Goal: Task Accomplishment & Management: Complete application form

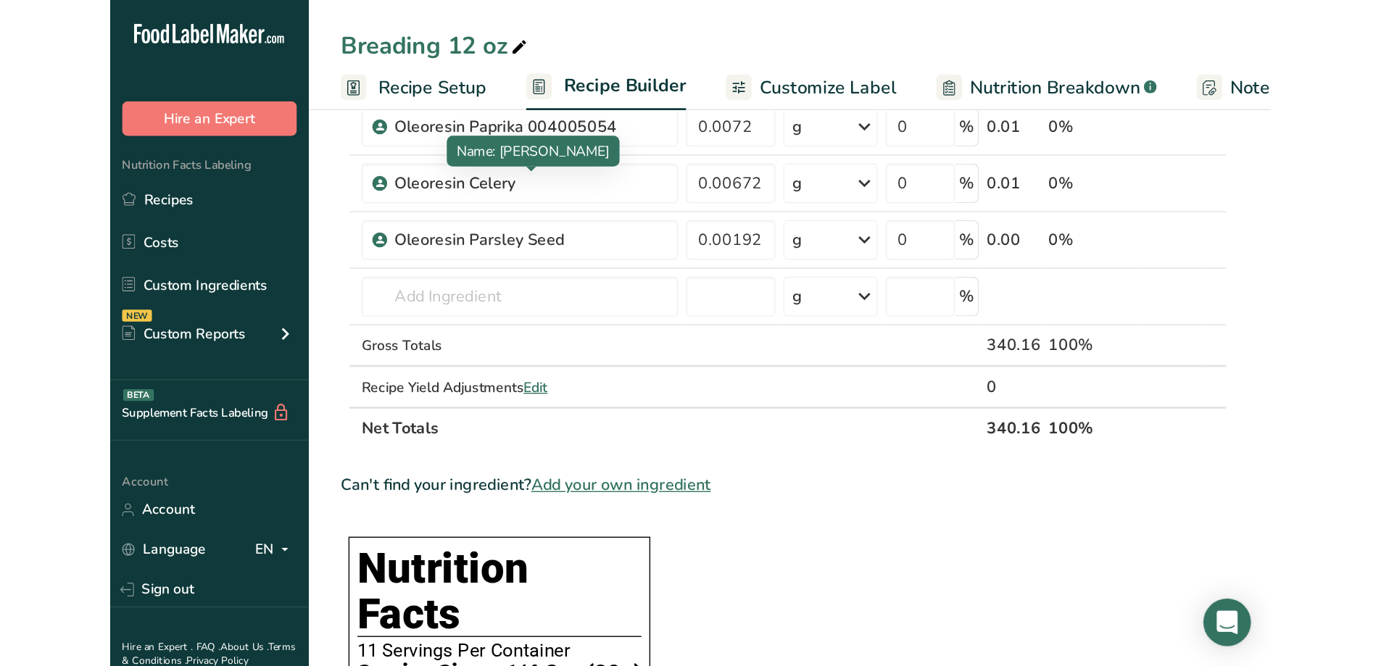
scroll to position [652, 0]
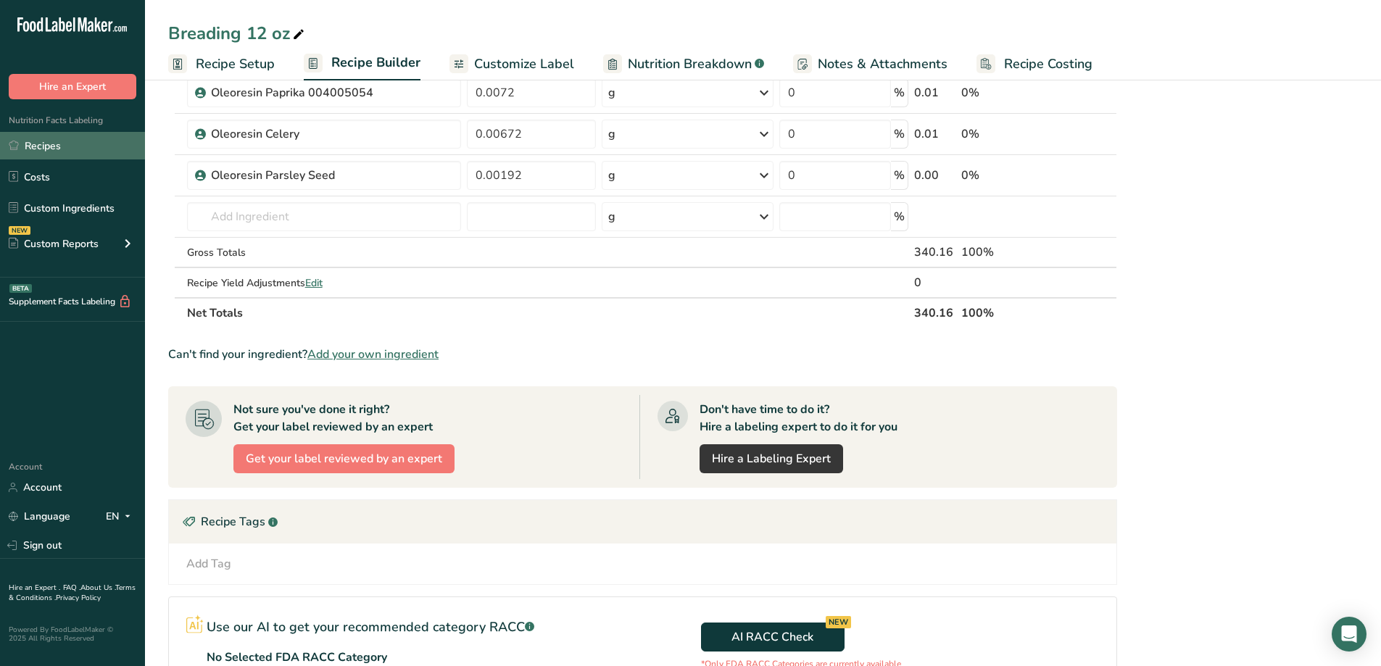
click at [77, 146] on link "Recipes" at bounding box center [72, 146] width 145 height 28
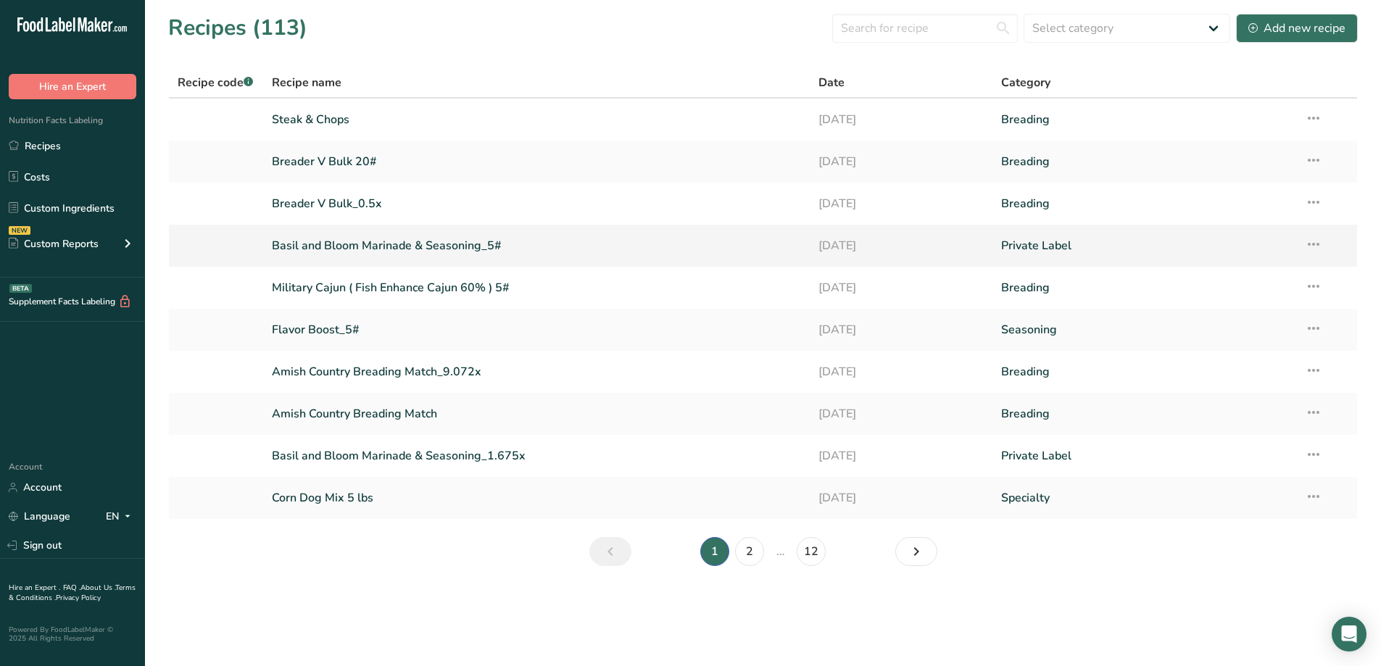
click at [391, 242] on link "Basil and Bloom Marinade & Seasoning_5#" at bounding box center [537, 245] width 530 height 30
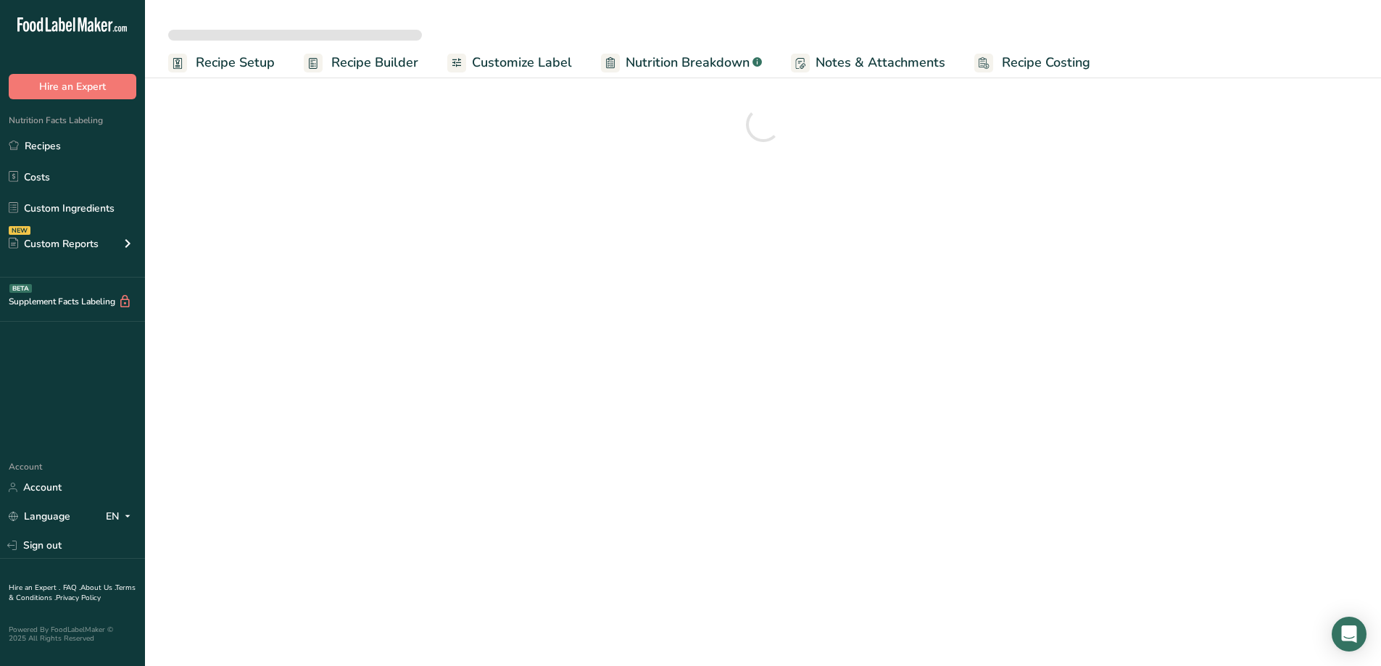
click at [510, 64] on span "Customize Label" at bounding box center [522, 63] width 100 height 20
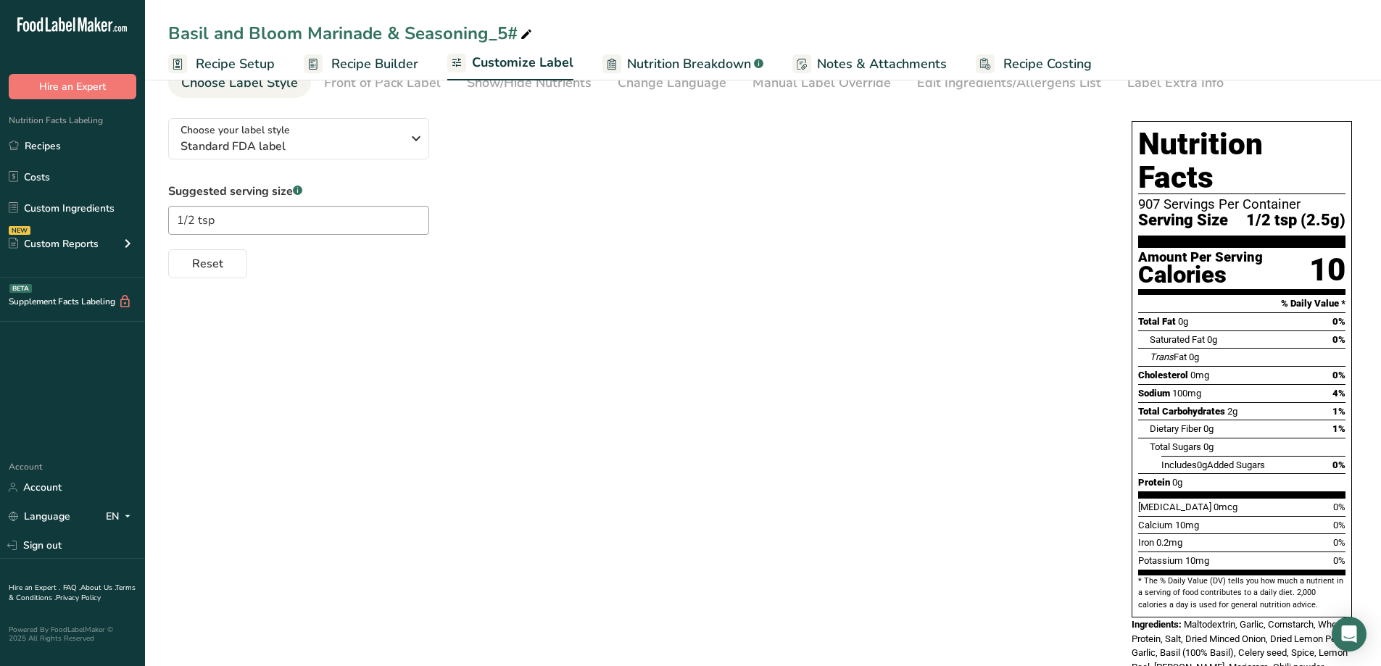
scroll to position [165, 0]
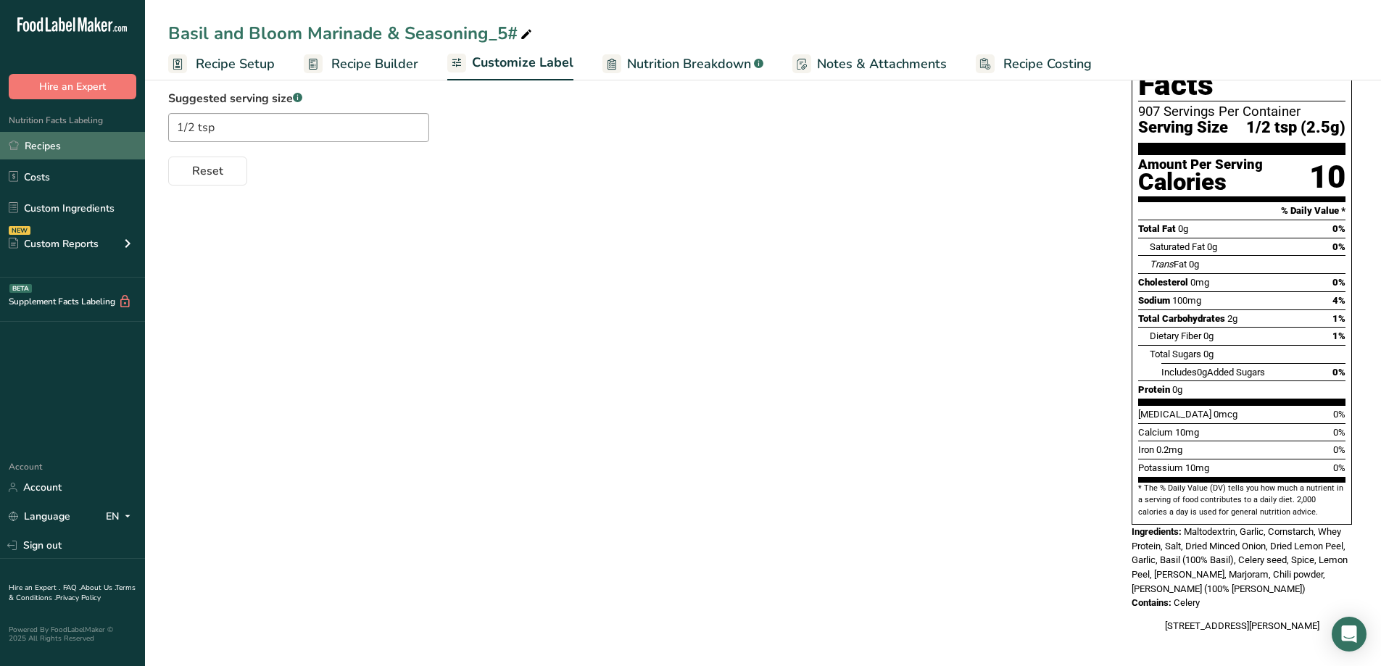
click at [54, 151] on link "Recipes" at bounding box center [72, 146] width 145 height 28
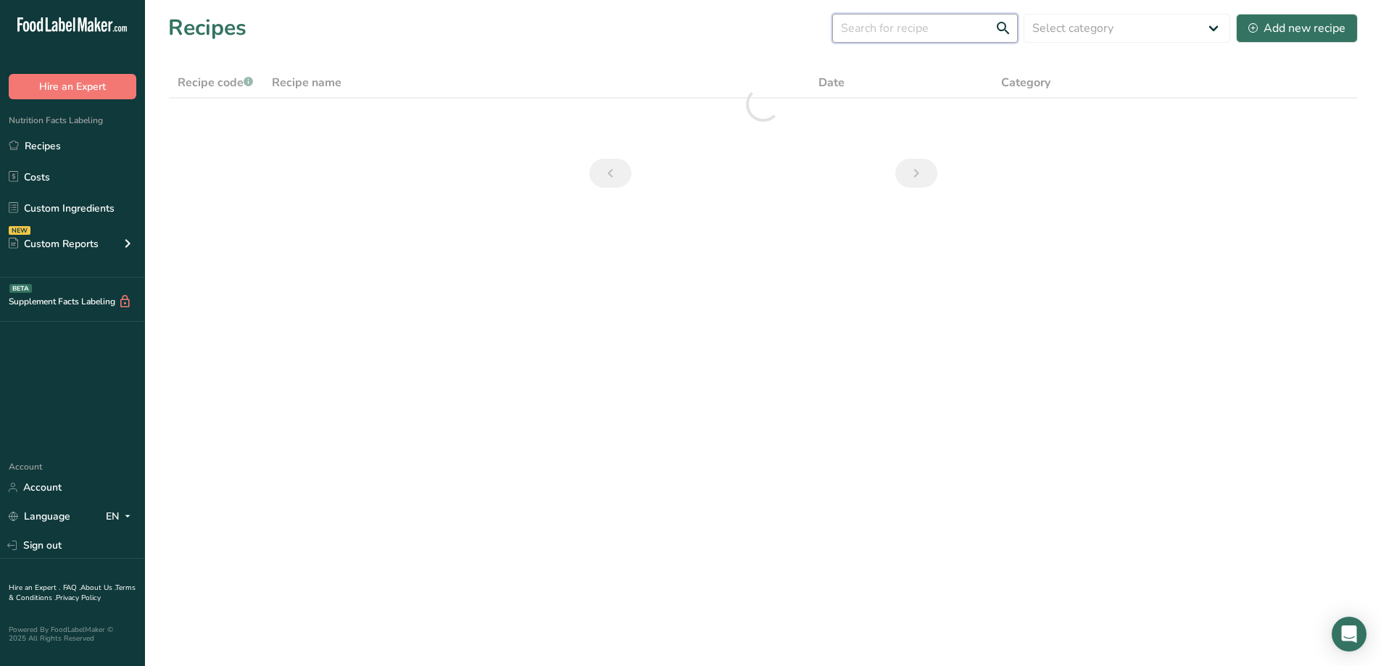
click at [847, 28] on input "text" at bounding box center [925, 28] width 186 height 29
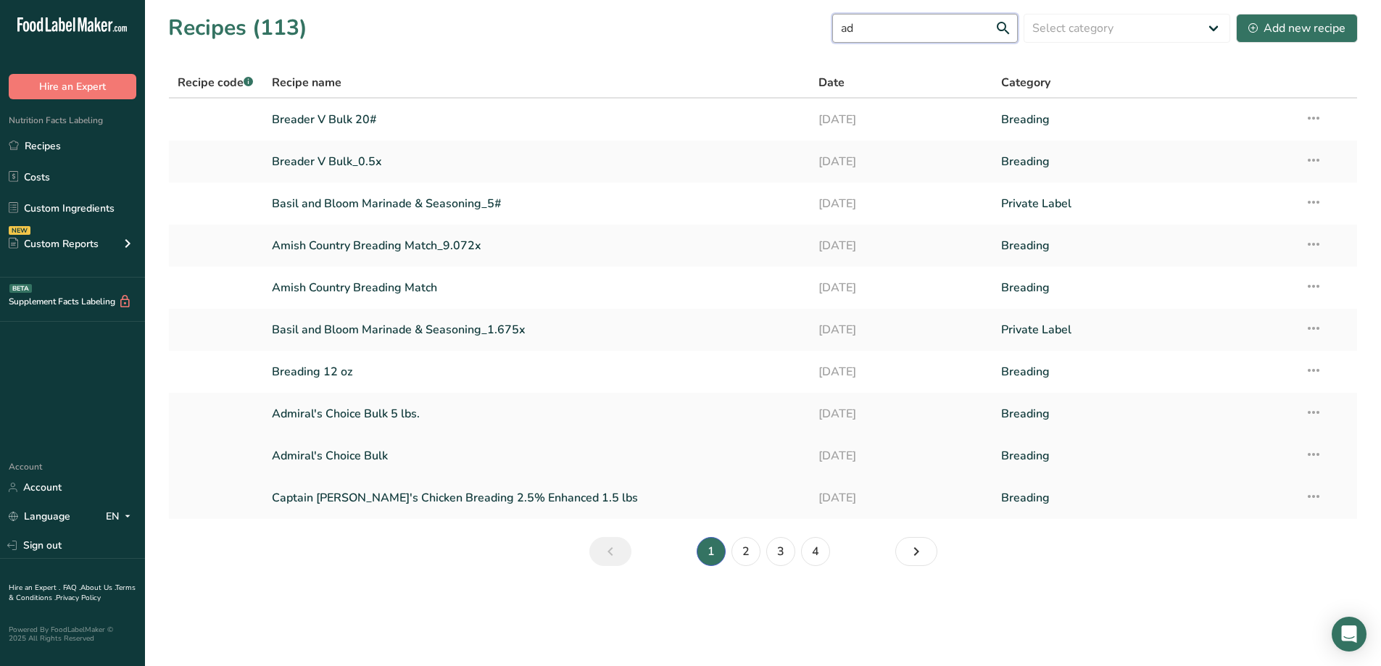
type input "ad"
click at [372, 456] on link "Admiral's Choice Bulk" at bounding box center [537, 456] width 530 height 30
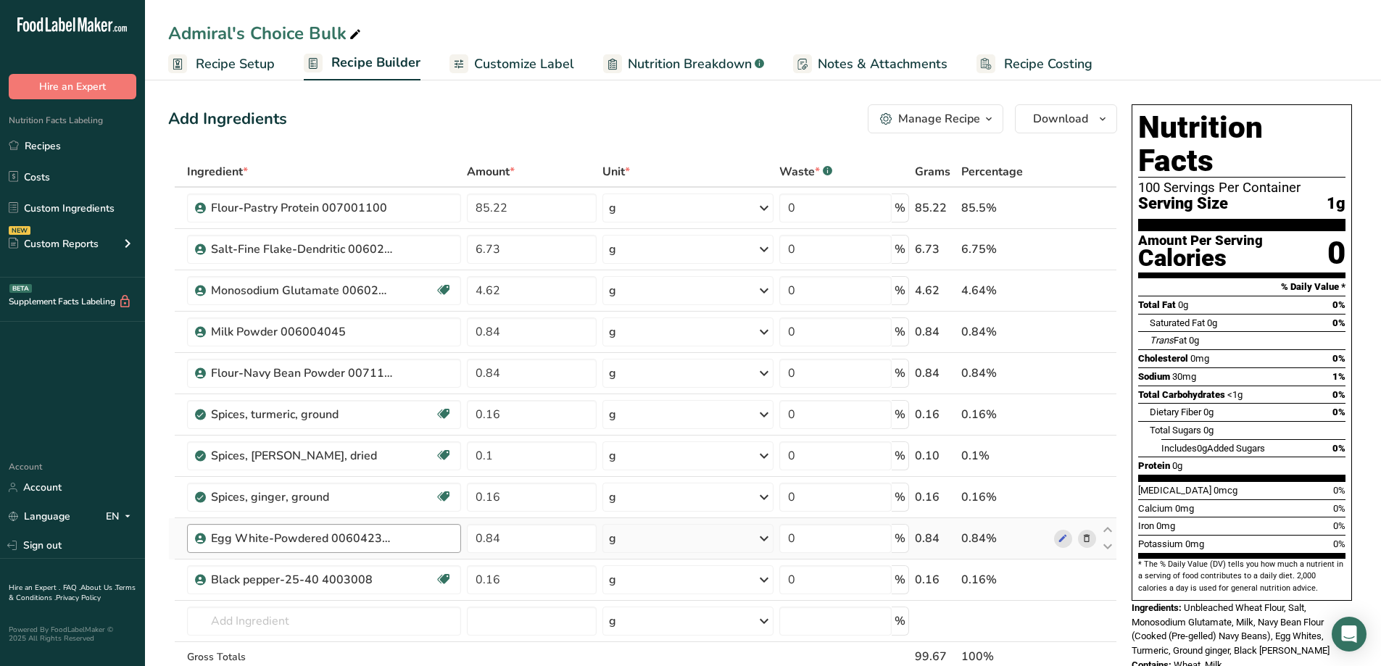
scroll to position [72, 0]
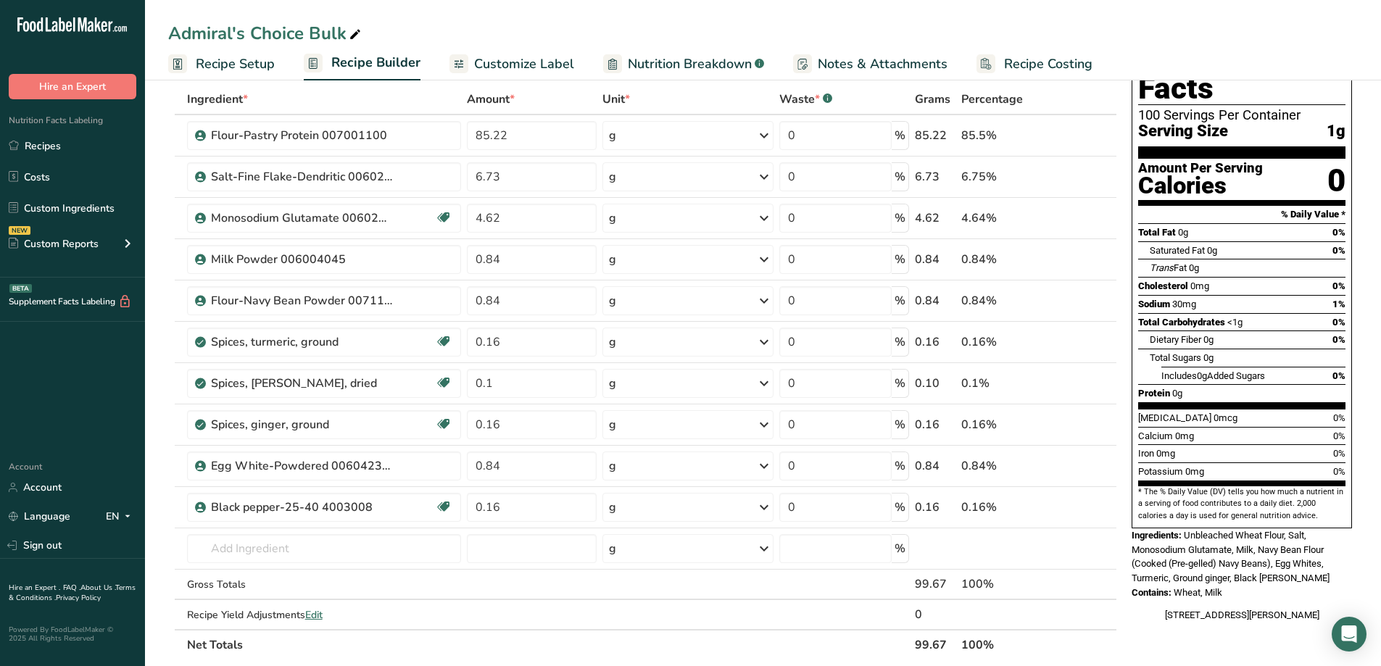
click at [694, 61] on span "Nutrition Breakdown" at bounding box center [690, 64] width 124 height 20
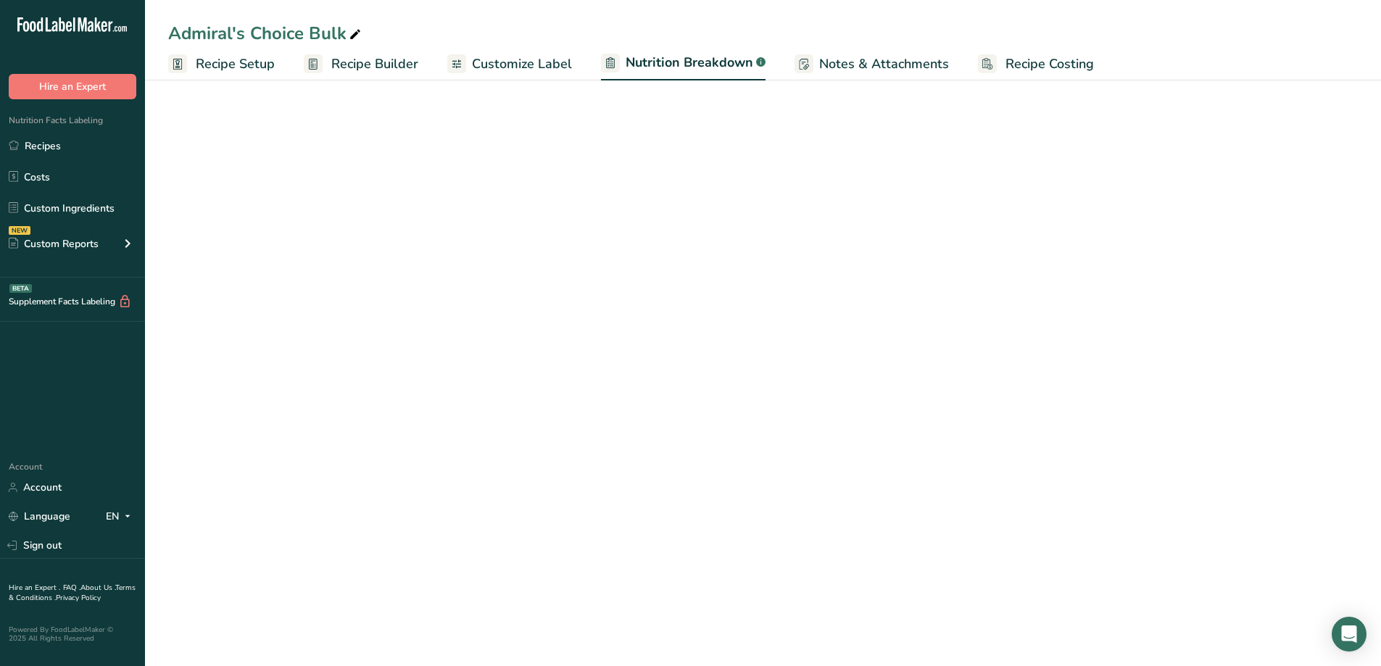
select select "Calories"
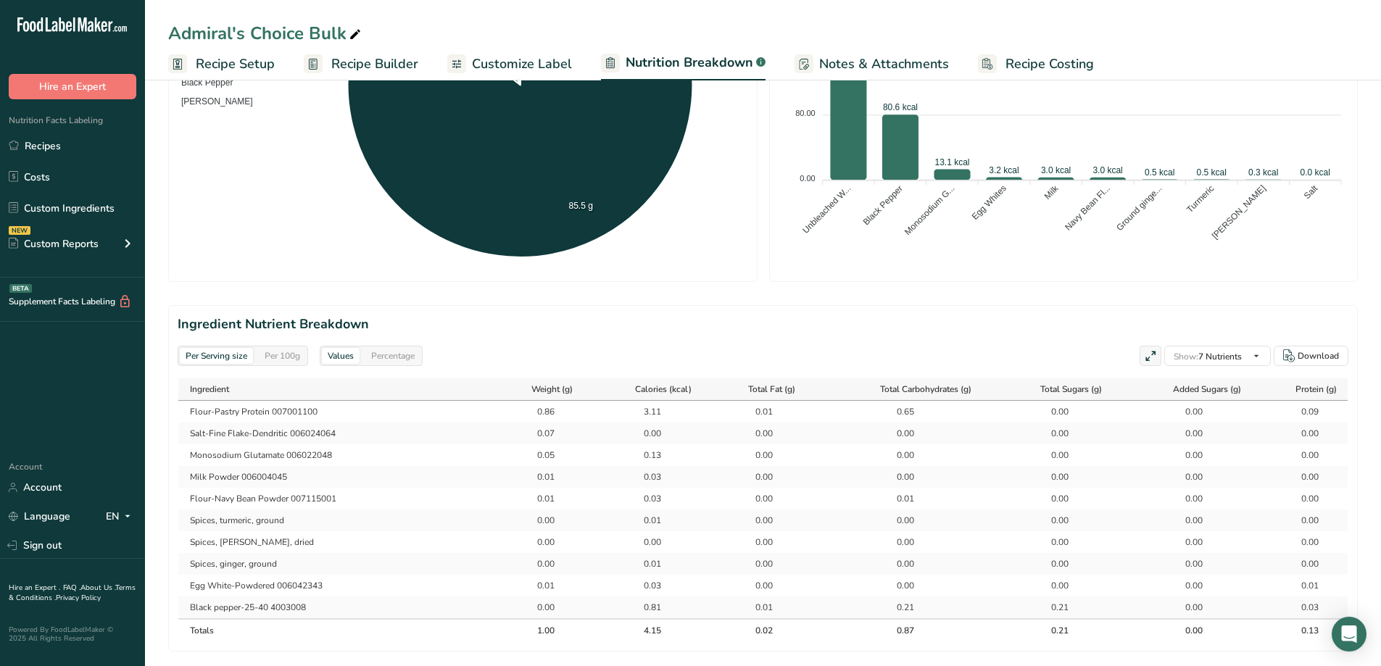
scroll to position [580, 0]
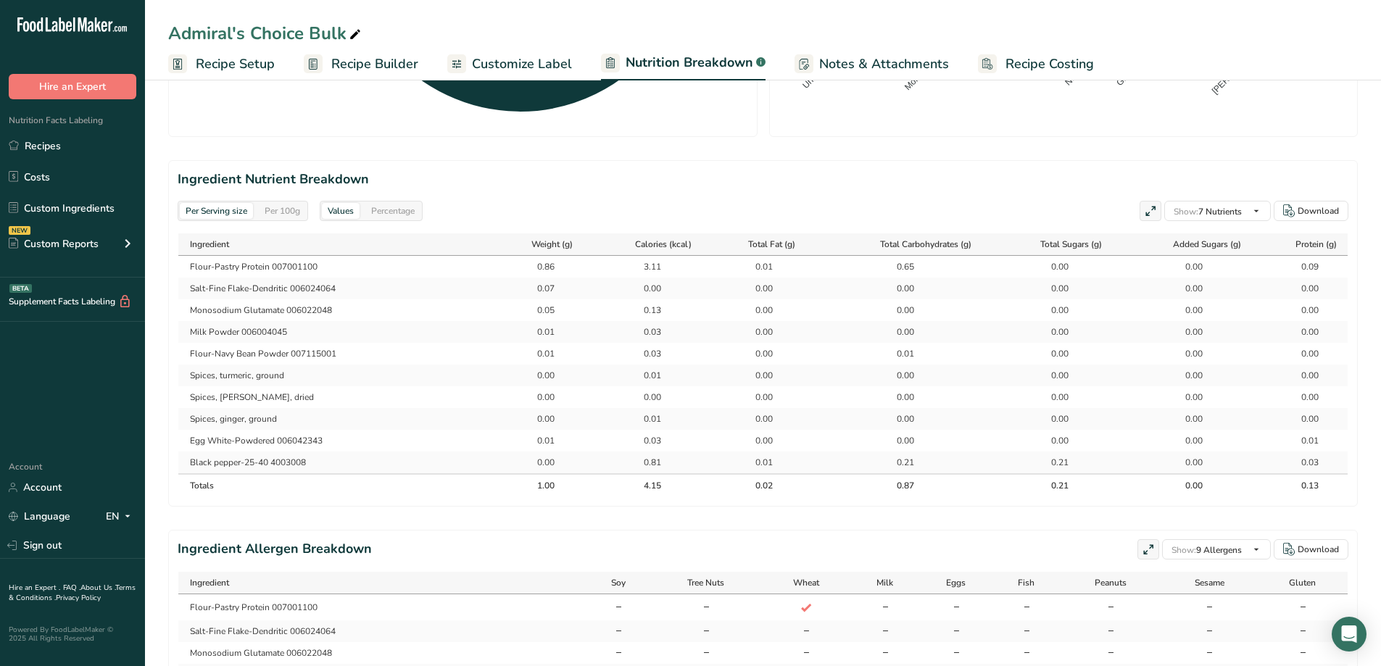
click at [286, 213] on div "Per 100g" at bounding box center [282, 211] width 47 height 16
click at [41, 147] on link "Recipes" at bounding box center [72, 146] width 145 height 28
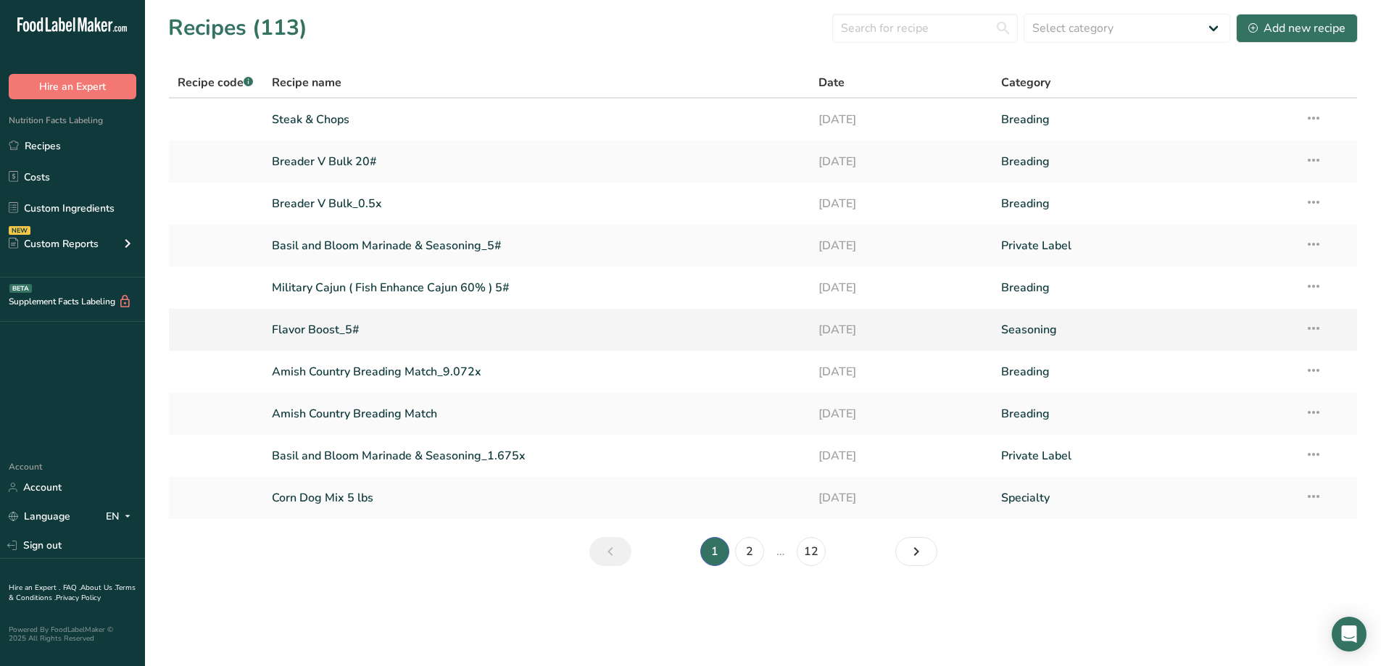
click at [410, 326] on link "Flavor Boost_5#" at bounding box center [537, 330] width 530 height 30
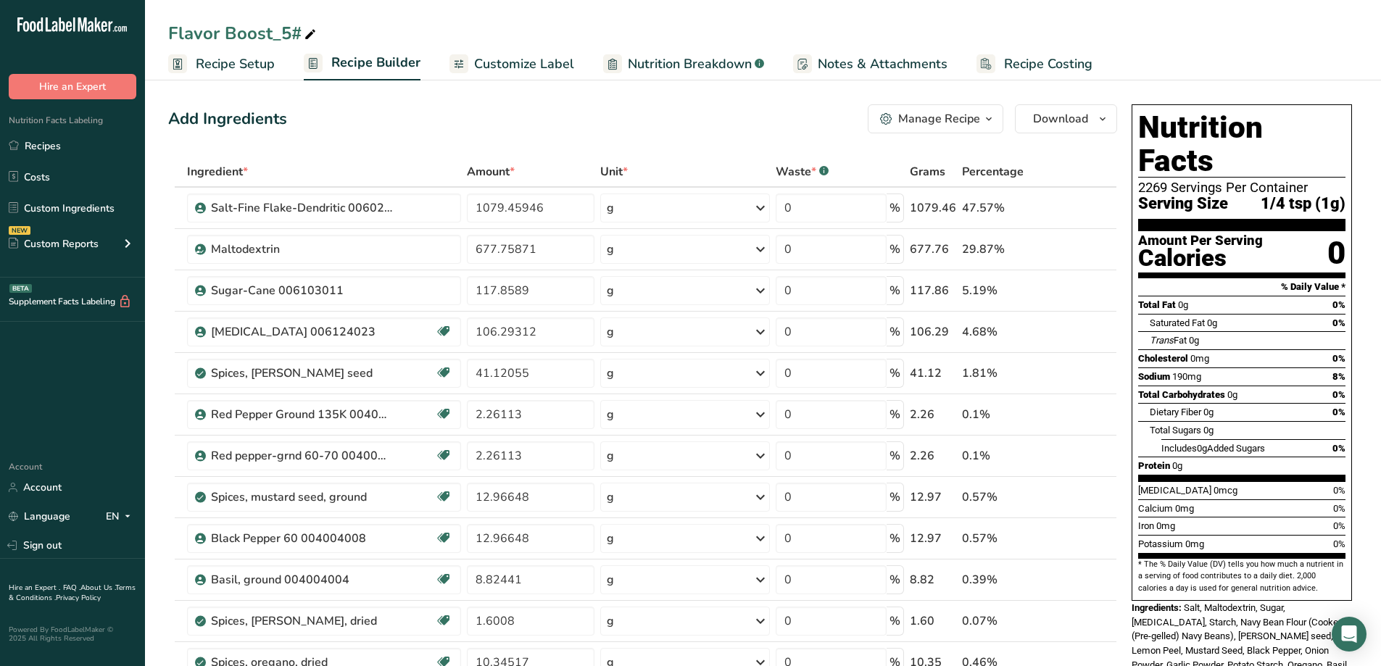
click at [516, 61] on span "Customize Label" at bounding box center [524, 64] width 100 height 20
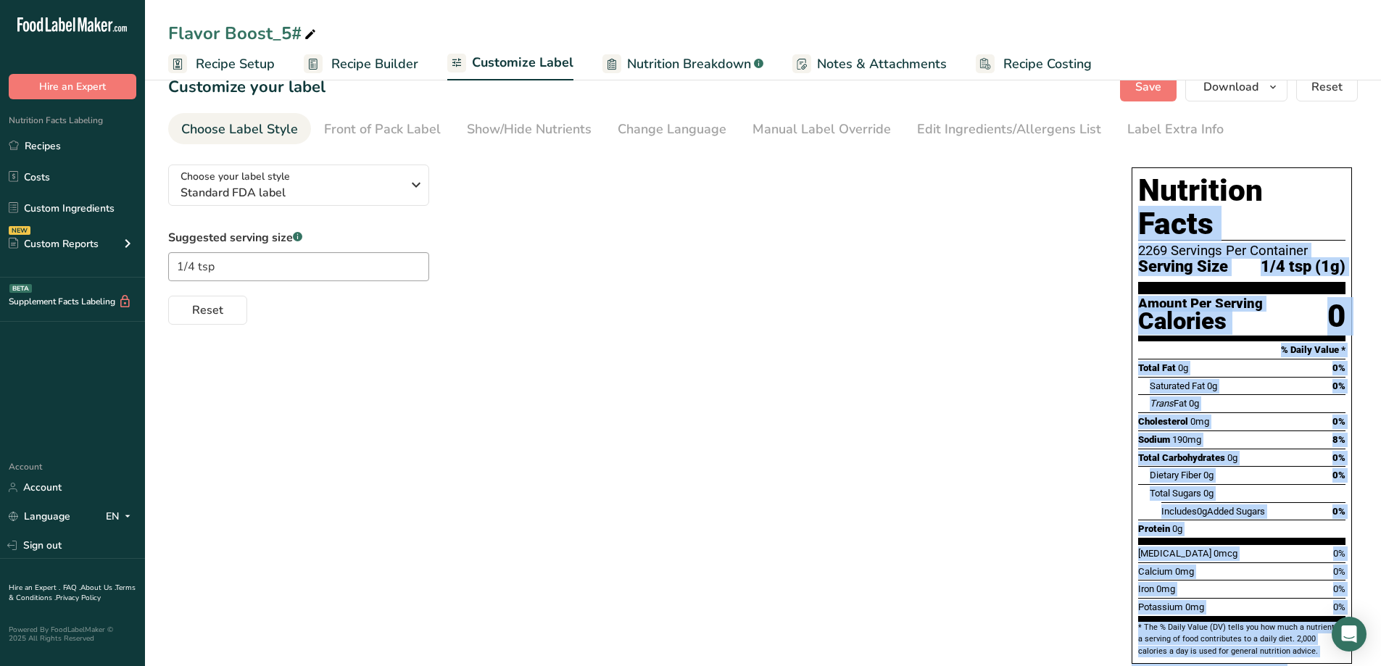
scroll to position [180, 0]
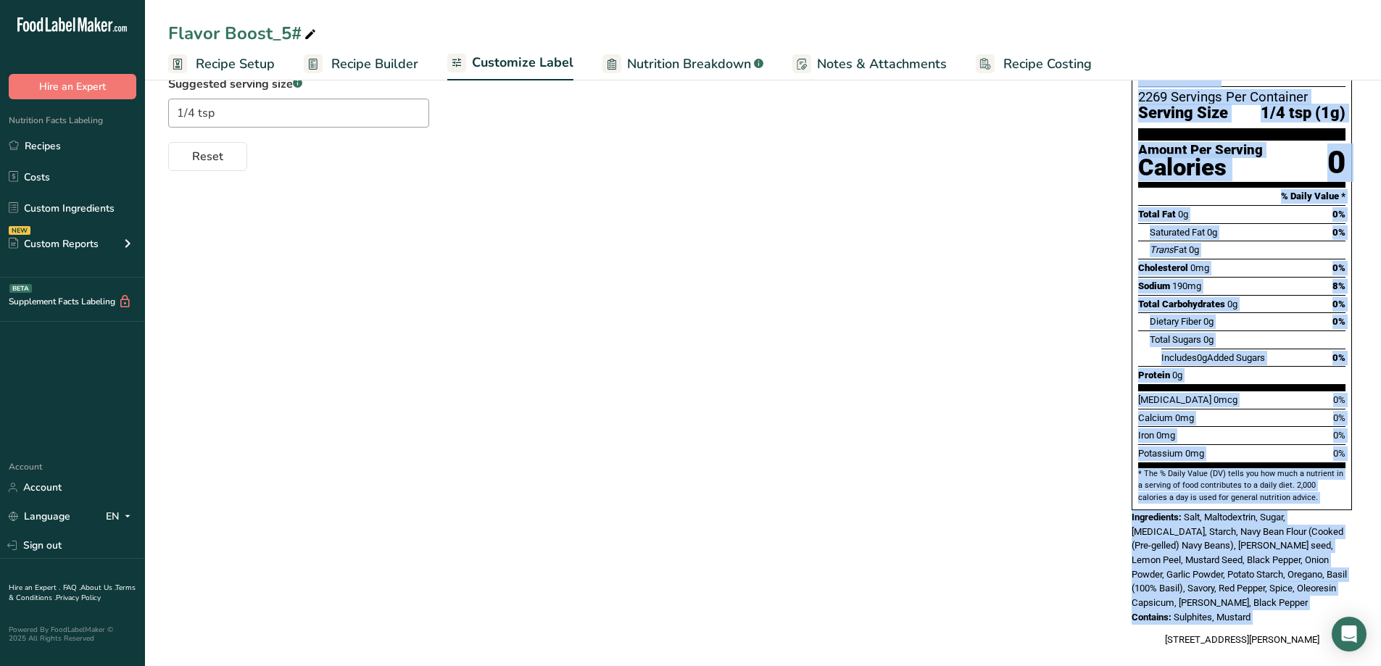
drag, startPoint x: 1126, startPoint y: 186, endPoint x: 1346, endPoint y: 577, distance: 448.2
click at [847, 486] on div "Nutrition Facts 2269 Servings Per Container Serving Size 1/4 tsp (1g) Amount Pe…" at bounding box center [1242, 330] width 232 height 662
drag, startPoint x: 1055, startPoint y: 537, endPoint x: 1060, endPoint y: 531, distance: 8.3
click at [847, 486] on div "Choose your label style Standard FDA label USA (FDA) Standard FDA label Tabular…" at bounding box center [762, 330] width 1189 height 662
click at [847, 396] on div "Choose your label style Standard FDA label USA (FDA) Standard FDA label Tabular…" at bounding box center [762, 330] width 1189 height 662
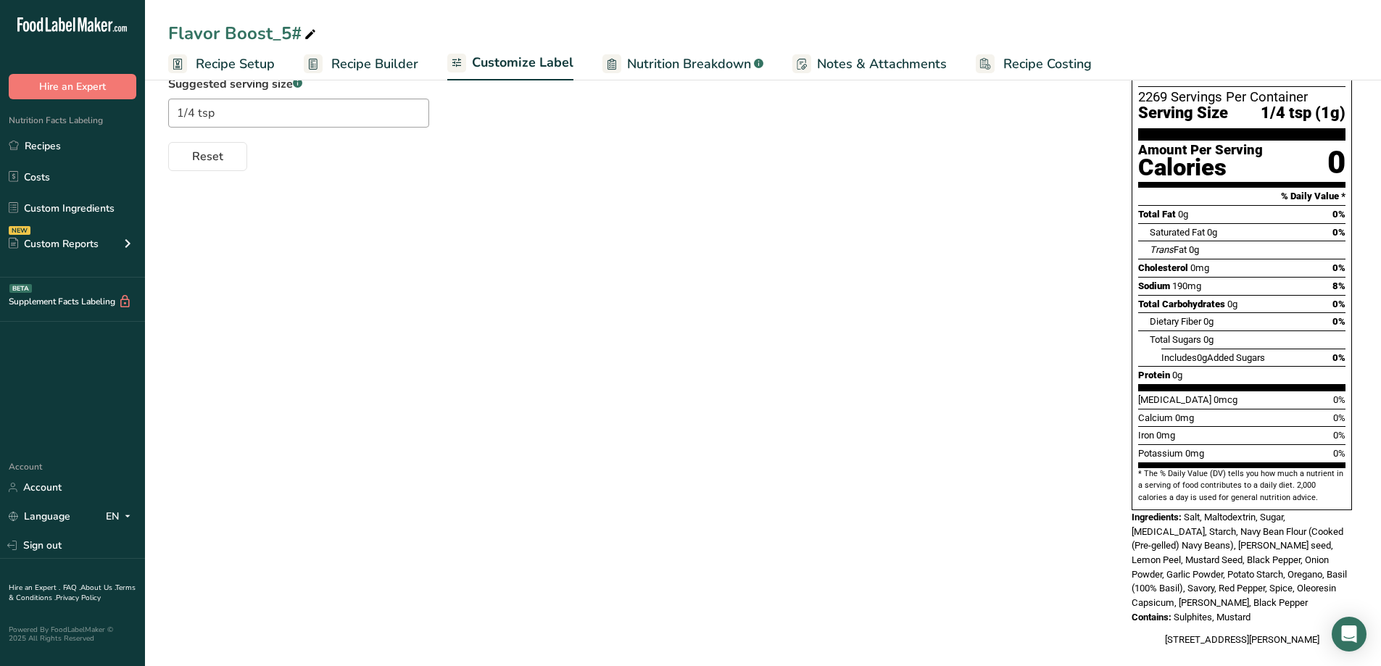
click at [847, 396] on div "Choose your label style Standard FDA label USA (FDA) Standard FDA label Tabular…" at bounding box center [762, 330] width 1189 height 662
click at [847, 317] on div "Choose your label style Standard FDA label USA (FDA) Standard FDA label Tabular…" at bounding box center [762, 330] width 1189 height 662
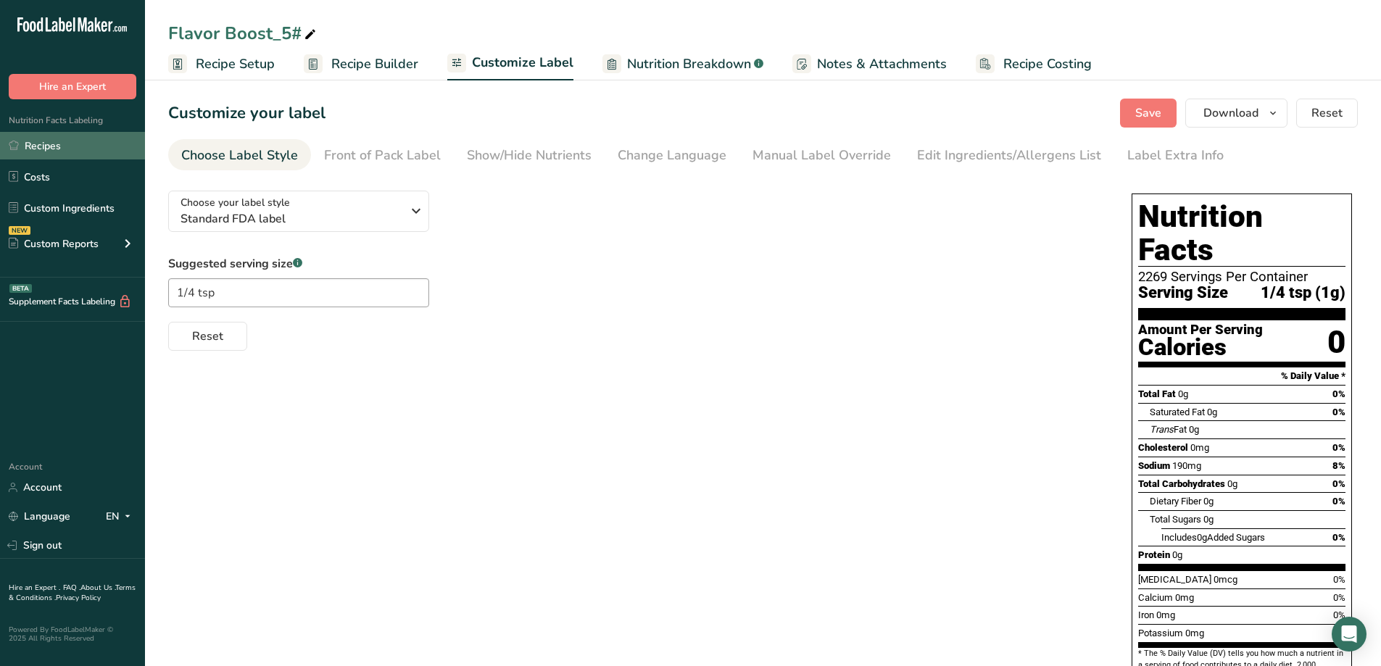
drag, startPoint x: 70, startPoint y: 150, endPoint x: 80, endPoint y: 150, distance: 10.9
click at [70, 151] on link "Recipes" at bounding box center [72, 146] width 145 height 28
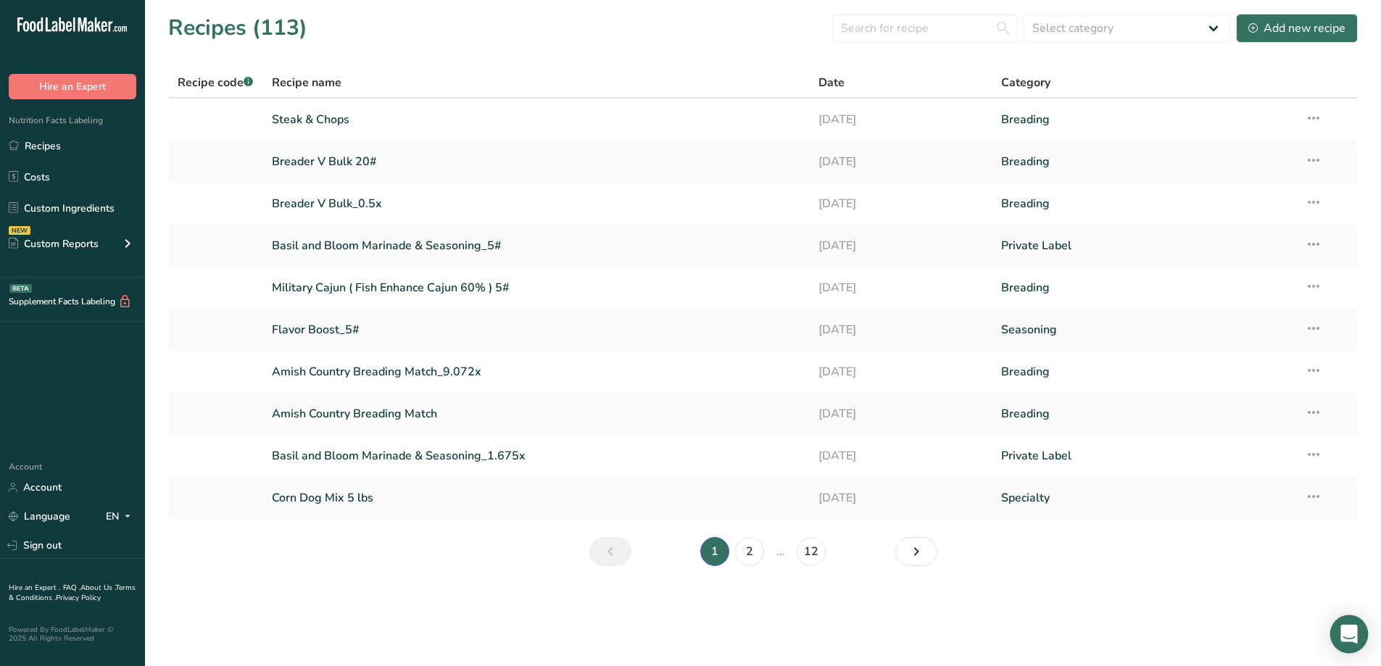
click at [847, 486] on div "Open Intercom Messenger" at bounding box center [1349, 634] width 38 height 38
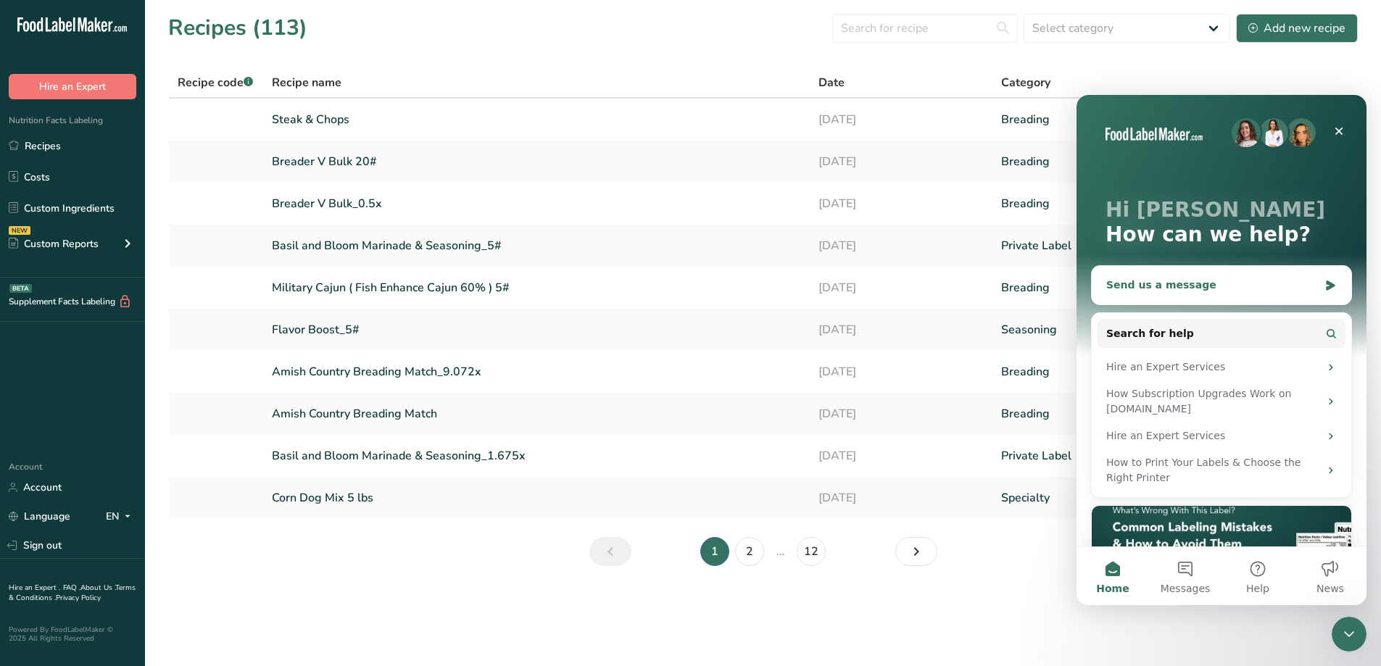
click at [847, 285] on div "Send us a message" at bounding box center [1212, 285] width 212 height 15
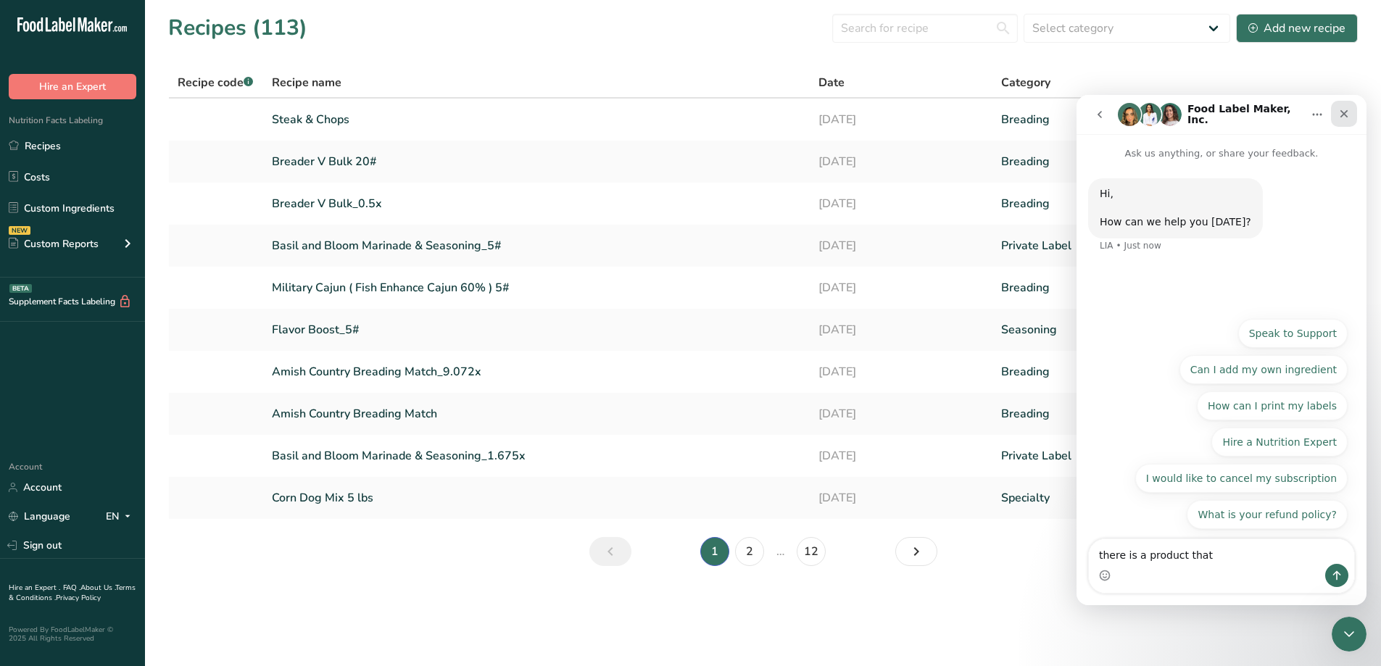
type textarea "there is a product that"
click at [847, 117] on icon "Close" at bounding box center [1344, 114] width 12 height 12
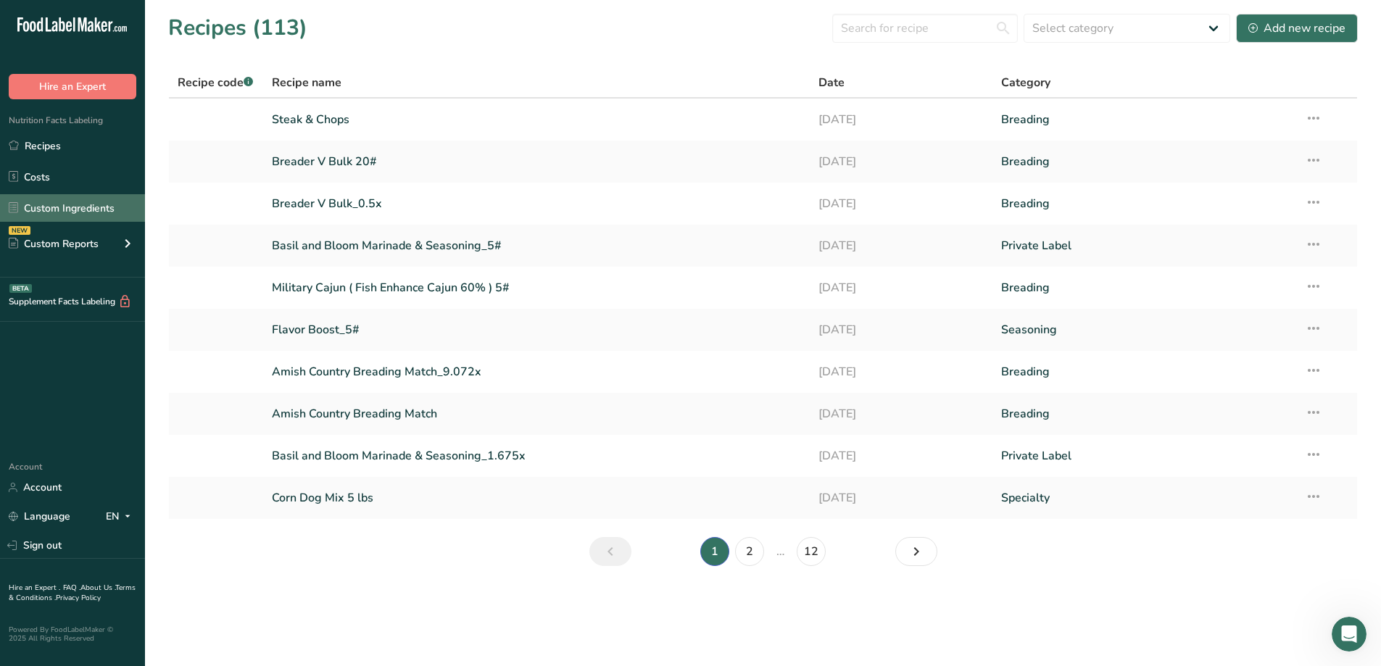
click at [104, 215] on link "Custom Ingredients" at bounding box center [72, 208] width 145 height 28
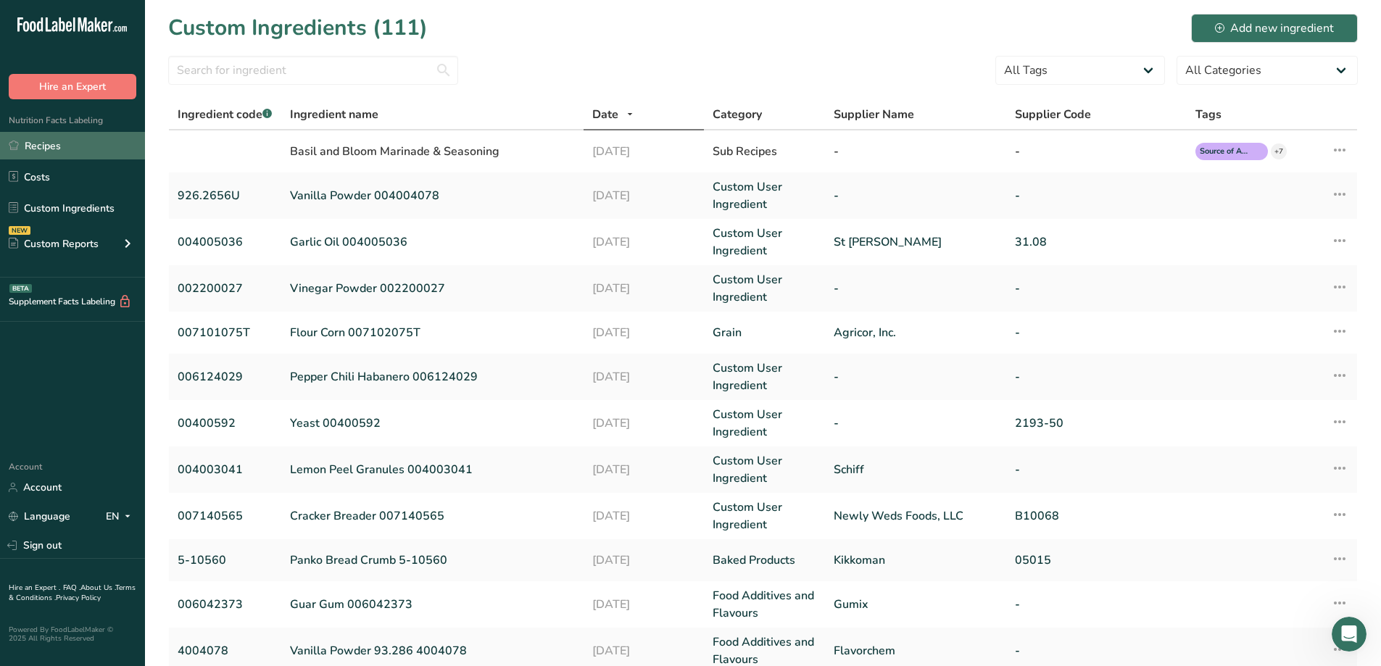
click at [70, 149] on link "Recipes" at bounding box center [72, 146] width 145 height 28
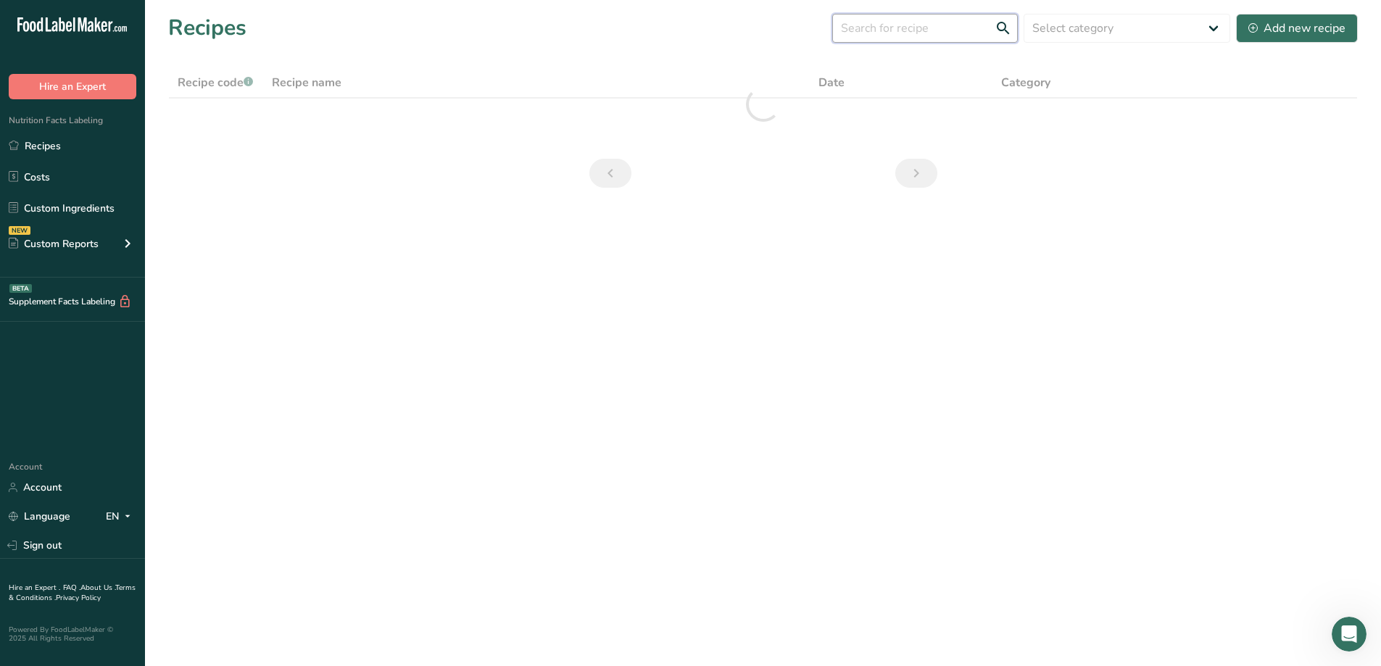
click at [847, 36] on input "text" at bounding box center [925, 28] width 186 height 29
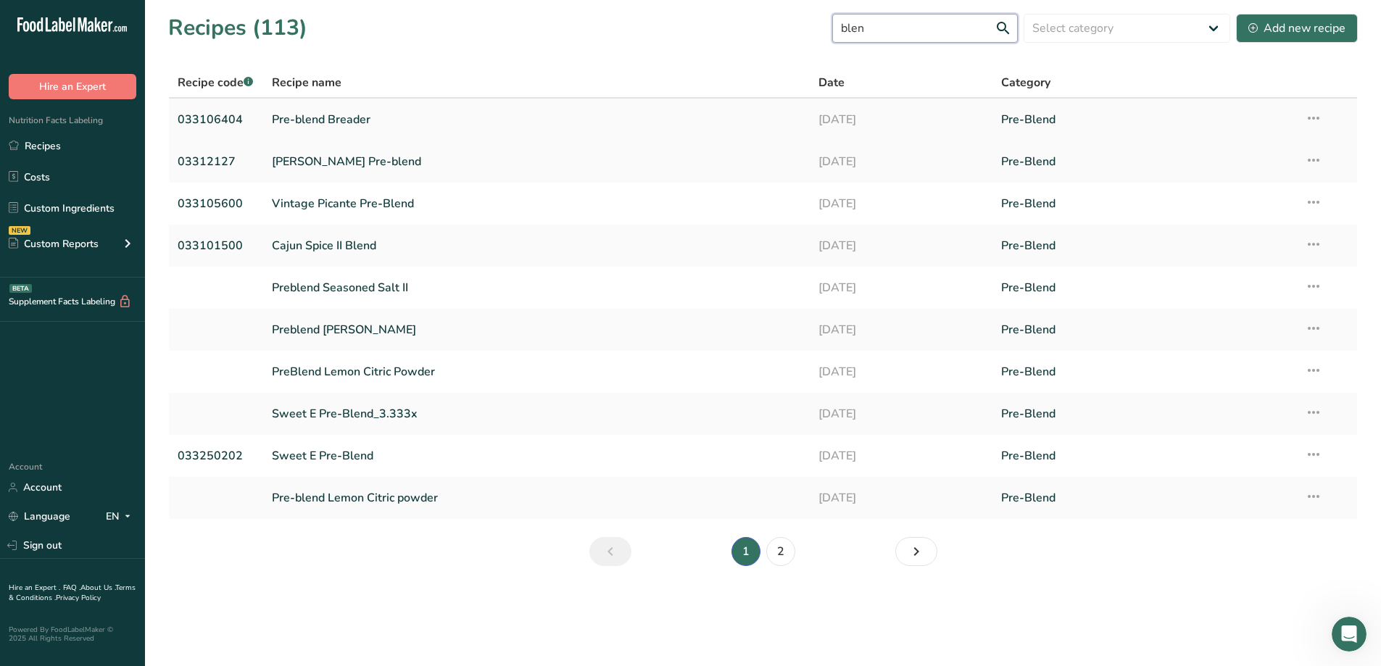
type input "blen"
click at [365, 125] on link "Pre-blend Breader" at bounding box center [537, 119] width 530 height 30
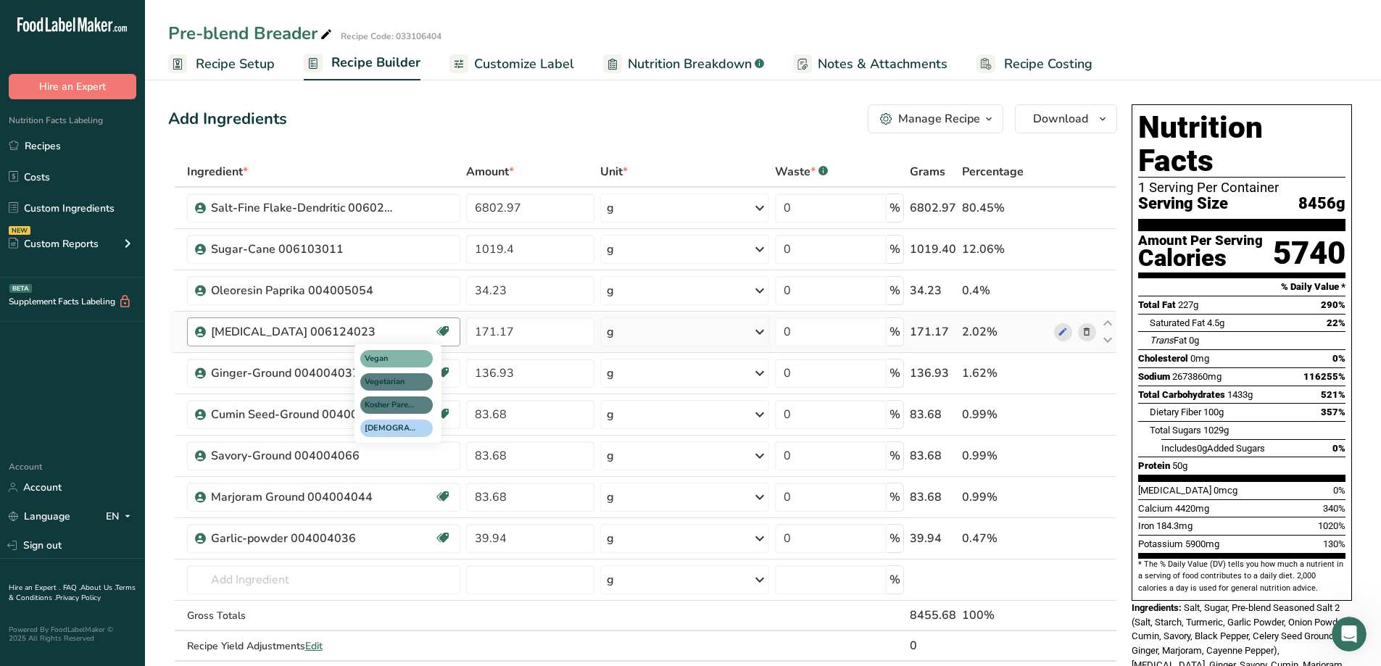
click at [444, 334] on icon at bounding box center [443, 331] width 14 height 22
drag, startPoint x: 396, startPoint y: 338, endPoint x: 330, endPoint y: 146, distance: 204.0
click at [330, 145] on div "Add Ingredients Manage Recipe Delete Recipe Duplicate Recipe Scale Recipe Save …" at bounding box center [646, 667] width 957 height 1136
click at [847, 332] on icon at bounding box center [1062, 332] width 10 height 15
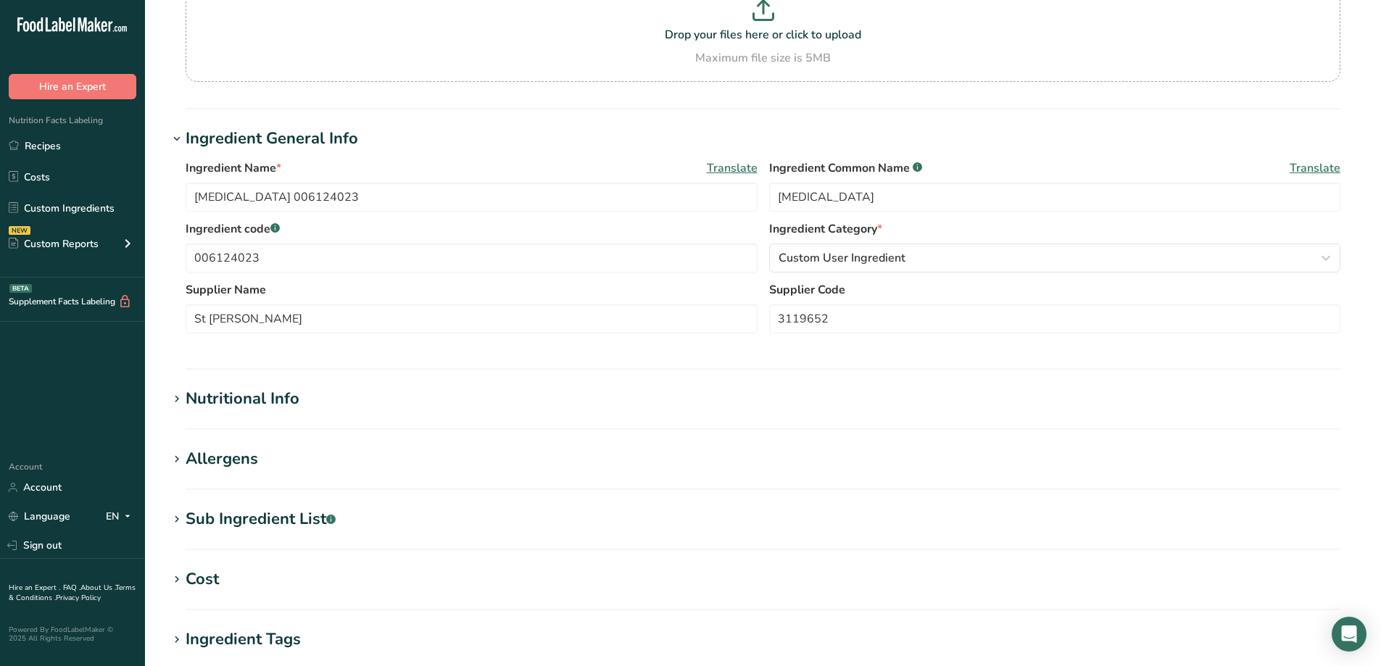
scroll to position [217, 0]
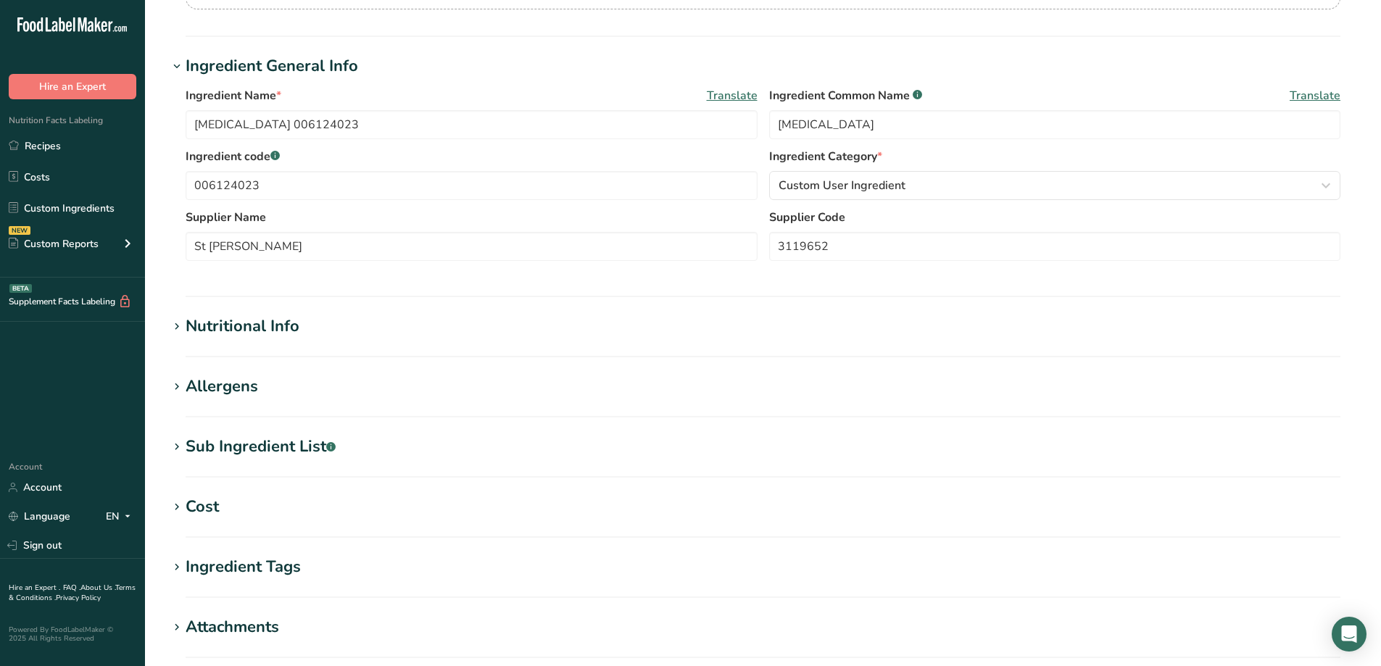
click at [193, 321] on h1 "Nutritional Info" at bounding box center [762, 327] width 1189 height 24
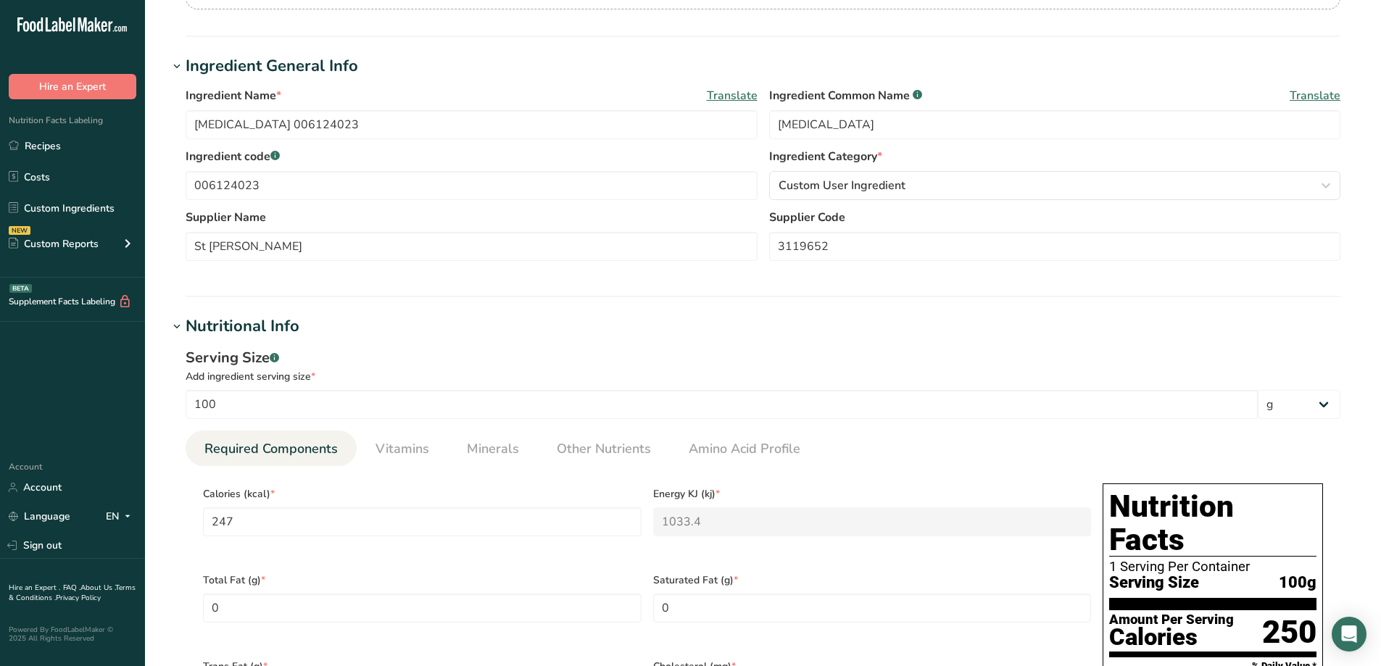
click at [180, 326] on icon at bounding box center [176, 327] width 13 height 20
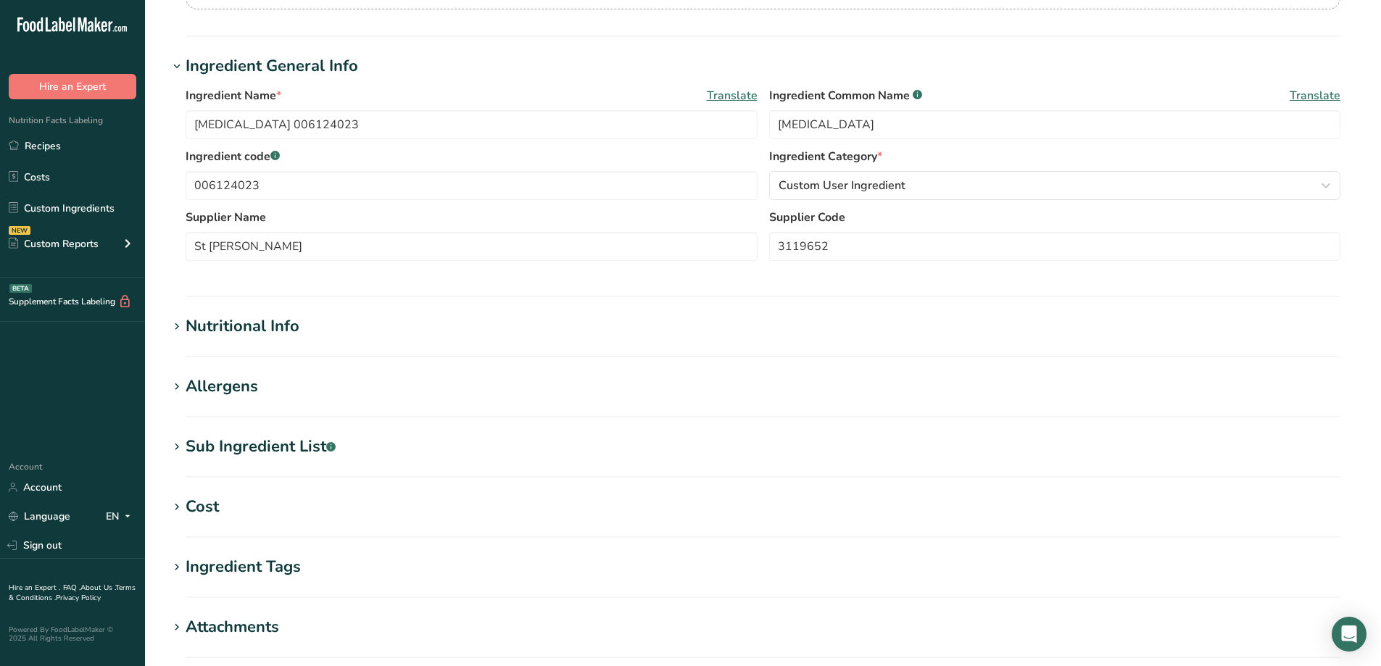
scroll to position [362, 0]
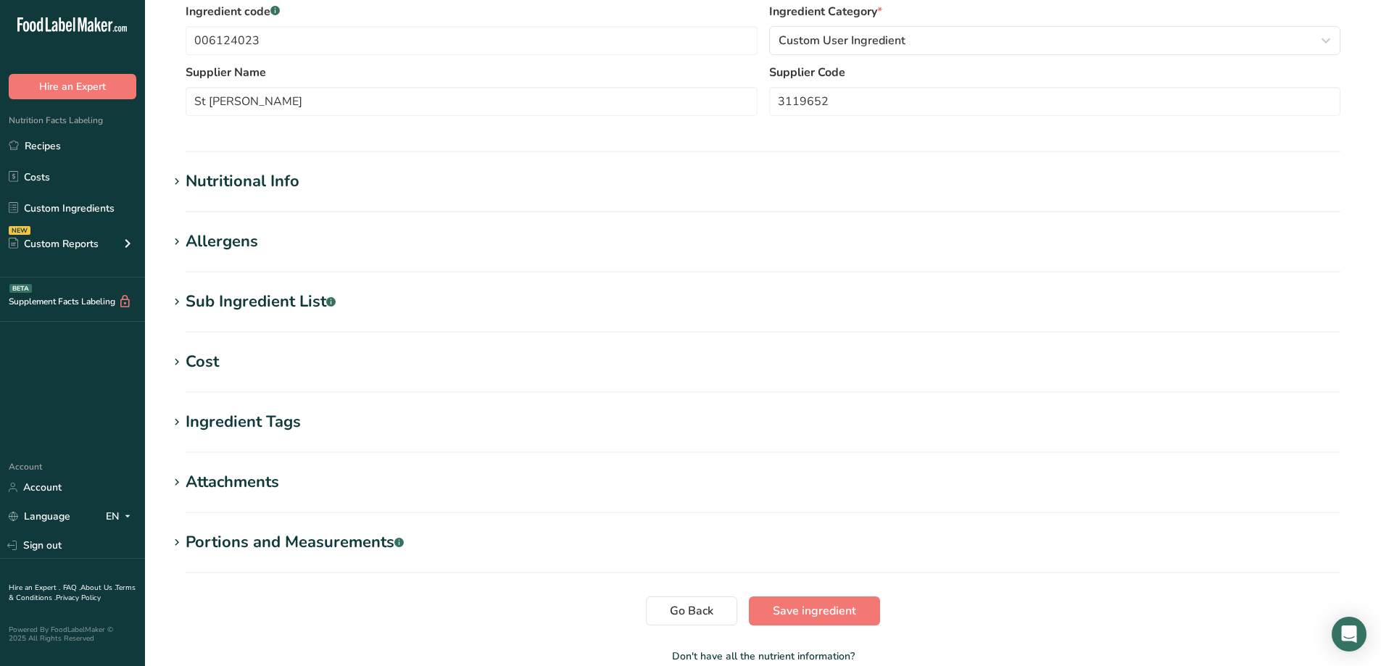
click at [180, 424] on icon at bounding box center [176, 422] width 13 height 20
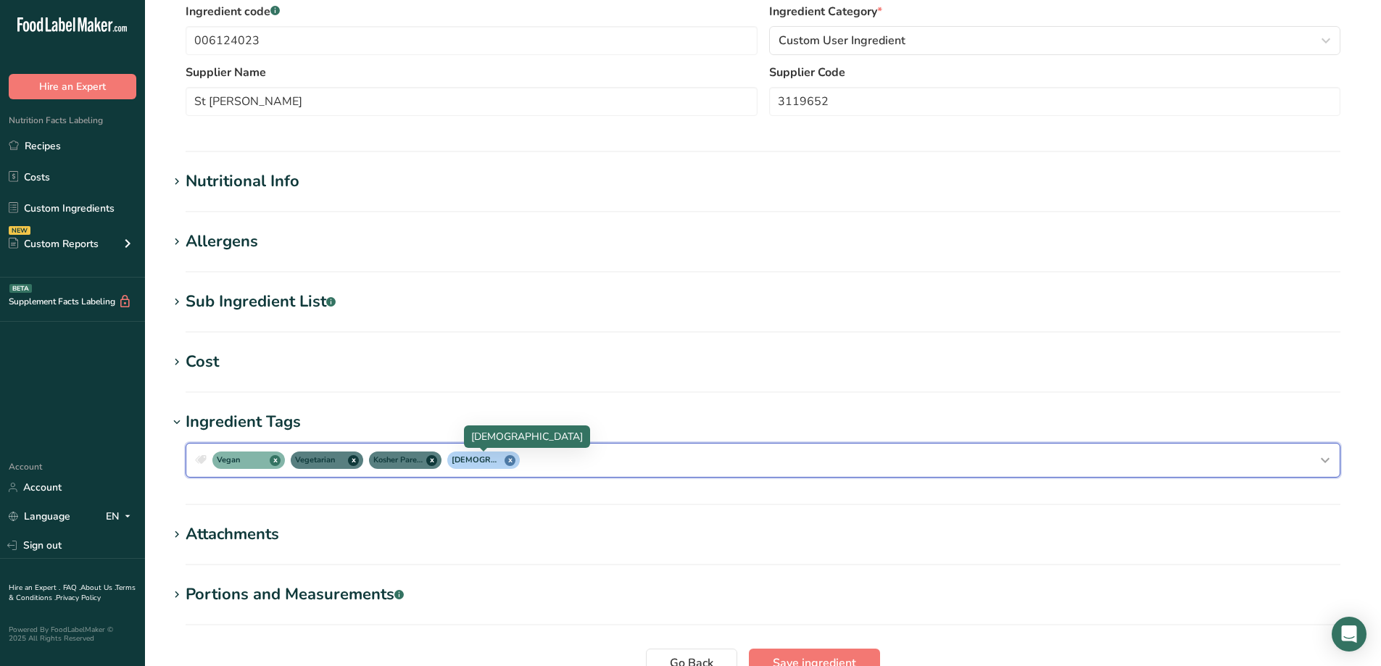
click at [514, 460] on span "x" at bounding box center [509, 460] width 11 height 11
checkbox input "false"
click at [436, 460] on span "x" at bounding box center [431, 460] width 11 height 11
checkbox input "false"
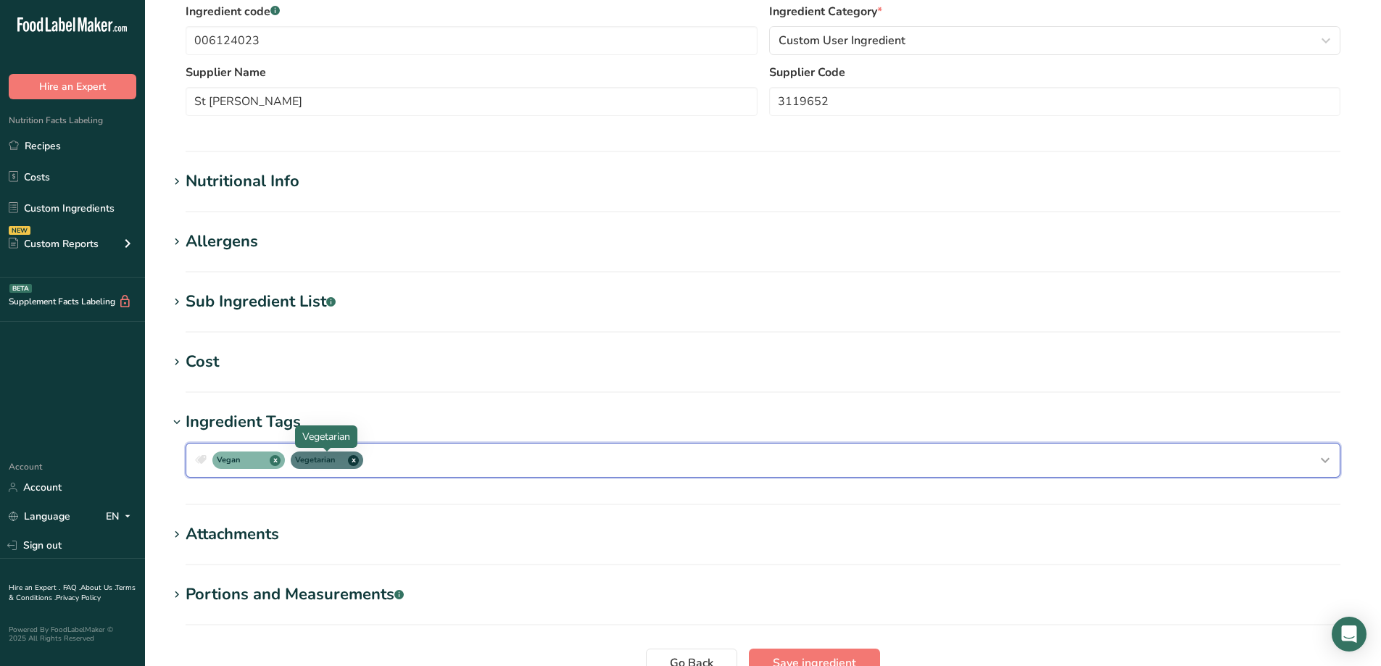
click at [362, 457] on span "Vegetarian x" at bounding box center [327, 460] width 72 height 17
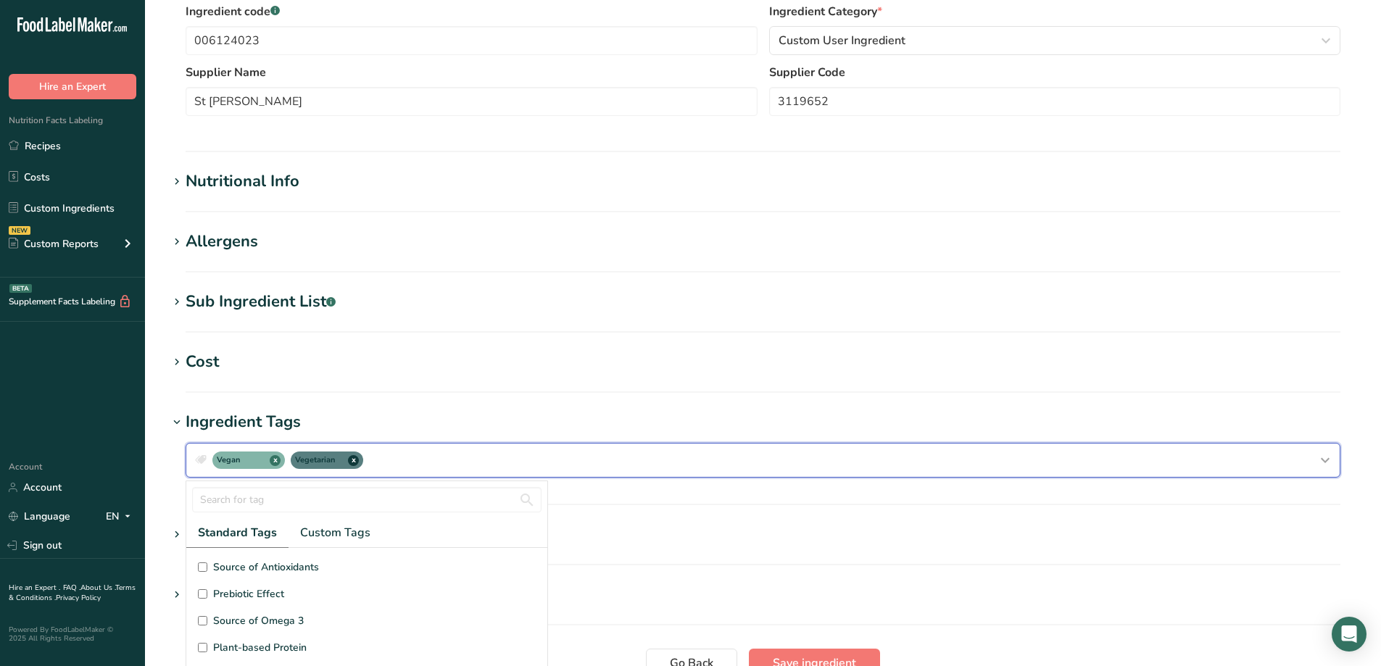
click at [351, 463] on span "x" at bounding box center [353, 460] width 11 height 11
checkbox input "false"
click at [278, 457] on span "x" at bounding box center [275, 460] width 11 height 11
checkbox input "false"
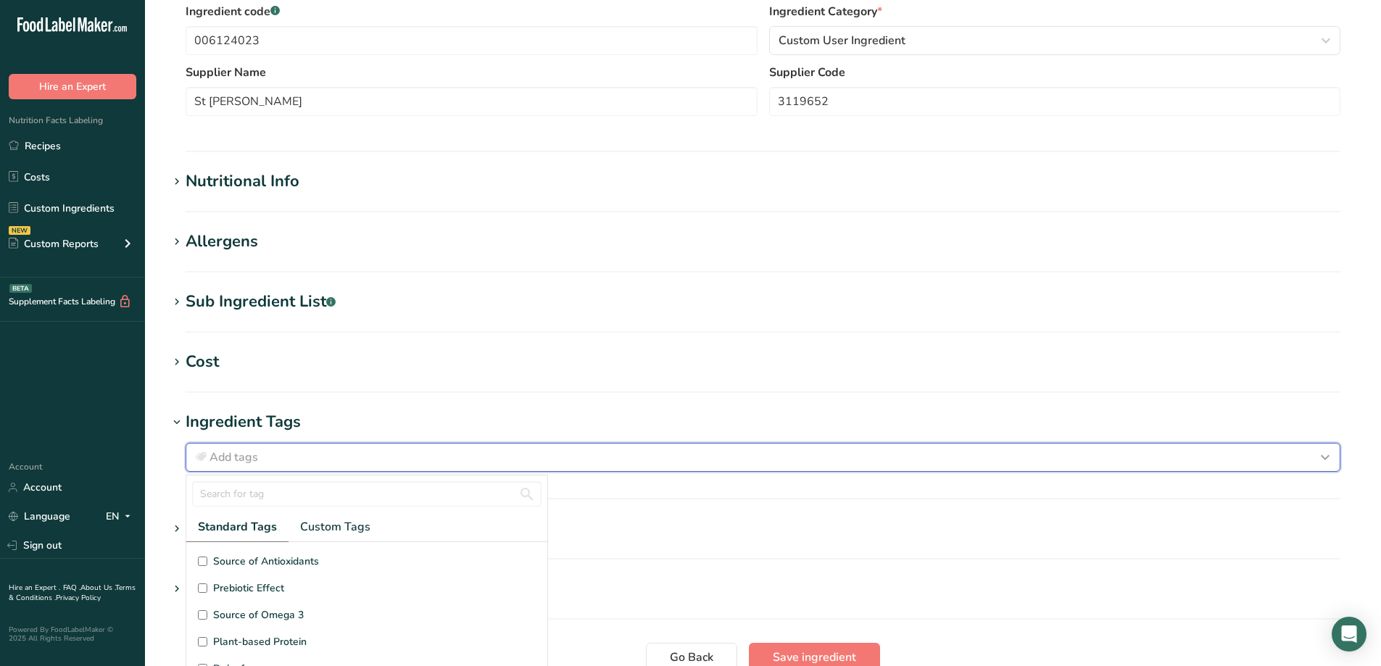
scroll to position [0, 0]
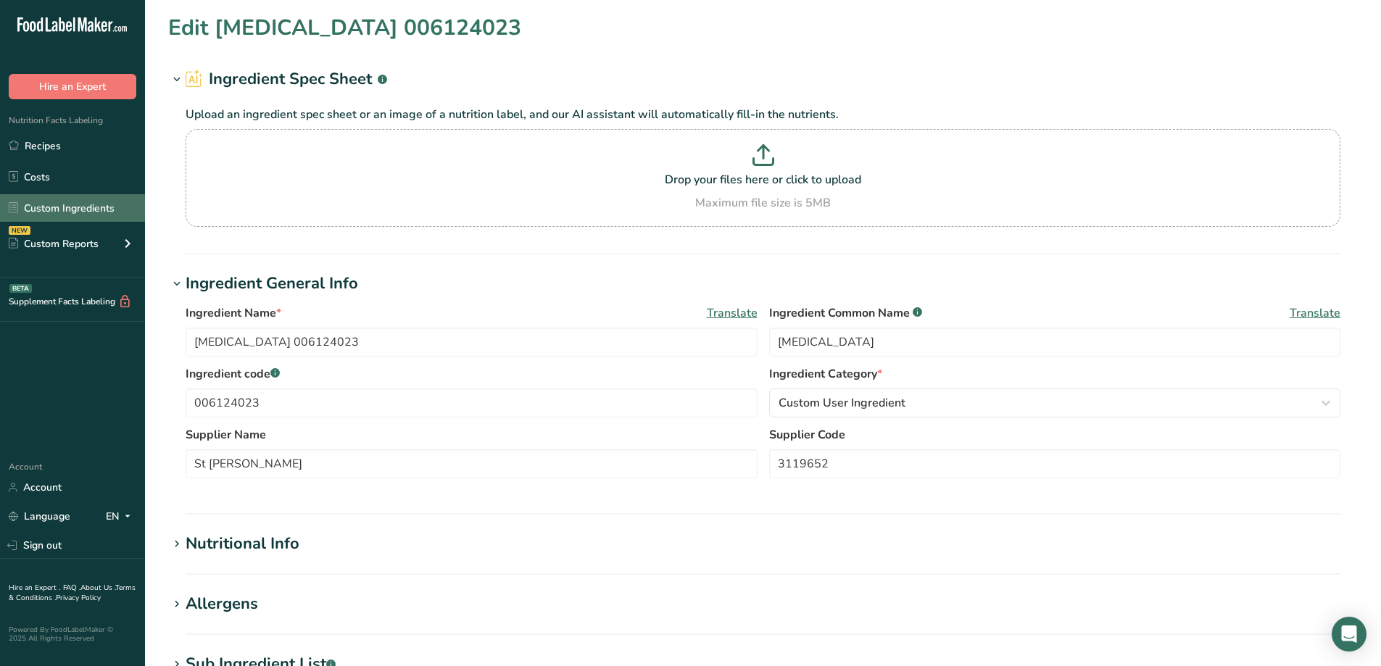
click at [67, 207] on link "Custom Ingredients" at bounding box center [72, 208] width 145 height 28
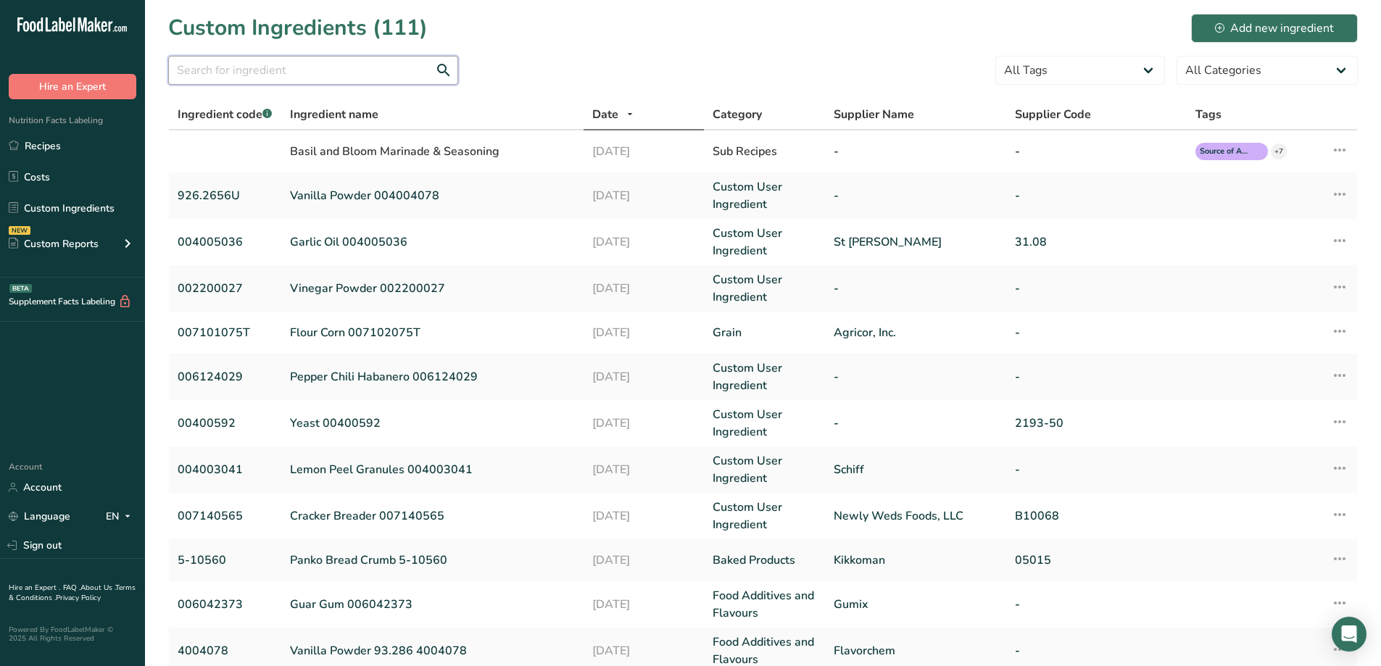
click at [376, 62] on input "text" at bounding box center [313, 70] width 290 height 29
click at [43, 151] on link "Recipes" at bounding box center [72, 146] width 145 height 28
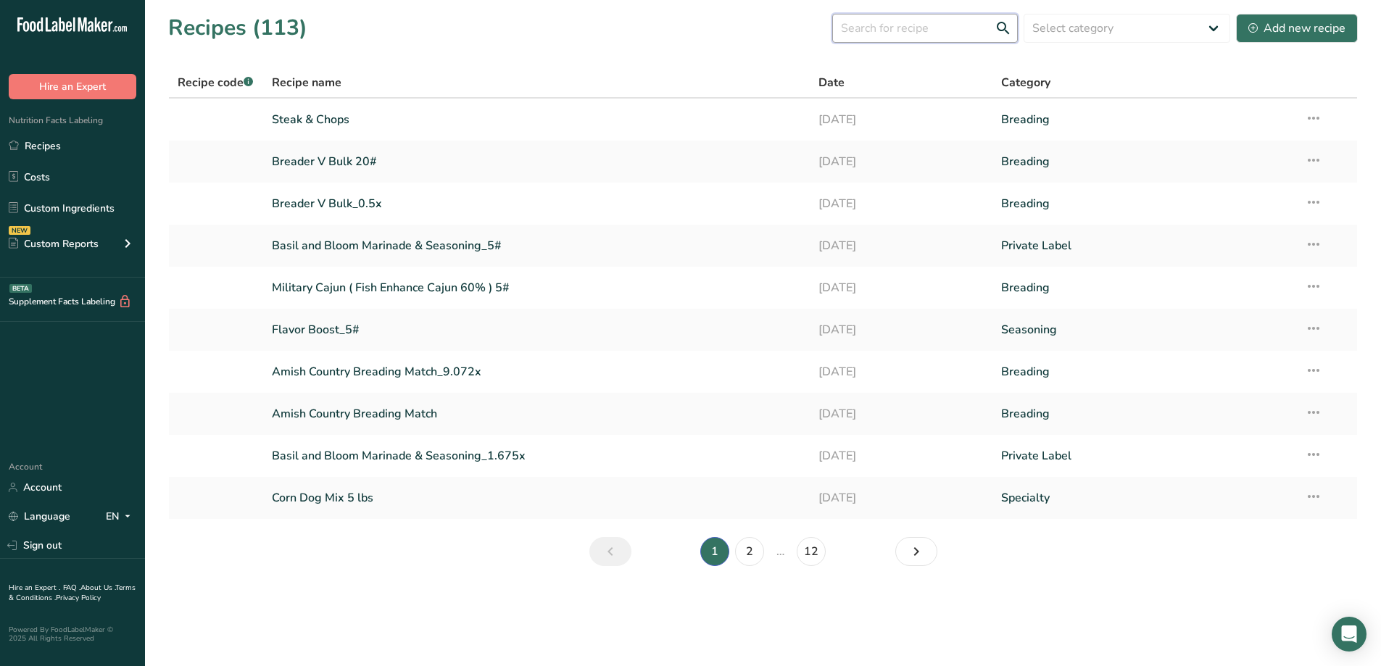
click at [901, 39] on input "text" at bounding box center [925, 28] width 186 height 29
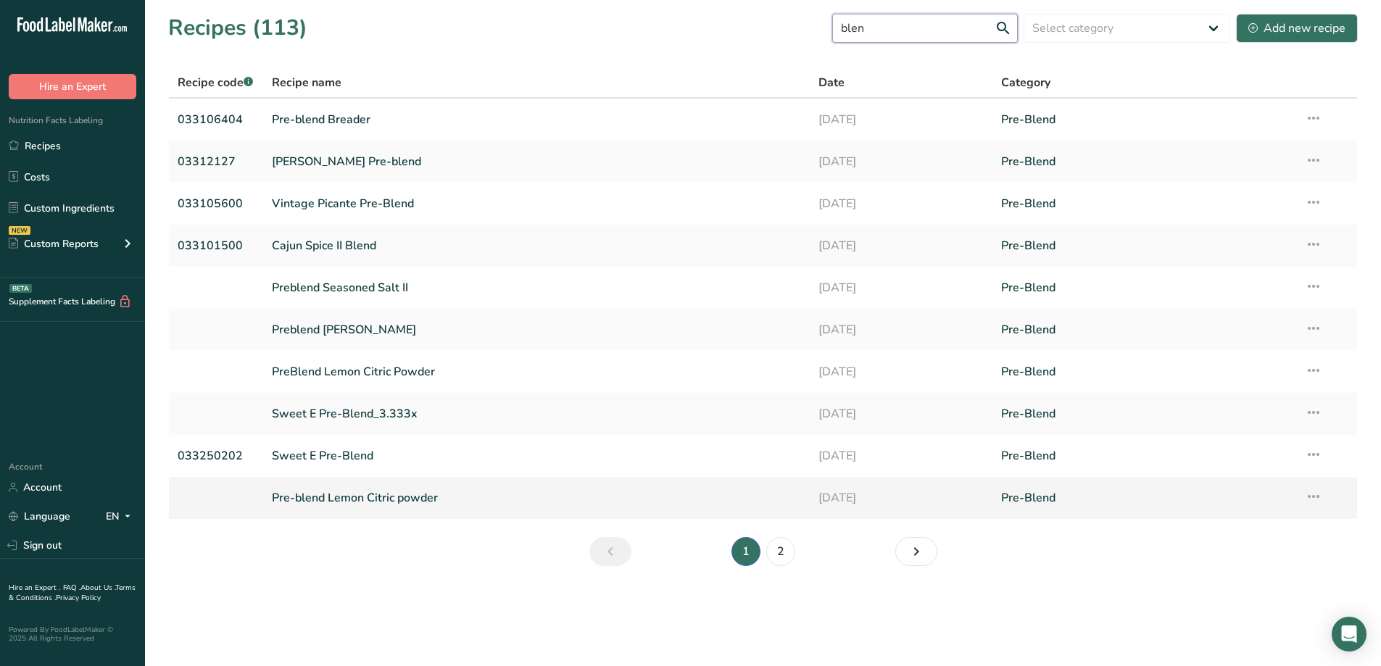
type input "blen"
click at [367, 502] on link "Pre-blend Lemon Citric powder" at bounding box center [537, 498] width 530 height 30
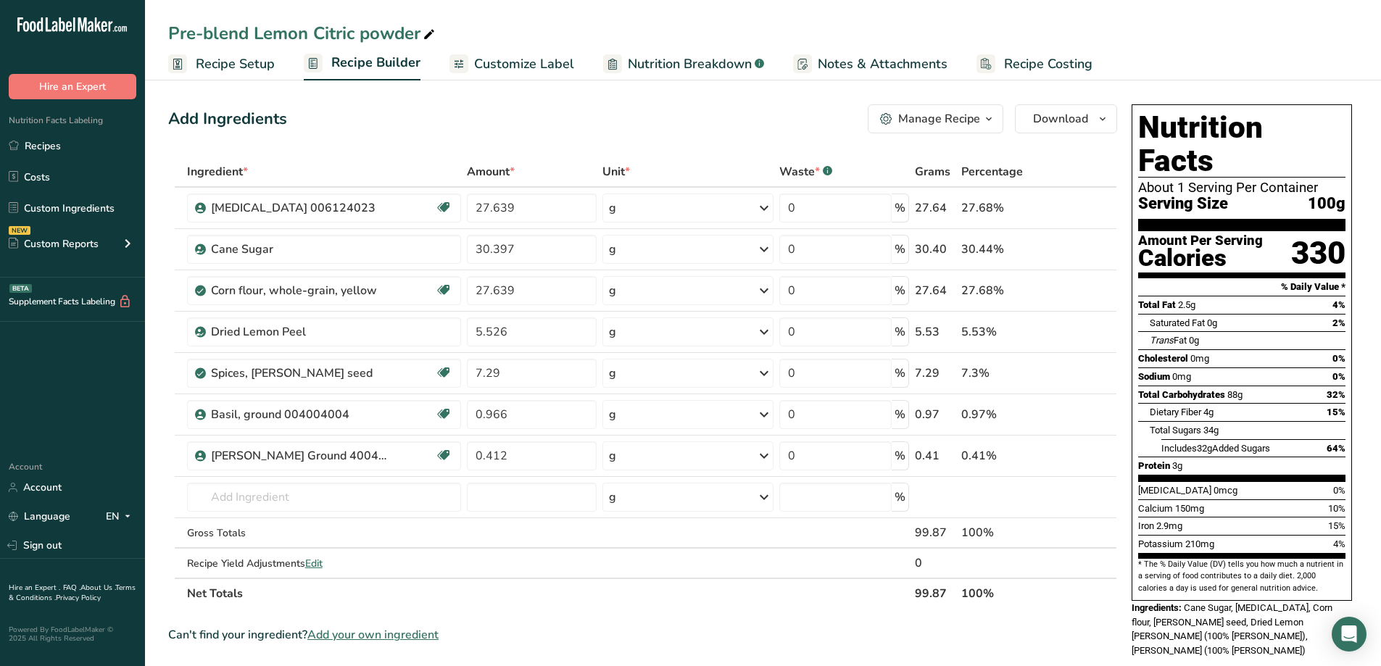
click at [517, 618] on section "Ingredient * Amount * Unit * Waste * .a-a{fill:#347362;}.b-a{fill:#fff;} Grams …" at bounding box center [642, 628] width 949 height 942
click at [992, 122] on icon "button" at bounding box center [989, 119] width 12 height 18
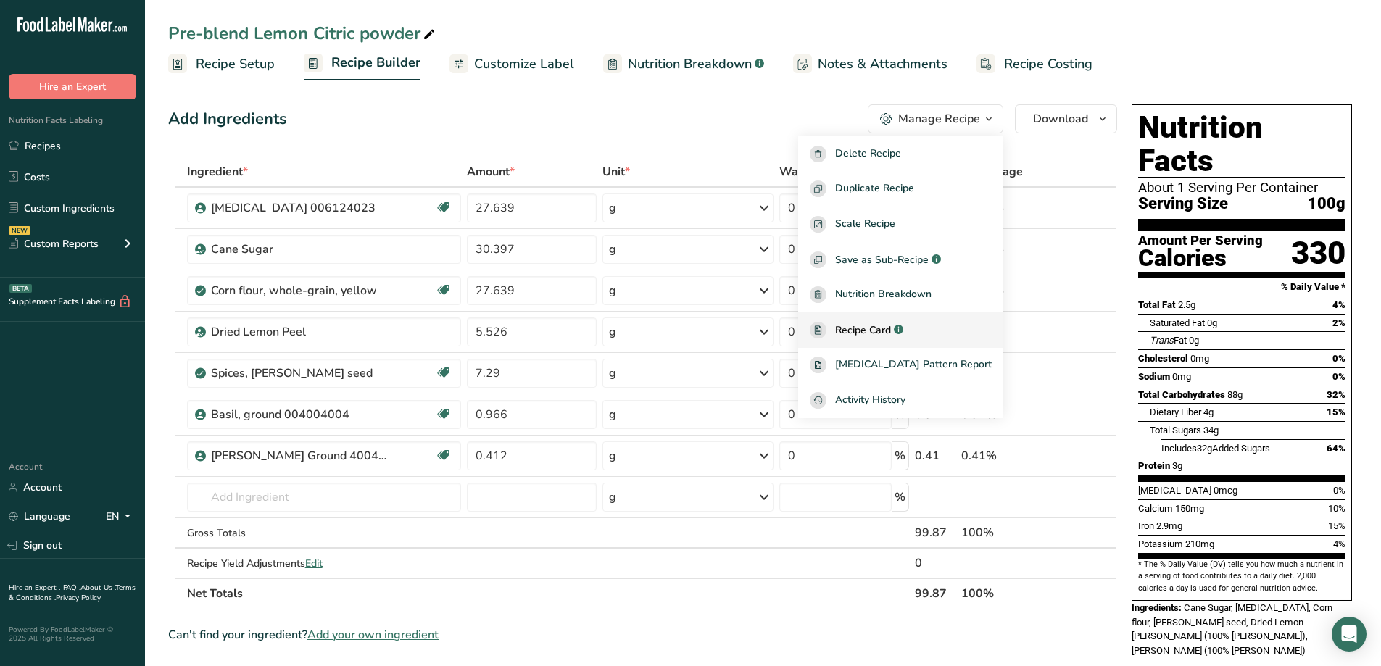
click at [881, 334] on span "Recipe Card" at bounding box center [863, 330] width 56 height 15
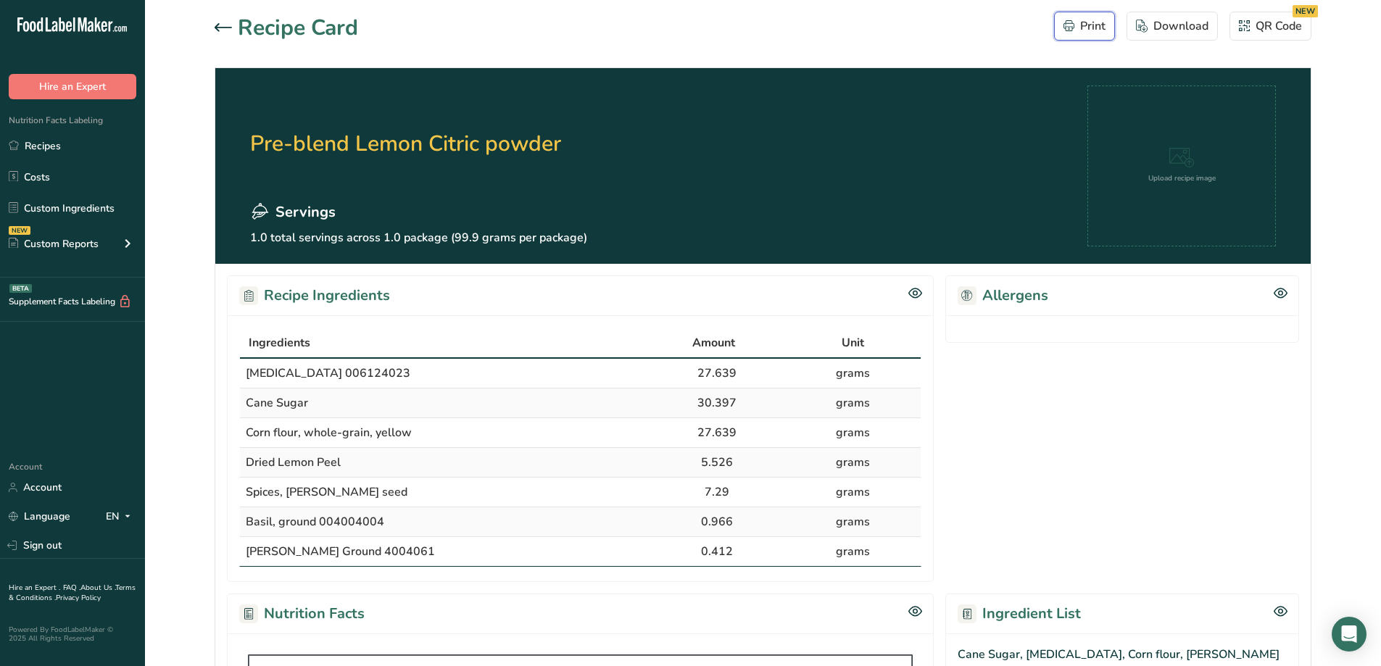
click at [1094, 31] on div "Print" at bounding box center [1084, 25] width 42 height 17
click at [26, 146] on link "Recipes" at bounding box center [72, 146] width 145 height 28
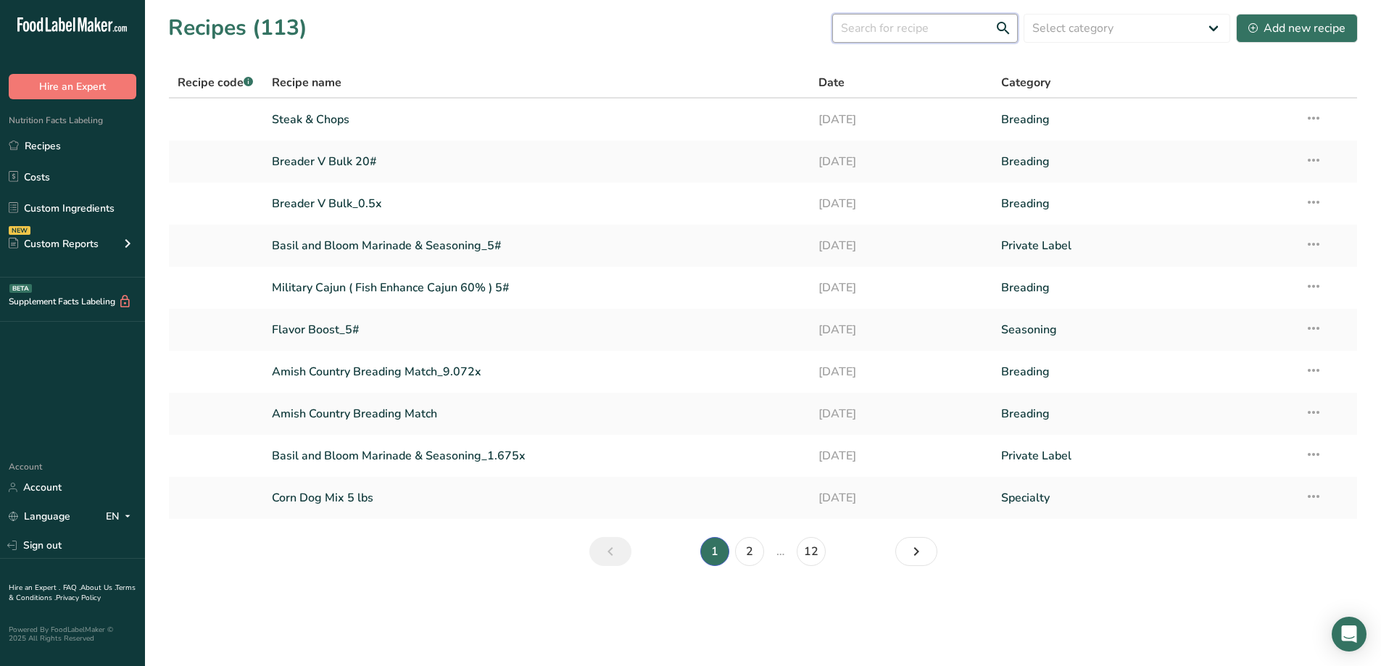
click at [923, 30] on input "text" at bounding box center [925, 28] width 186 height 29
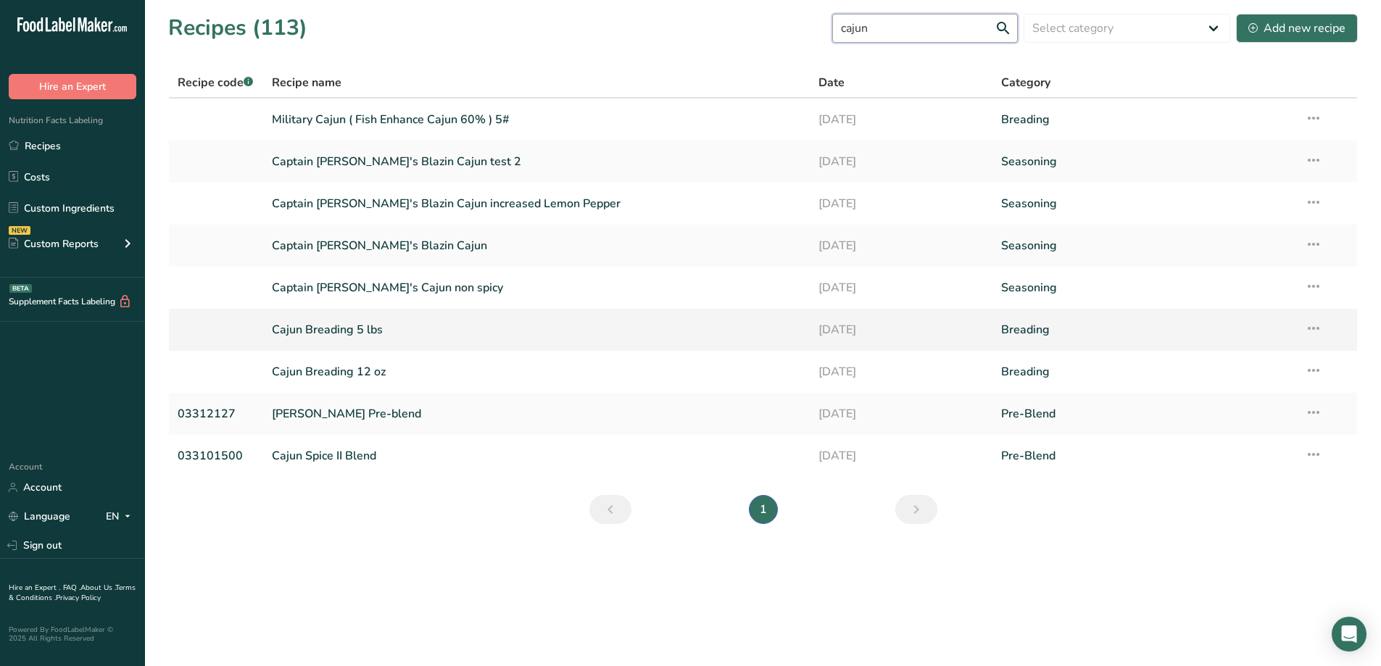
type input "cajun"
click at [346, 332] on link "Cajun Breading 5 lbs" at bounding box center [537, 330] width 530 height 30
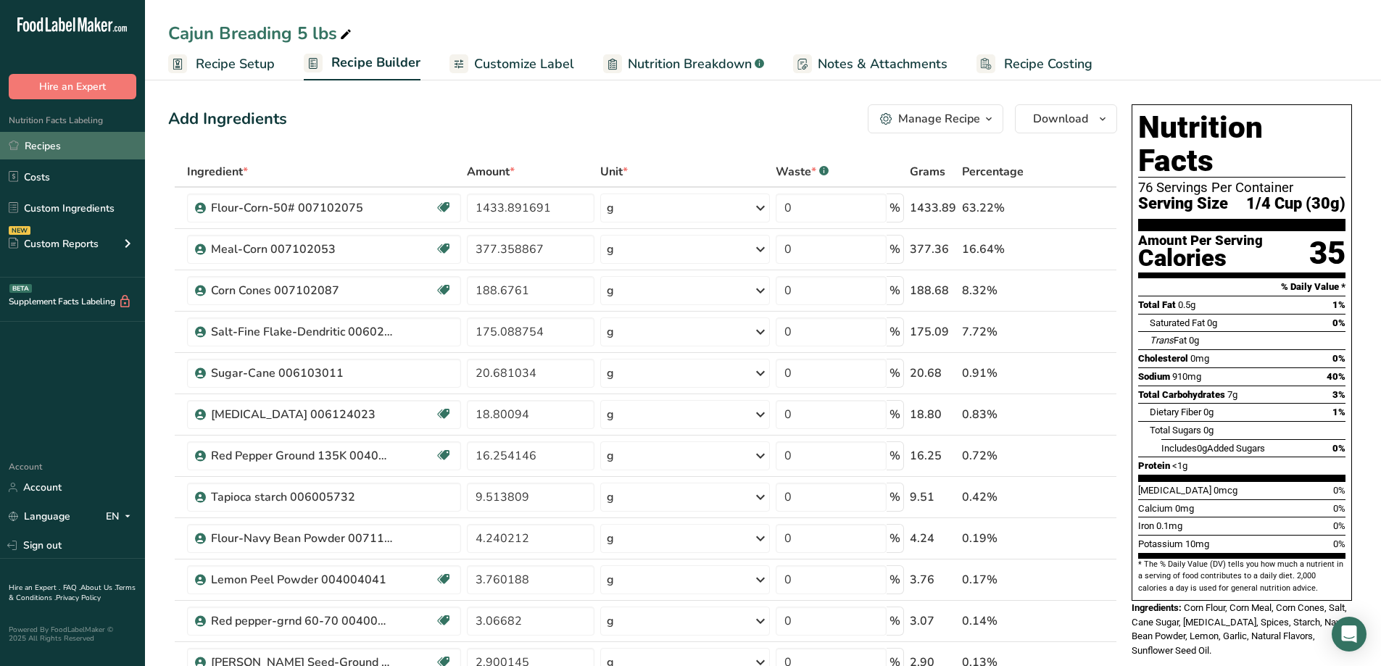
click at [75, 146] on link "Recipes" at bounding box center [72, 146] width 145 height 28
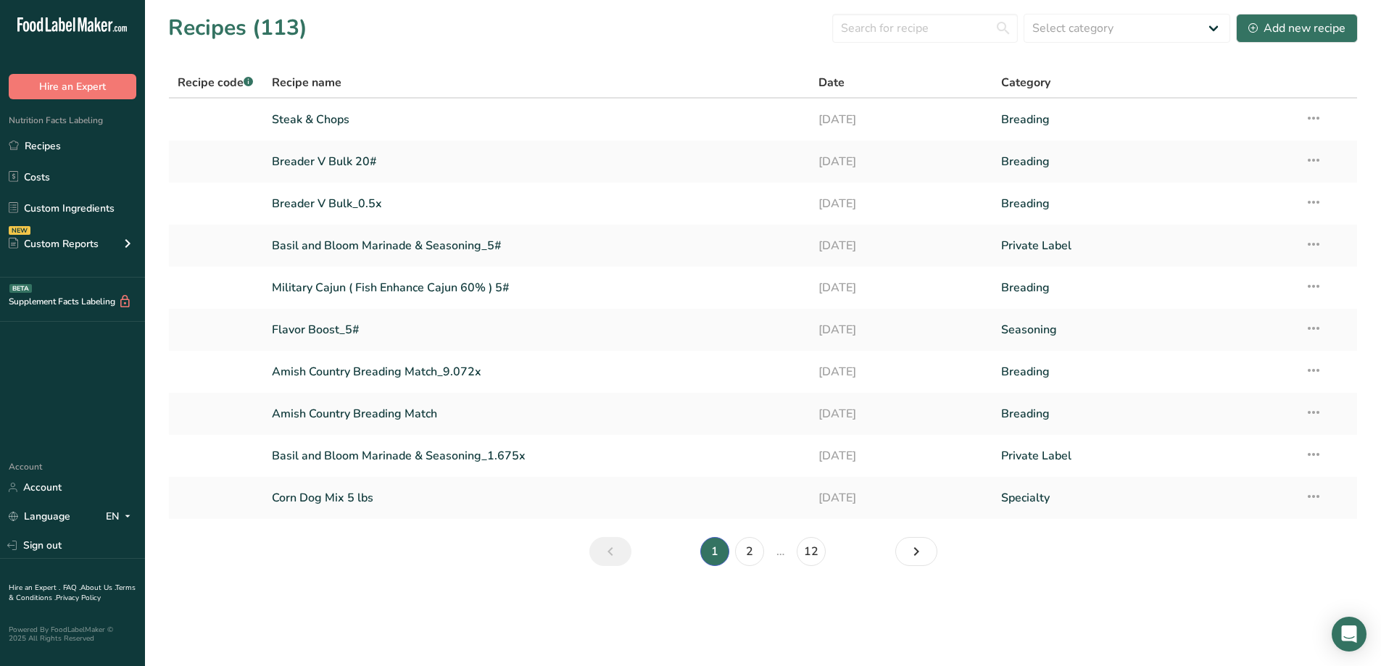
click at [610, 549] on icon "Previous page" at bounding box center [610, 552] width 17 height 26
click at [815, 551] on link "12" at bounding box center [811, 551] width 29 height 29
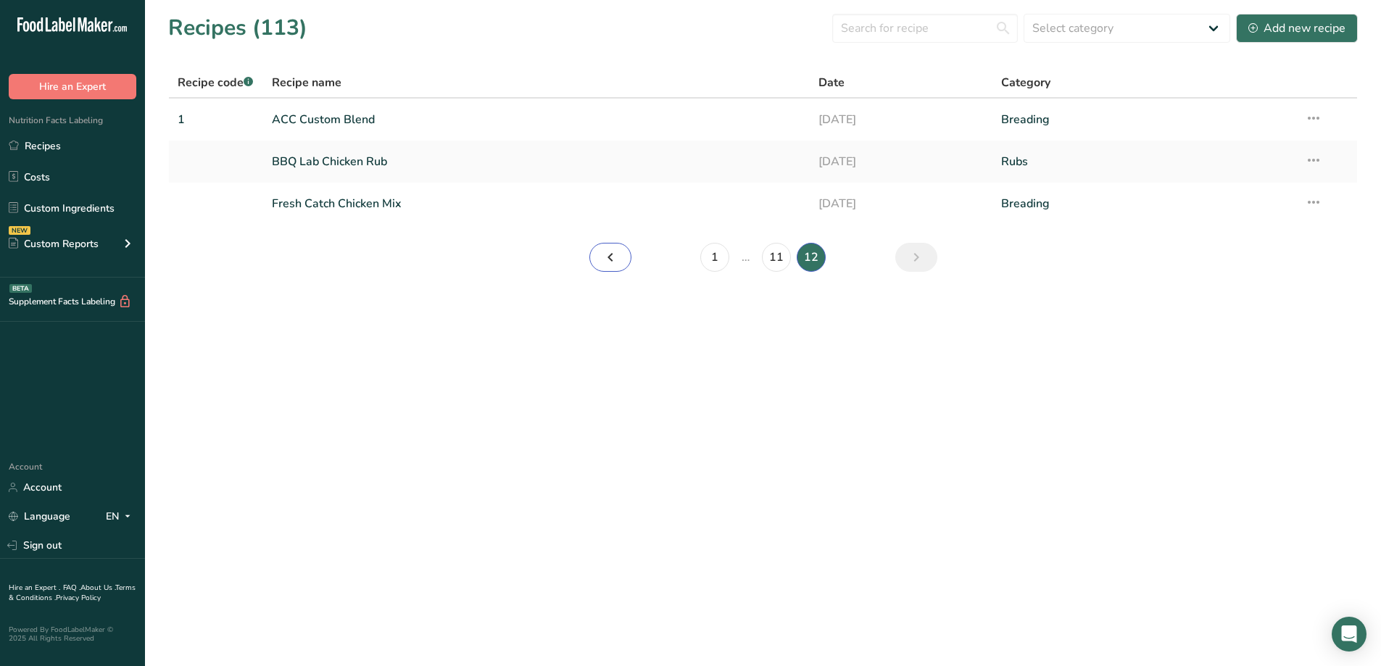
click at [604, 257] on icon "Page 11." at bounding box center [610, 257] width 17 height 26
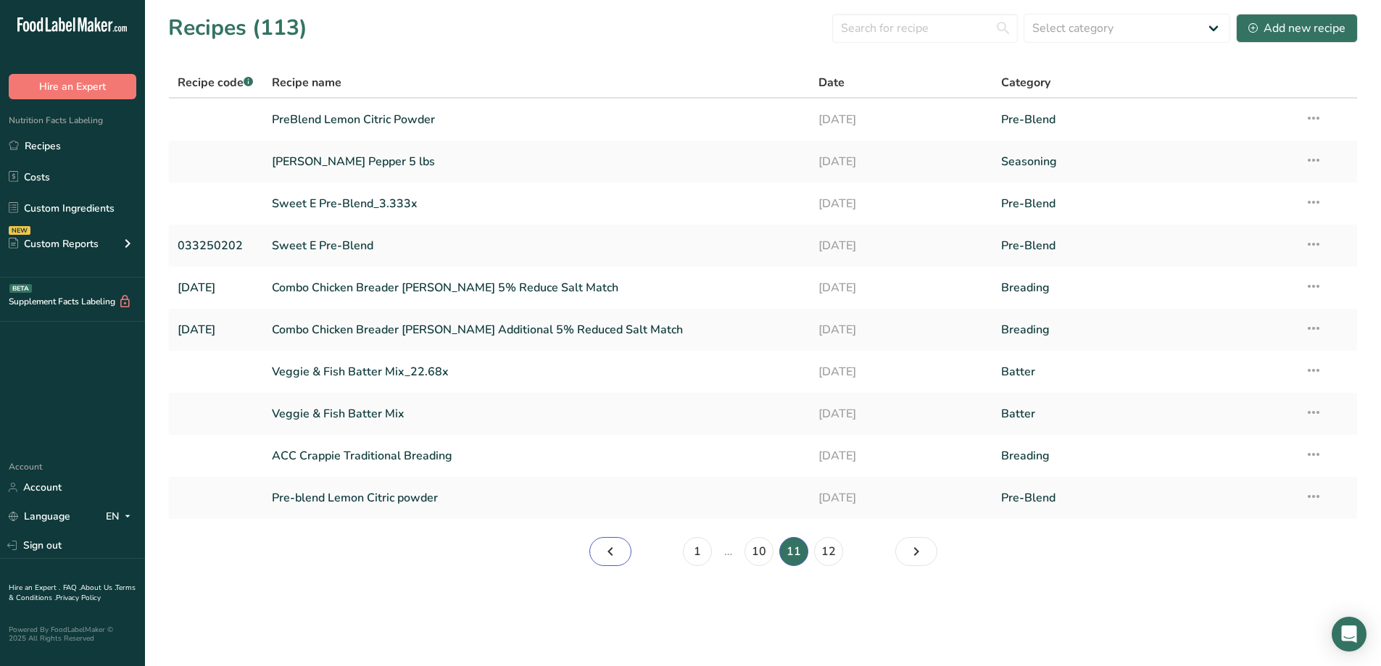
click at [615, 549] on icon "Page 10." at bounding box center [610, 552] width 17 height 26
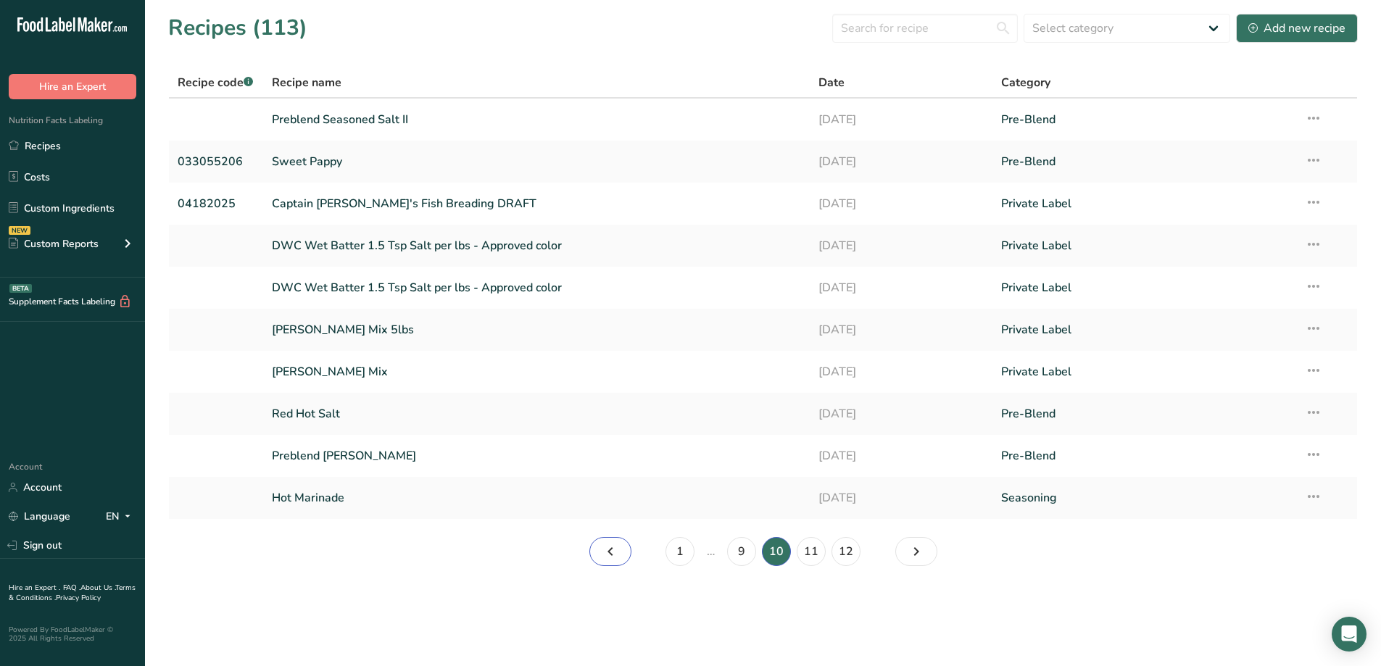
click at [615, 549] on icon "Page 9." at bounding box center [610, 552] width 17 height 26
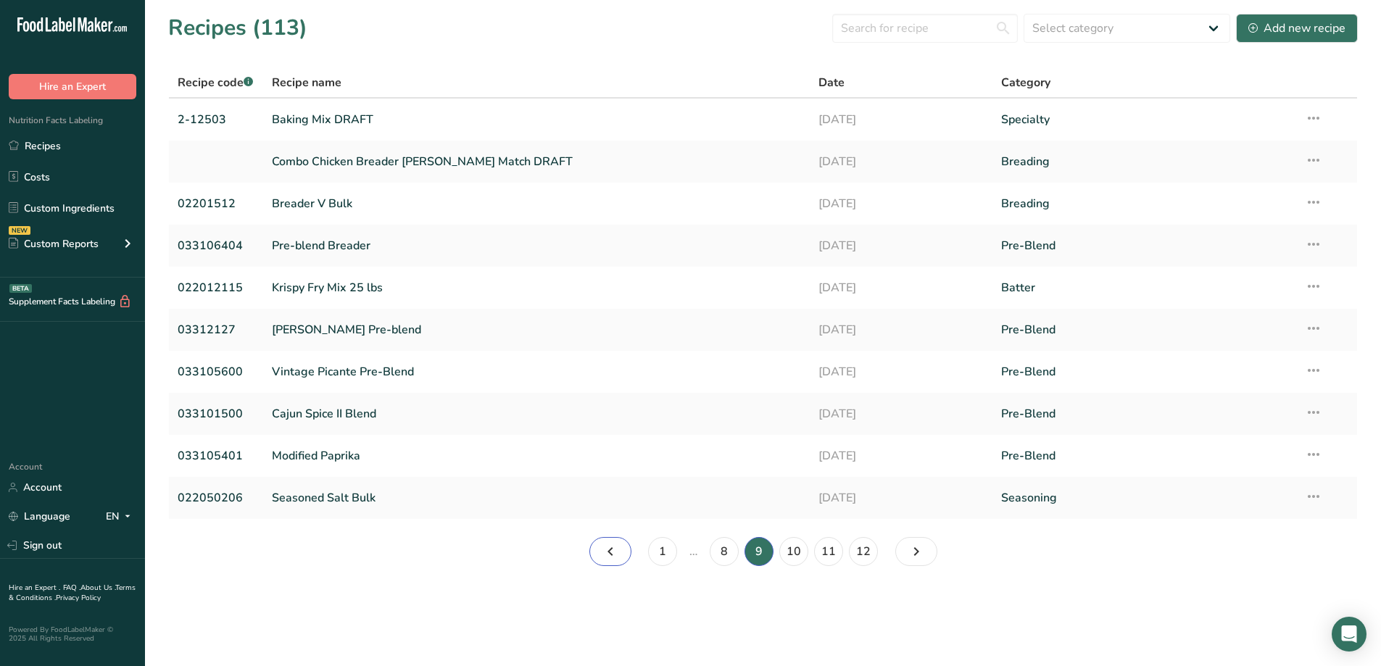
click at [615, 549] on icon "Page 8." at bounding box center [610, 552] width 17 height 26
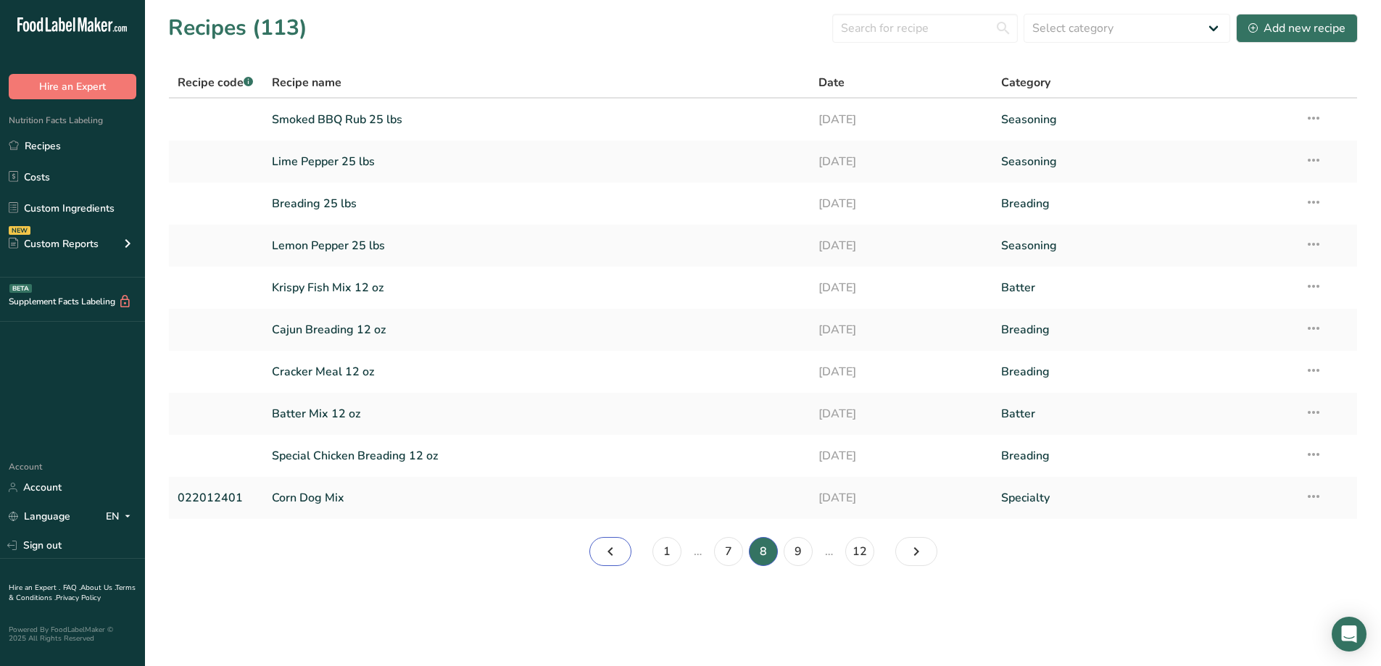
click at [615, 549] on icon "Page 7." at bounding box center [610, 552] width 17 height 26
click at [615, 549] on icon "Page 6." at bounding box center [610, 552] width 17 height 26
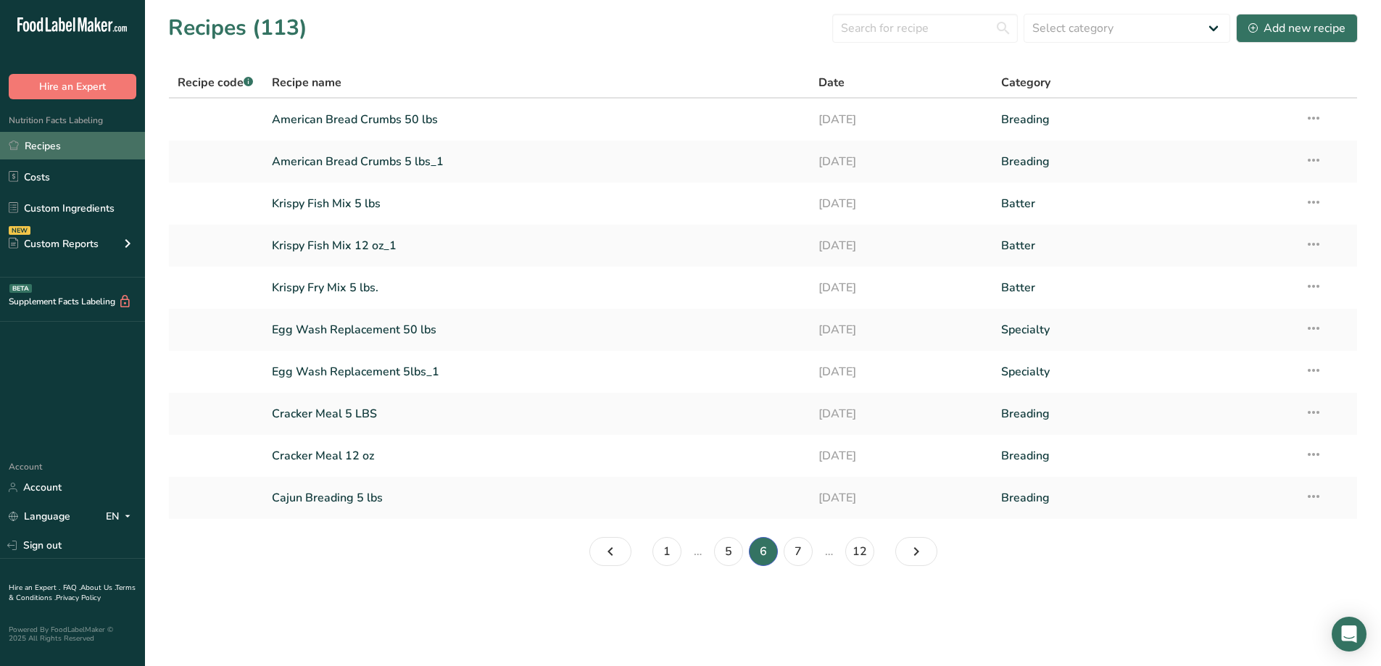
click at [62, 141] on link "Recipes" at bounding box center [72, 146] width 145 height 28
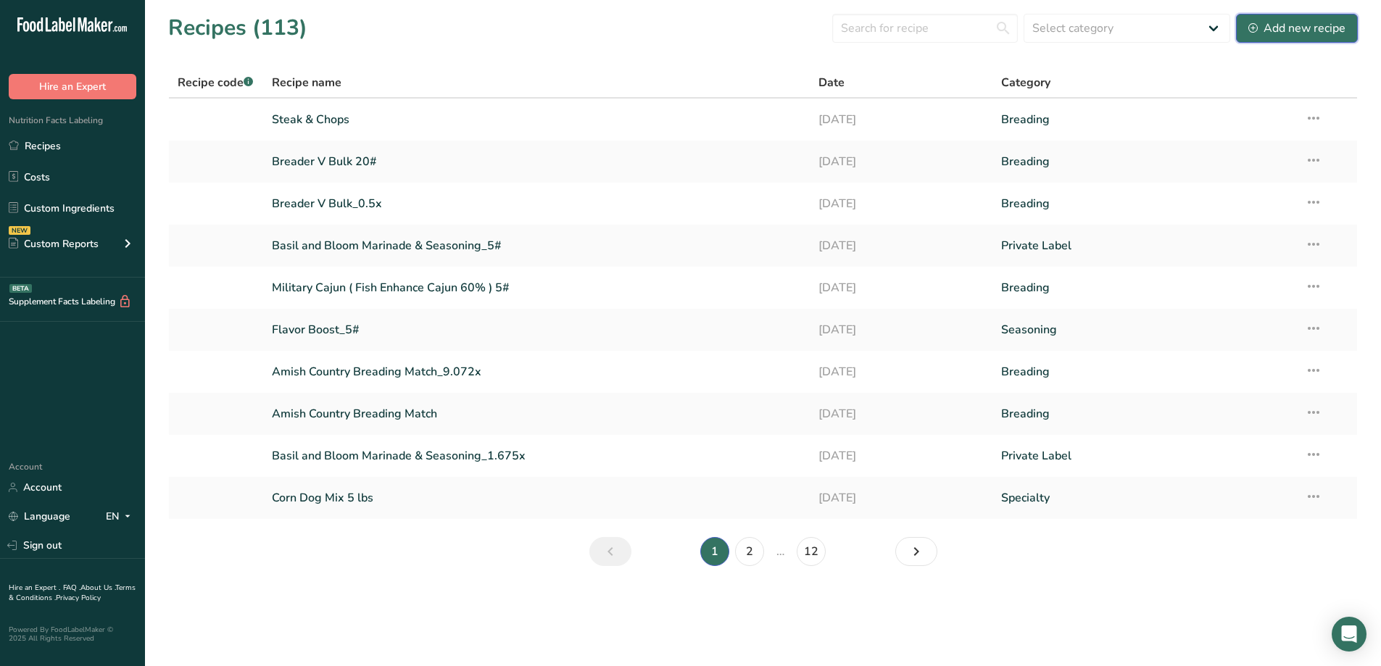
click at [1255, 29] on icon at bounding box center [1252, 27] width 9 height 9
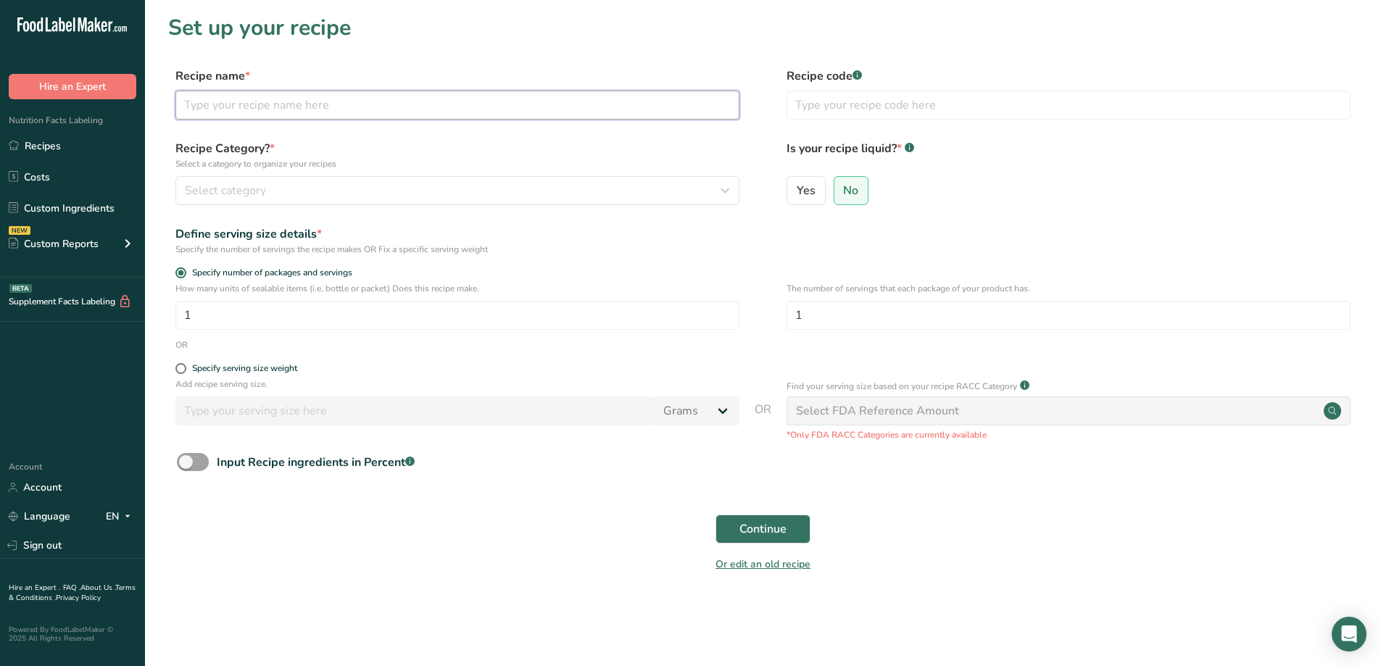
click at [354, 99] on input "text" at bounding box center [457, 105] width 564 height 29
type input "test perblend"
click at [302, 175] on div "Recipe Category? * Select a category to organize your recipes Select category S…" at bounding box center [457, 172] width 564 height 65
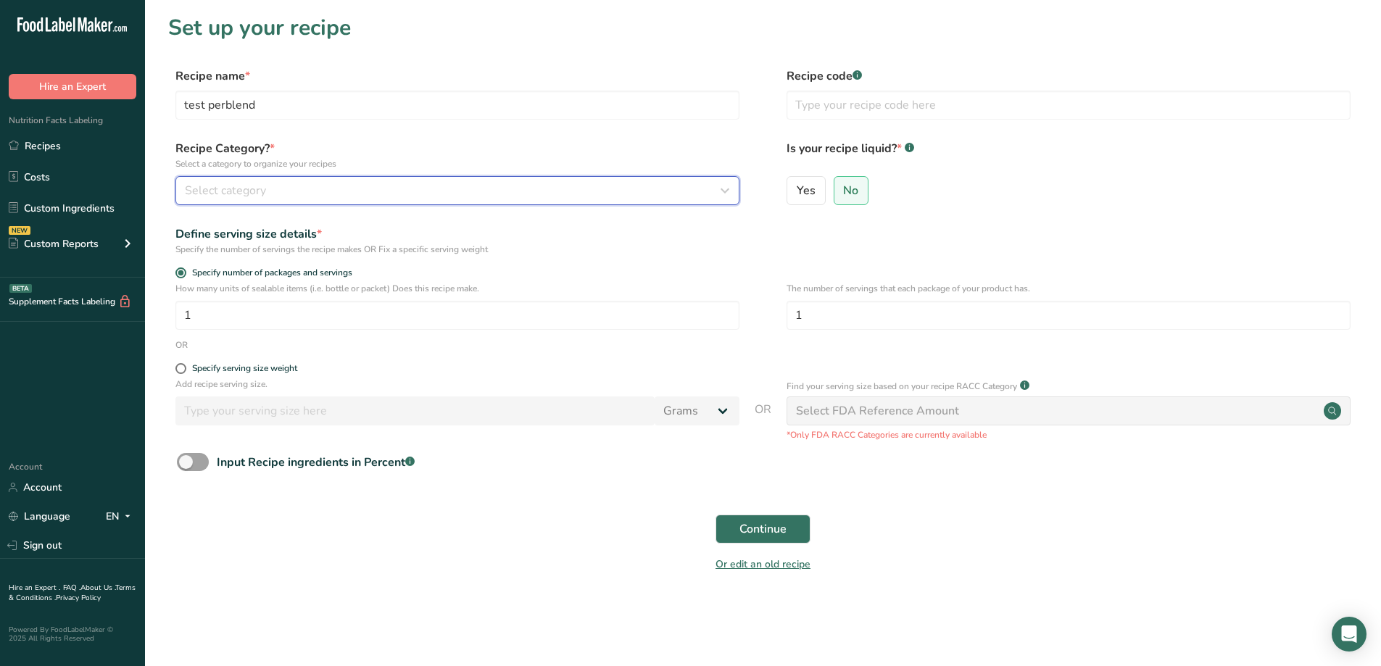
click at [302, 183] on div "Select category" at bounding box center [453, 190] width 536 height 17
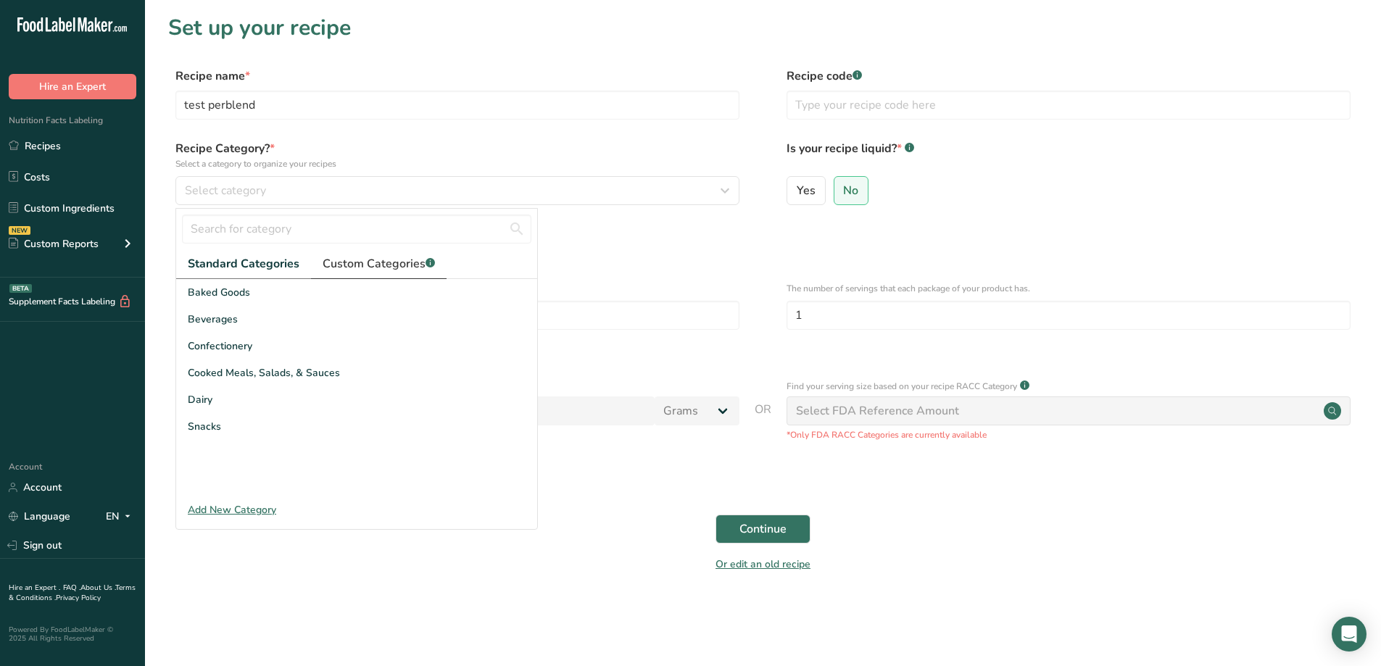
click at [338, 260] on span "Custom Categories .a-a{fill:#347362;}.b-a{fill:#fff;}" at bounding box center [379, 263] width 112 height 17
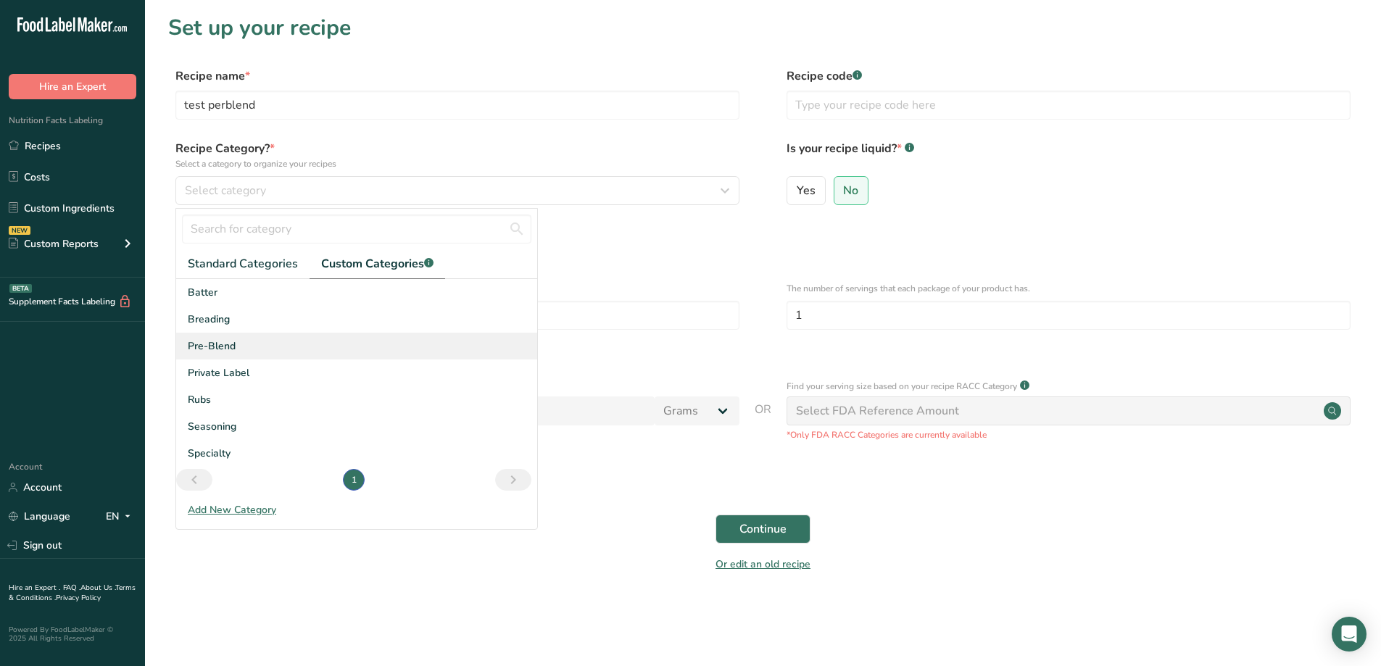
click at [236, 343] on div "Pre-Blend" at bounding box center [356, 346] width 361 height 27
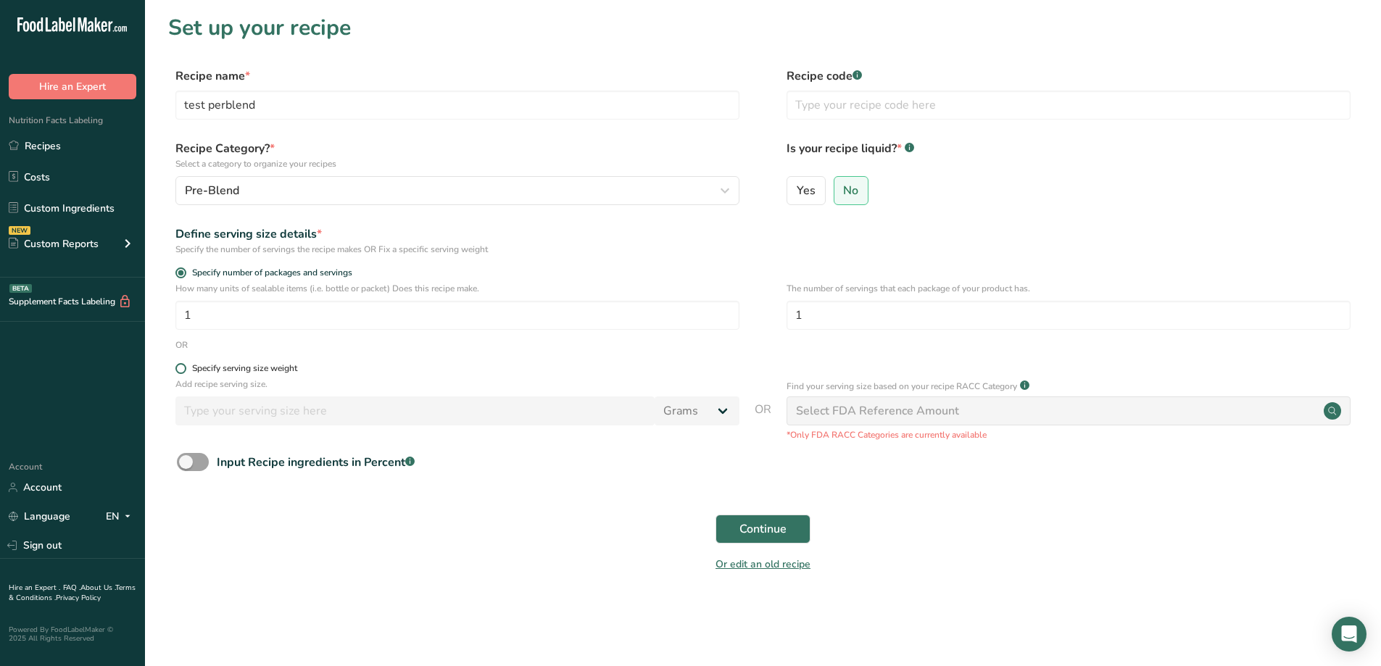
click at [184, 365] on span at bounding box center [180, 368] width 11 height 11
click at [184, 365] on input "Specify serving size weight" at bounding box center [179, 368] width 9 height 9
radio input "true"
radio input "false"
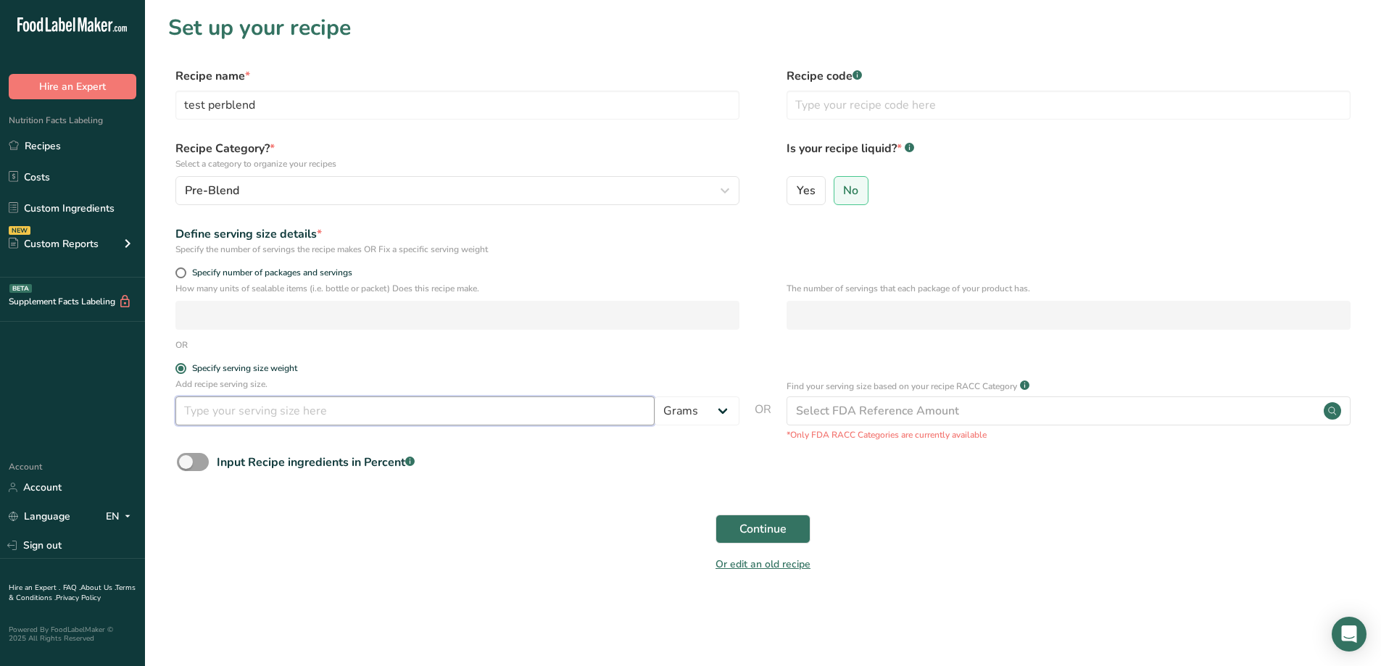
click at [228, 413] on input "number" at bounding box center [414, 410] width 479 height 29
type input "1"
click at [802, 536] on button "Continue" at bounding box center [762, 529] width 95 height 29
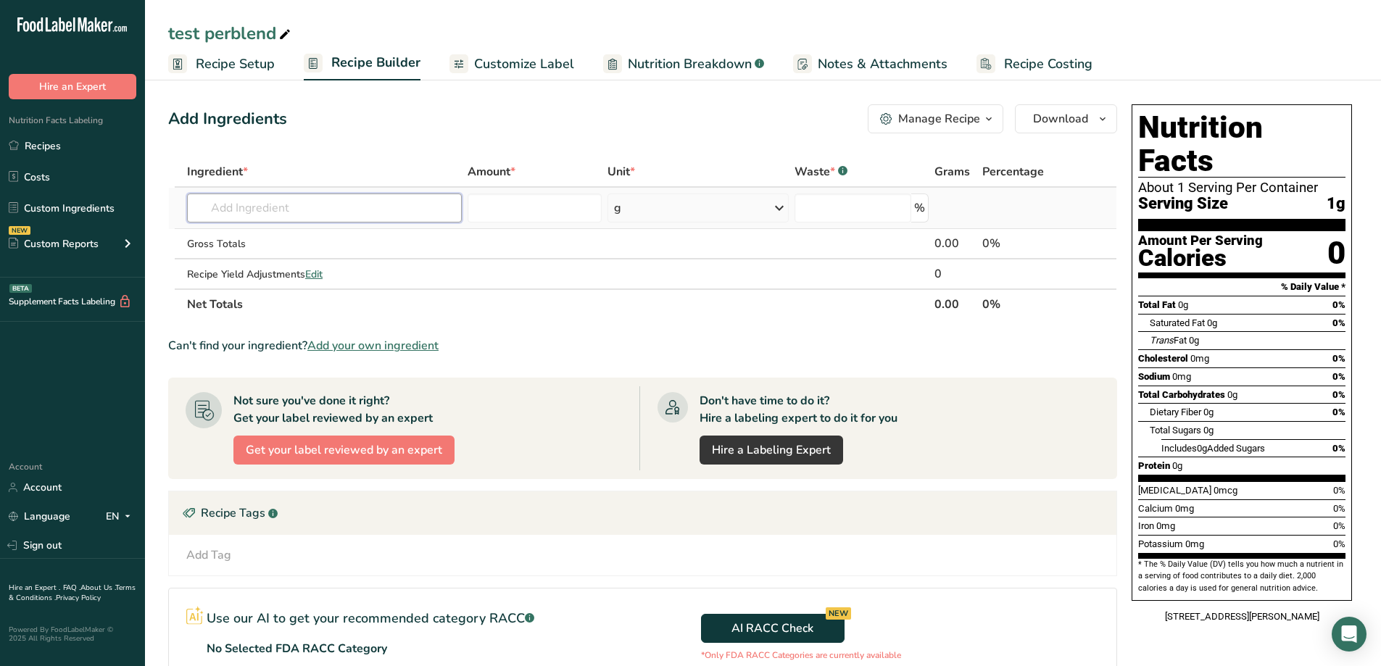
click at [442, 216] on input "text" at bounding box center [324, 208] width 275 height 29
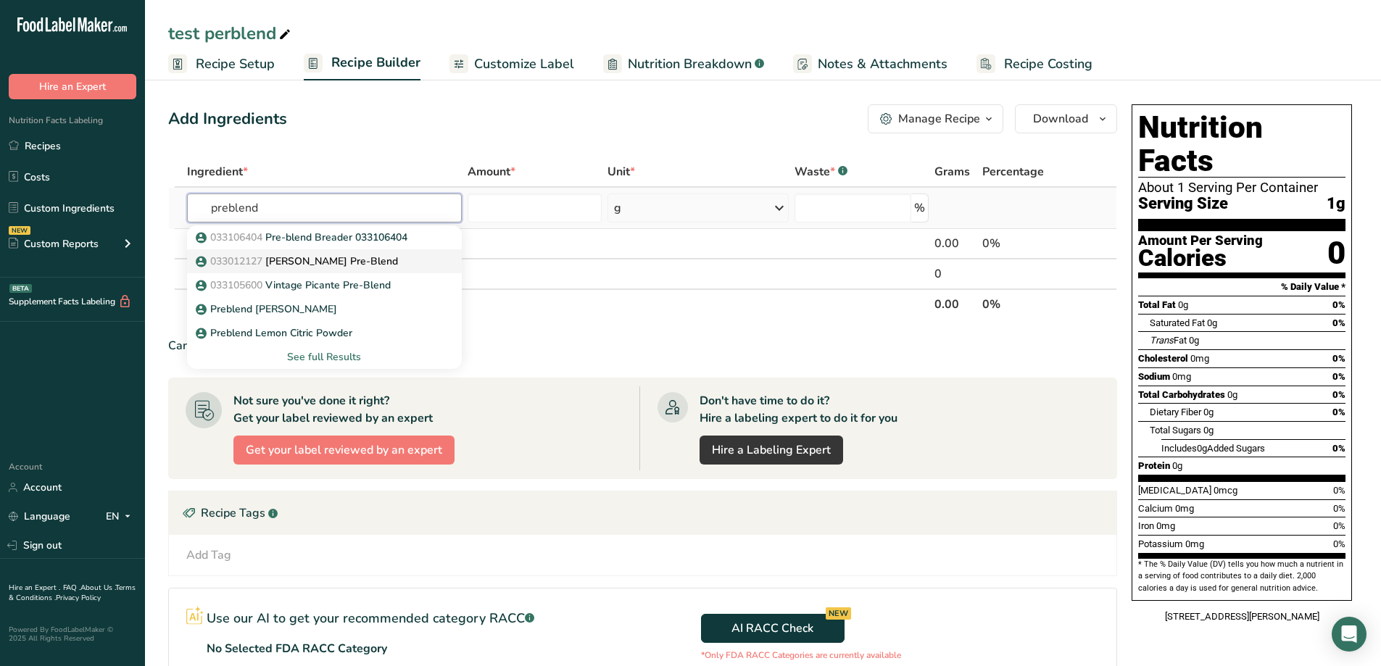
type input "preblend"
click at [310, 259] on p "033012127 JJ Cajun Pre-Blend" at bounding box center [298, 261] width 199 height 15
type input "[PERSON_NAME] Pre-Blend"
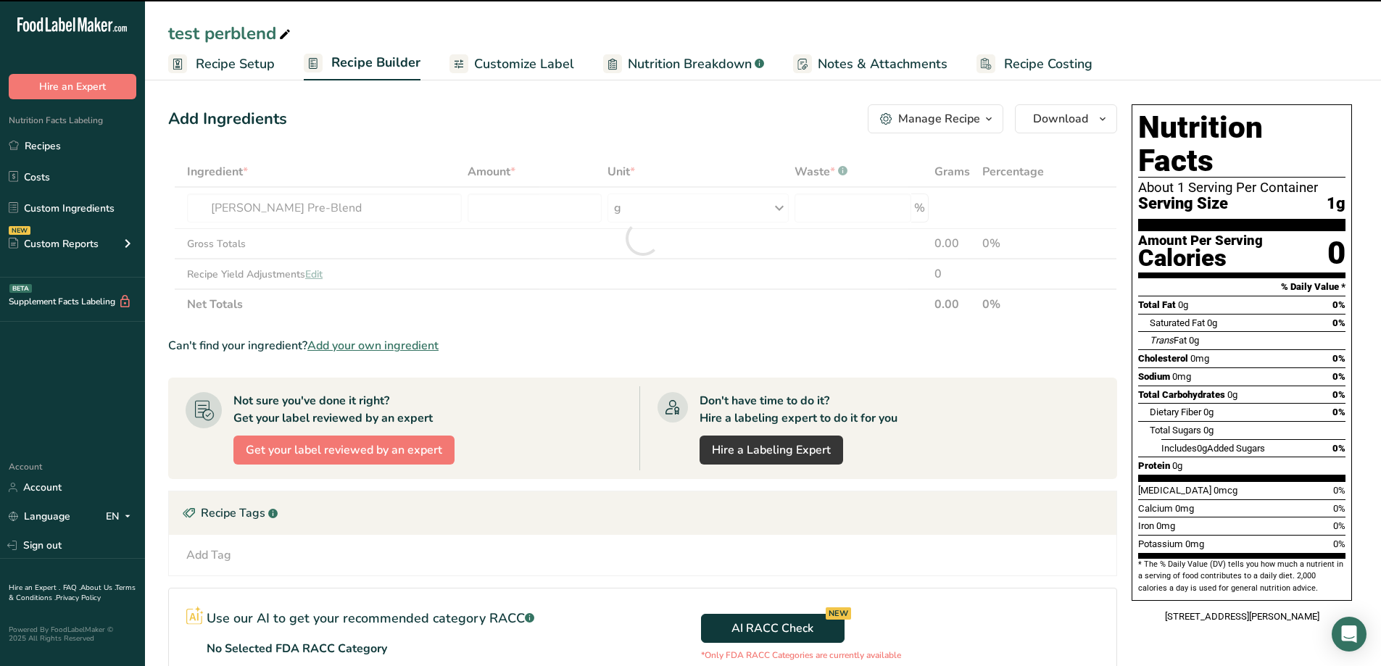
type input "0"
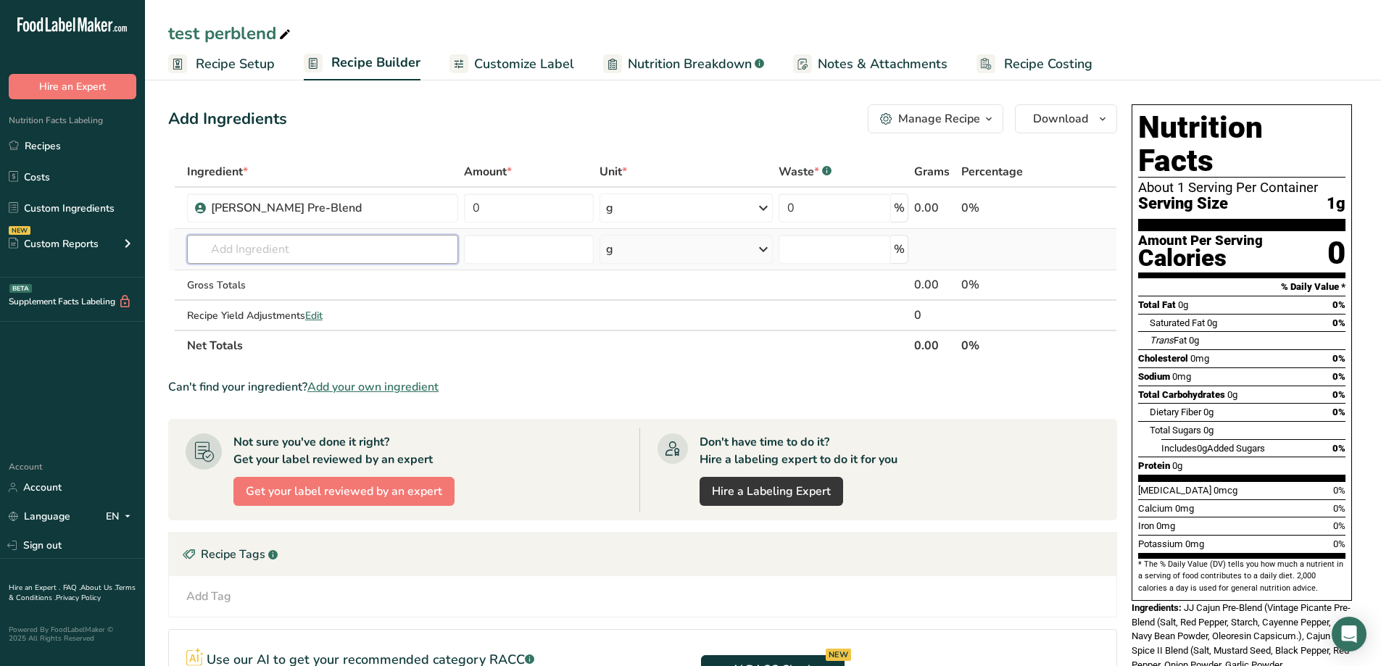
click at [302, 248] on input "text" at bounding box center [323, 249] width 272 height 29
click at [309, 241] on input "text" at bounding box center [323, 249] width 272 height 29
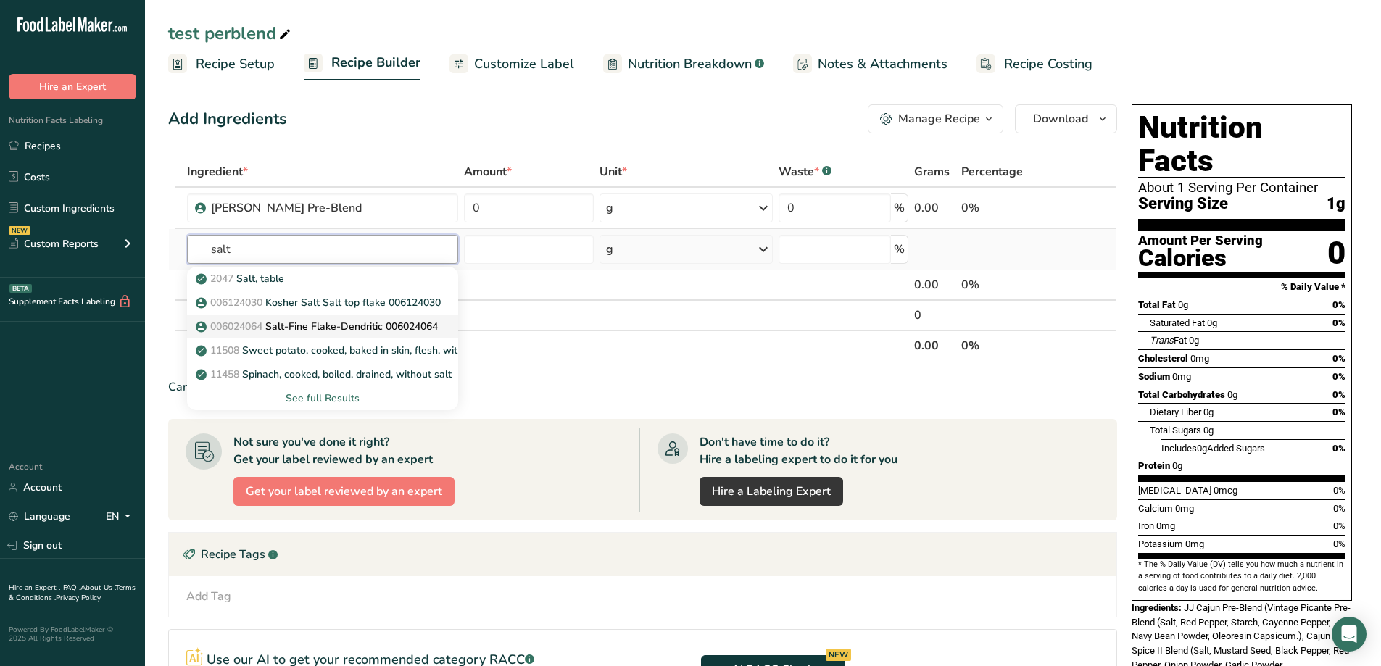
type input "salt"
click at [352, 326] on p "006024064 Salt-Fine Flake-Dendritic 006024064" at bounding box center [318, 326] width 239 height 15
type input "Salt-Fine Flake-Dendritic 006024064"
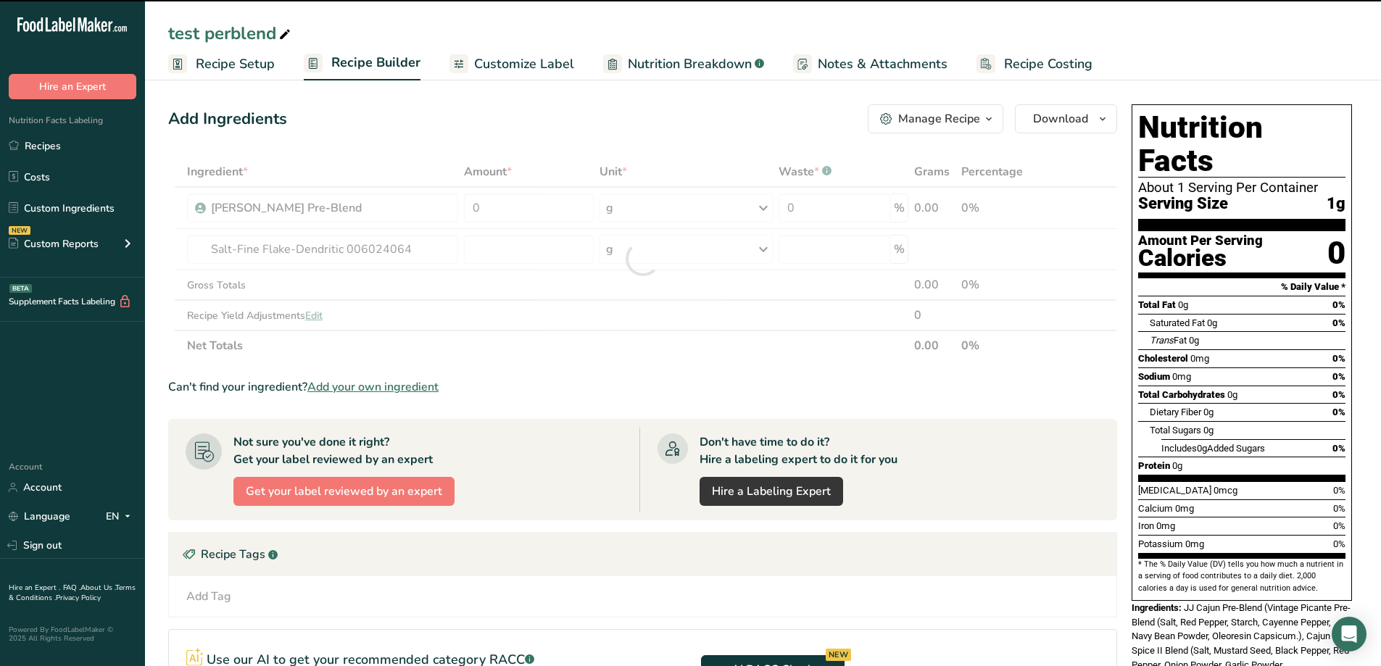
type input "0"
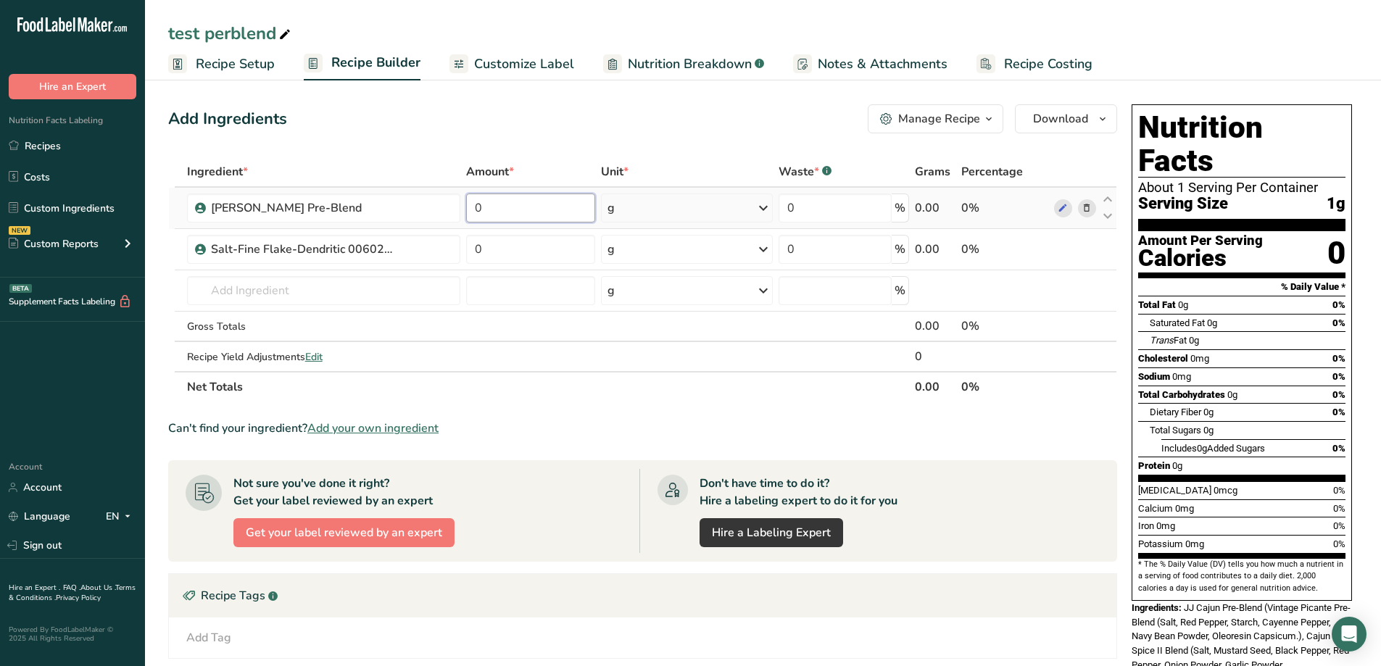
drag, startPoint x: 496, startPoint y: 207, endPoint x: 473, endPoint y: 211, distance: 23.6
click at [473, 211] on input "0" at bounding box center [531, 208] width 130 height 29
type input "3"
click at [790, 403] on section "Ingredient * Amount * Unit * Waste * .a-a{fill:#347362;}.b-a{fill:#fff;} Grams …" at bounding box center [642, 525] width 949 height 736
drag, startPoint x: 533, startPoint y: 256, endPoint x: 469, endPoint y: 257, distance: 63.8
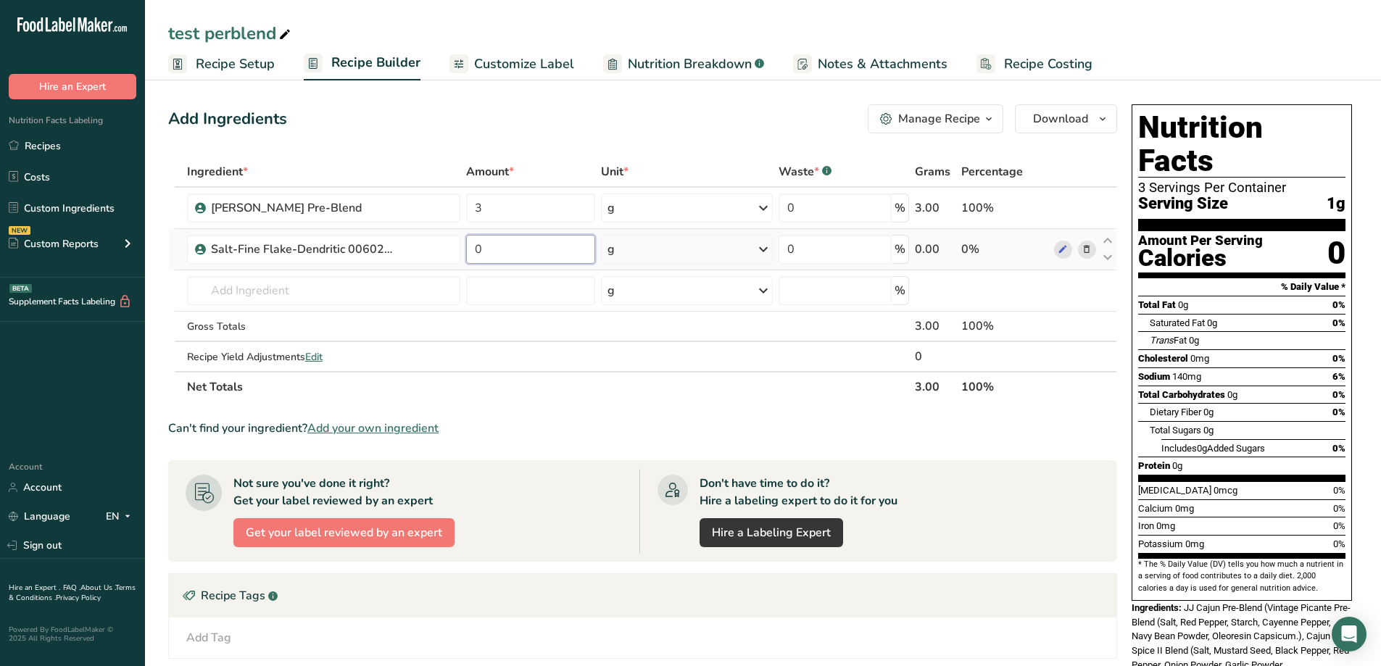
click at [469, 257] on input "0" at bounding box center [531, 249] width 130 height 29
type input "3"
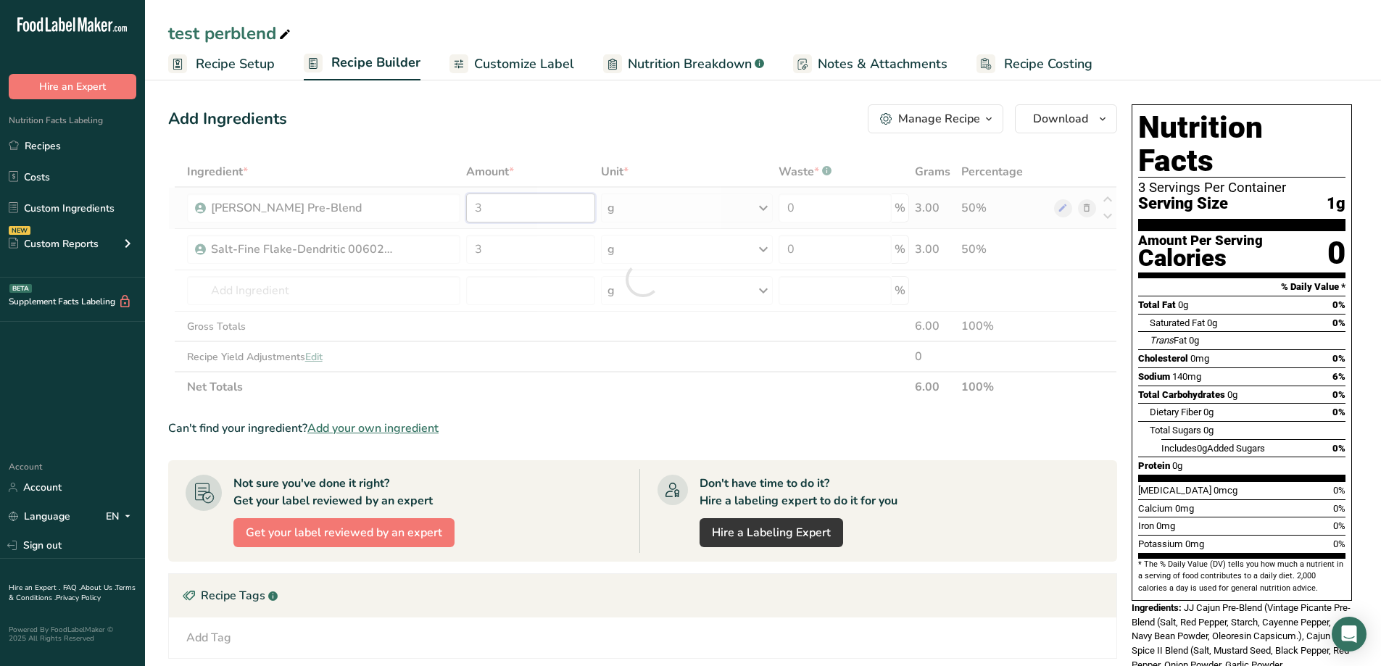
click at [568, 201] on div "Ingredient * Amount * Unit * Waste * .a-a{fill:#347362;}.b-a{fill:#fff;} Grams …" at bounding box center [642, 280] width 949 height 246
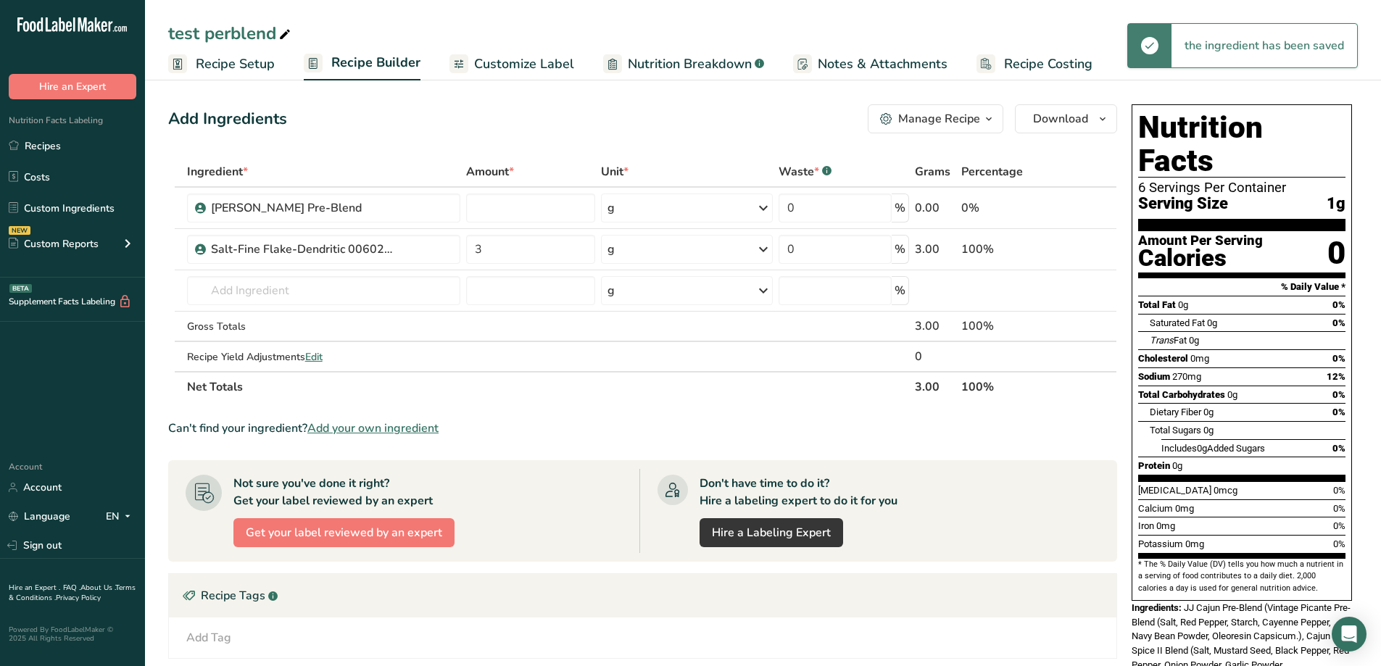
type input "0"
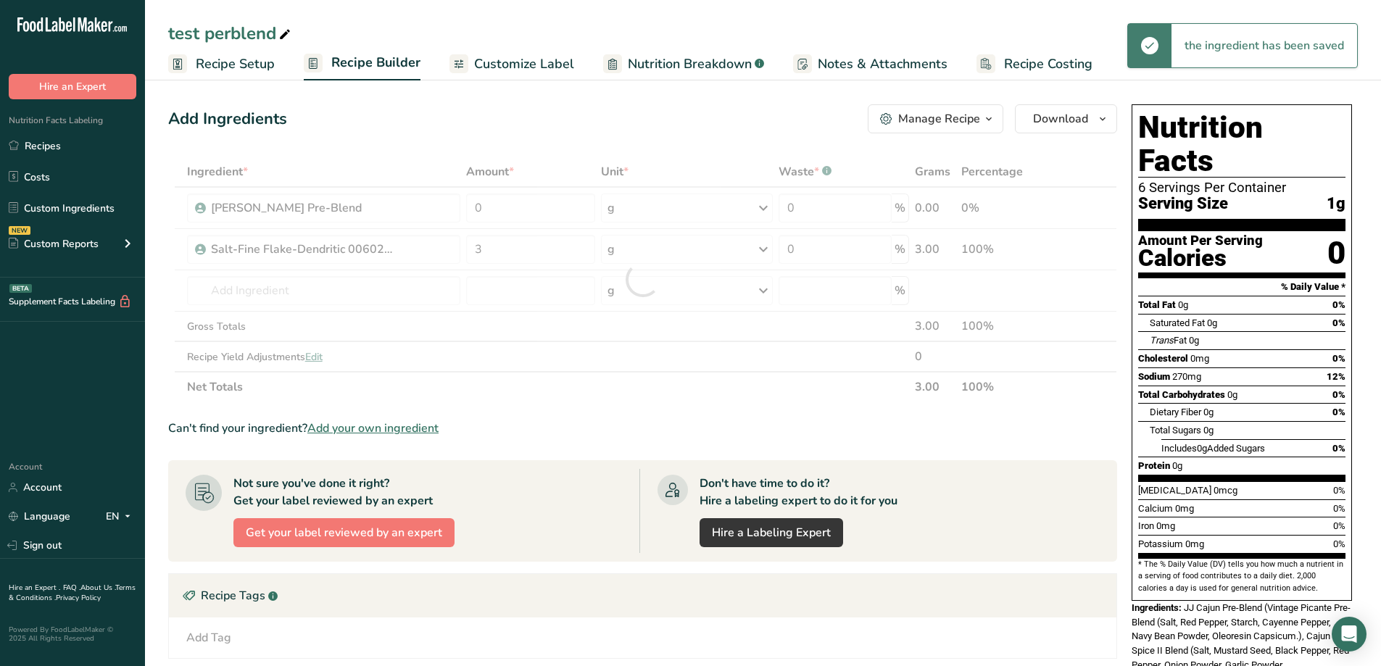
click at [720, 421] on div "Can't find your ingredient? Add your own ingredient" at bounding box center [642, 428] width 949 height 17
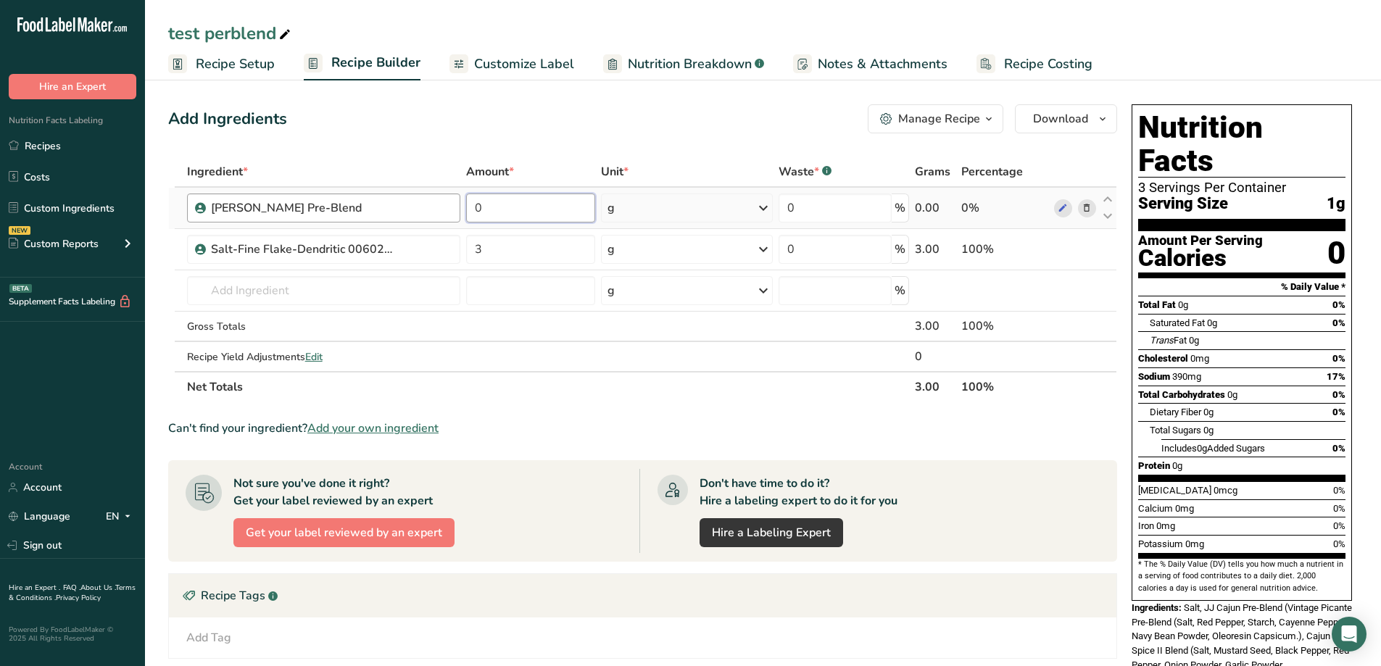
drag, startPoint x: 515, startPoint y: 212, endPoint x: 444, endPoint y: 212, distance: 71.0
click at [444, 212] on tr "JJ Cajun Pre-Blend 0 g Weight Units g kg mg See more Volume Units l Volume unit…" at bounding box center [642, 208] width 947 height 41
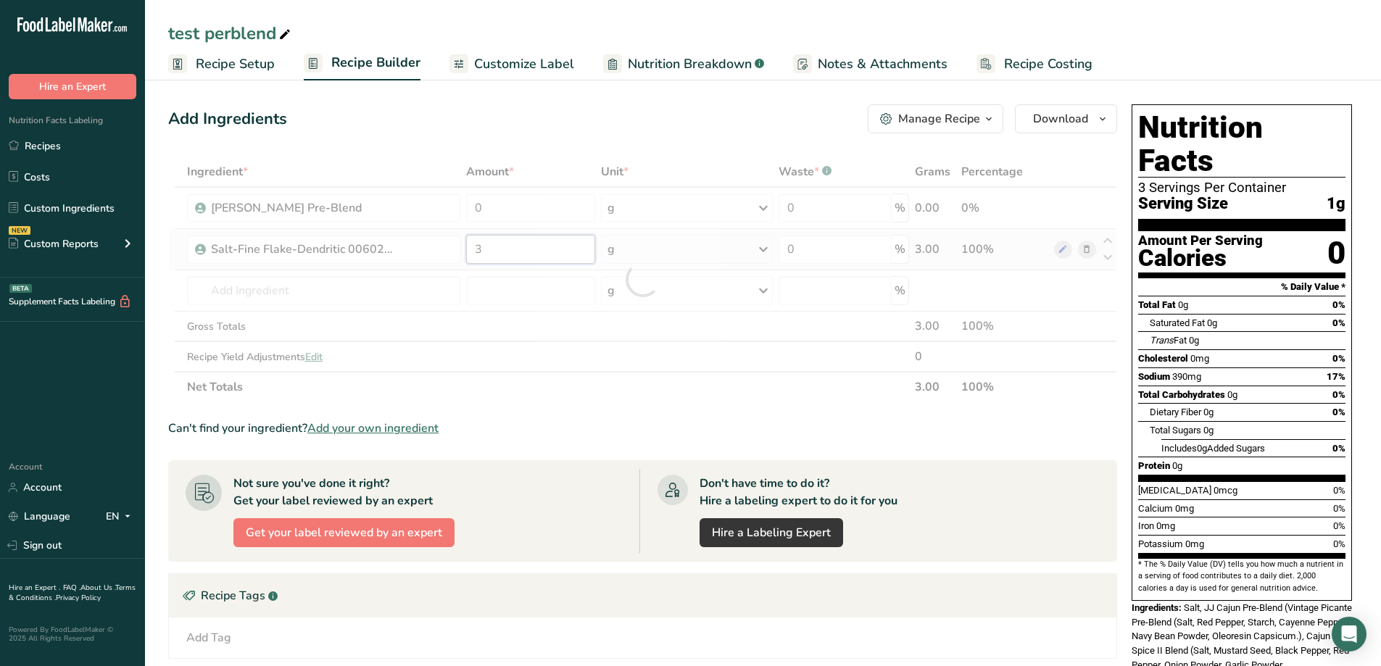
click at [470, 250] on div "Ingredient * Amount * Unit * Waste * .a-a{fill:#347362;}.b-a{fill:#fff;} Grams …" at bounding box center [642, 280] width 949 height 246
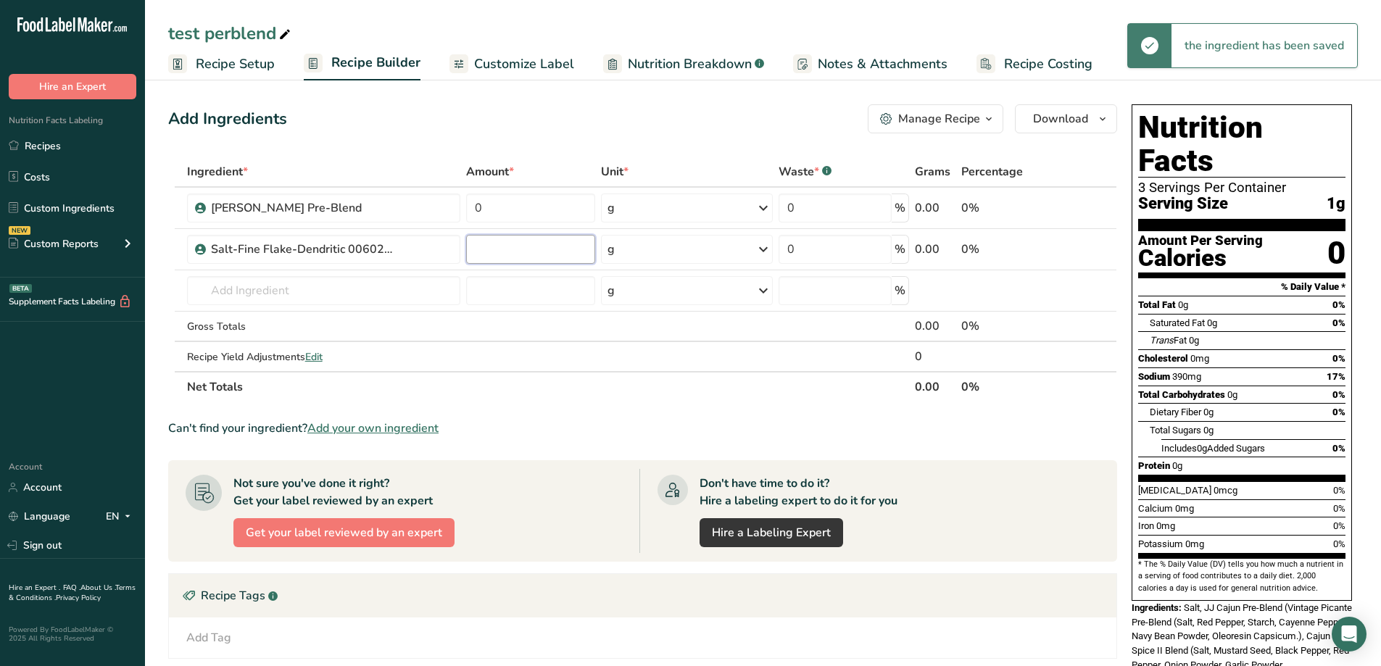
type input "3"
click at [461, 217] on div "Ingredient * Amount * Unit * Waste * .a-a{fill:#347362;}.b-a{fill:#fff;} Grams …" at bounding box center [642, 280] width 949 height 246
type input "1"
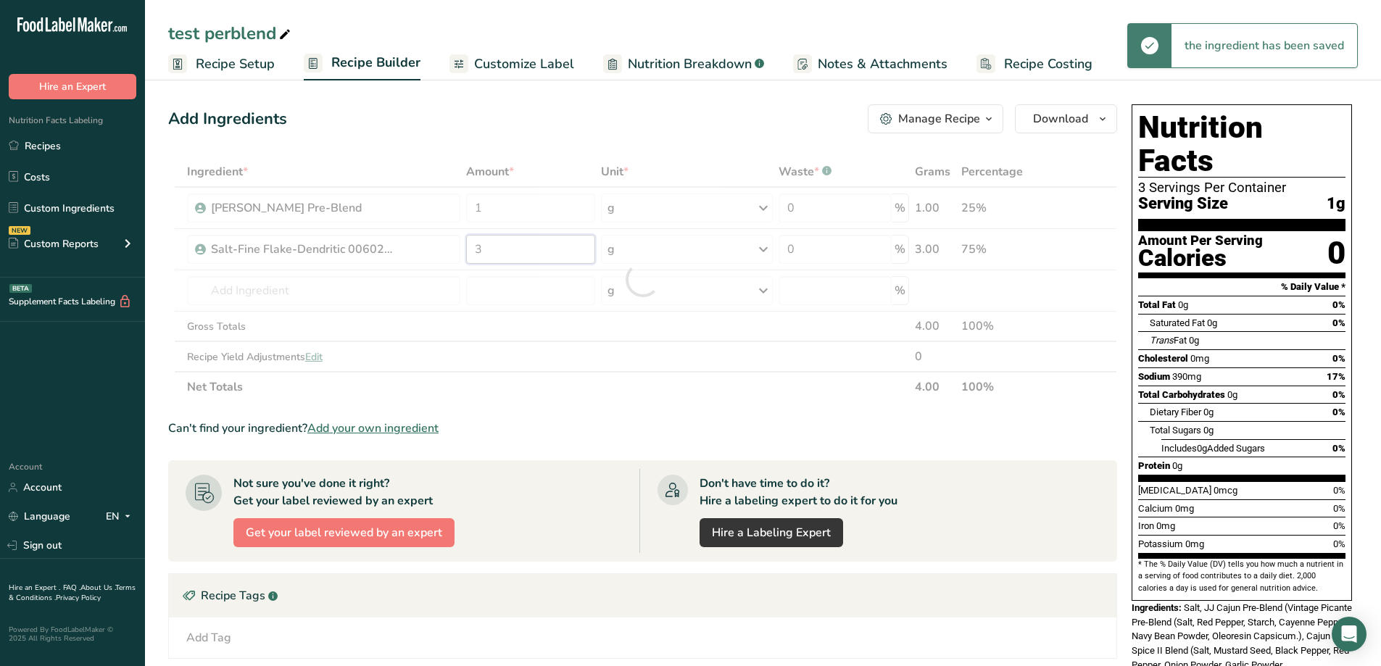
drag, startPoint x: 522, startPoint y: 254, endPoint x: 462, endPoint y: 250, distance: 60.3
click at [462, 250] on div "Ingredient * Amount * Unit * Waste * .a-a{fill:#347362;}.b-a{fill:#fff;} Grams …" at bounding box center [642, 280] width 949 height 246
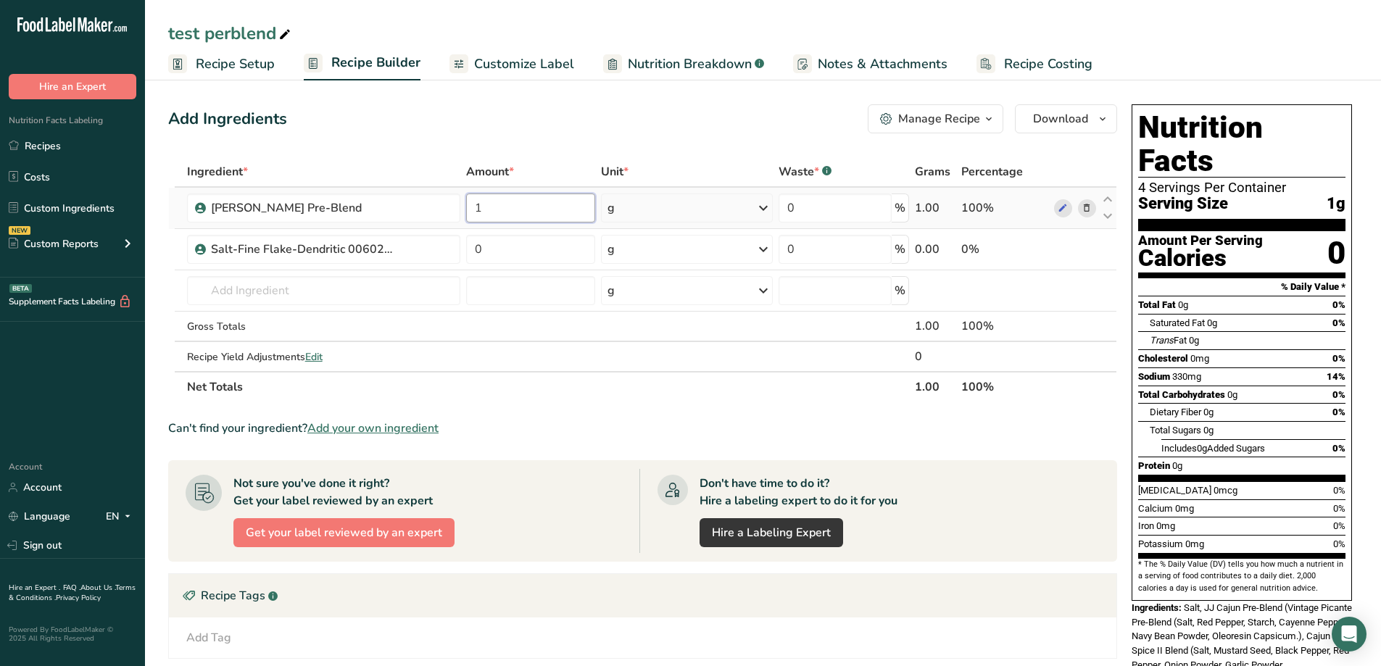
click at [502, 209] on div "Ingredient * Amount * Unit * Waste * .a-a{fill:#347362;}.b-a{fill:#fff;} Grams …" at bounding box center [642, 280] width 949 height 246
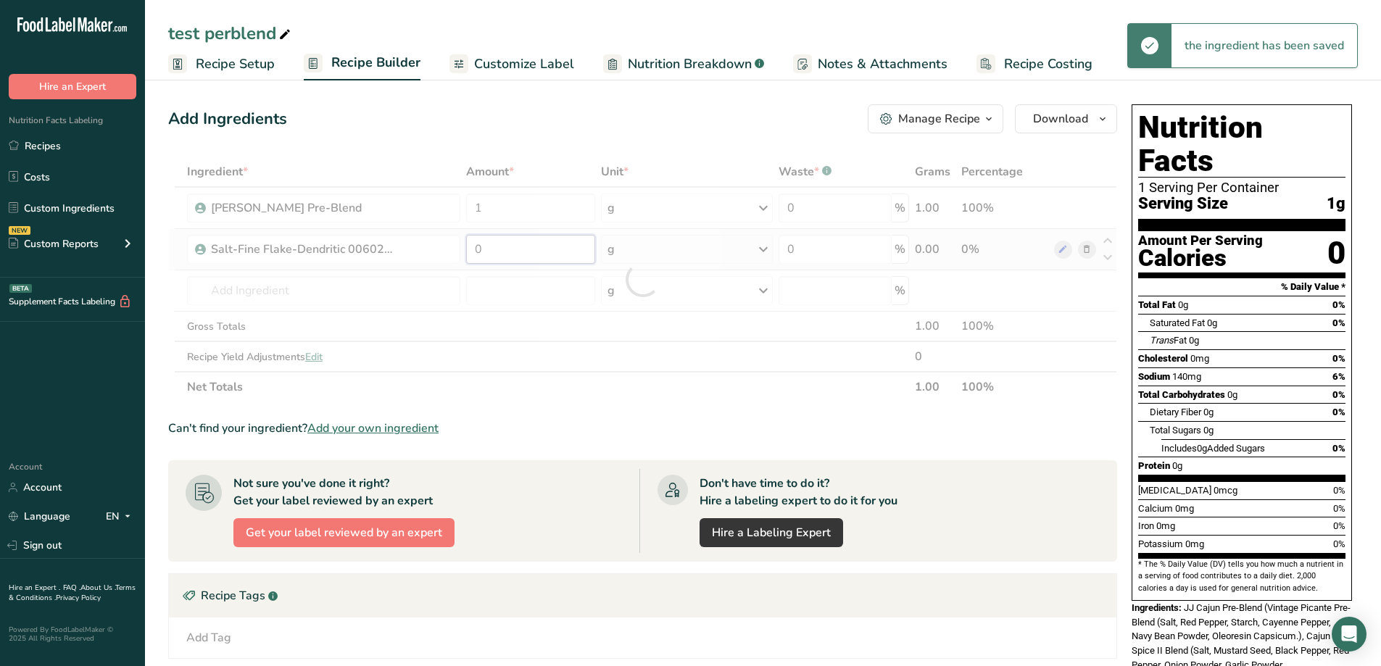
click at [465, 253] on div "Ingredient * Amount * Unit * Waste * .a-a{fill:#347362;}.b-a{fill:#fff;} Grams …" at bounding box center [642, 280] width 949 height 246
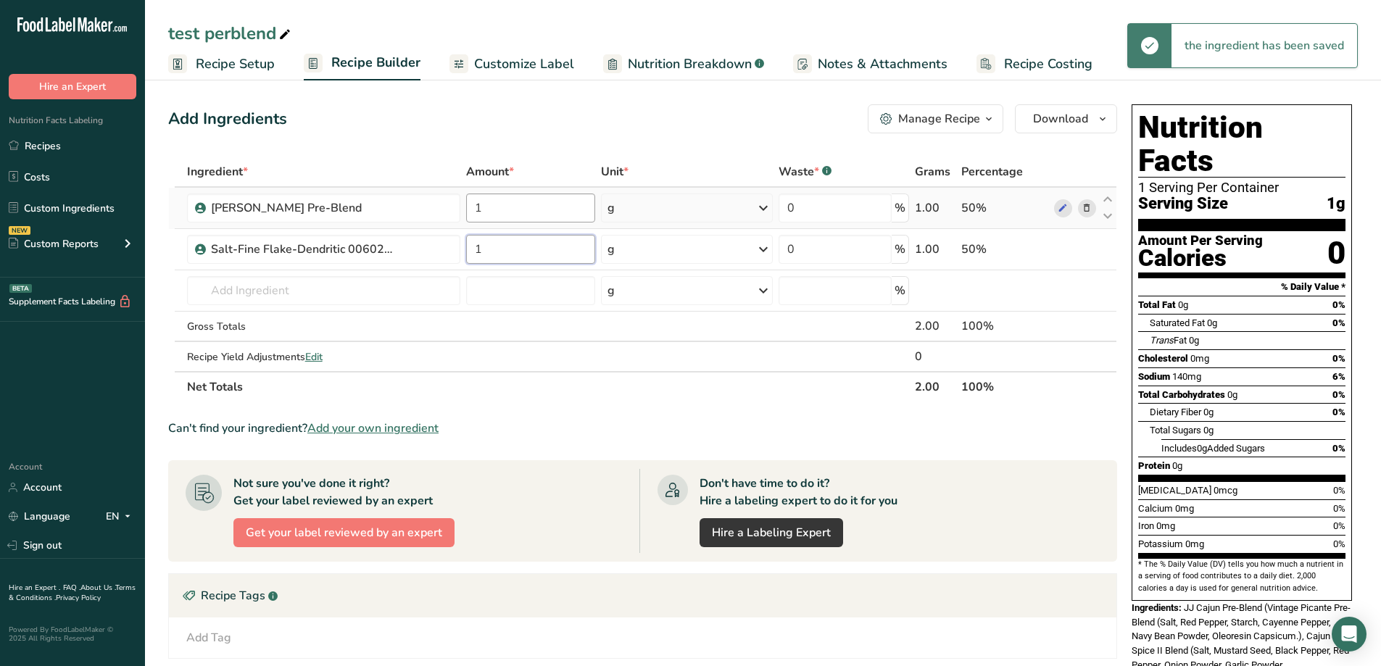
type input "1"
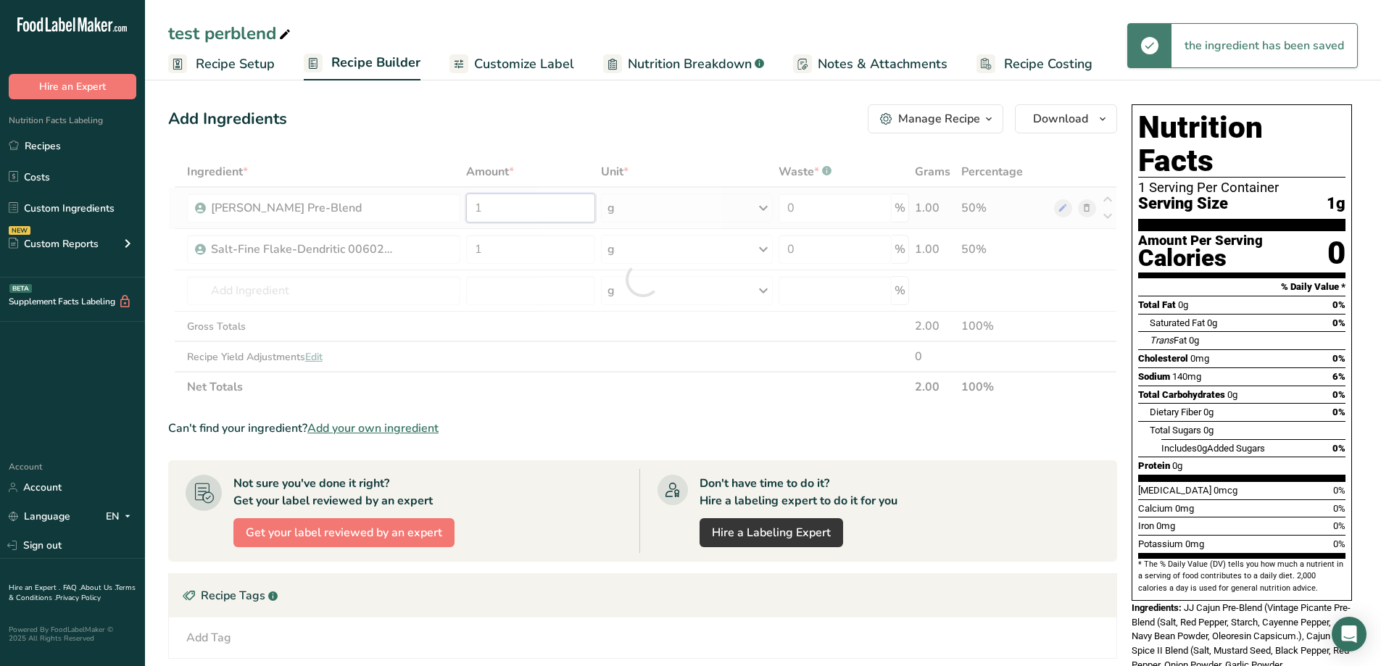
drag, startPoint x: 511, startPoint y: 205, endPoint x: 462, endPoint y: 220, distance: 50.9
click at [481, 207] on div "Ingredient * Amount * Unit * Waste * .a-a{fill:#347362;}.b-a{fill:#fff;} Grams …" at bounding box center [642, 280] width 949 height 246
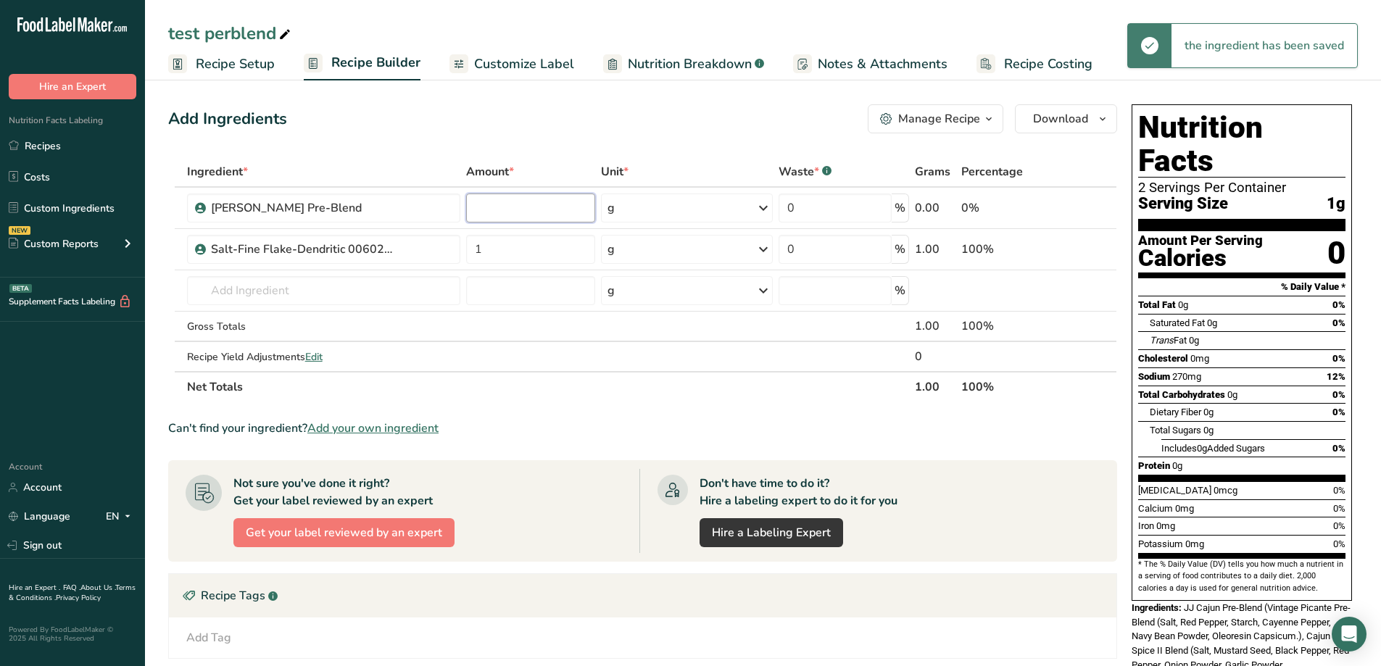
type input "1"
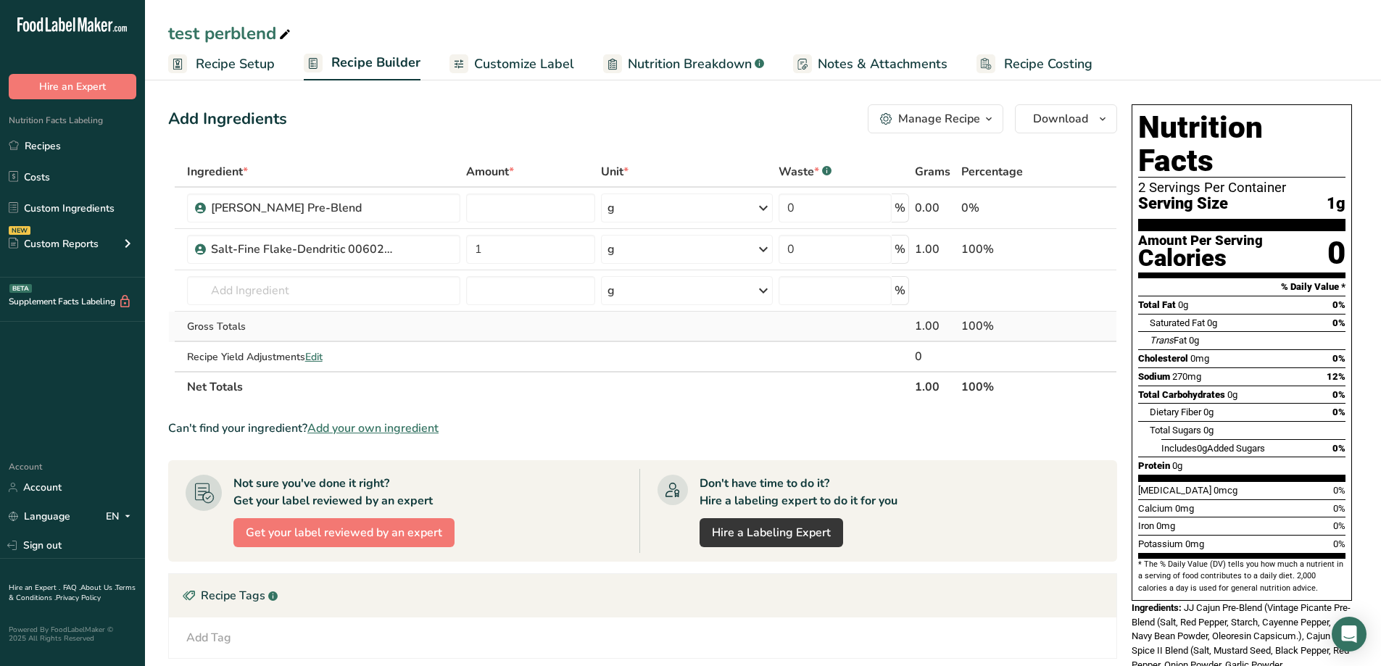
type input "0"
click at [710, 335] on div "Ingredient * Amount * Unit * Waste * .a-a{fill:#347362;}.b-a{fill:#fff;} Grams …" at bounding box center [642, 280] width 949 height 246
click at [51, 145] on link "Recipes" at bounding box center [72, 146] width 145 height 28
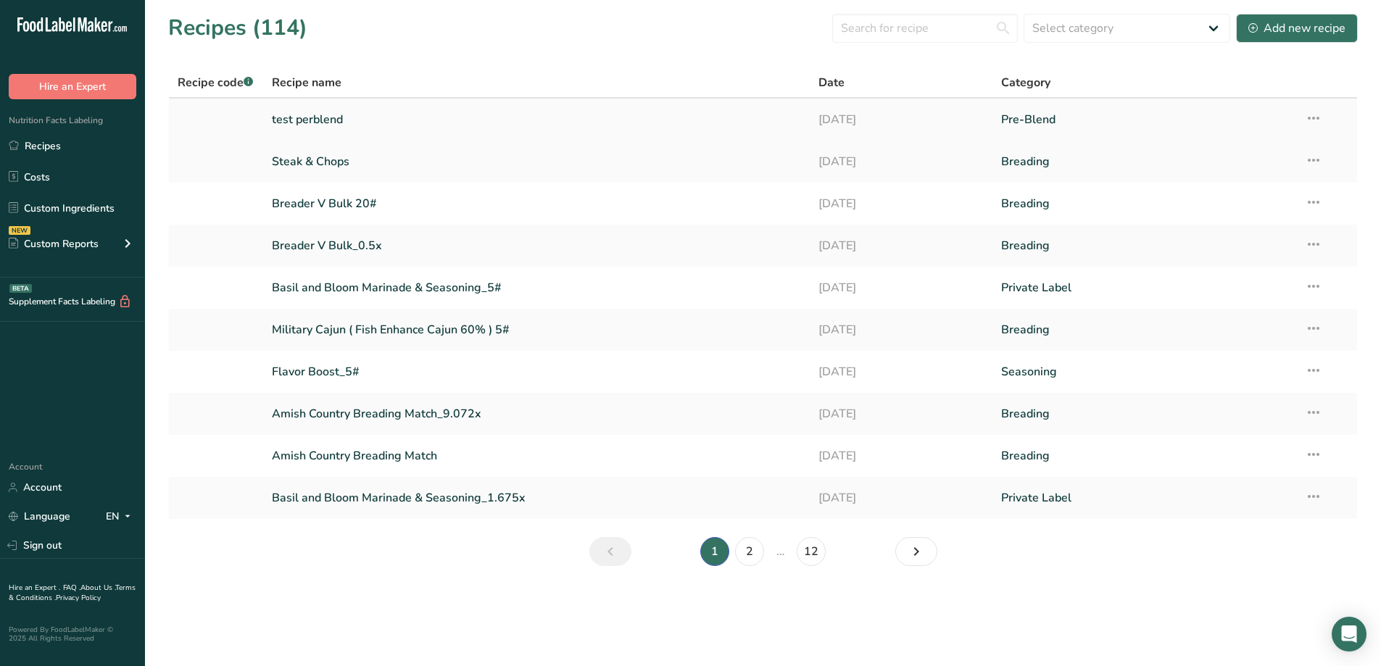
click at [1319, 121] on icon at bounding box center [1313, 118] width 17 height 26
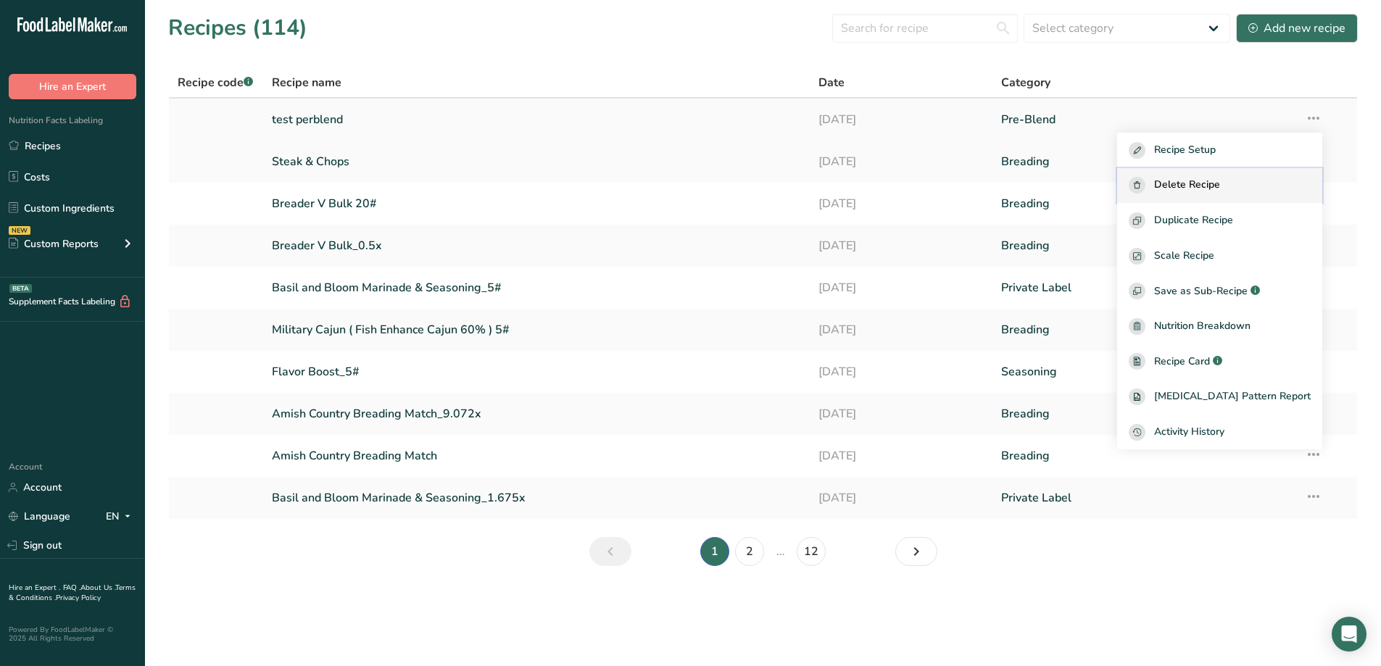
click at [1250, 175] on button "Delete Recipe" at bounding box center [1219, 186] width 205 height 36
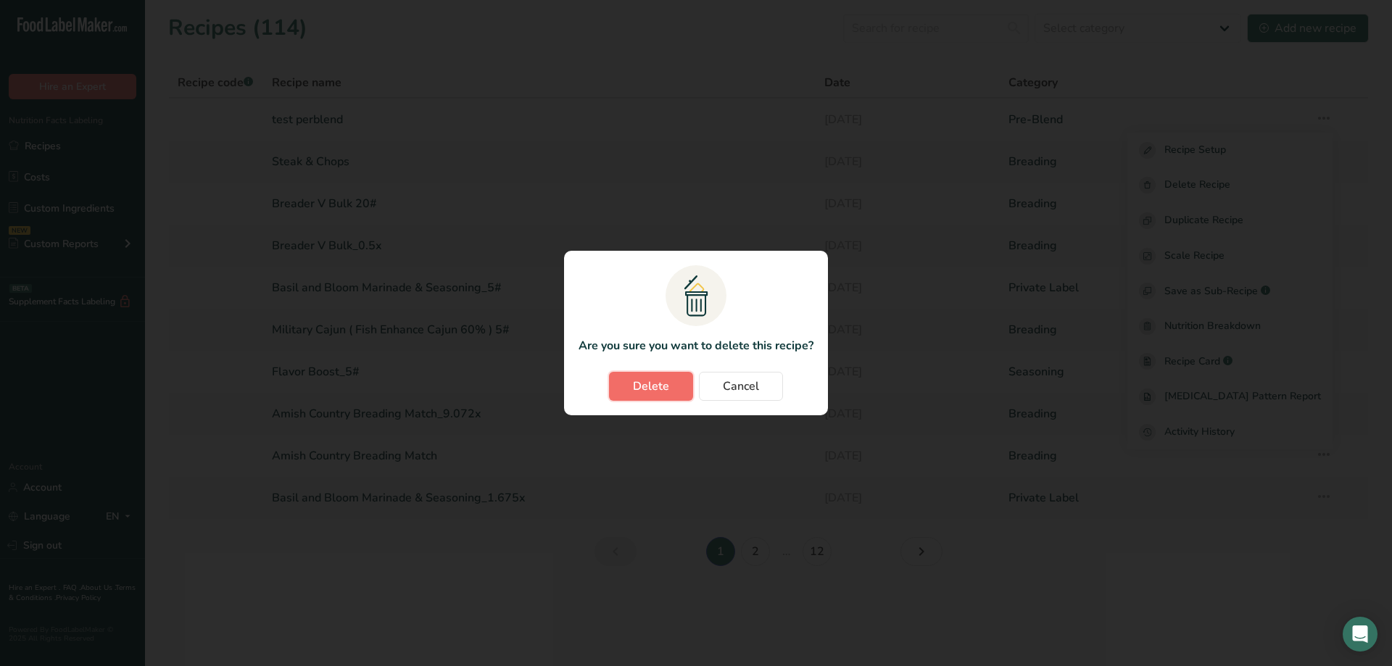
click at [675, 398] on button "Delete" at bounding box center [651, 386] width 84 height 29
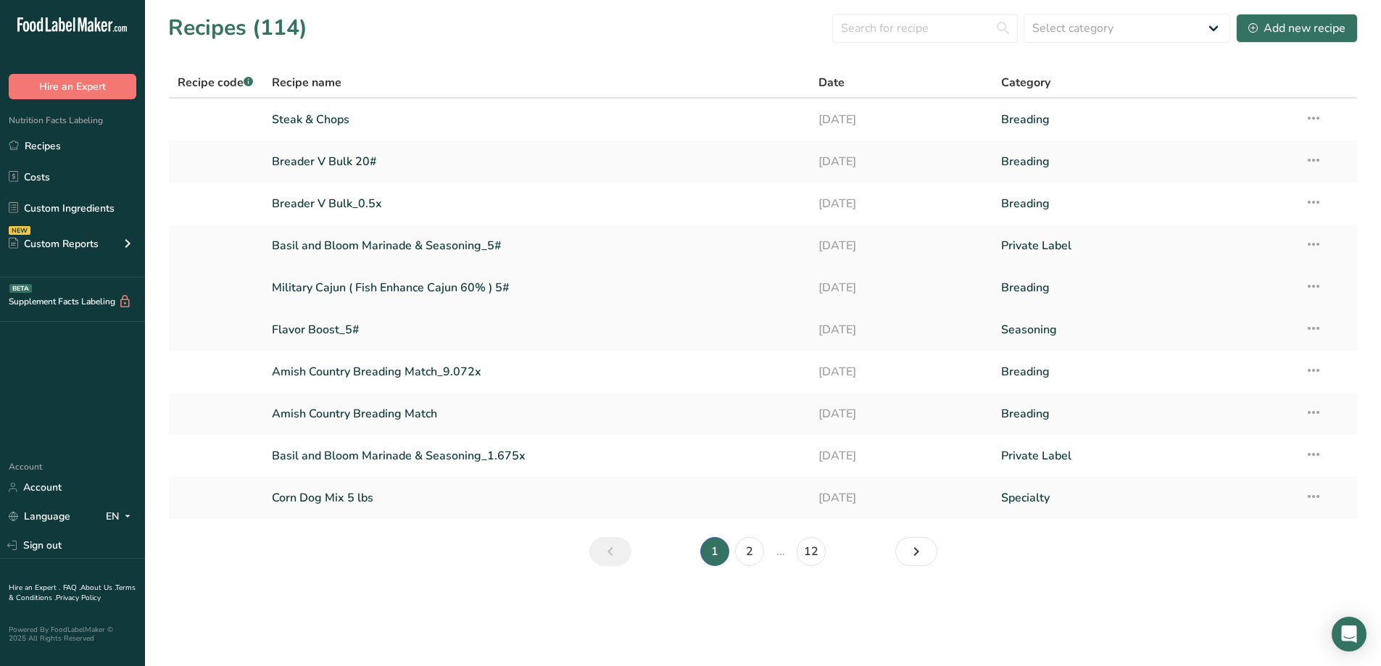
click at [441, 288] on link "Military Cajun ( Fish Enhance Cajun 60% ) 5#" at bounding box center [537, 288] width 530 height 30
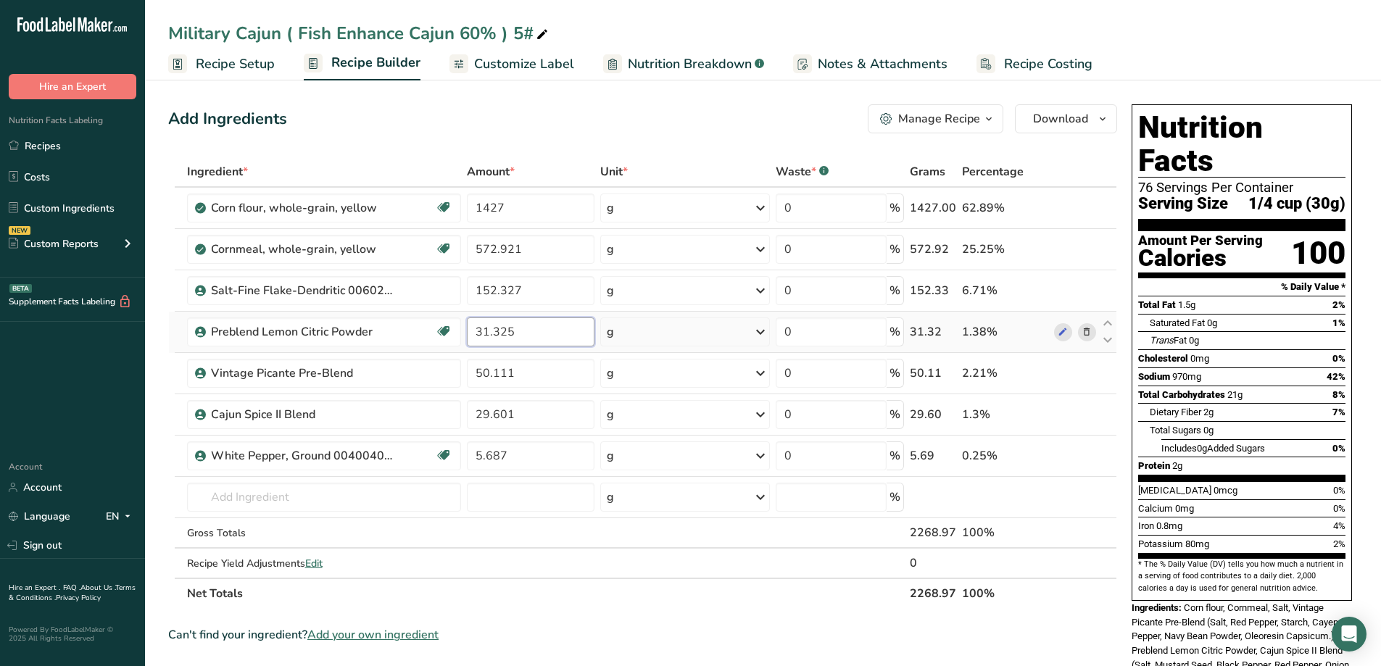
drag, startPoint x: 526, startPoint y: 333, endPoint x: 543, endPoint y: 338, distance: 17.4
click at [543, 338] on input "31.325" at bounding box center [531, 331] width 128 height 29
type input "3"
type input "0"
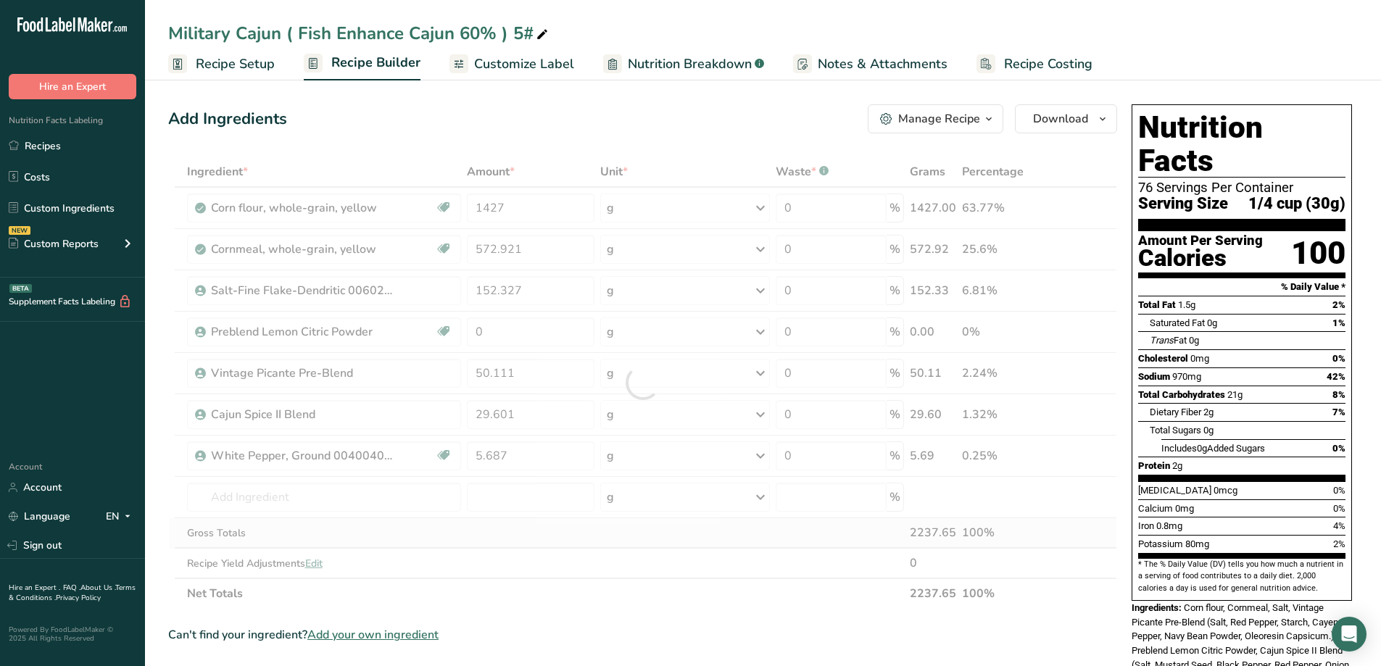
click at [593, 541] on div "Ingredient * Amount * Unit * Waste * .a-a{fill:#347362;}.b-a{fill:#fff;} Grams …" at bounding box center [642, 383] width 949 height 452
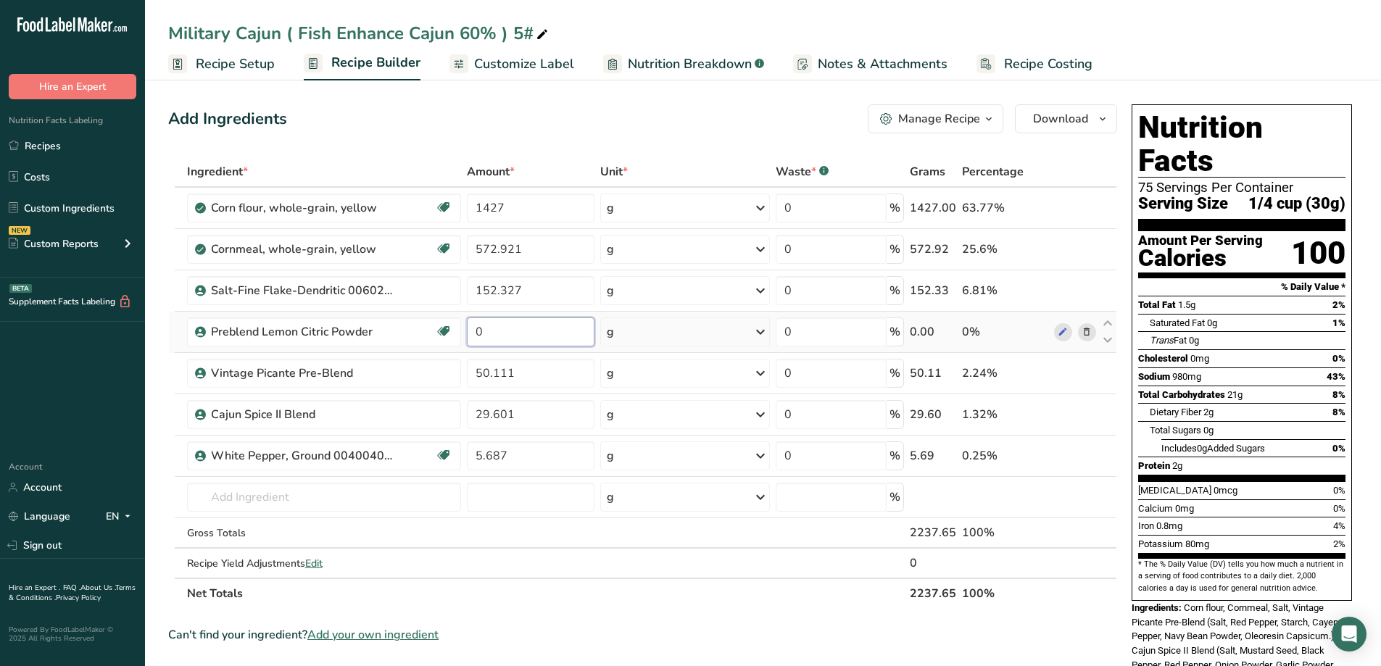
click at [520, 337] on input "0" at bounding box center [531, 331] width 128 height 29
type input "31.325"
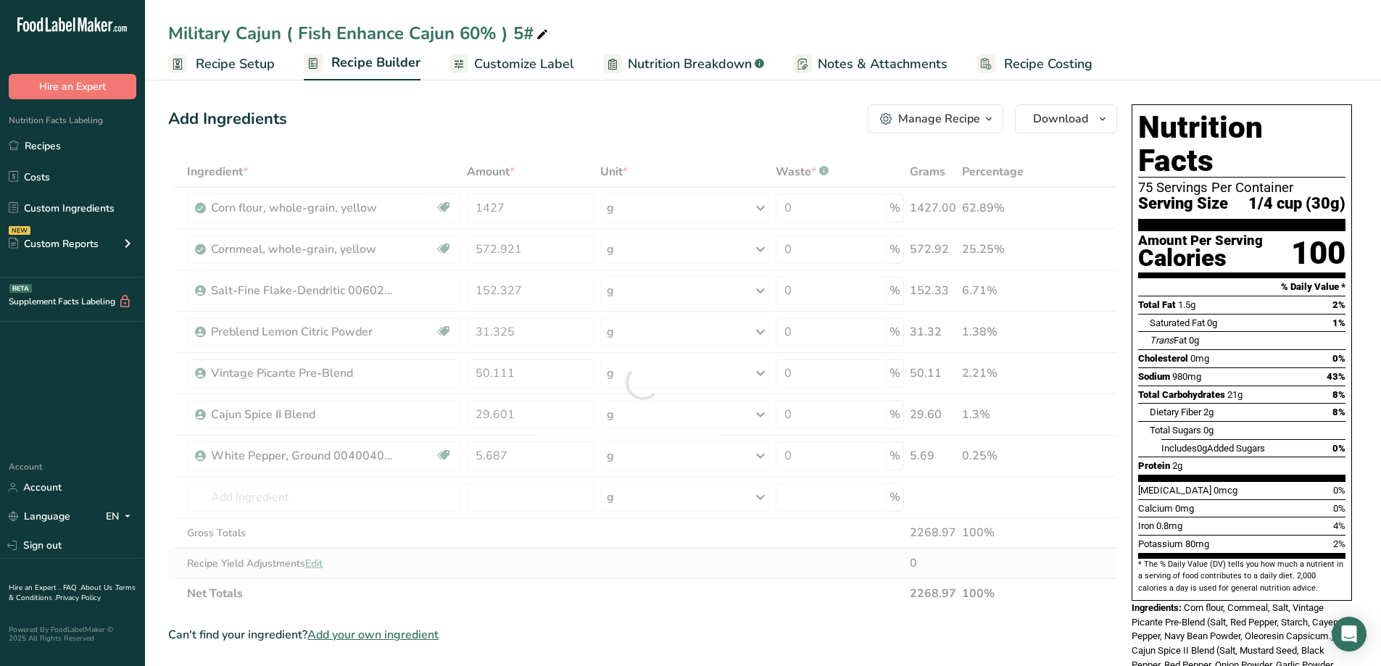
click at [609, 571] on div "Ingredient * Amount * Unit * Waste * .a-a{fill:#347362;}.b-a{fill:#fff;} Grams …" at bounding box center [642, 383] width 949 height 452
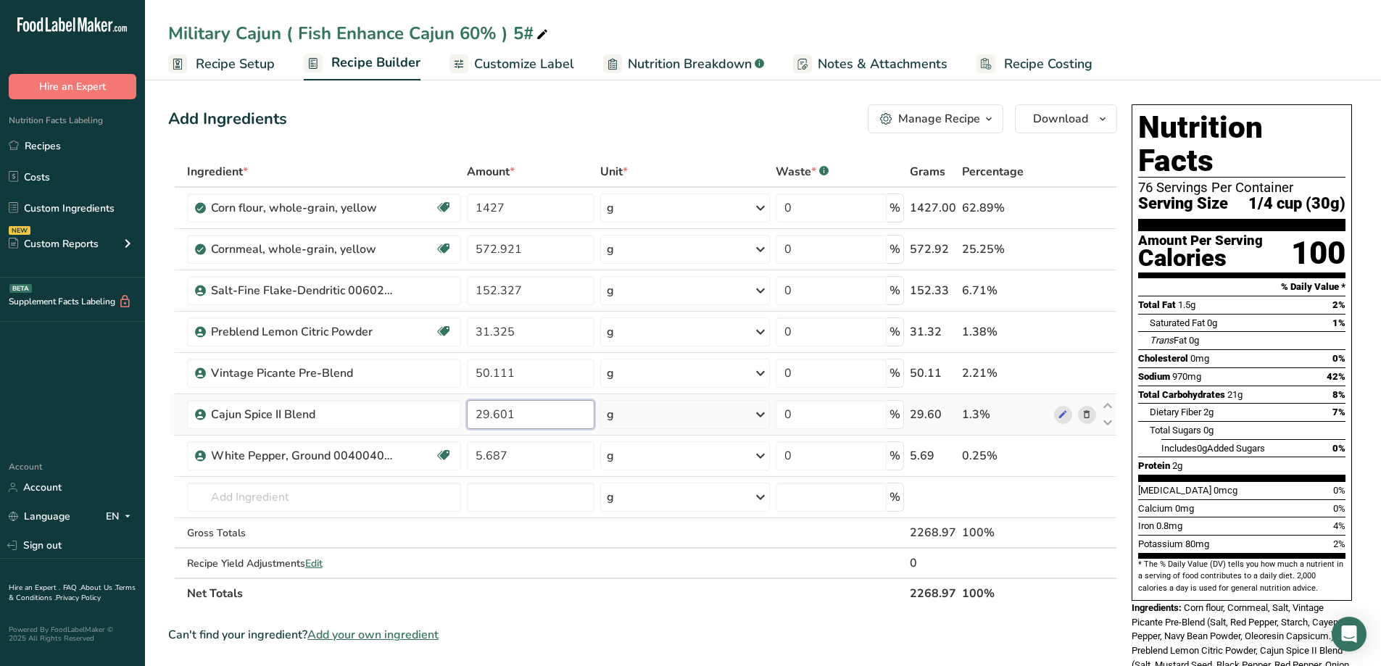
drag, startPoint x: 531, startPoint y: 419, endPoint x: 470, endPoint y: 427, distance: 61.4
click at [470, 427] on input "29.601" at bounding box center [531, 414] width 128 height 29
type input "0"
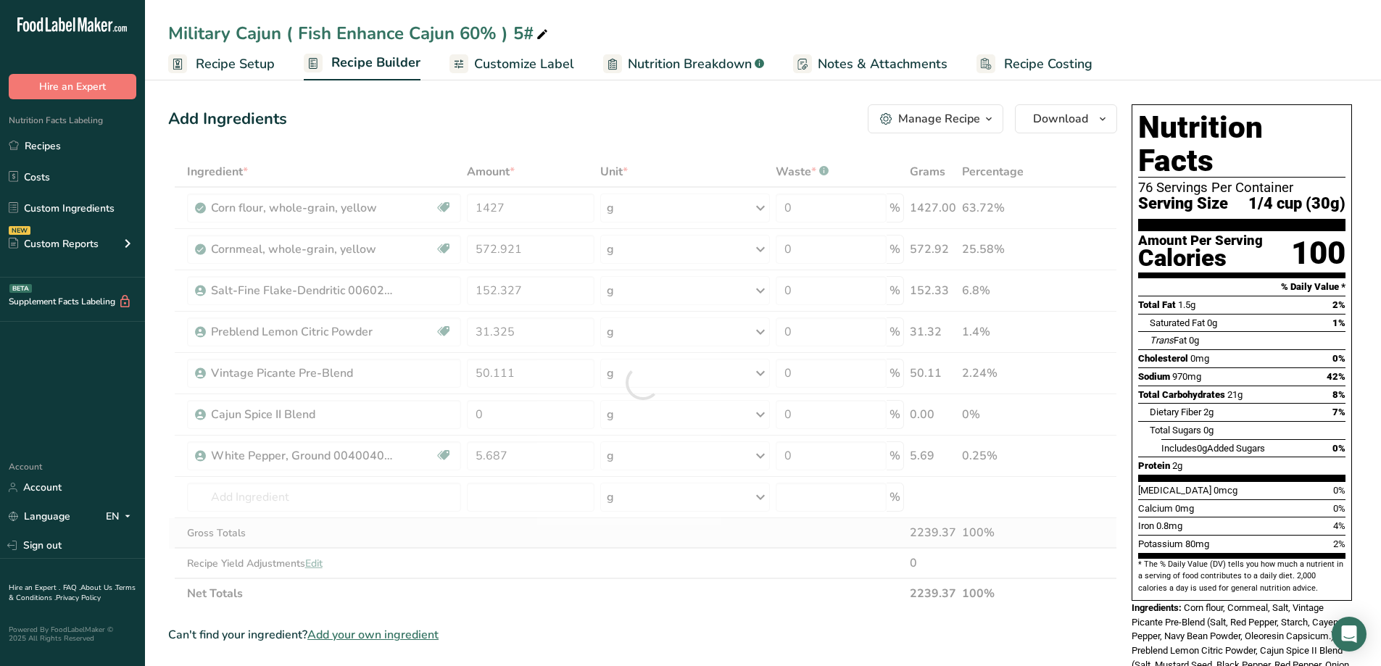
click at [521, 541] on div "Ingredient * Amount * Unit * Waste * .a-a{fill:#347362;}.b-a{fill:#fff;} Grams …" at bounding box center [642, 383] width 949 height 452
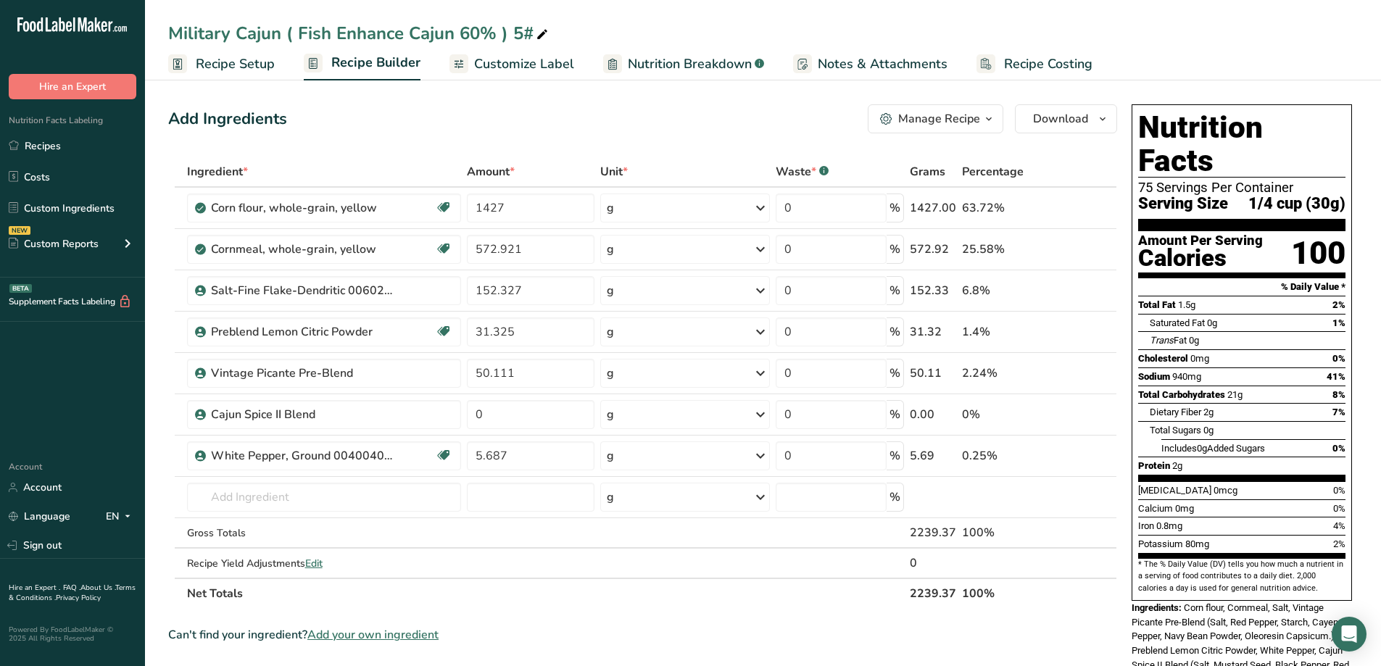
click at [635, 593] on th "Net Totals" at bounding box center [545, 593] width 723 height 30
click at [493, 66] on span "Customize Label" at bounding box center [524, 64] width 100 height 20
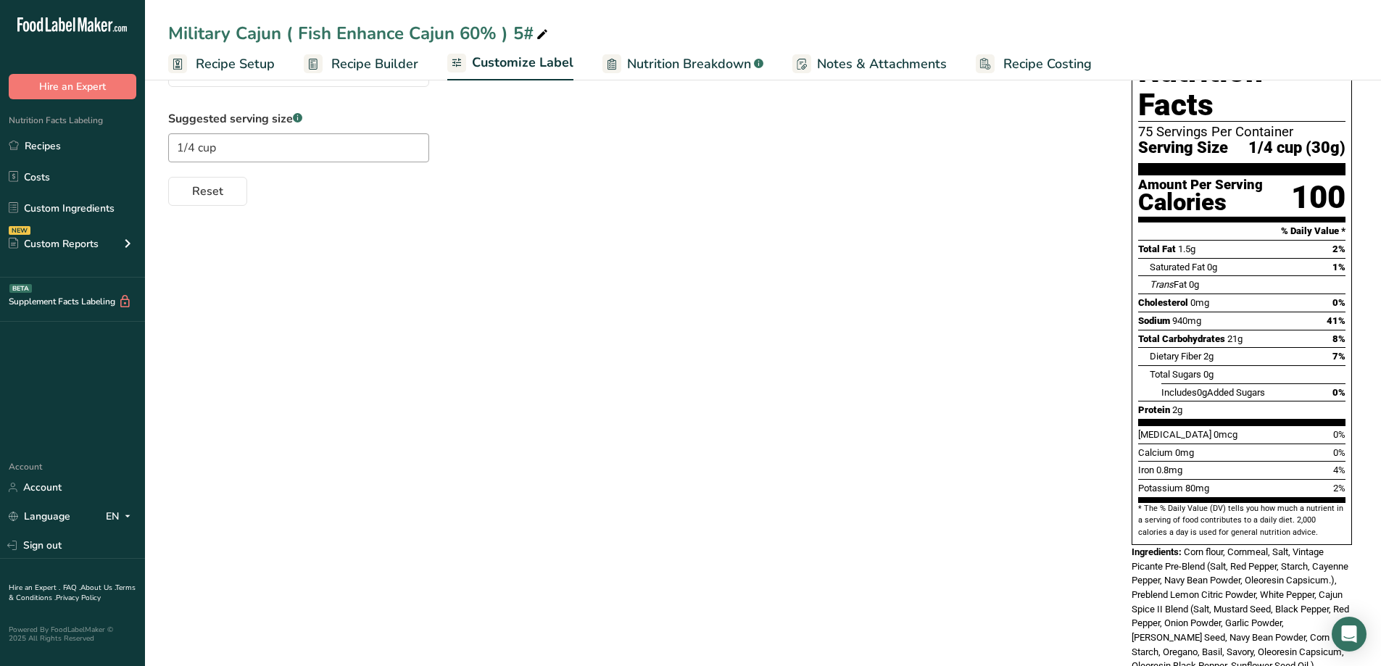
scroll to position [217, 0]
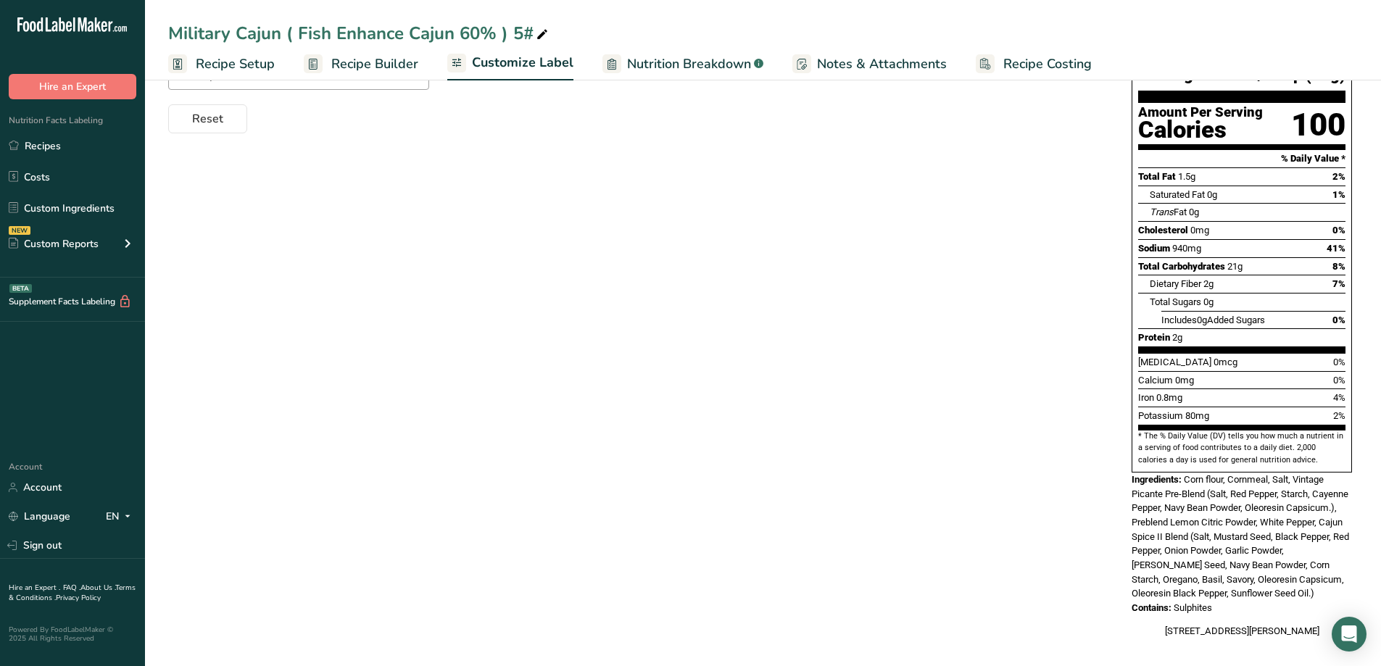
click at [386, 75] on link "Recipe Builder" at bounding box center [361, 64] width 115 height 33
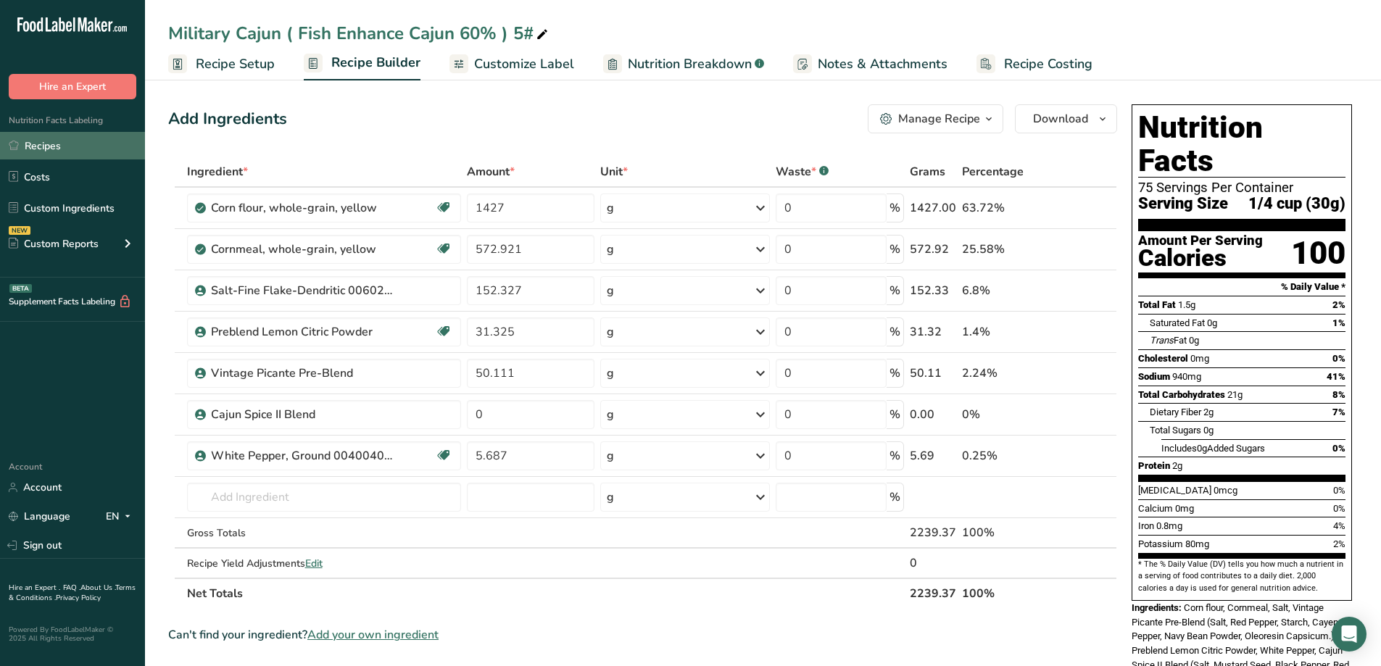
click at [53, 144] on link "Recipes" at bounding box center [72, 146] width 145 height 28
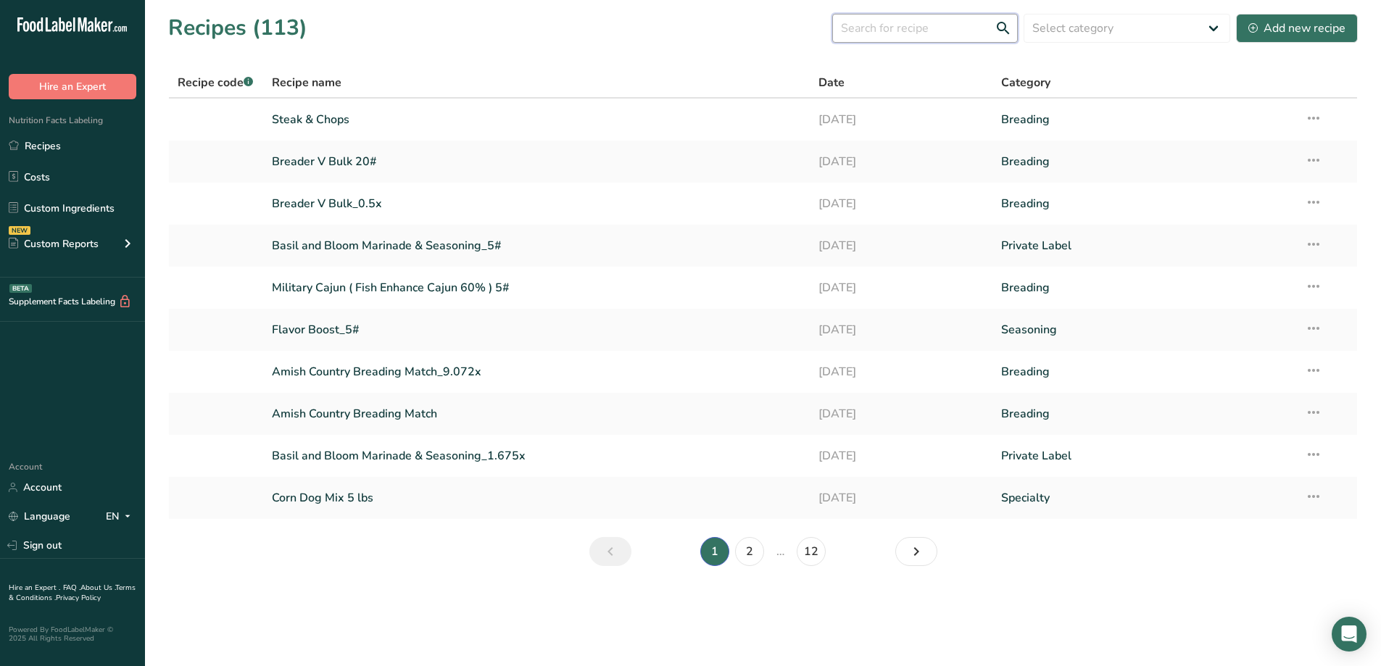
drag, startPoint x: 987, startPoint y: 14, endPoint x: 975, endPoint y: 25, distance: 16.4
click at [987, 15] on input "text" at bounding box center [925, 28] width 186 height 29
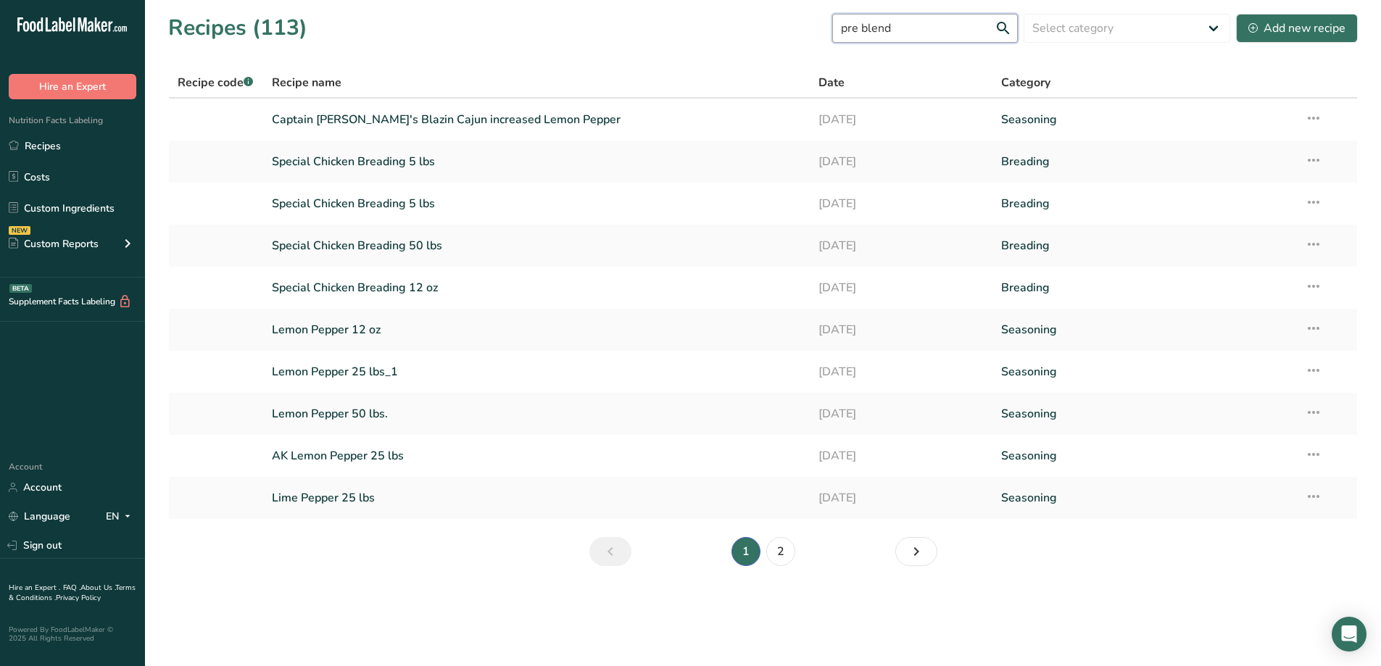
type input "pre blend"
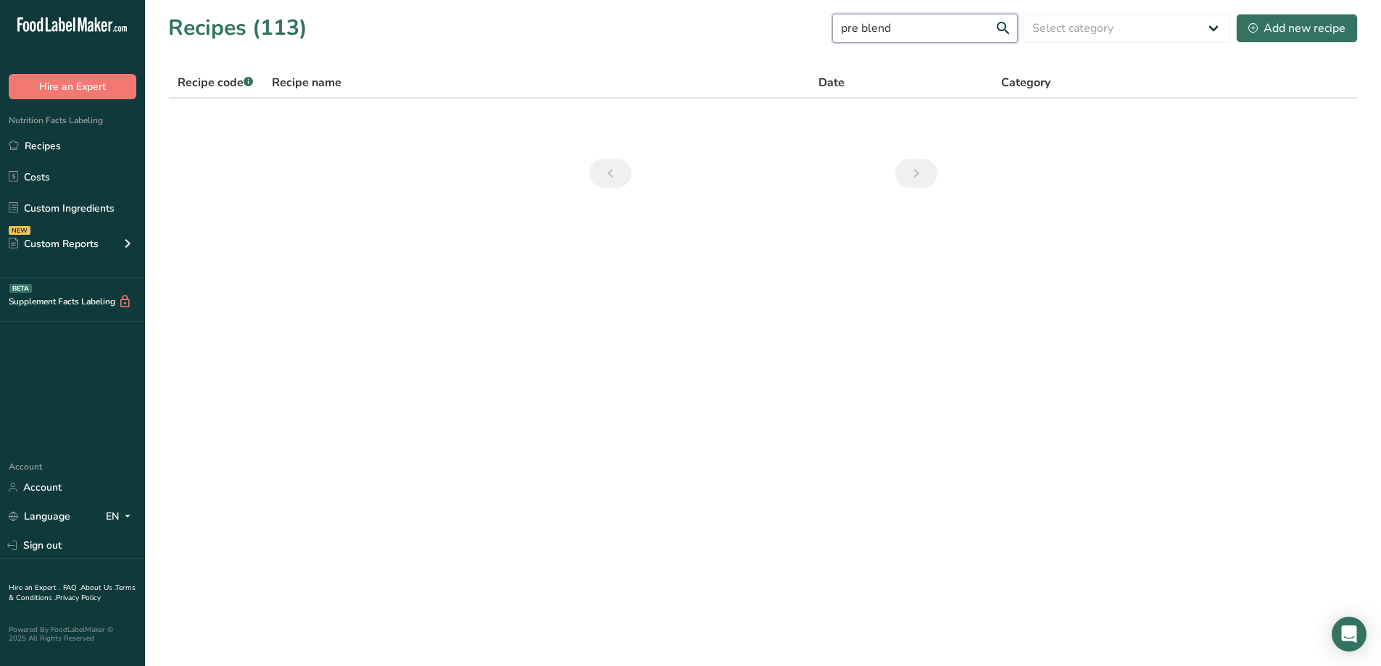
drag, startPoint x: 944, startPoint y: 25, endPoint x: 849, endPoint y: 36, distance: 94.8
click at [849, 36] on input "pre blend" at bounding box center [925, 28] width 186 height 29
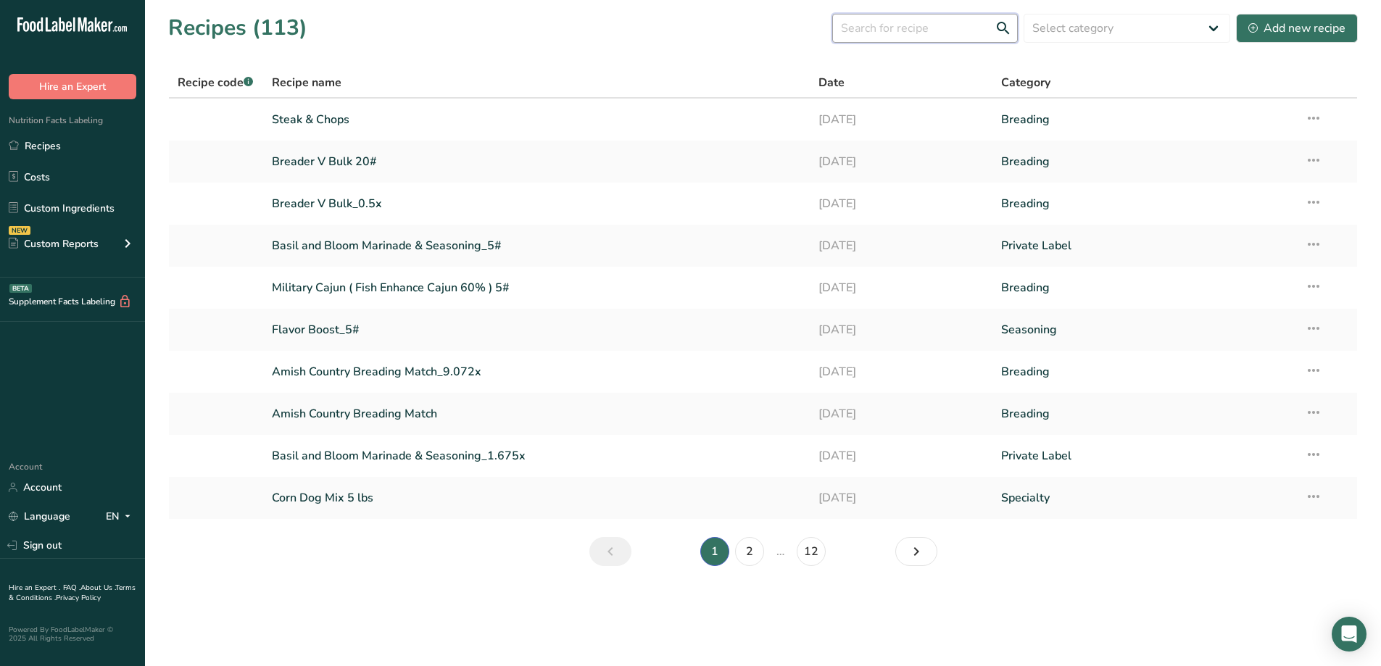
click at [893, 36] on input "text" at bounding box center [925, 28] width 186 height 29
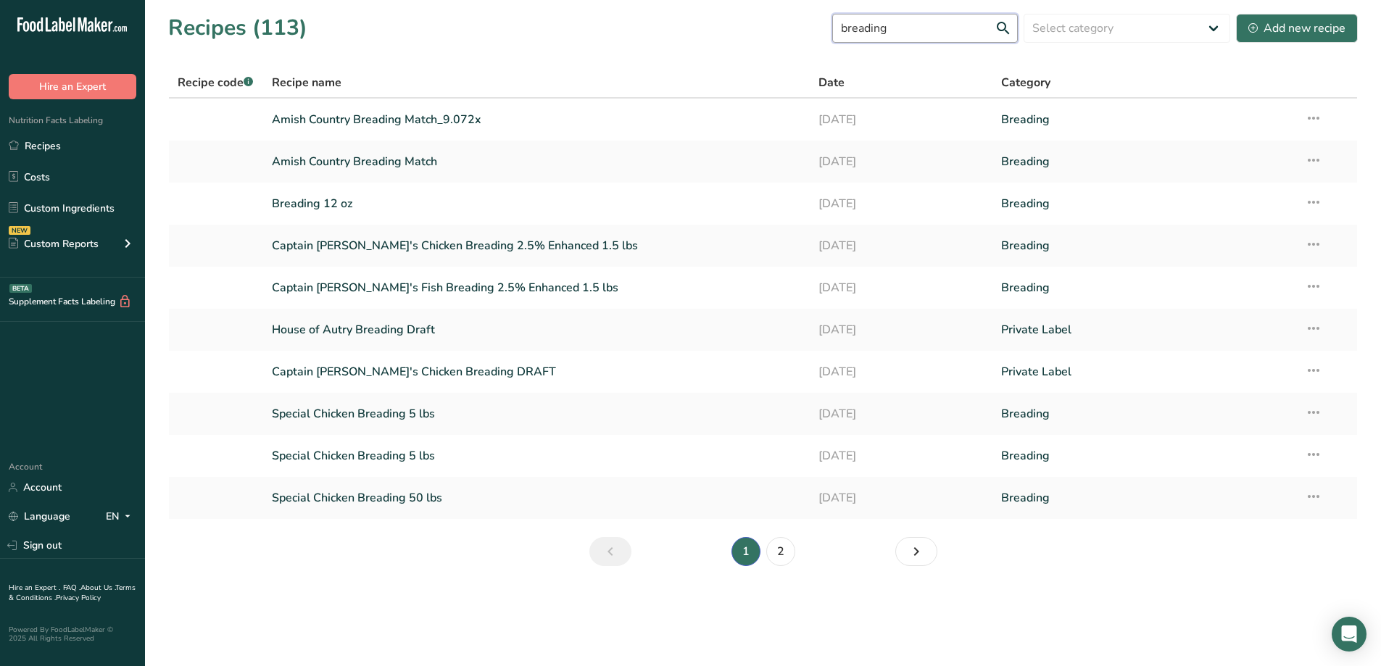
type input "breading"
drag, startPoint x: 922, startPoint y: 30, endPoint x: 833, endPoint y: 43, distance: 90.2
click at [833, 43] on div "Recipes (113) breading Select category All Baked Goods Batter Beverages Breadin…" at bounding box center [762, 28] width 1189 height 33
click at [322, 205] on link "Breading 12 oz" at bounding box center [537, 203] width 530 height 30
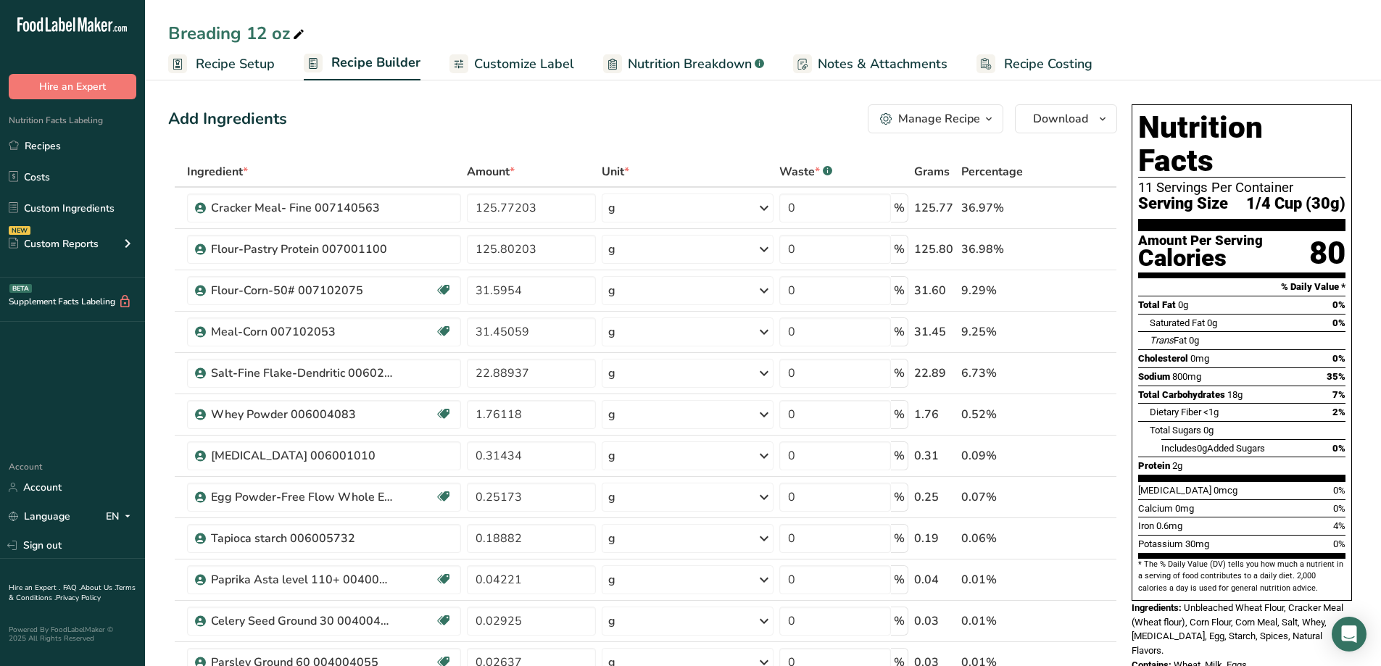
click at [992, 120] on icon "button" at bounding box center [989, 119] width 12 height 18
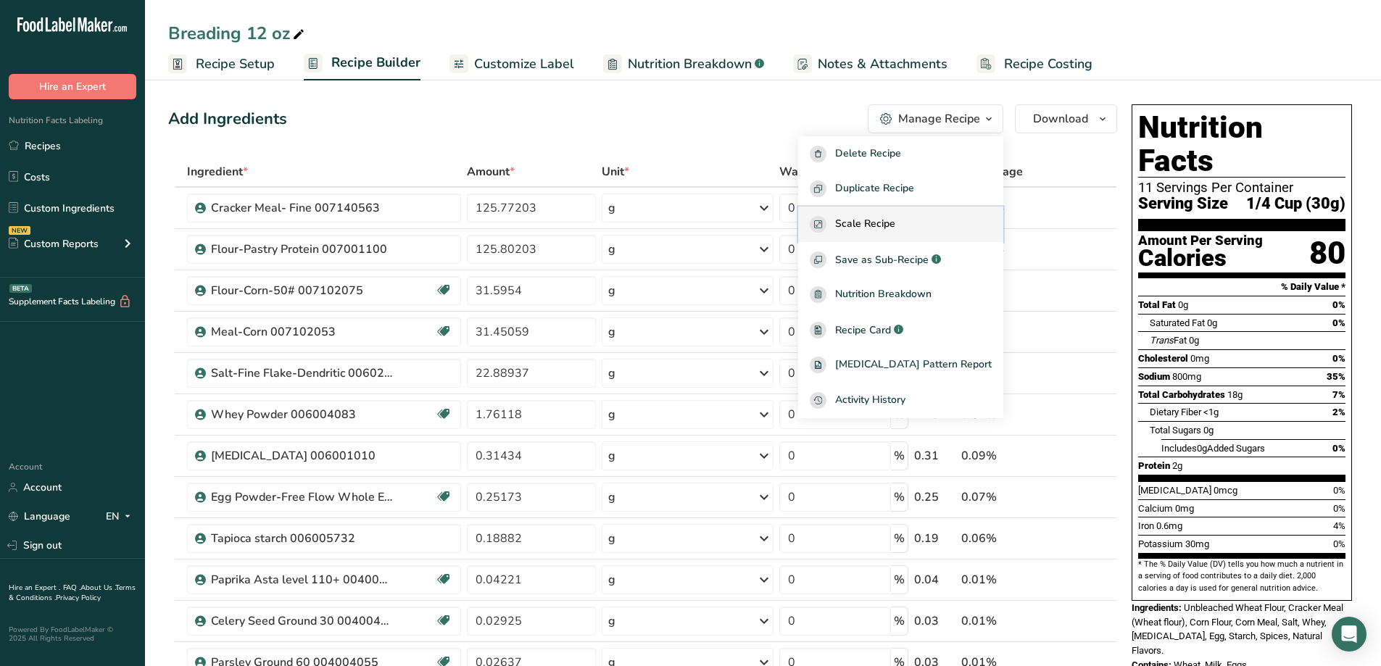
click at [887, 225] on span "Scale Recipe" at bounding box center [865, 224] width 60 height 17
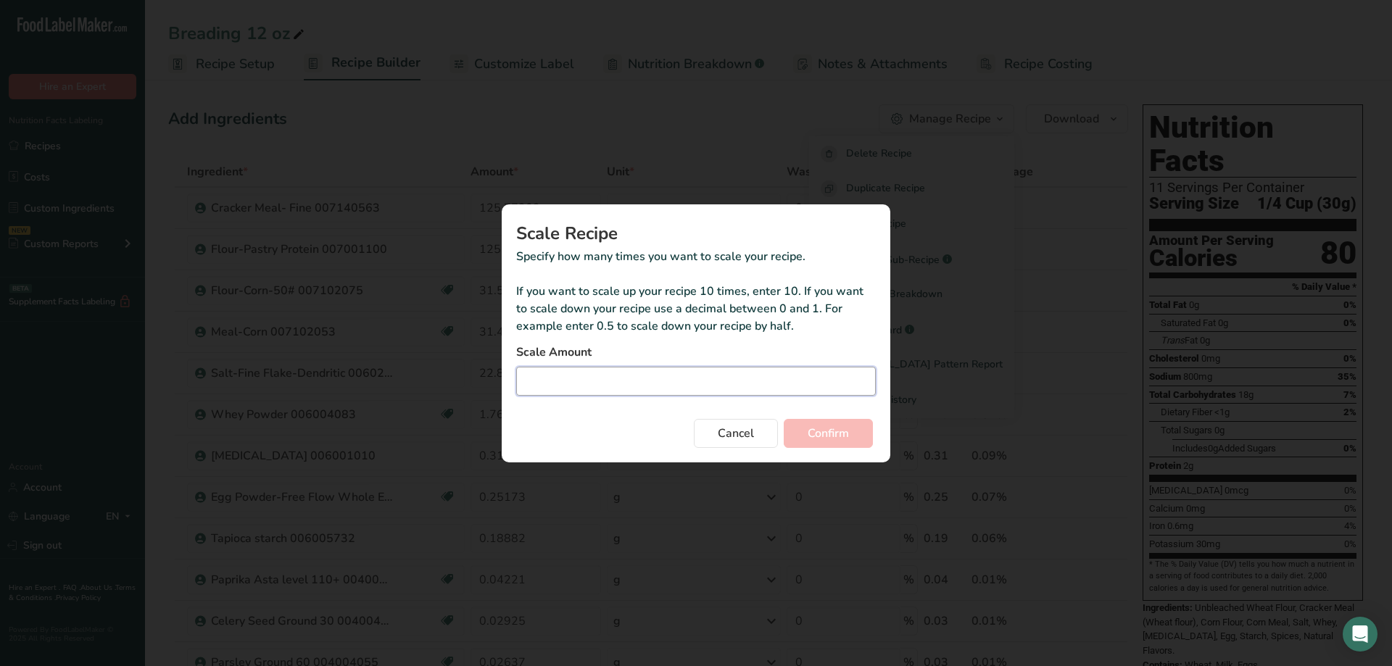
click at [652, 382] on input "Duplicate recipe modal" at bounding box center [695, 381] width 359 height 29
type input "6.67"
click at [838, 440] on span "Confirm" at bounding box center [827, 433] width 41 height 17
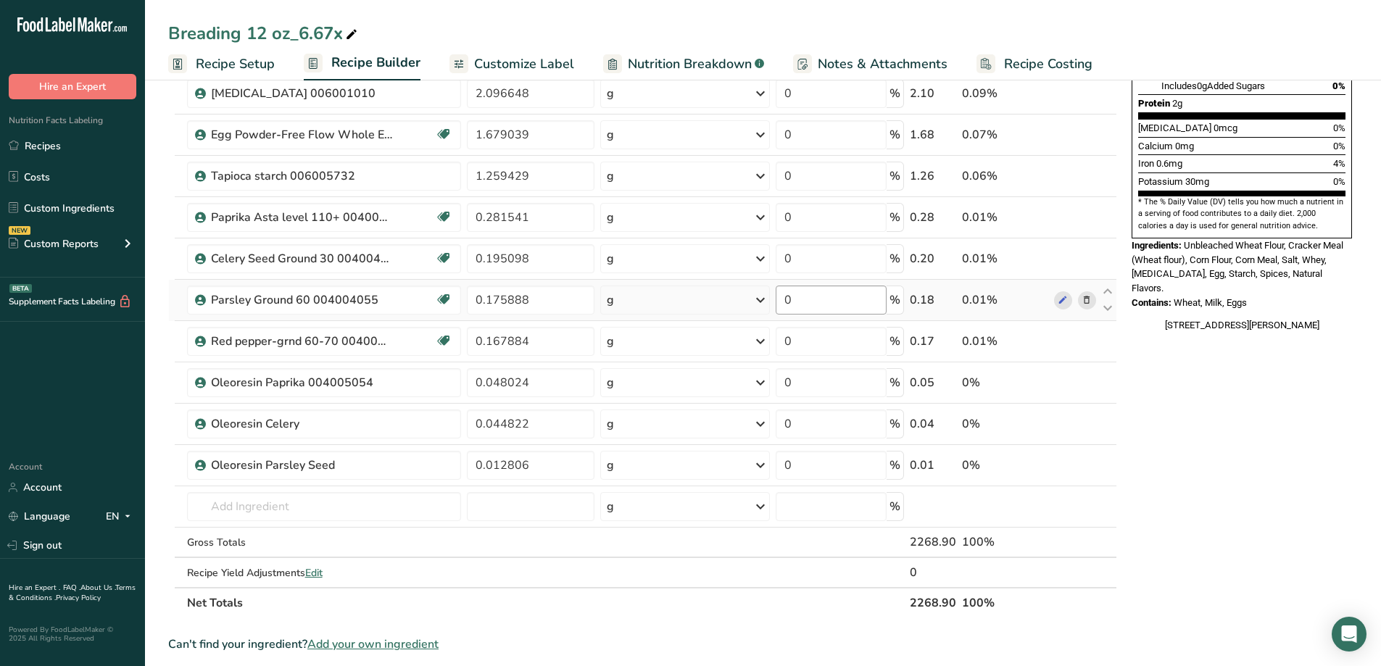
scroll to position [290, 0]
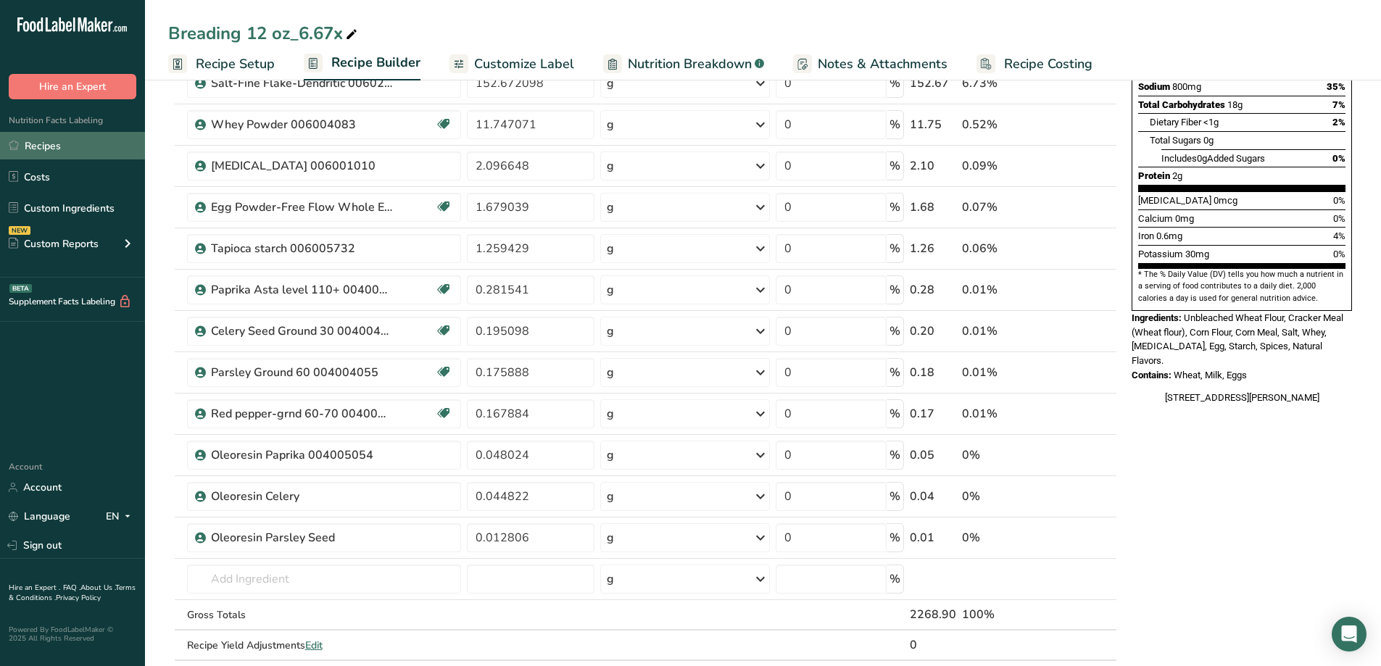
click at [54, 149] on link "Recipes" at bounding box center [72, 146] width 145 height 28
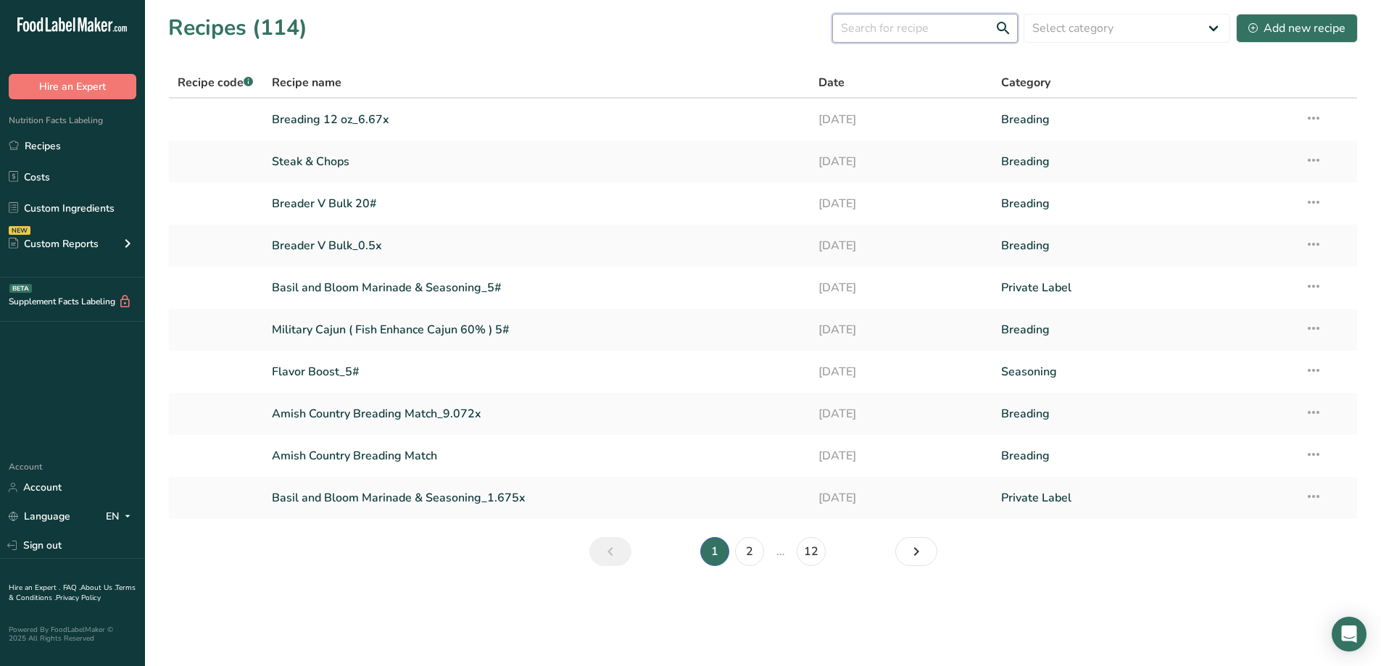
click at [906, 27] on input "text" at bounding box center [925, 28] width 186 height 29
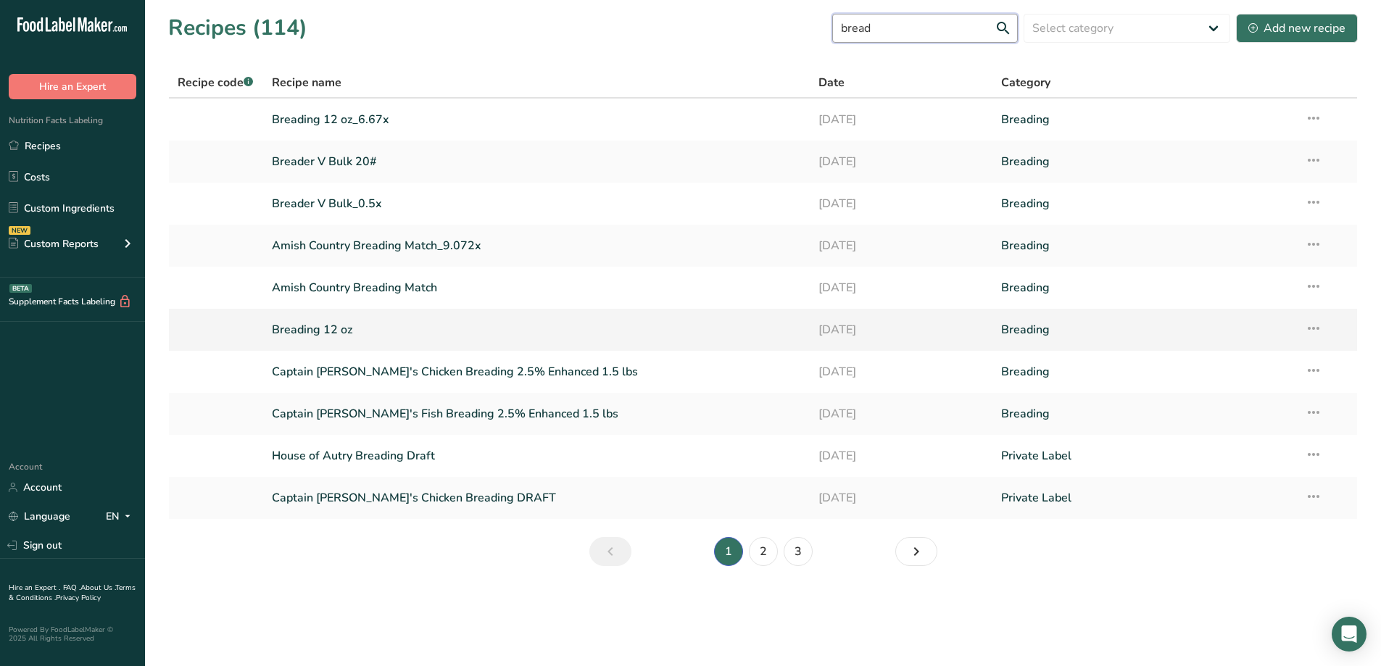
type input "bread"
click at [449, 328] on link "Breading 12 oz" at bounding box center [537, 330] width 530 height 30
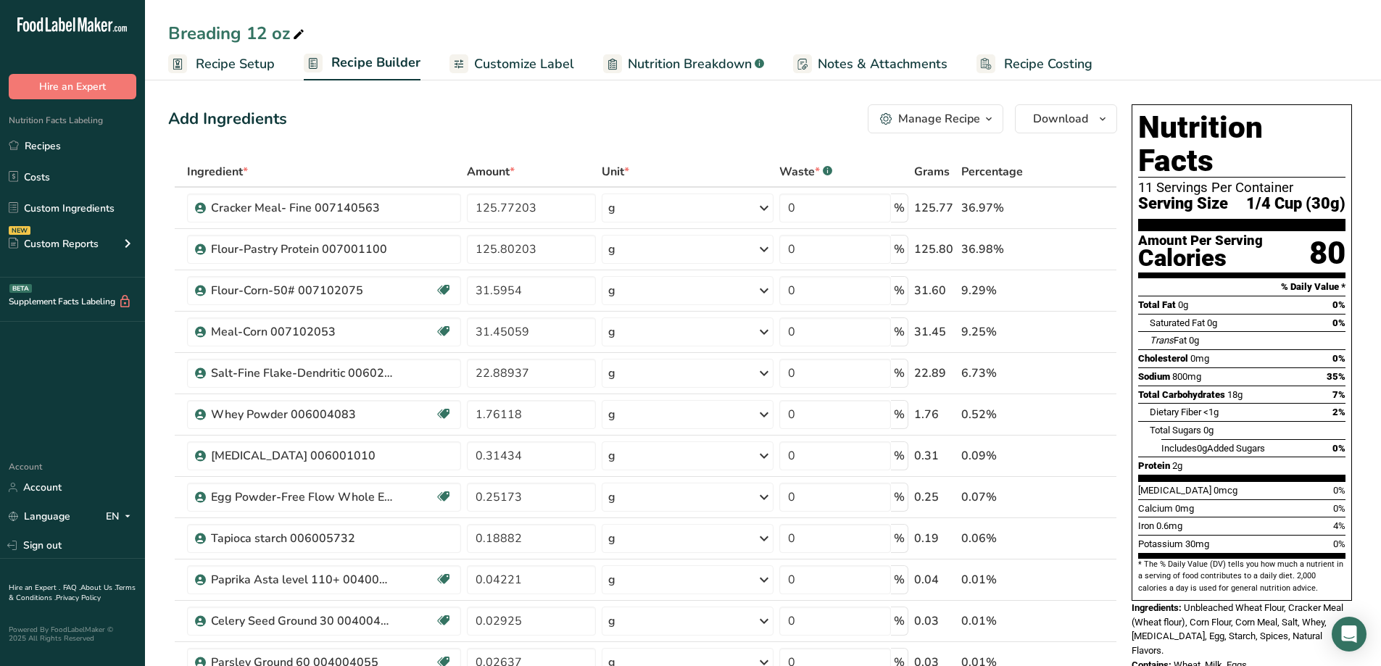
click at [994, 125] on icon "button" at bounding box center [989, 119] width 12 height 18
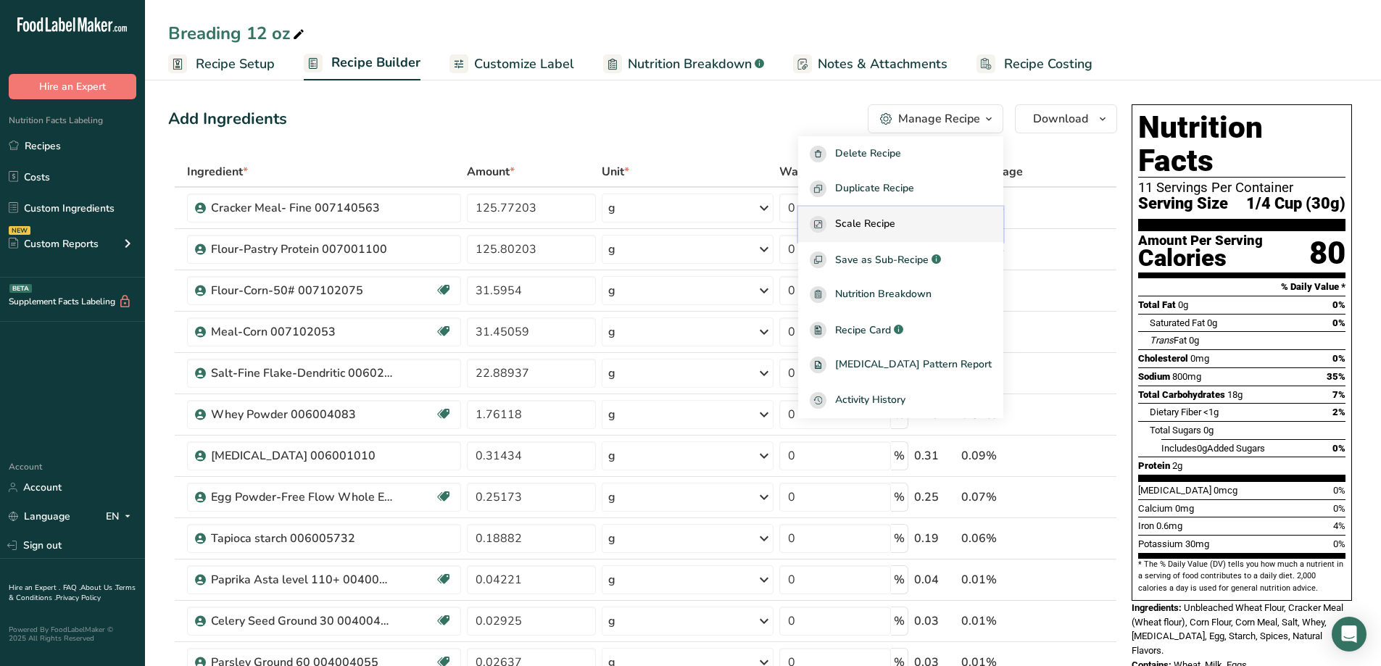
click at [895, 217] on span "Scale Recipe" at bounding box center [865, 224] width 60 height 17
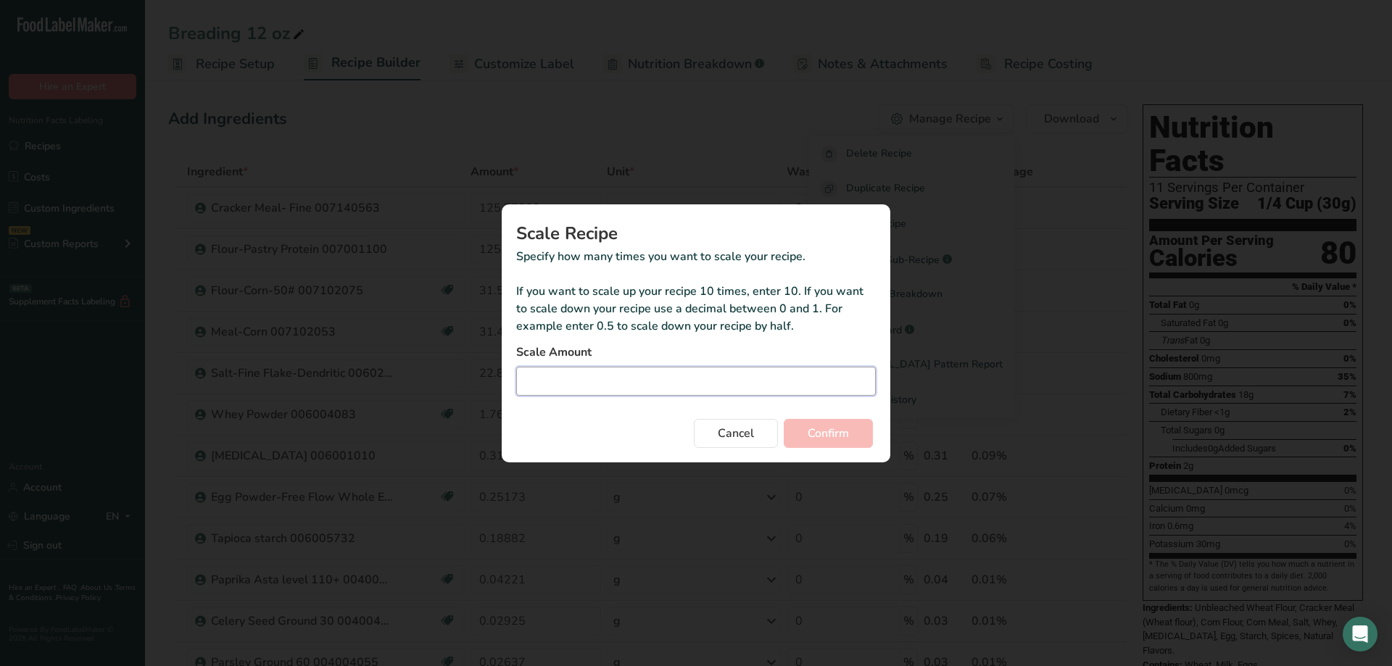
click at [679, 386] on input "Duplicate recipe modal" at bounding box center [695, 381] width 359 height 29
type input "6.66"
click at [842, 438] on span "Confirm" at bounding box center [827, 433] width 41 height 17
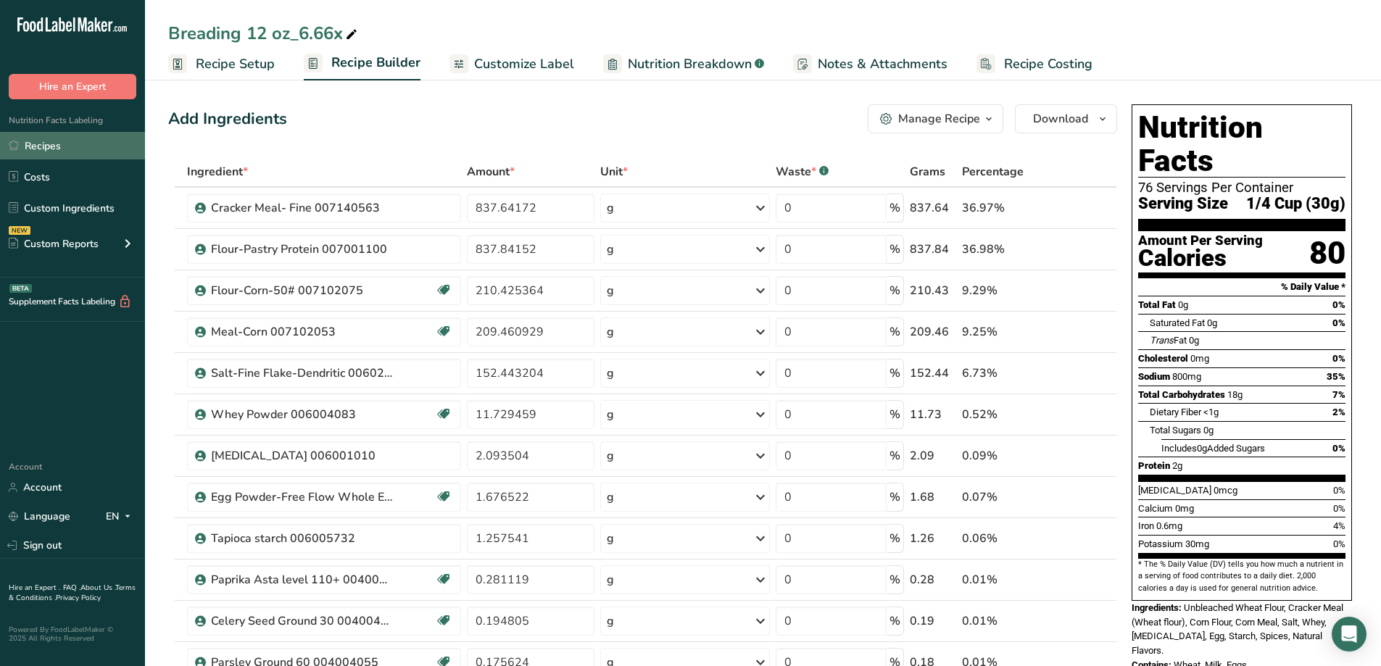
click at [51, 141] on link "Recipes" at bounding box center [72, 146] width 145 height 28
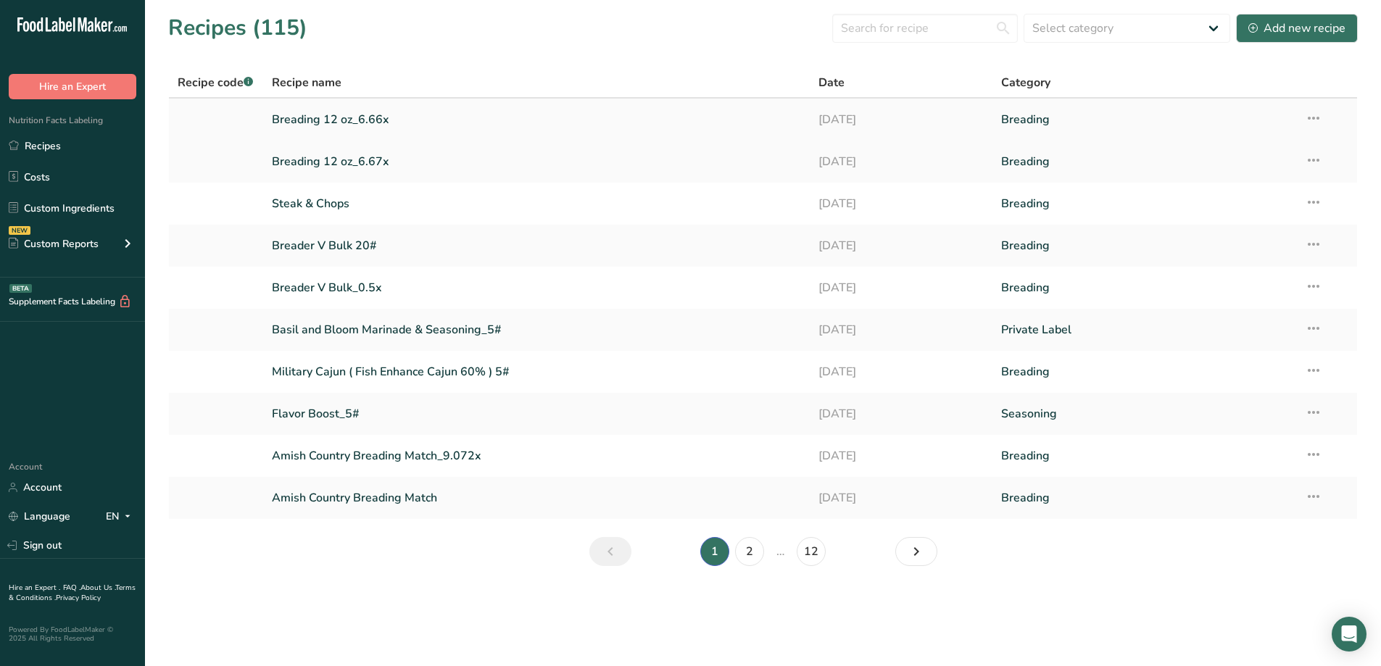
click at [1317, 120] on icon at bounding box center [1313, 118] width 17 height 26
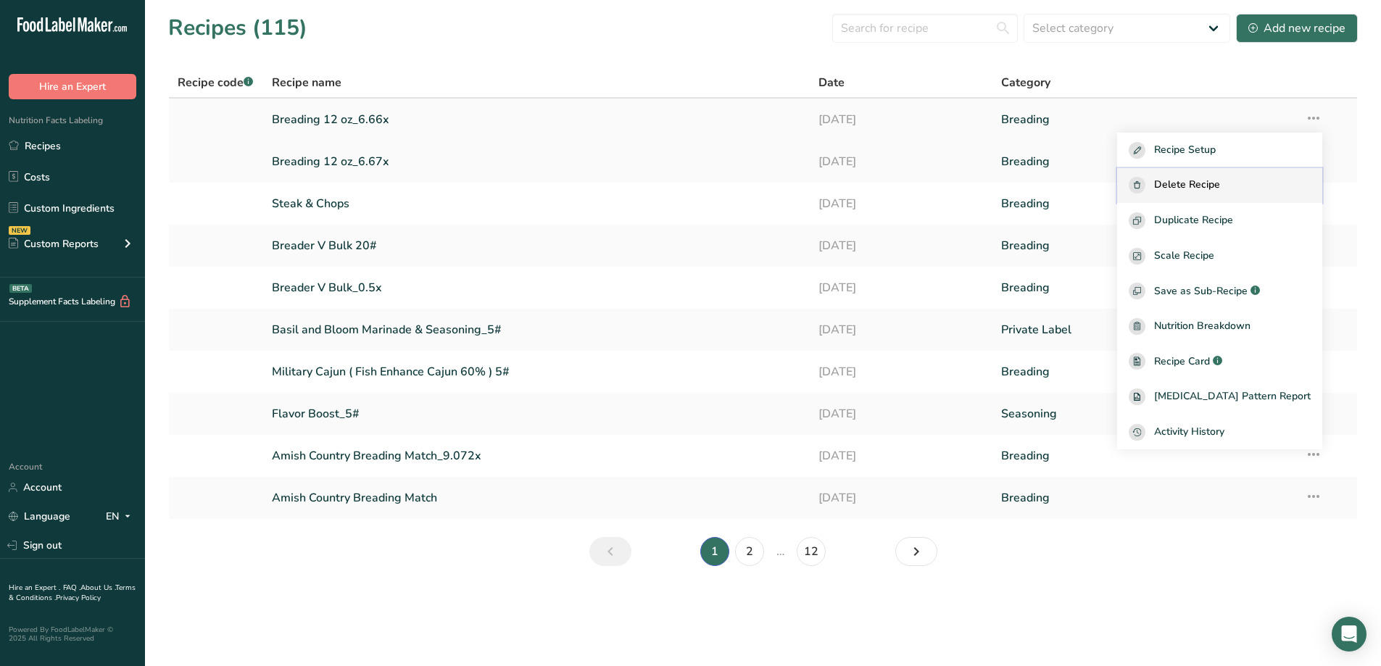
click at [1220, 179] on span "Delete Recipe" at bounding box center [1187, 185] width 66 height 17
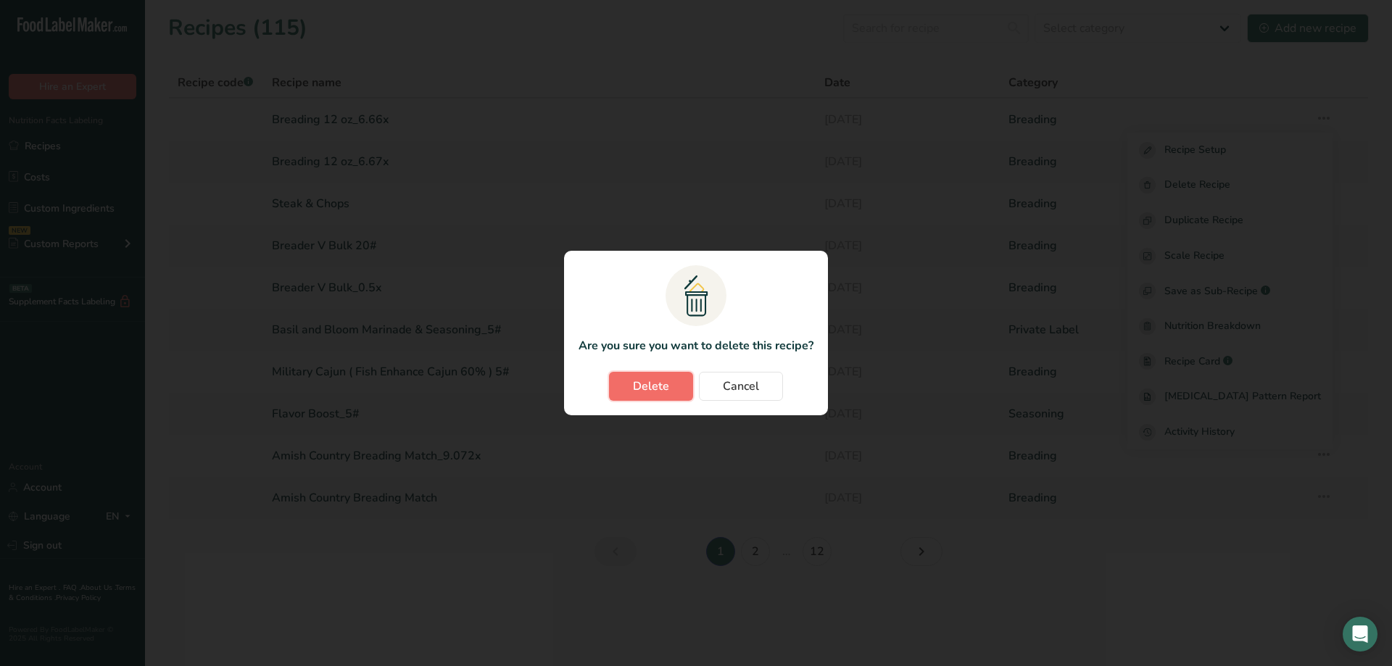
click at [687, 391] on button "Delete" at bounding box center [651, 386] width 84 height 29
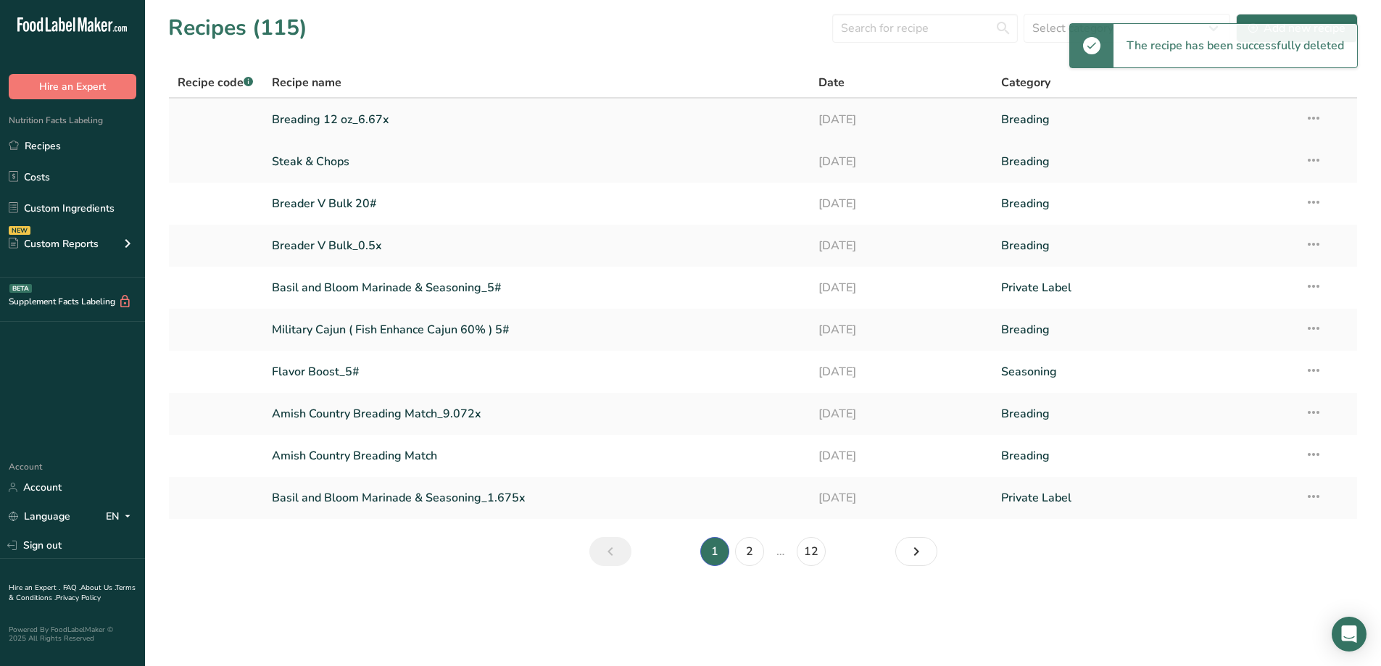
click at [340, 118] on link "Breading 12 oz_6.67x" at bounding box center [537, 119] width 530 height 30
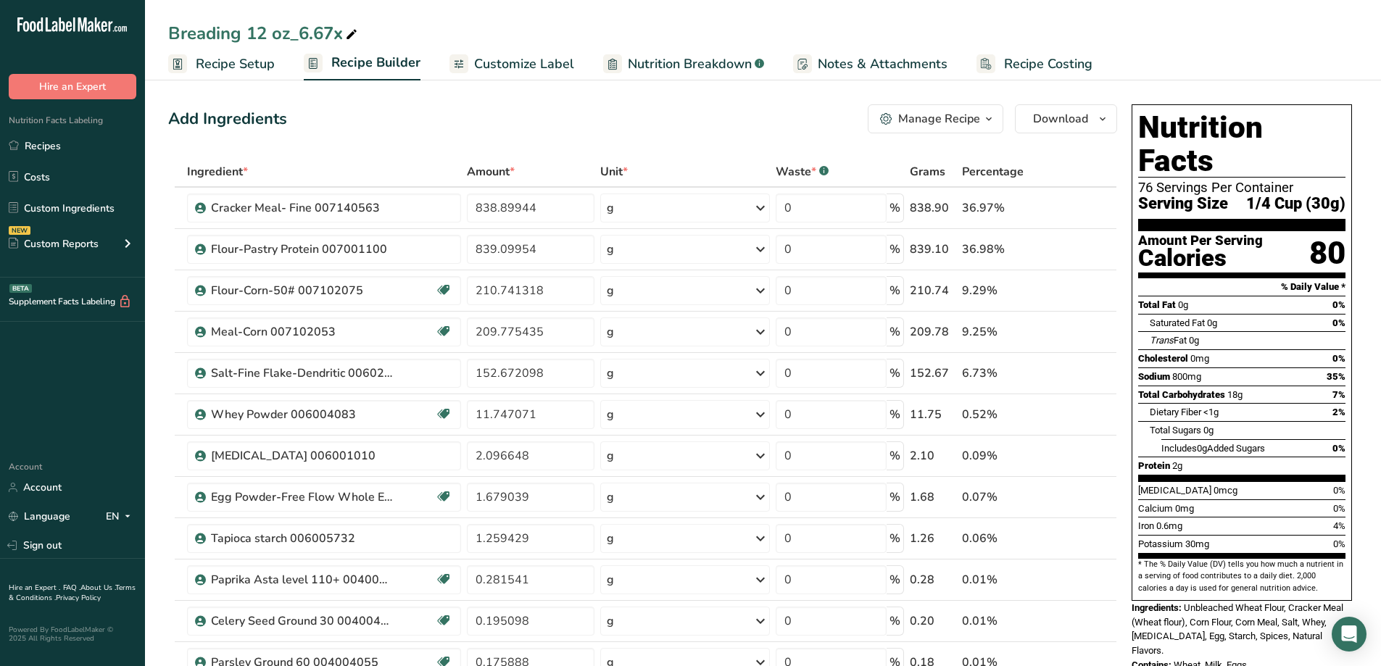
click at [376, 33] on div "Breading 12 oz_6.67x" at bounding box center [763, 33] width 1236 height 26
click at [352, 36] on icon at bounding box center [351, 35] width 13 height 20
type input "Breading 5 #"
click at [765, 112] on div "Add Ingredients Manage Recipe Delete Recipe Duplicate Recipe Scale Recipe Save …" at bounding box center [642, 118] width 949 height 29
click at [78, 141] on link "Recipes" at bounding box center [72, 146] width 145 height 28
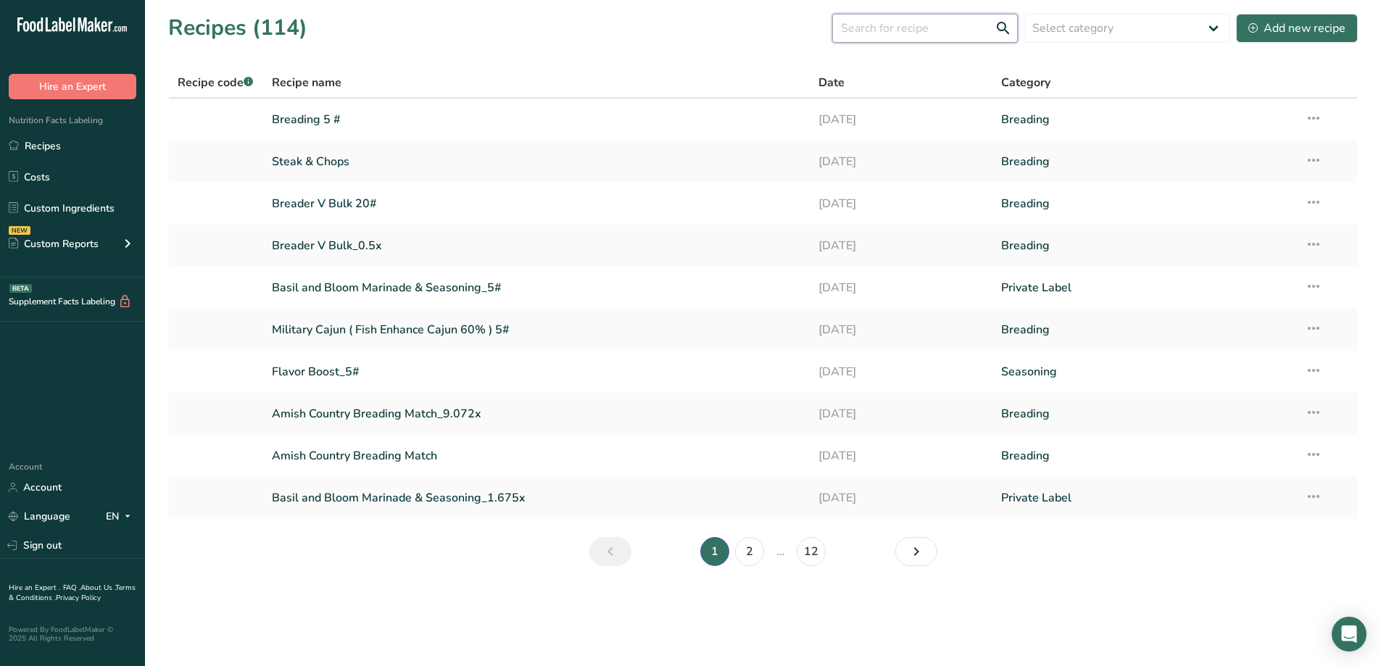
click at [916, 33] on input "text" at bounding box center [925, 28] width 186 height 29
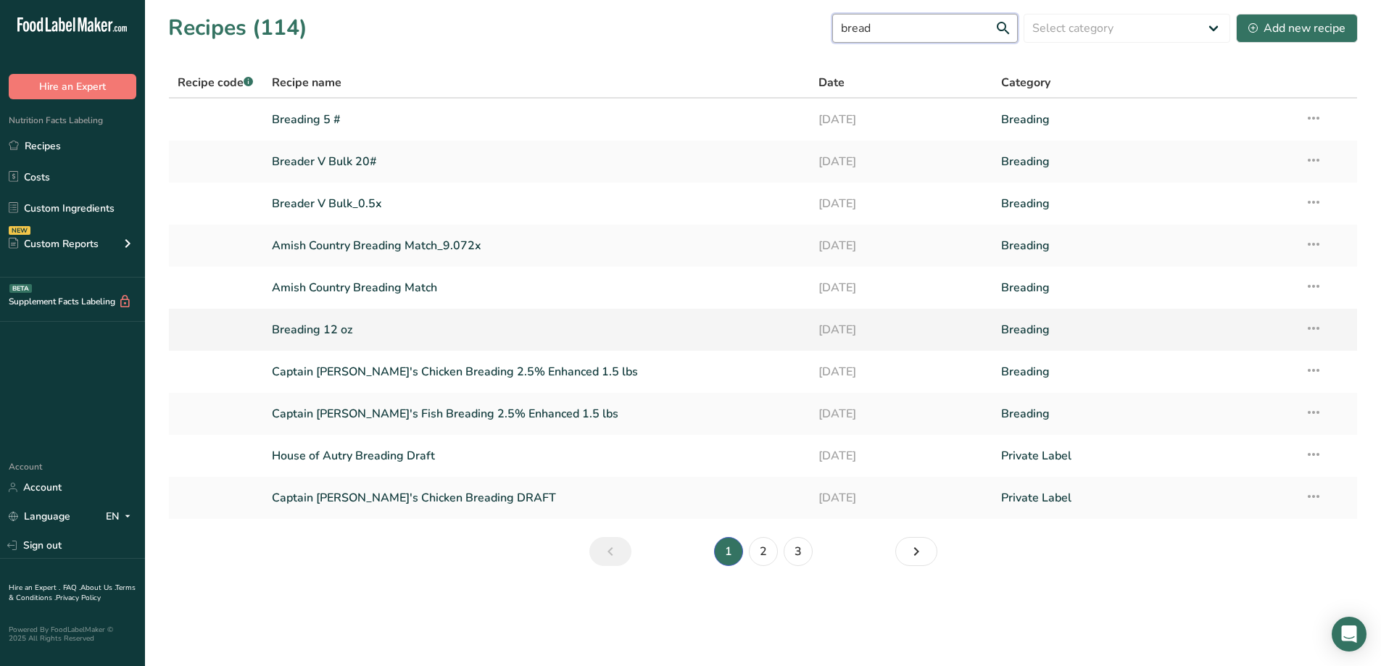
type input "bread"
click at [377, 325] on link "Breading 12 oz" at bounding box center [537, 330] width 530 height 30
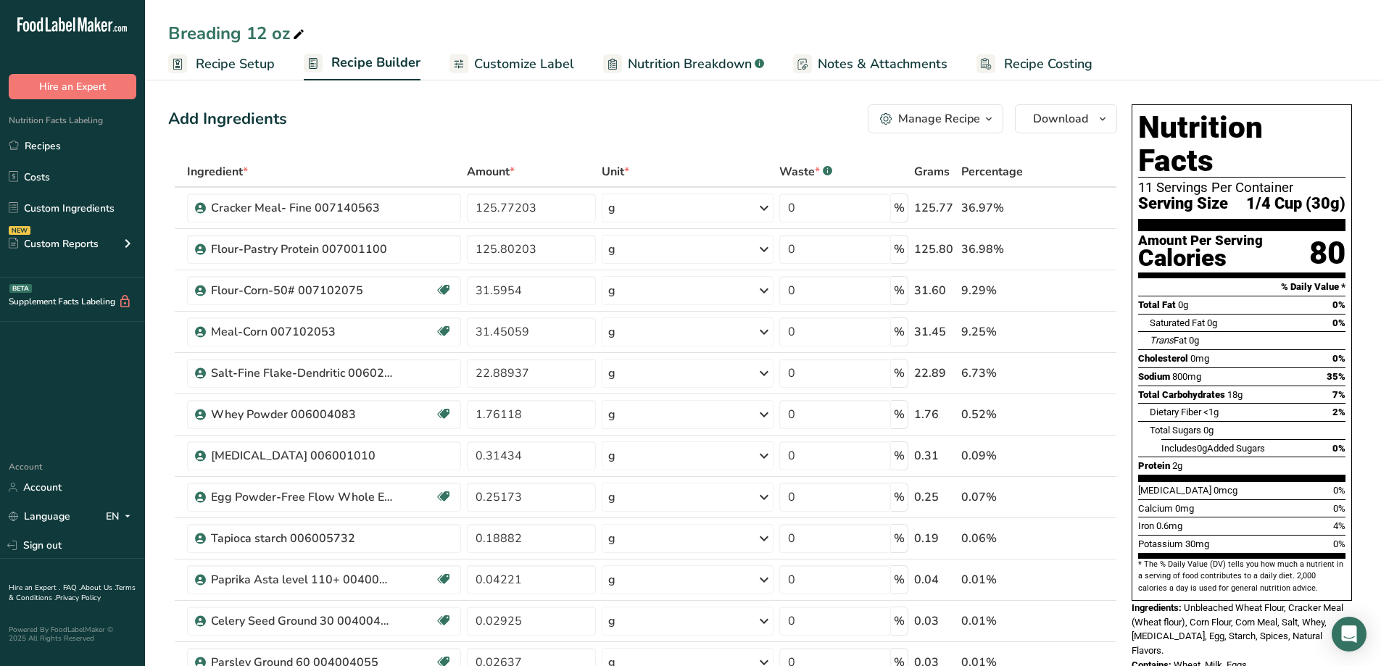
click at [994, 120] on icon "button" at bounding box center [989, 119] width 12 height 18
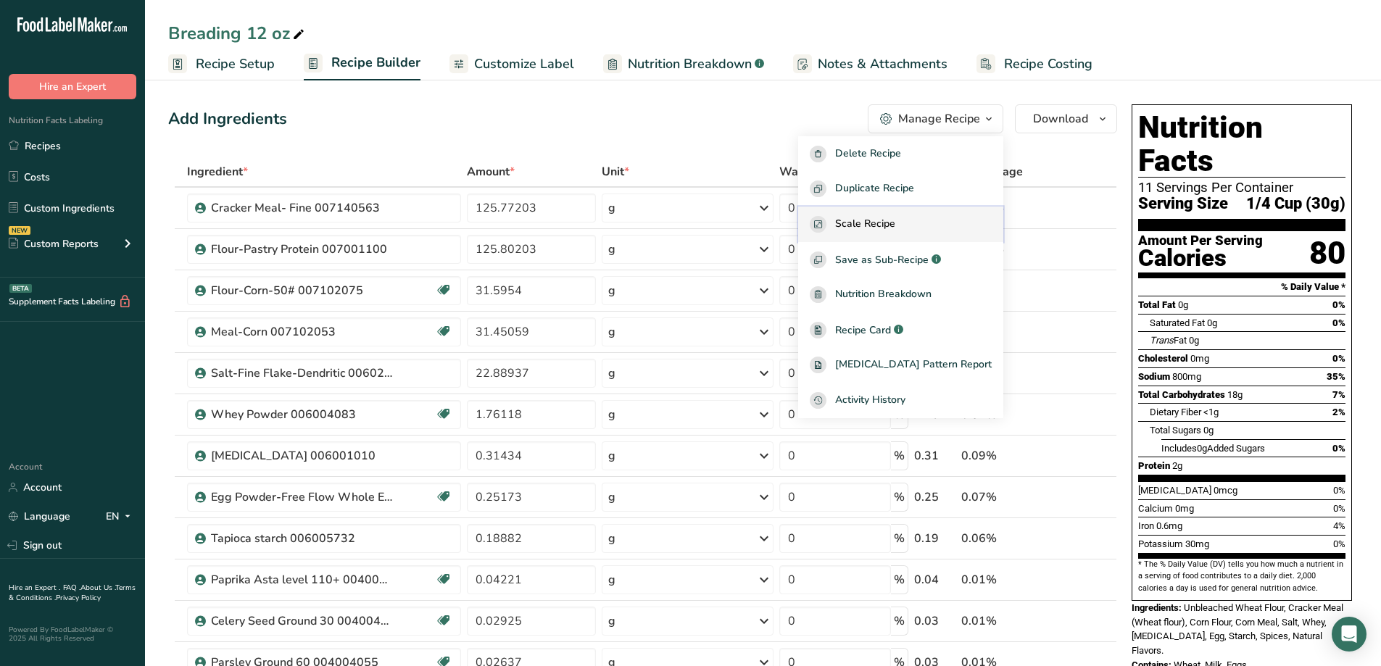
click at [928, 219] on div "Scale Recipe" at bounding box center [901, 224] width 182 height 17
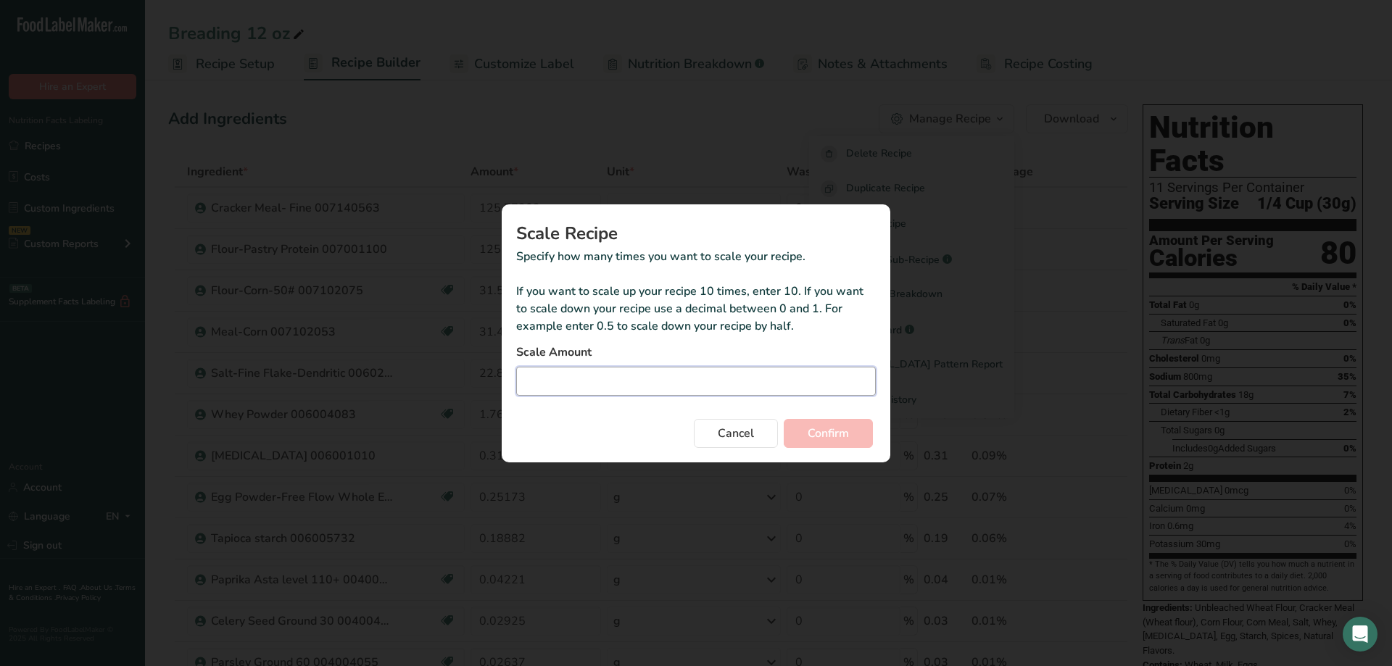
click at [696, 385] on input "Duplicate recipe modal" at bounding box center [695, 381] width 359 height 29
type input "33.33"
click at [862, 436] on button "Confirm" at bounding box center [827, 433] width 89 height 29
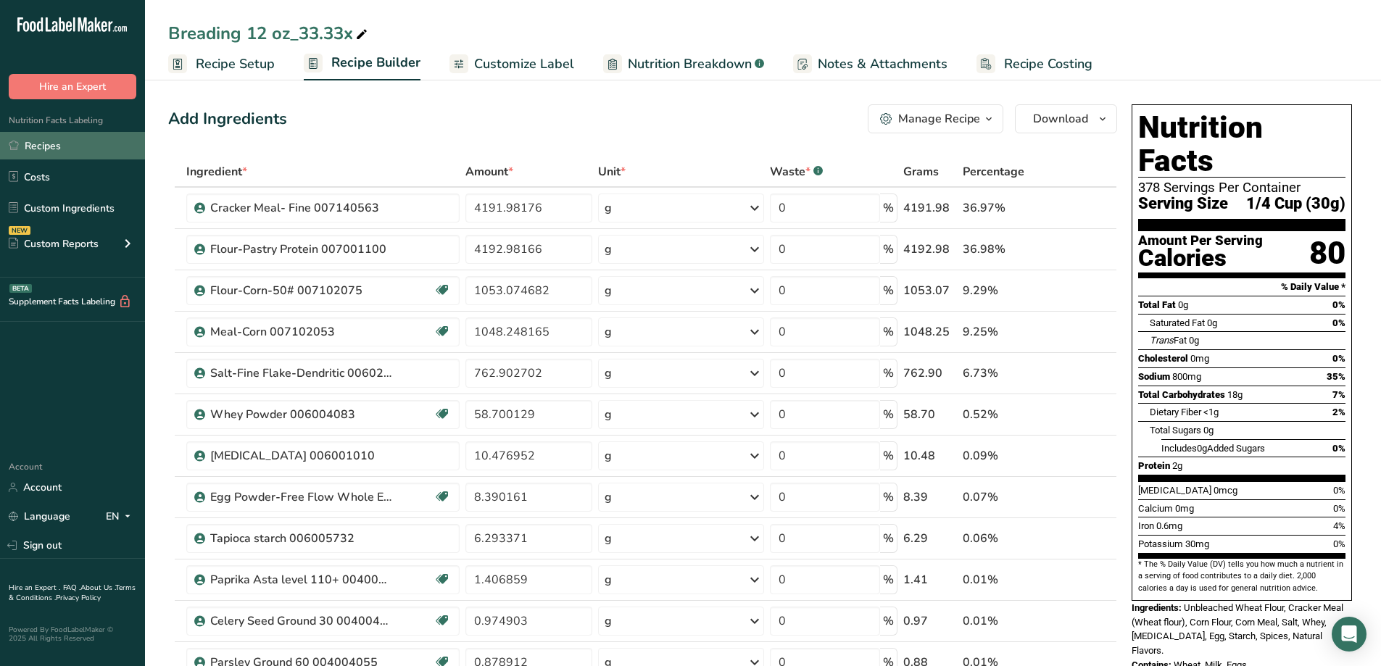
click at [61, 140] on link "Recipes" at bounding box center [72, 146] width 145 height 28
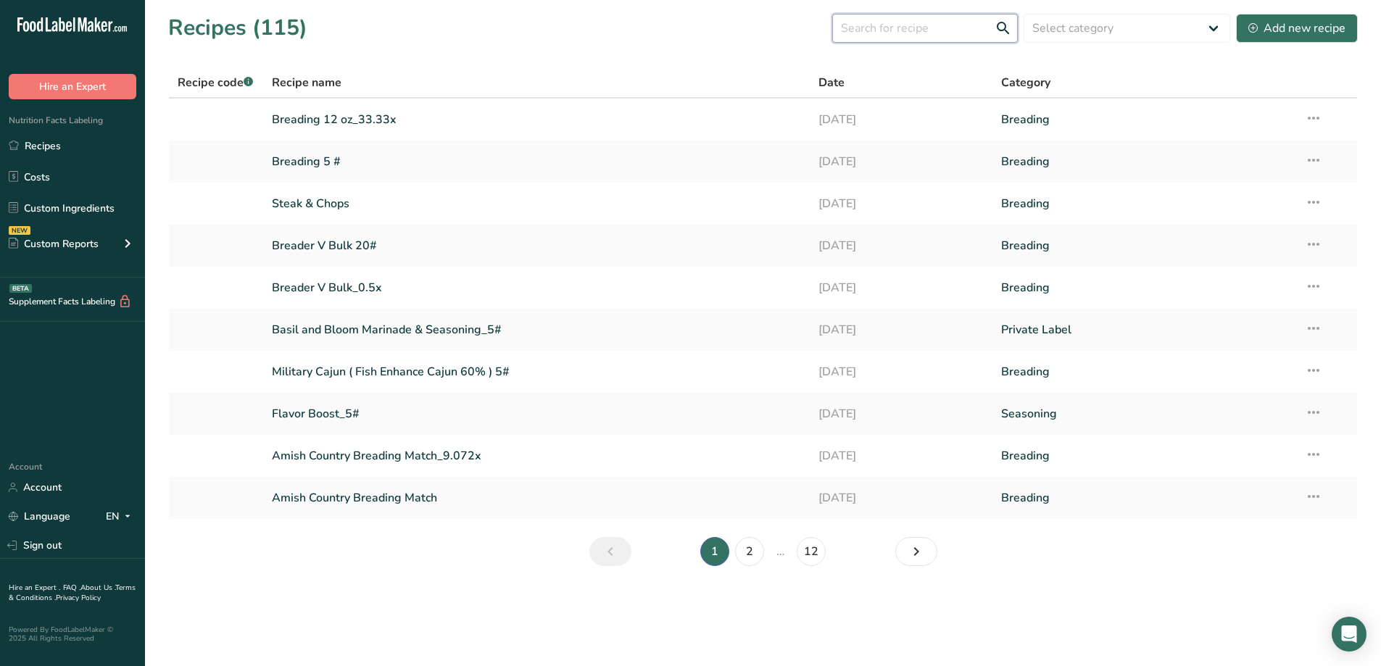
click at [938, 22] on input "text" at bounding box center [925, 28] width 186 height 29
click at [35, 154] on link "Recipes" at bounding box center [72, 146] width 145 height 28
click at [930, 35] on input "text" at bounding box center [925, 28] width 186 height 29
click at [295, 121] on link "Breading 12 oz_33.33x" at bounding box center [537, 119] width 530 height 30
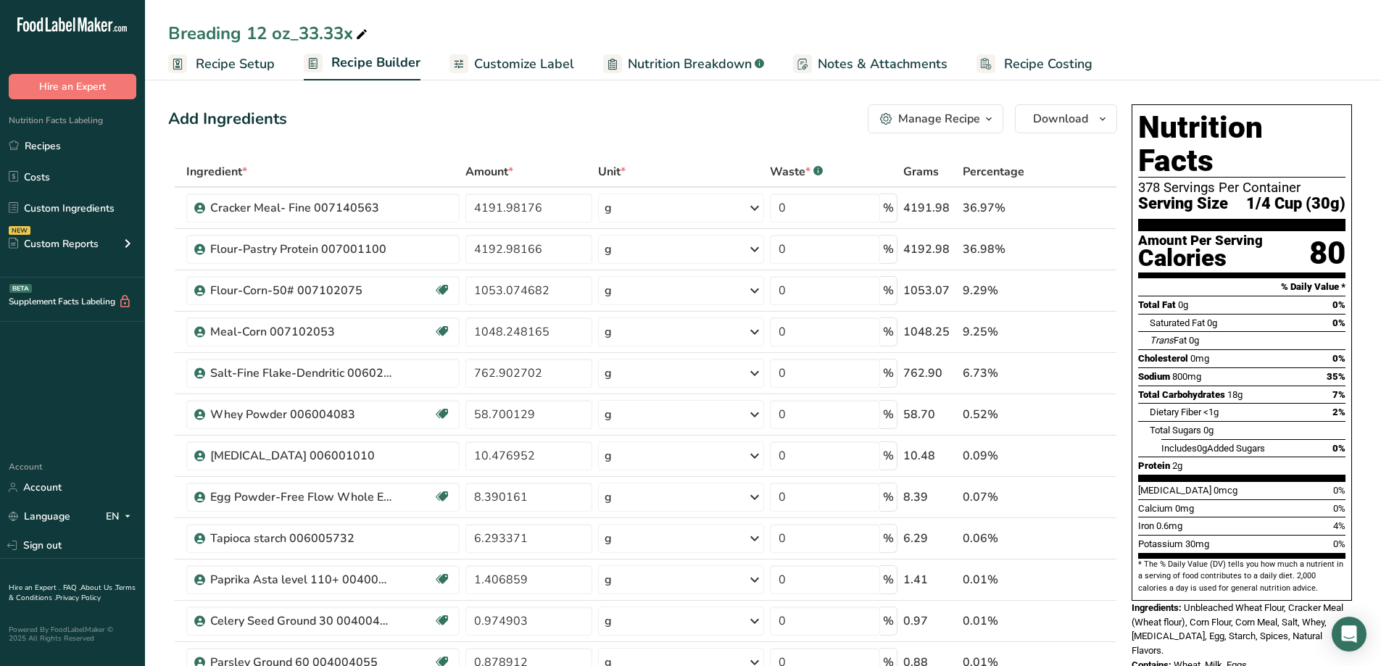
click at [363, 37] on icon at bounding box center [361, 35] width 13 height 20
type input "Breading 25#"
click at [1231, 62] on ul "Recipe Setup Recipe Builder Customize Label Nutrition Breakdown .a-a{fill:#3473…" at bounding box center [763, 63] width 1236 height 34
click at [41, 145] on link "Recipes" at bounding box center [72, 146] width 145 height 28
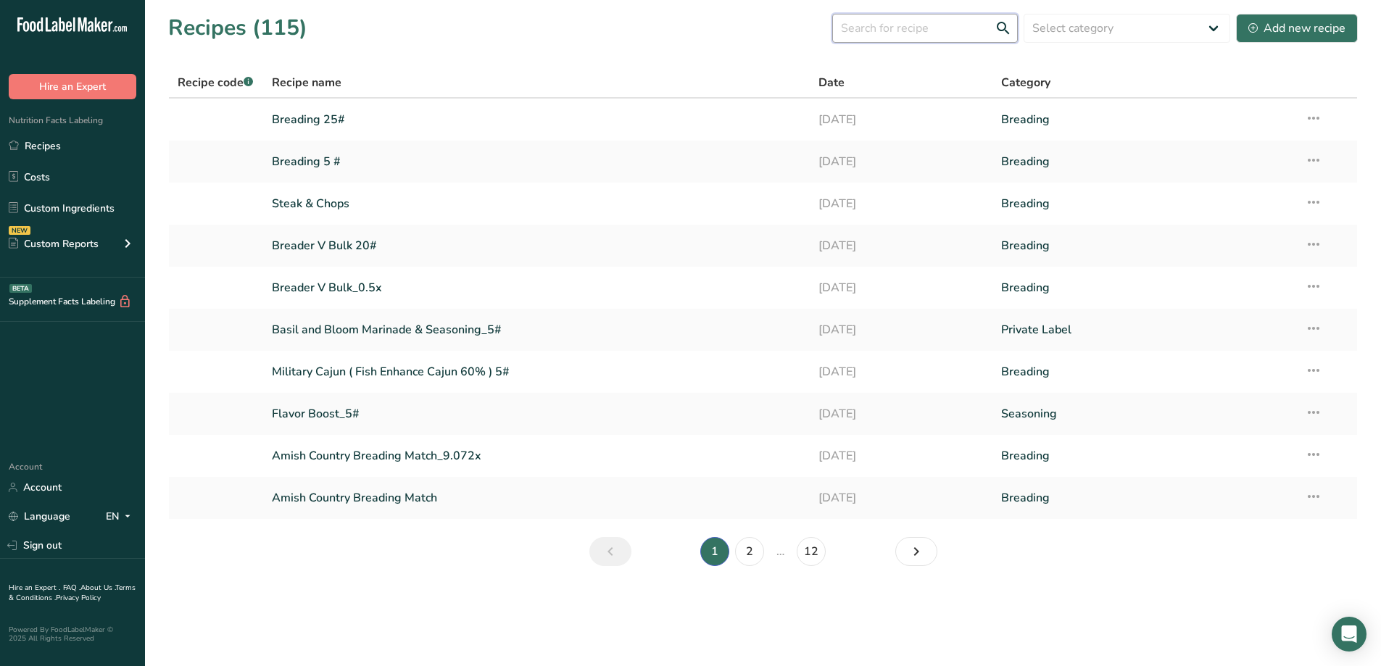
click at [880, 31] on input "text" at bounding box center [925, 28] width 186 height 29
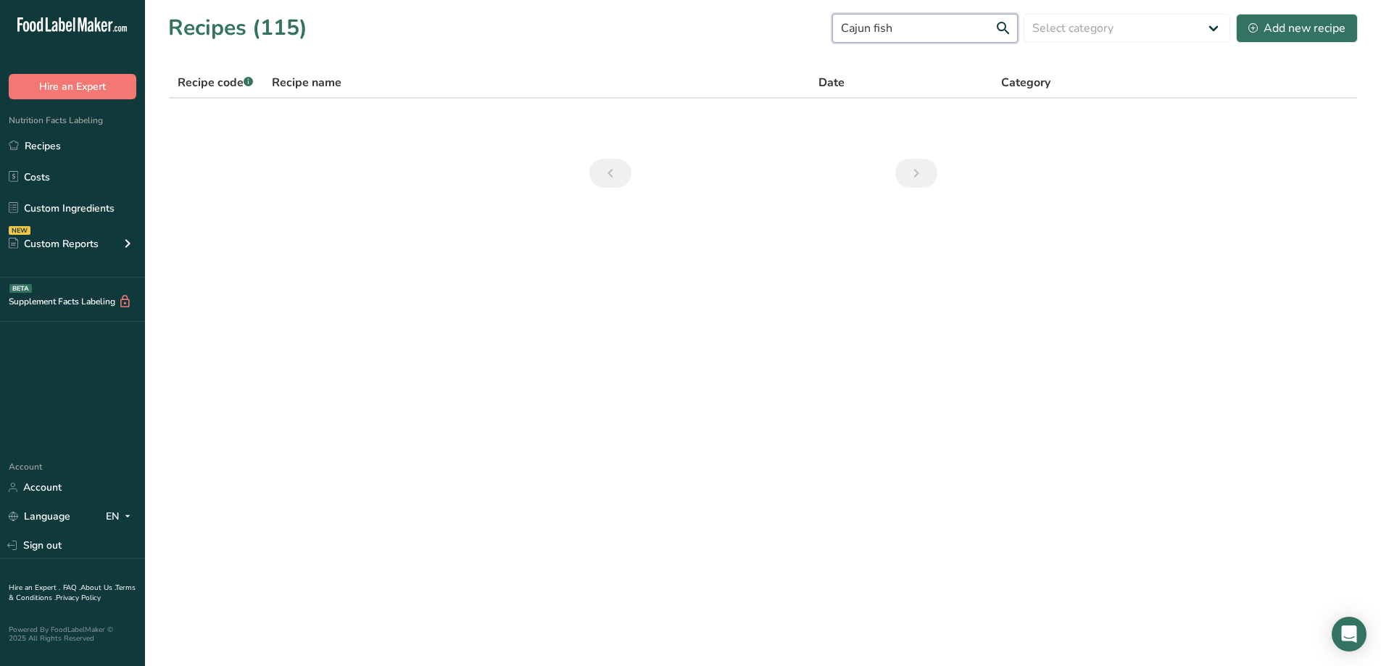
drag, startPoint x: 941, startPoint y: 17, endPoint x: 886, endPoint y: 36, distance: 58.0
click at [886, 36] on input "Cajun fish" at bounding box center [925, 28] width 186 height 29
type input "Cajun"
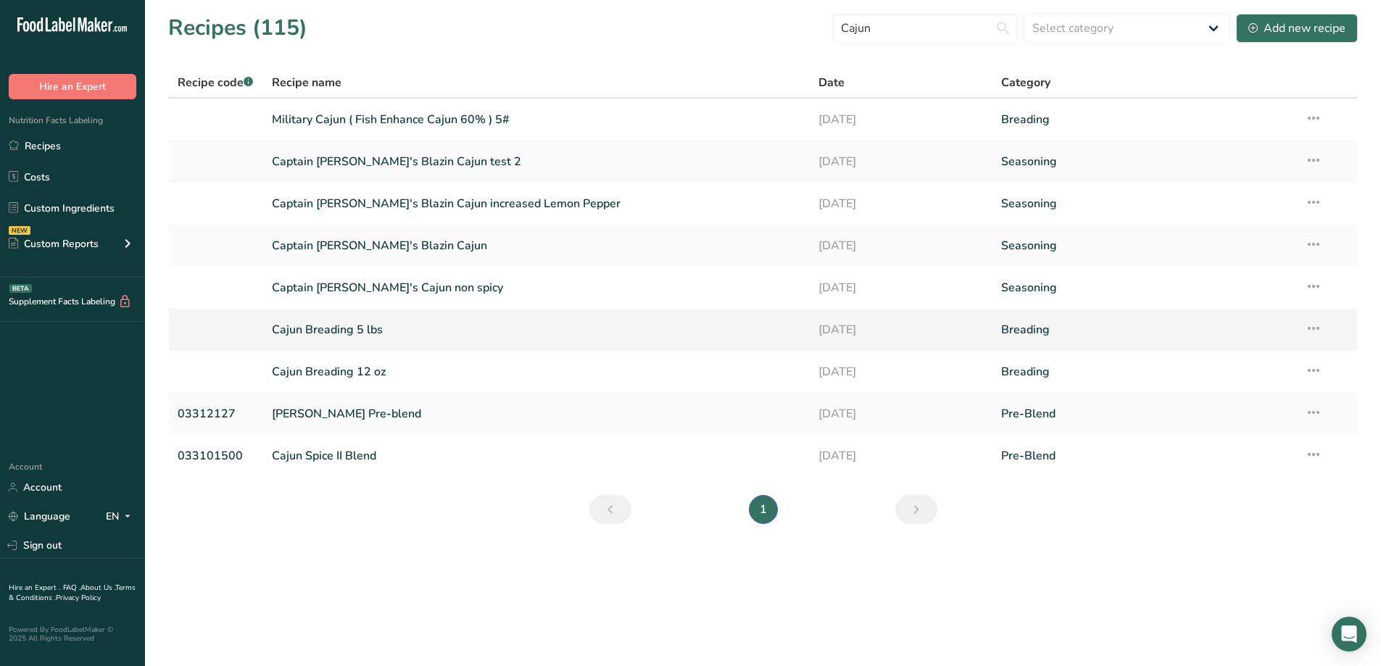
click at [325, 329] on link "Cajun Breading 5 lbs" at bounding box center [537, 330] width 530 height 30
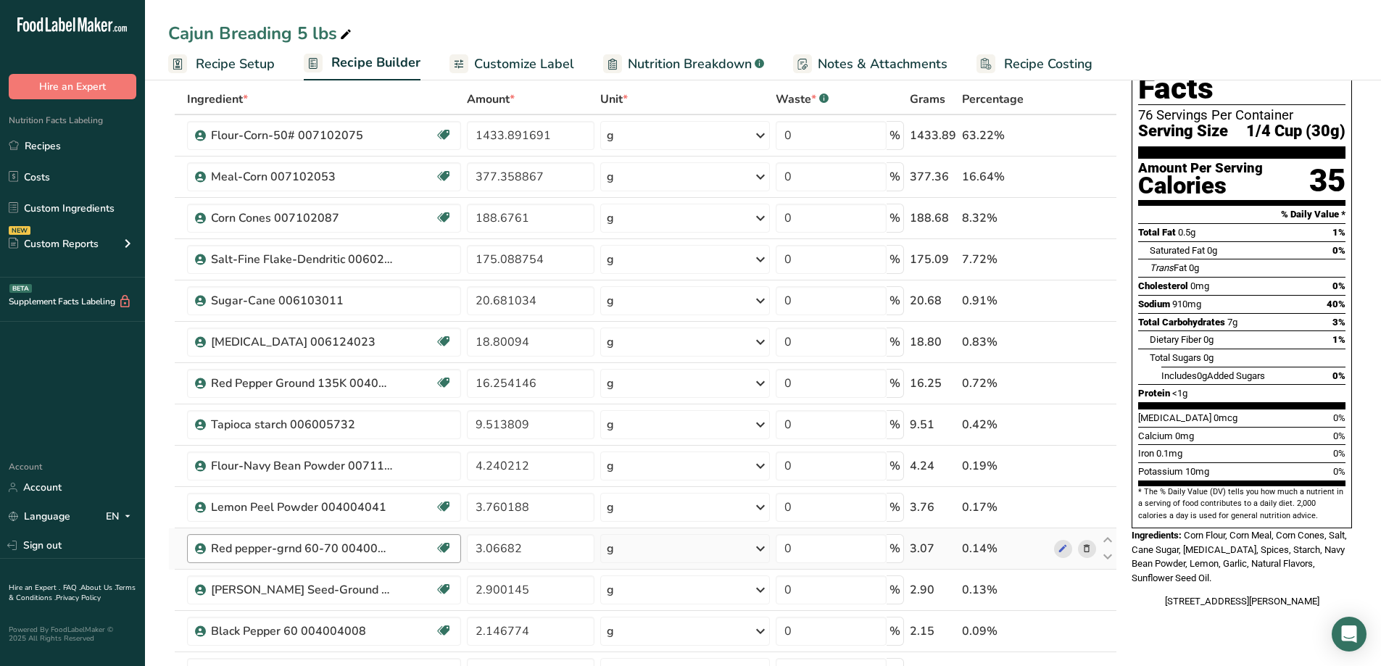
scroll to position [145, 0]
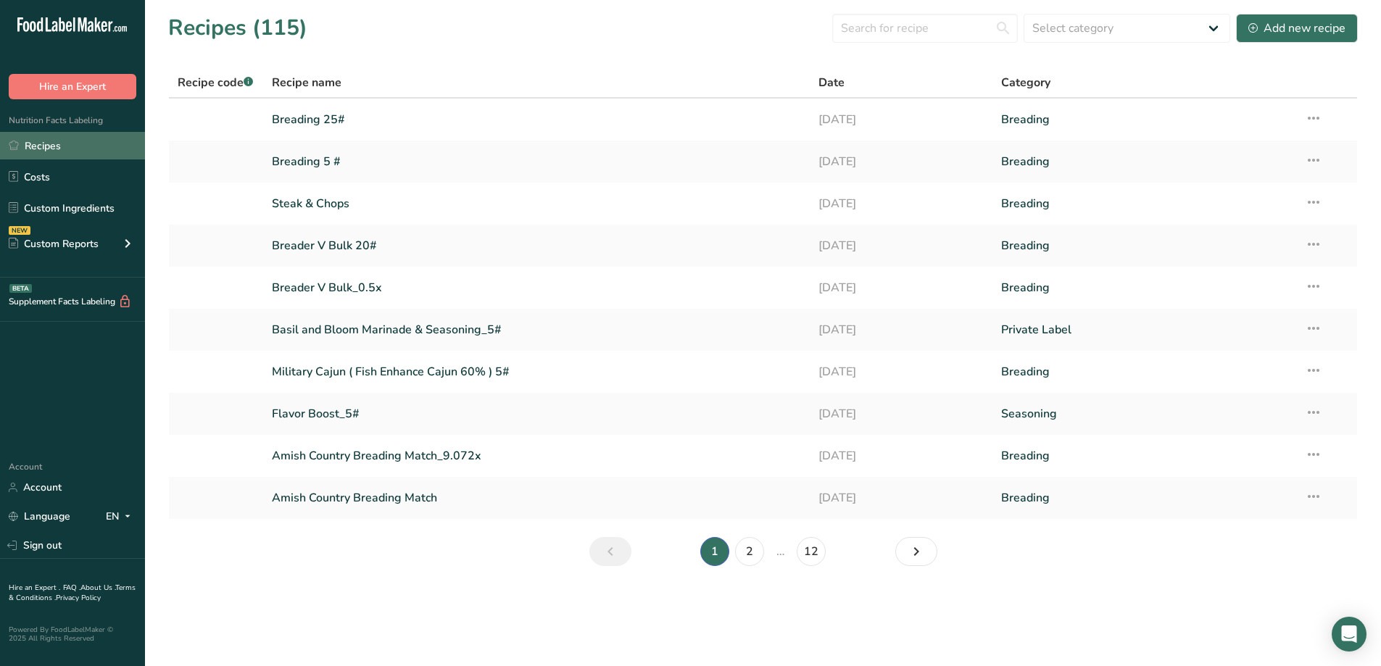
click at [28, 141] on link "Recipes" at bounding box center [72, 146] width 145 height 28
click at [932, 27] on input "text" at bounding box center [925, 28] width 186 height 29
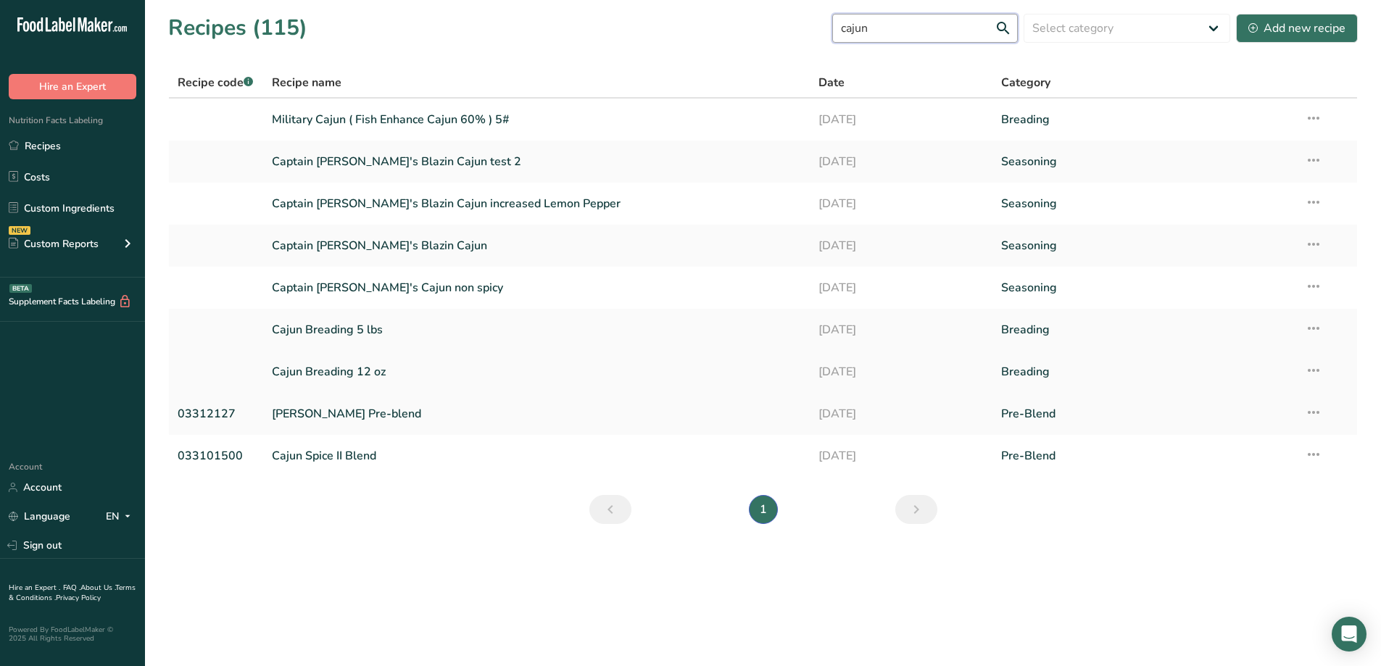
type input "cajun"
click at [344, 372] on link "Cajun Breading 12 oz" at bounding box center [537, 372] width 530 height 30
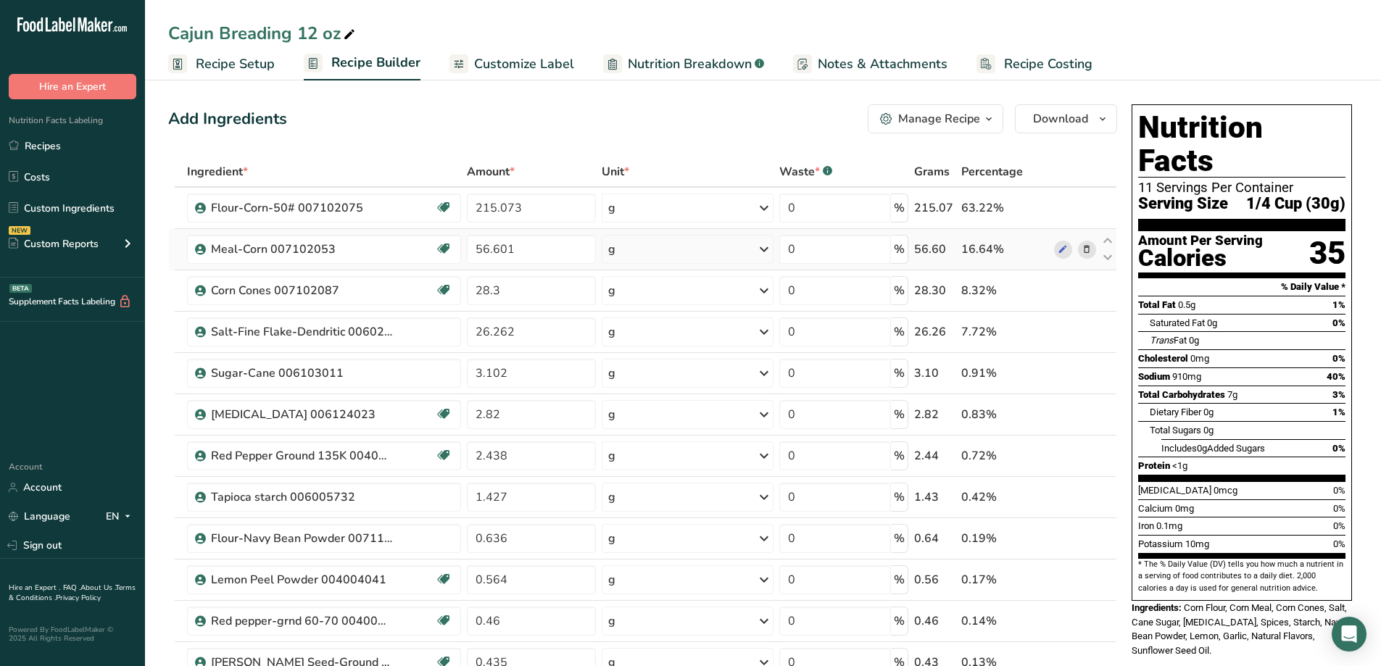
drag, startPoint x: 46, startPoint y: 138, endPoint x: 711, endPoint y: 245, distance: 673.9
click at [45, 138] on link "Recipes" at bounding box center [72, 146] width 145 height 28
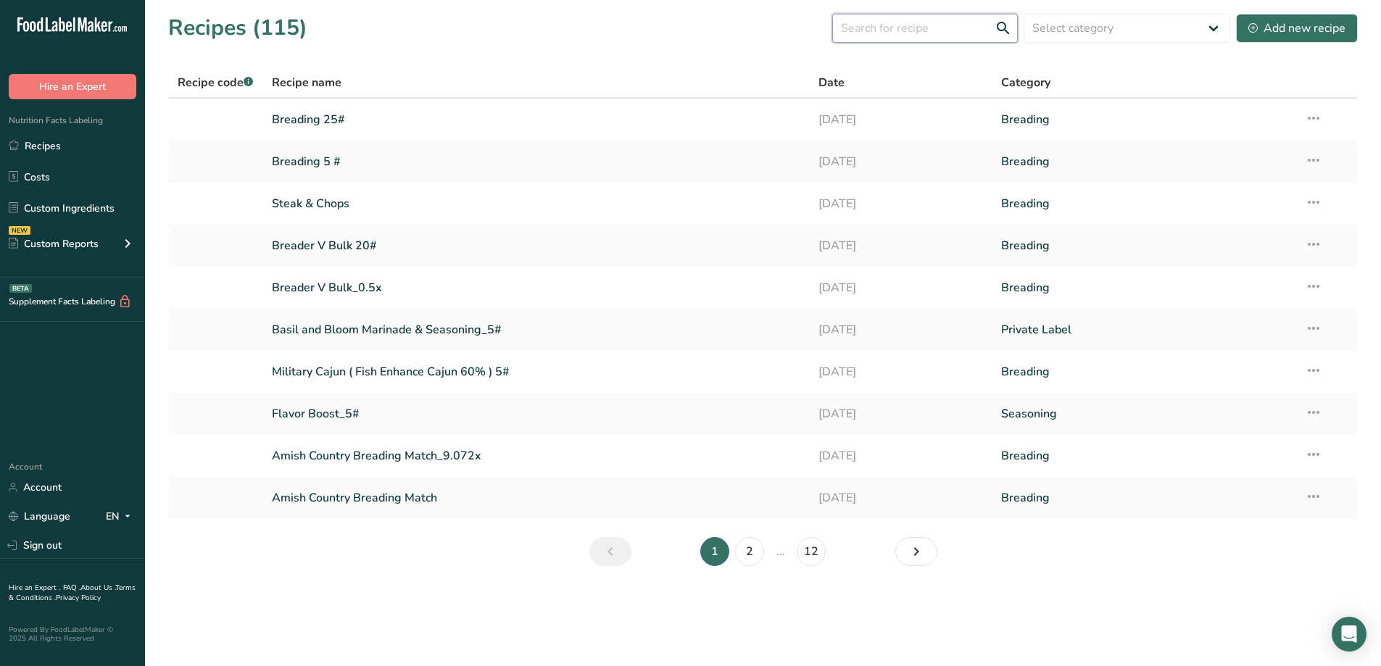
click at [951, 33] on input "text" at bounding box center [925, 28] width 186 height 29
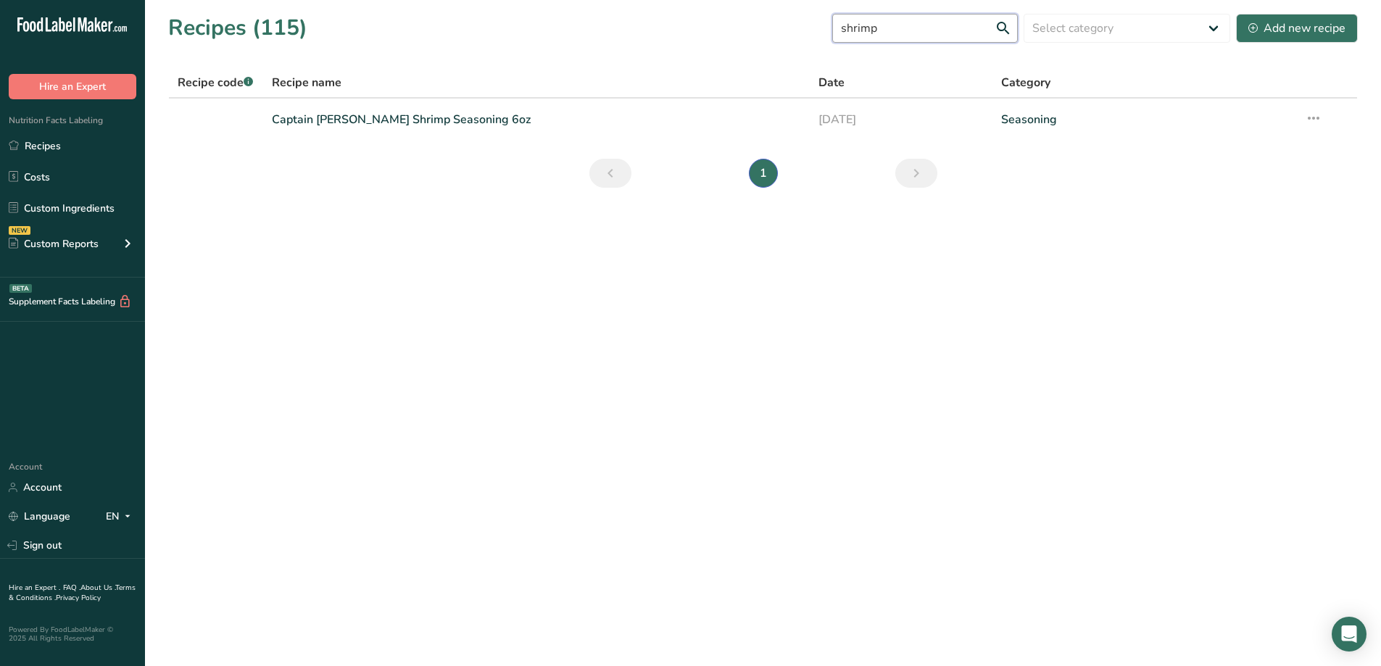
type input "shrimp"
click at [1283, 21] on div "Add new recipe" at bounding box center [1296, 28] width 97 height 17
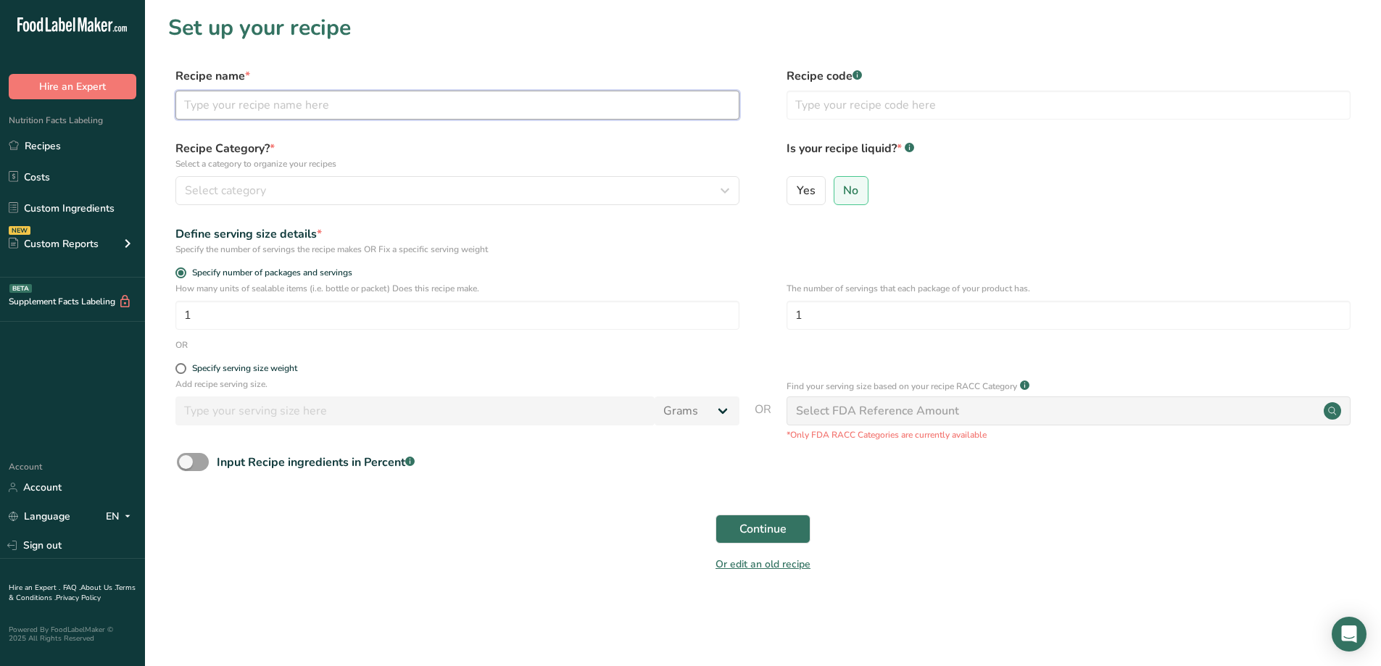
click at [313, 101] on input "text" at bounding box center [457, 105] width 564 height 29
type input "Cajun Shrimp"
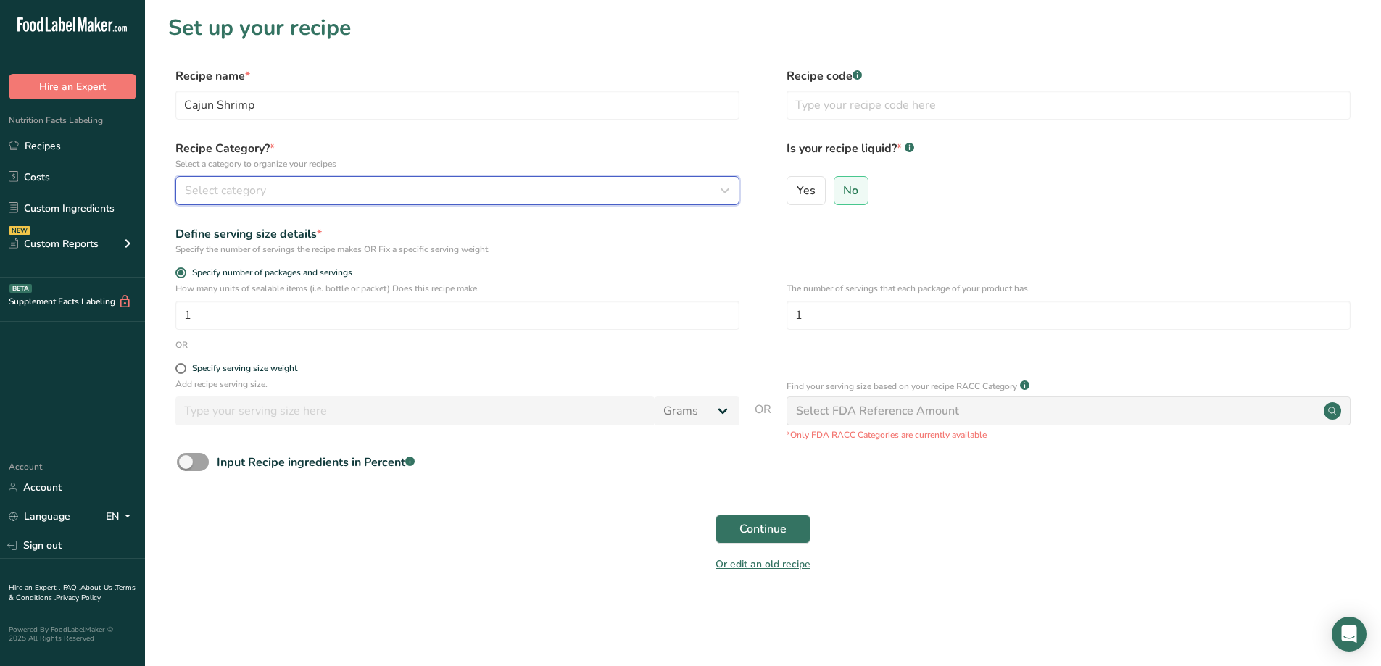
click at [276, 194] on div "Select category" at bounding box center [453, 190] width 536 height 17
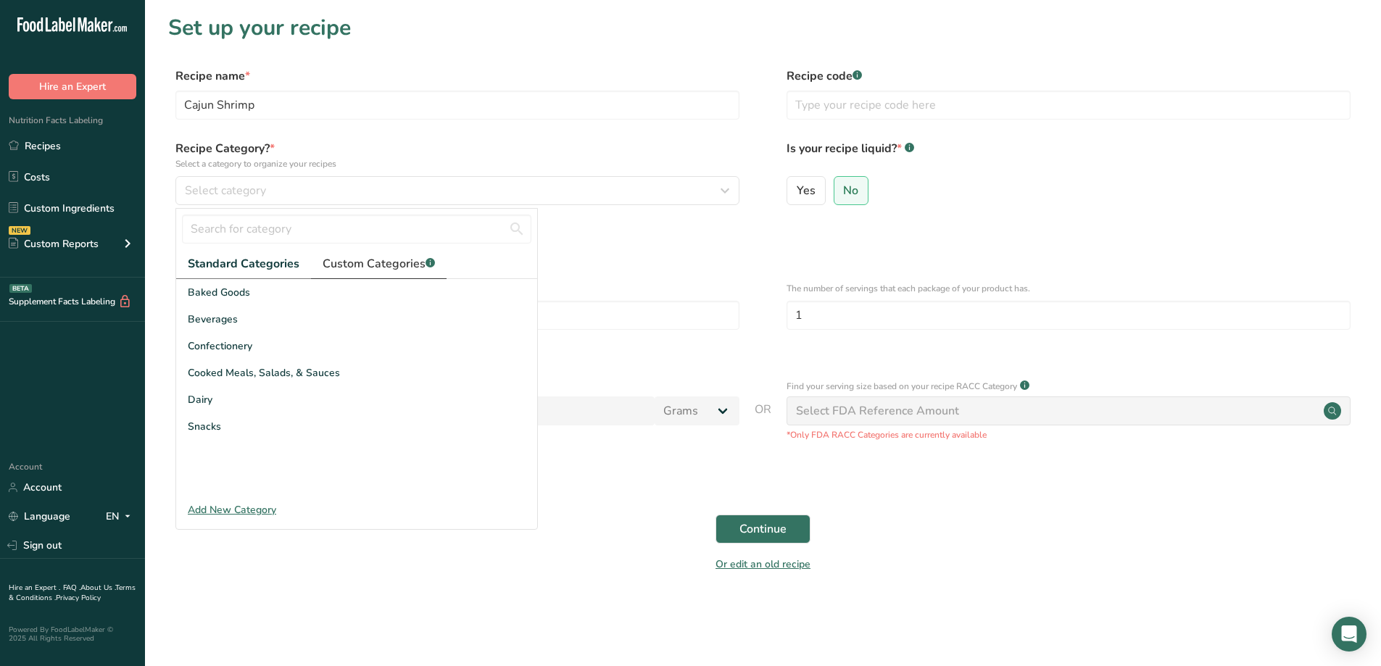
click at [347, 265] on span "Custom Categories .a-a{fill:#347362;}.b-a{fill:#fff;}" at bounding box center [379, 263] width 112 height 17
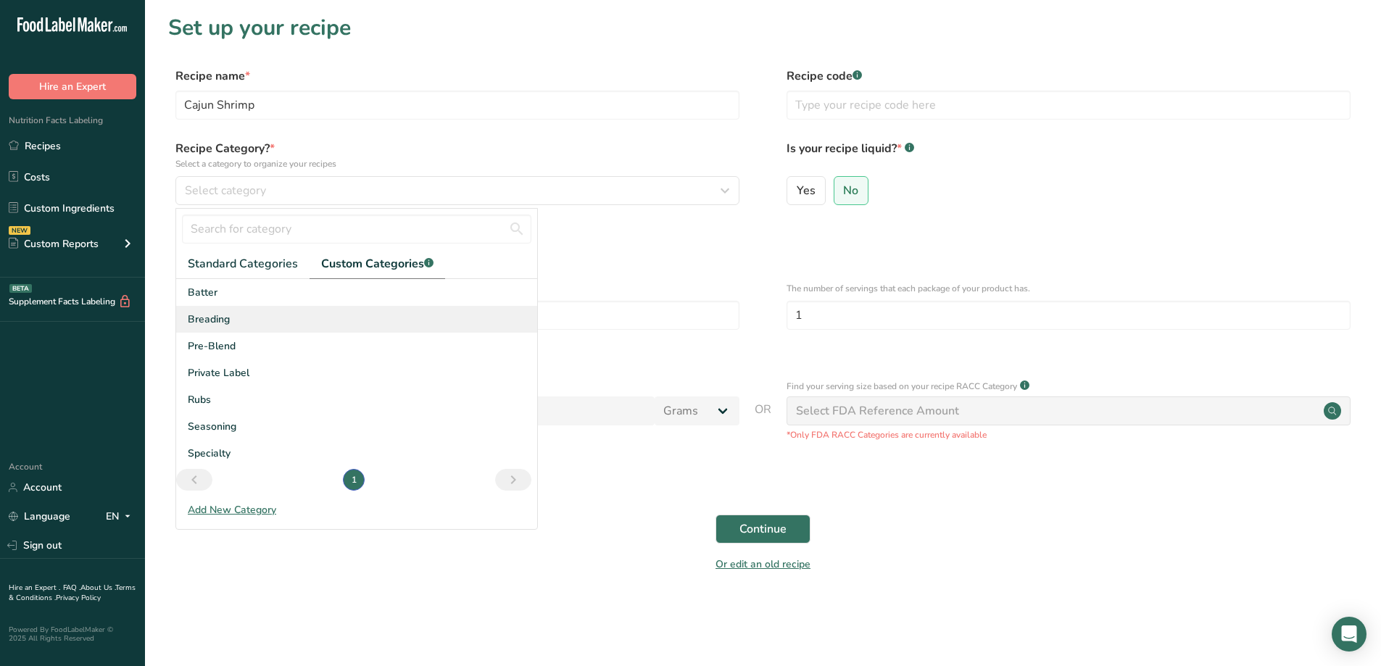
click at [217, 325] on span "Breading" at bounding box center [209, 319] width 42 height 15
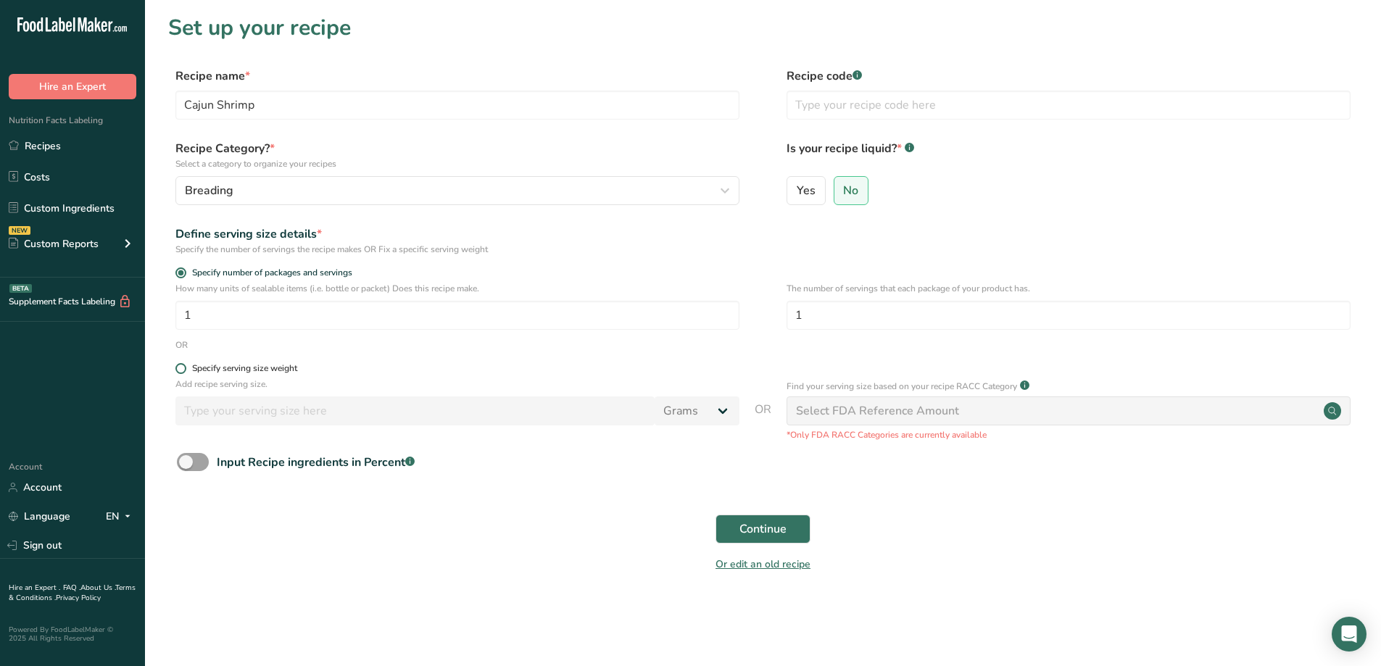
click at [188, 373] on span "Specify serving size weight" at bounding box center [241, 368] width 111 height 11
click at [185, 373] on input "Specify serving size weight" at bounding box center [179, 368] width 9 height 9
radio input "true"
radio input "false"
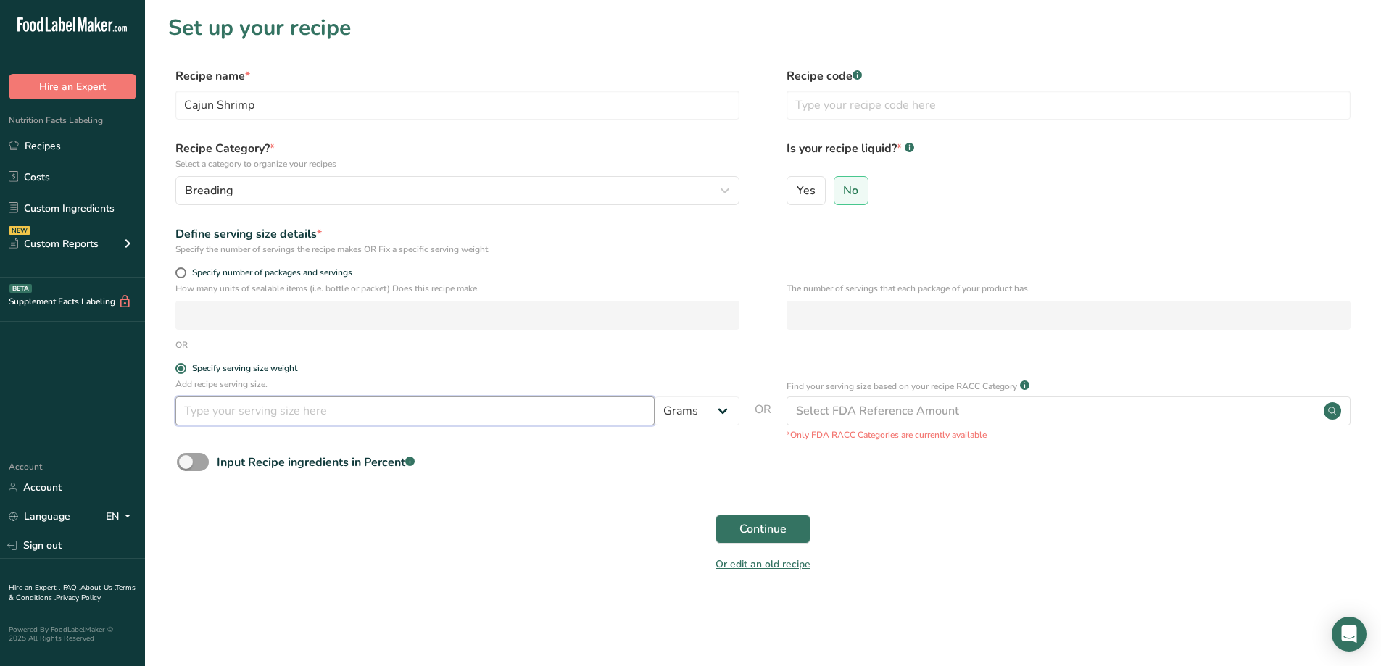
click at [260, 412] on input "number" at bounding box center [414, 410] width 479 height 29
type input "30"
click at [776, 527] on span "Continue" at bounding box center [762, 528] width 47 height 17
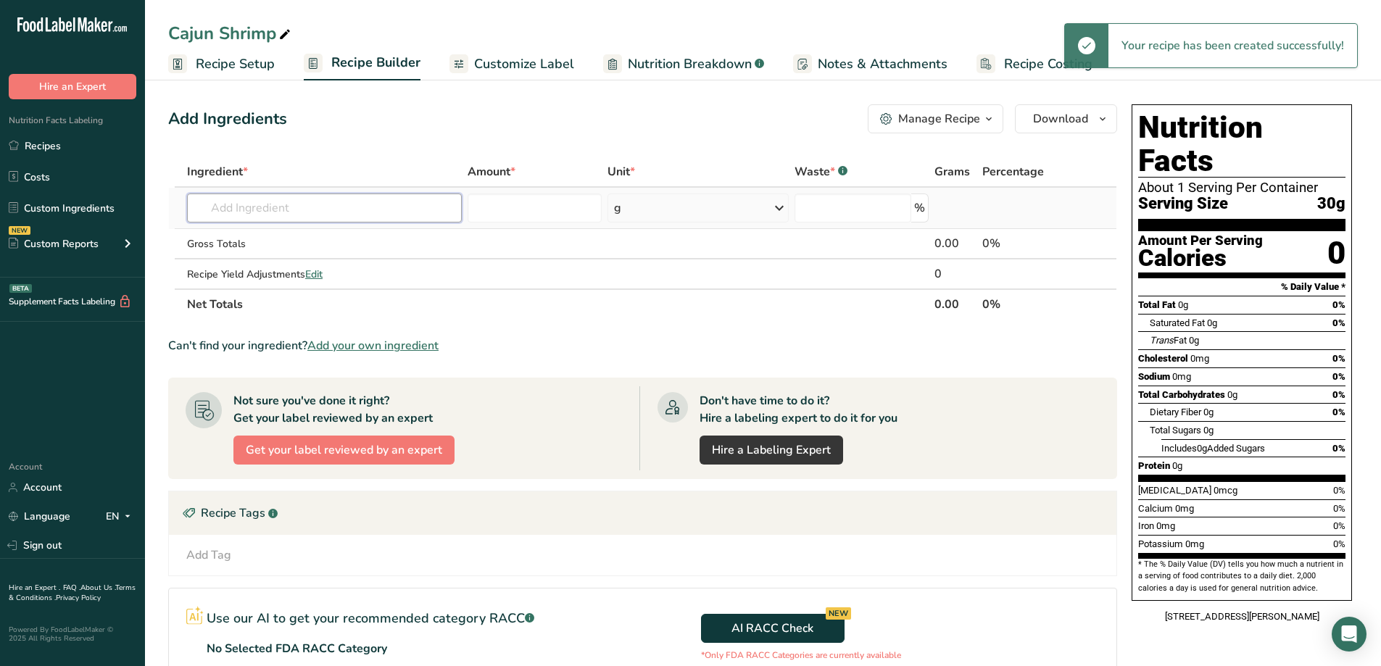
click at [309, 201] on input "text" at bounding box center [324, 208] width 275 height 29
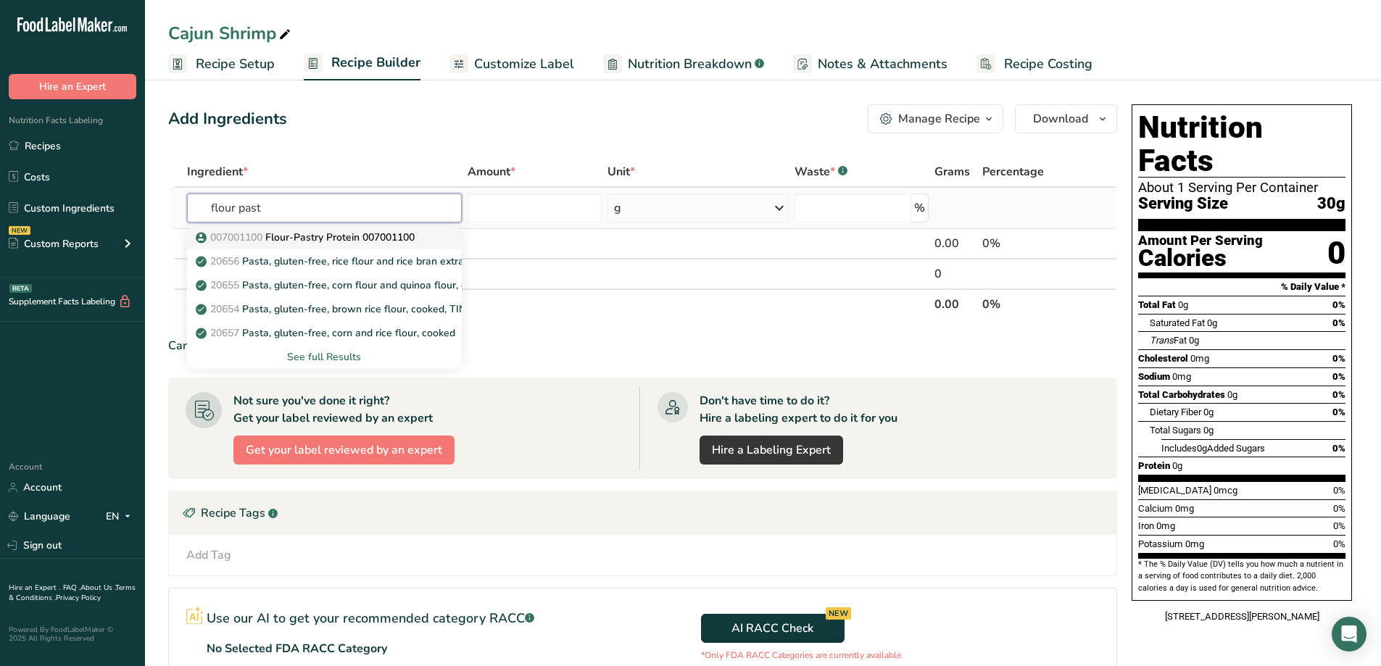
type input "flour past"
click at [347, 241] on p "007001100 Flour-Pastry Protein 007001100" at bounding box center [307, 237] width 216 height 15
type input "Flour-Pastry Protein 007001100"
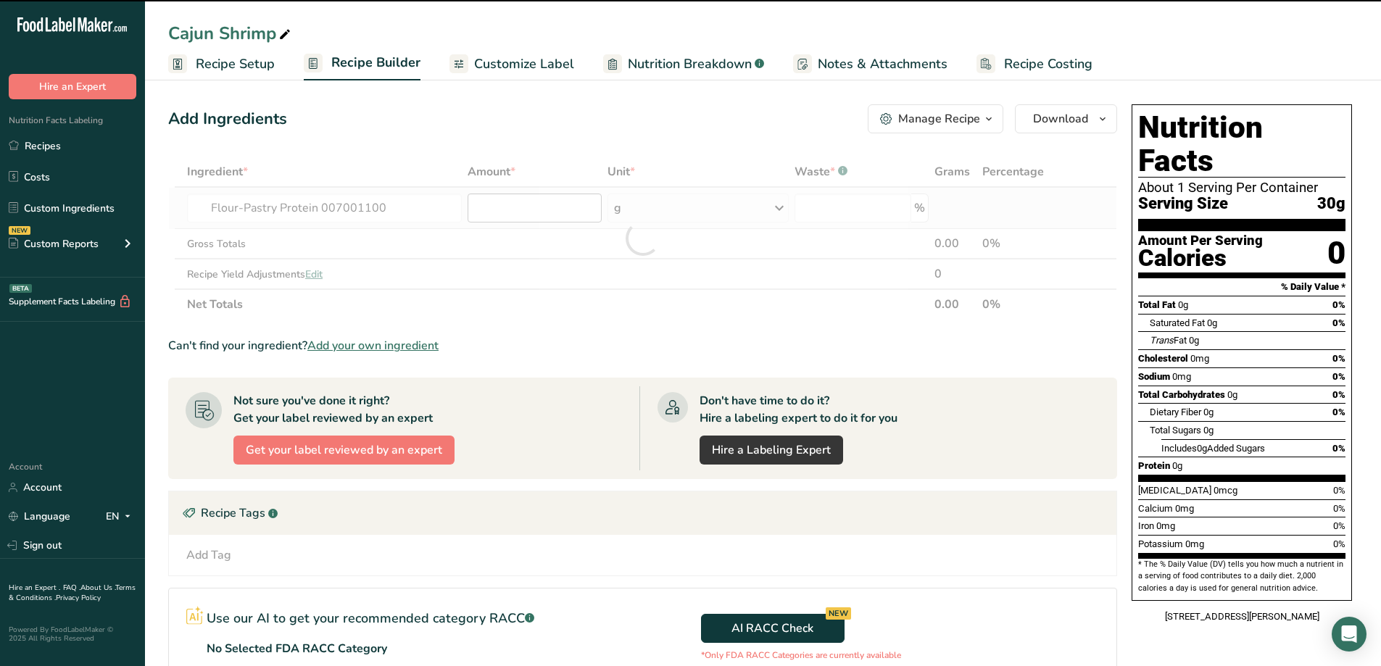
type input "0"
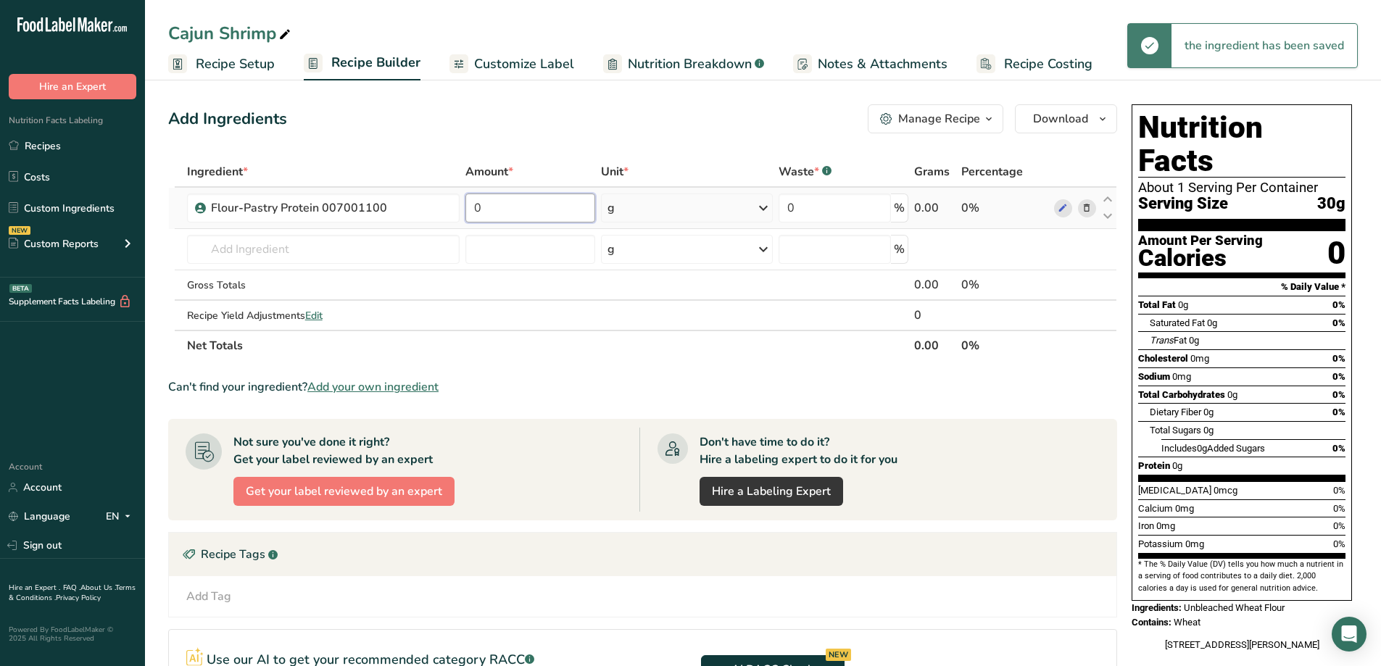
click at [537, 217] on input "0" at bounding box center [530, 208] width 130 height 29
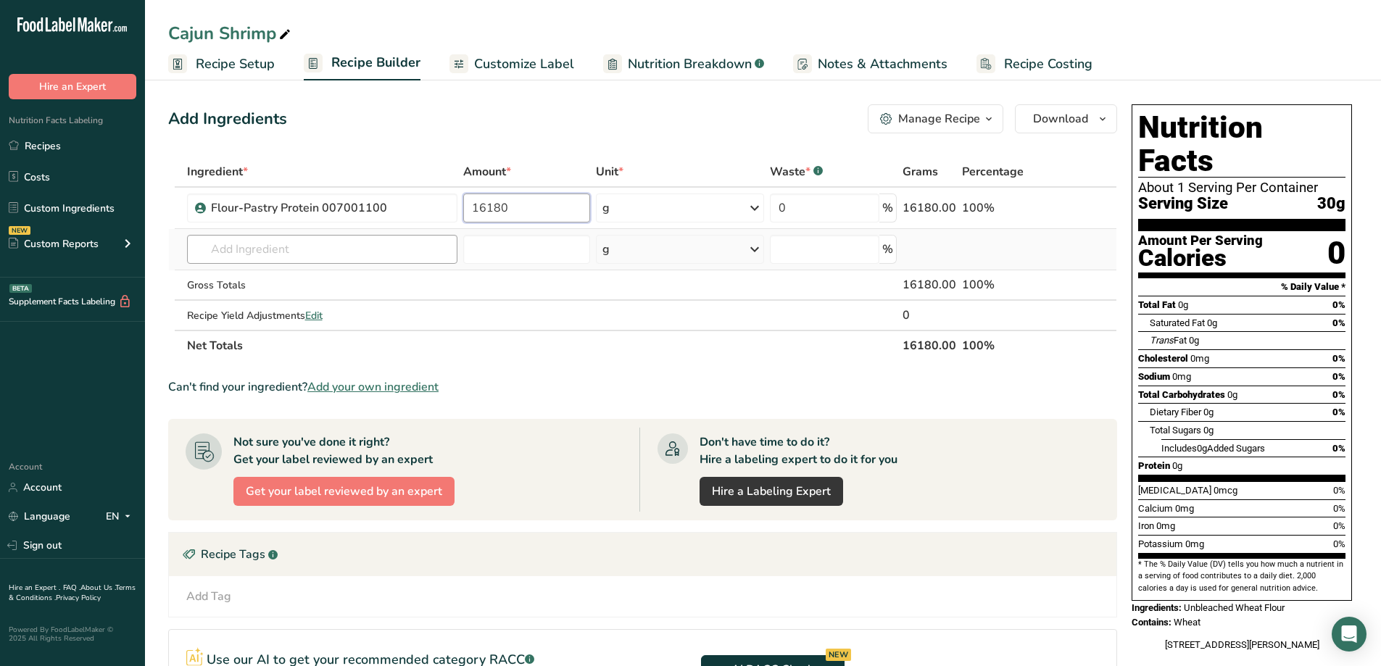
type input "16180"
click at [428, 263] on div "Ingredient * Amount * Unit * Waste * .a-a{fill:#347362;}.b-a{fill:#fff;} Grams …" at bounding box center [642, 259] width 949 height 204
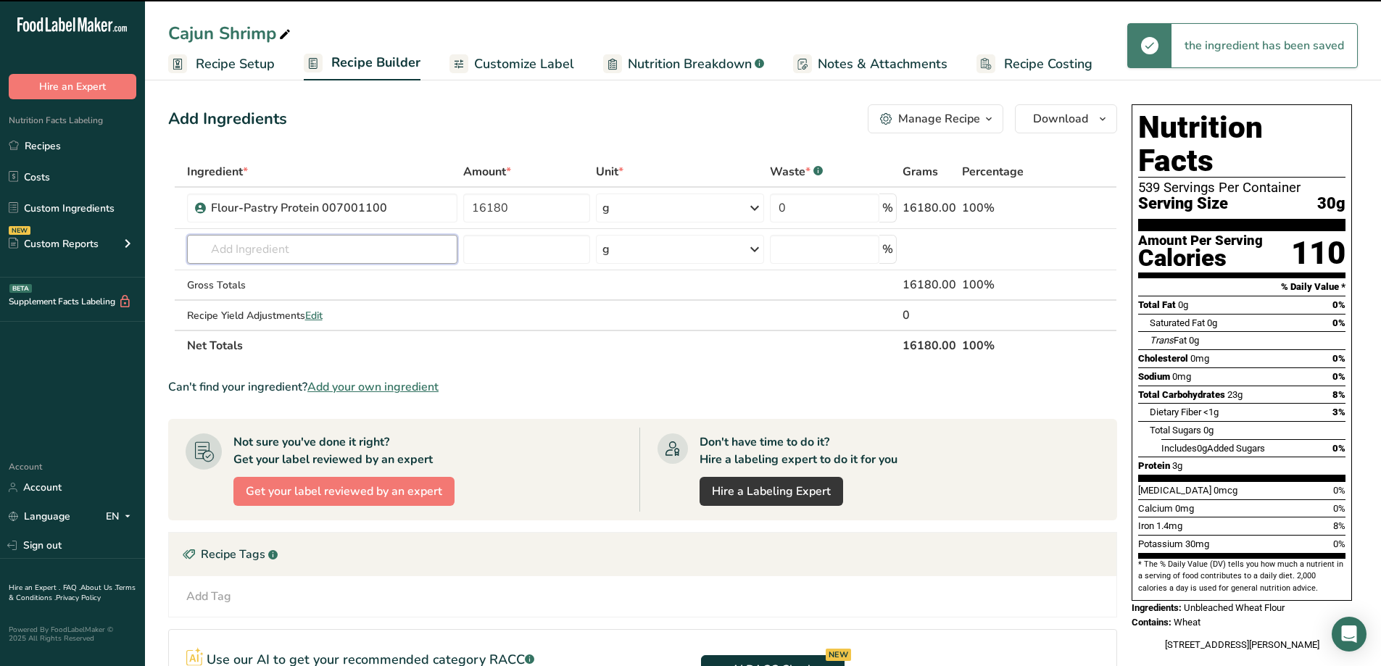
click at [431, 251] on input "text" at bounding box center [322, 249] width 271 height 29
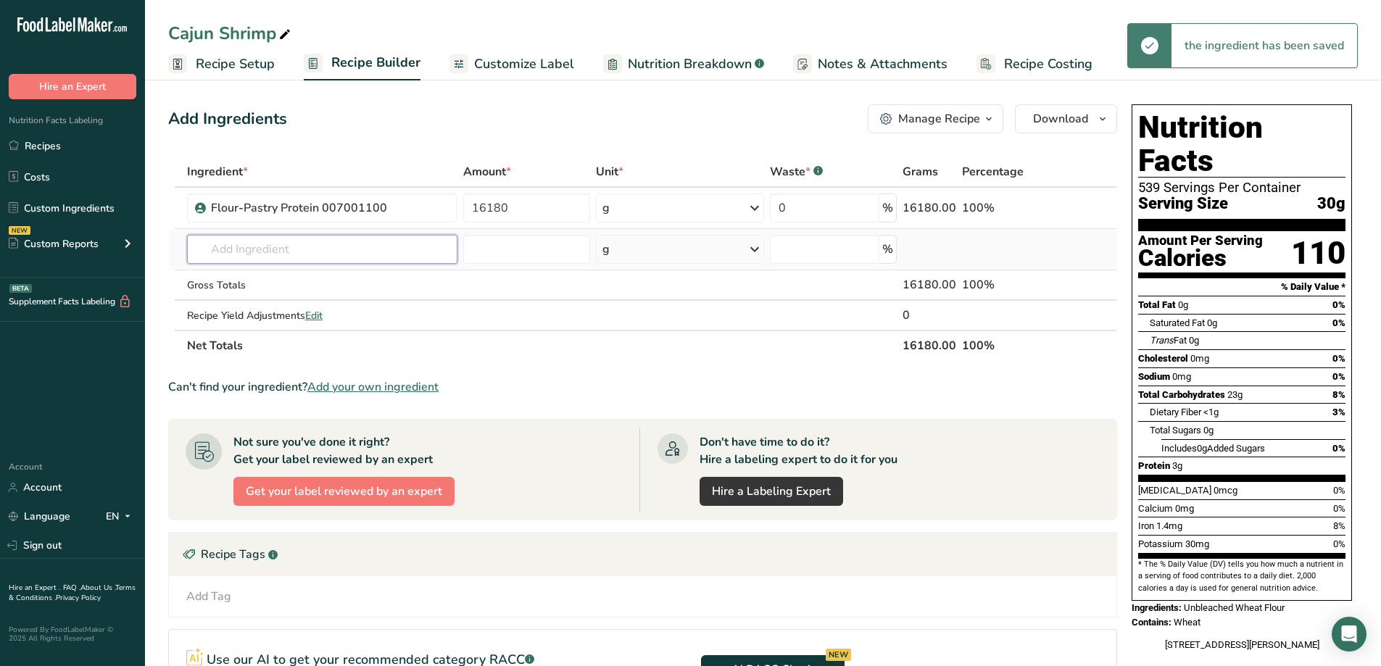
click at [431, 247] on input "text" at bounding box center [322, 249] width 271 height 29
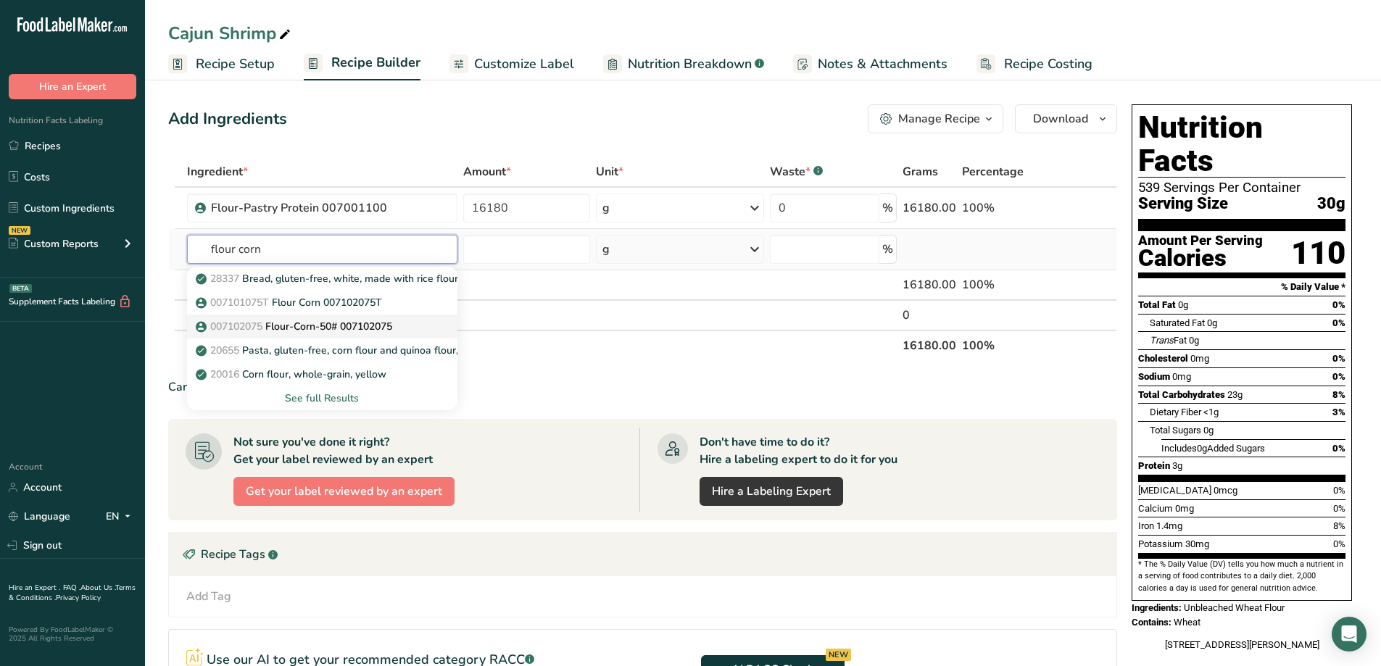
type input "flour corn"
click at [405, 328] on div "007102075 Flour-Corn-50# 007102075" at bounding box center [311, 326] width 225 height 15
type input "Flour-Corn-50# 007102075"
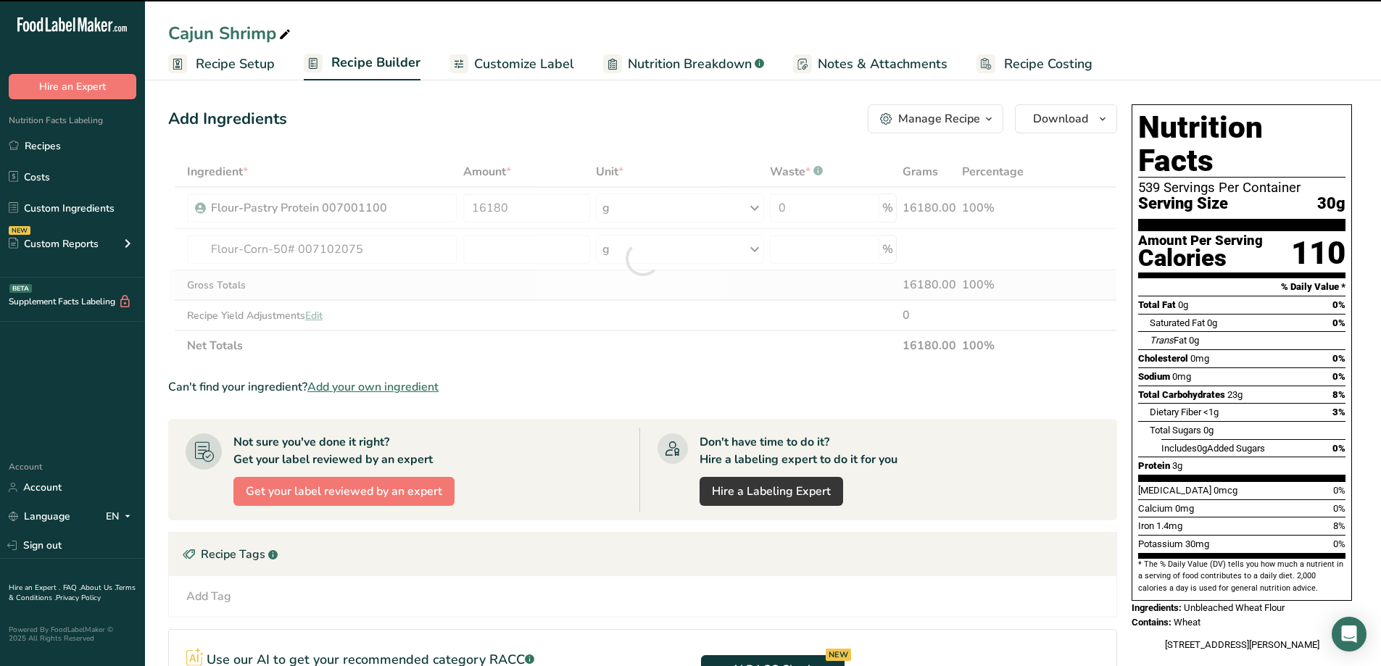
type input "0"
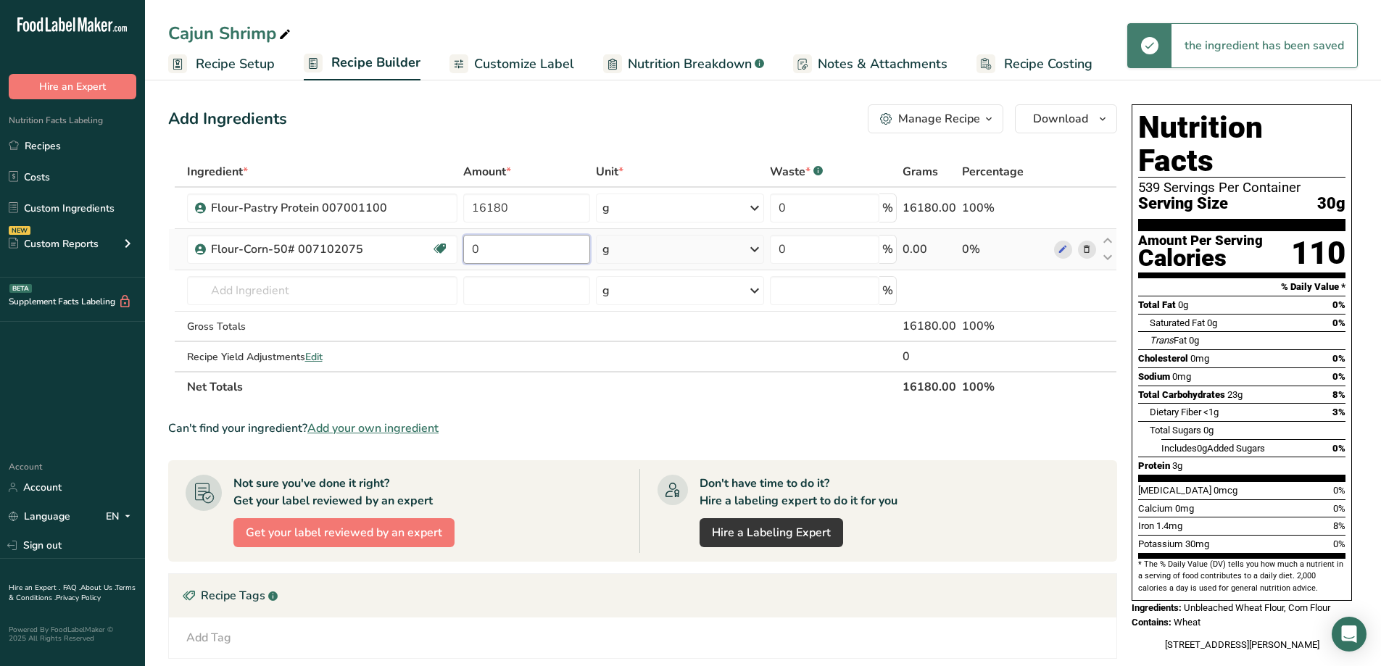
drag, startPoint x: 470, startPoint y: 253, endPoint x: 504, endPoint y: 251, distance: 34.1
click at [504, 251] on input "0" at bounding box center [526, 249] width 127 height 29
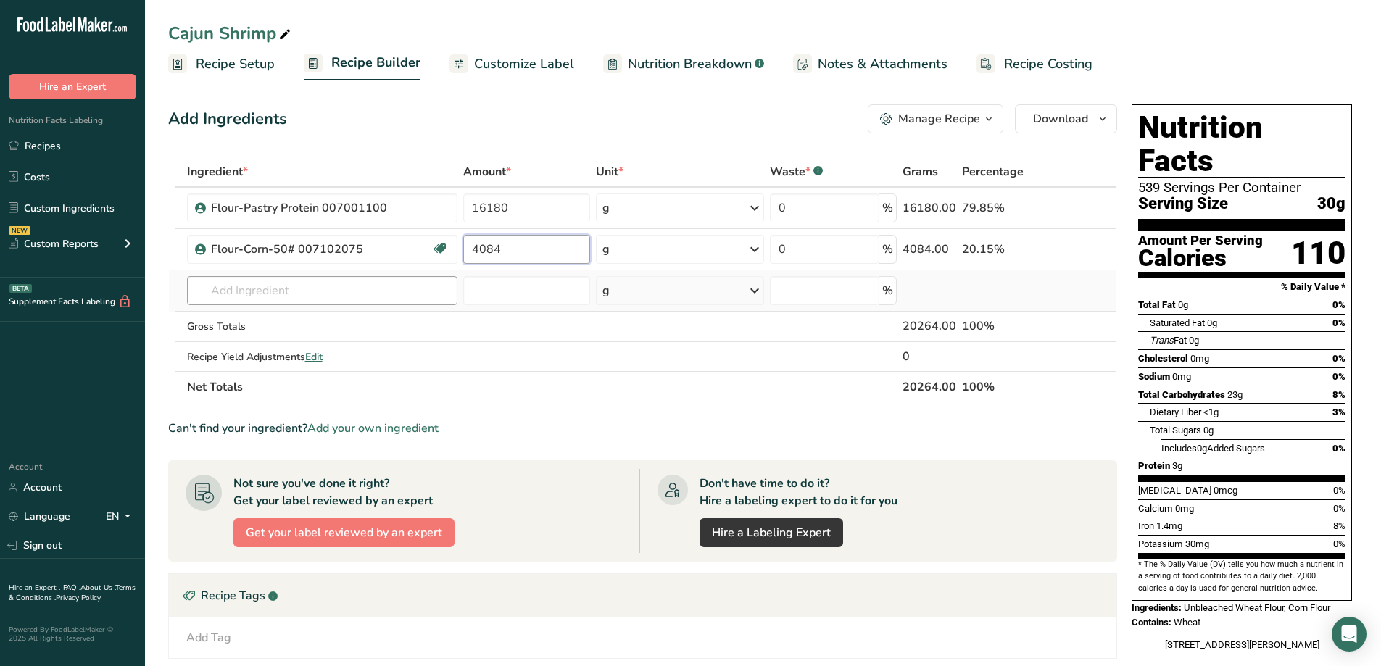
type input "4084"
click at [313, 299] on div "Ingredient * Amount * Unit * Waste * .a-a{fill:#347362;}.b-a{fill:#fff;} Grams …" at bounding box center [642, 280] width 949 height 246
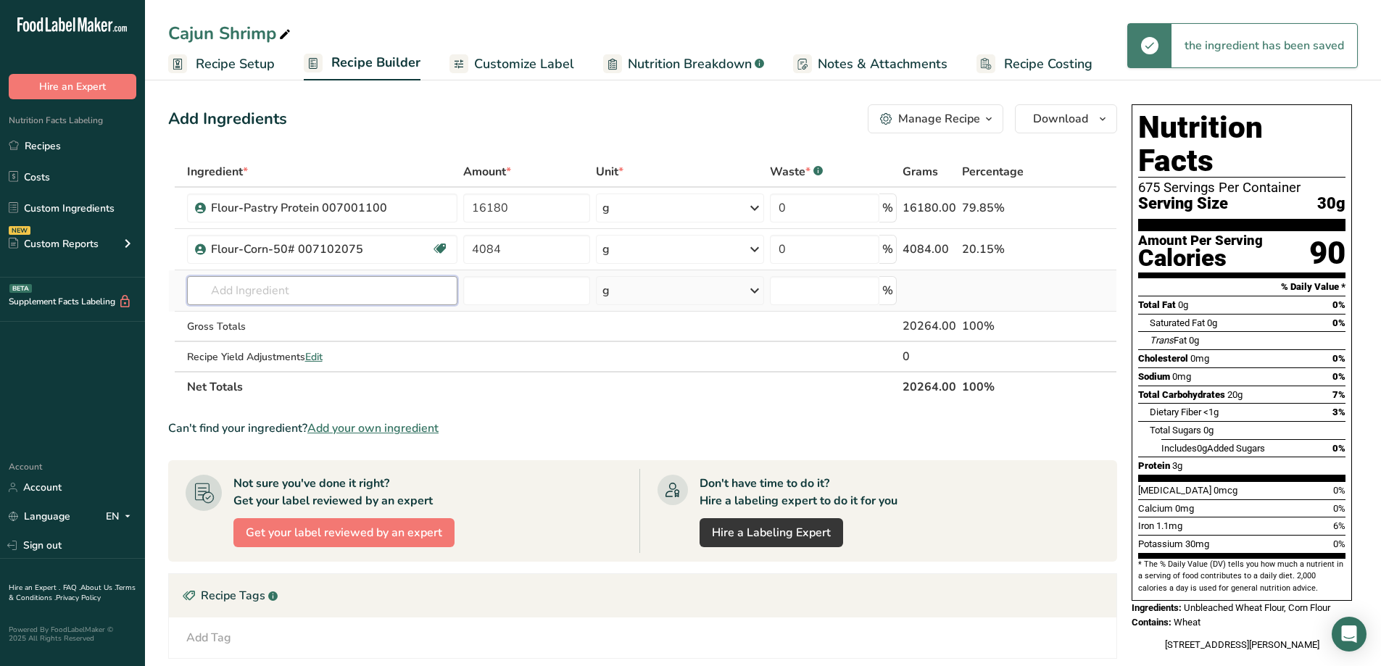
click at [317, 292] on input "text" at bounding box center [322, 290] width 271 height 29
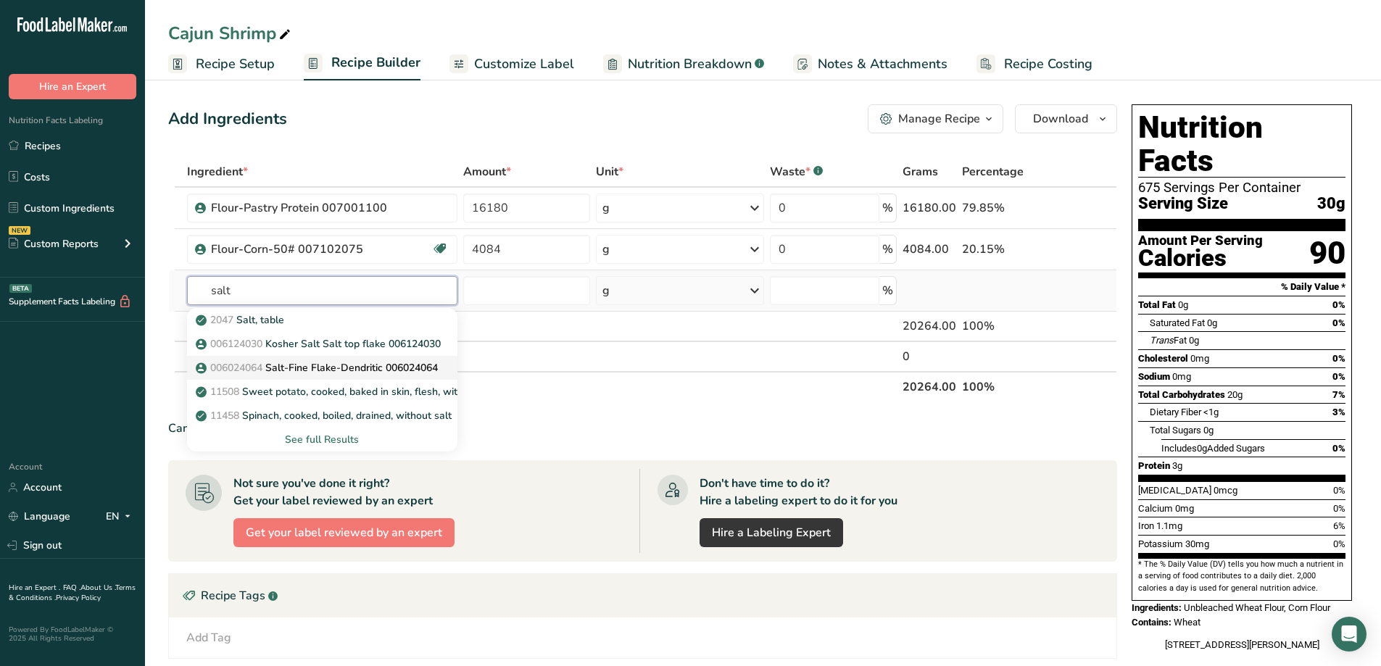
type input "salt"
click at [375, 359] on link "006024064 Salt-Fine Flake-Dendritic 006024064" at bounding box center [322, 368] width 271 height 24
type input "Salt-Fine Flake-Dendritic 006024064"
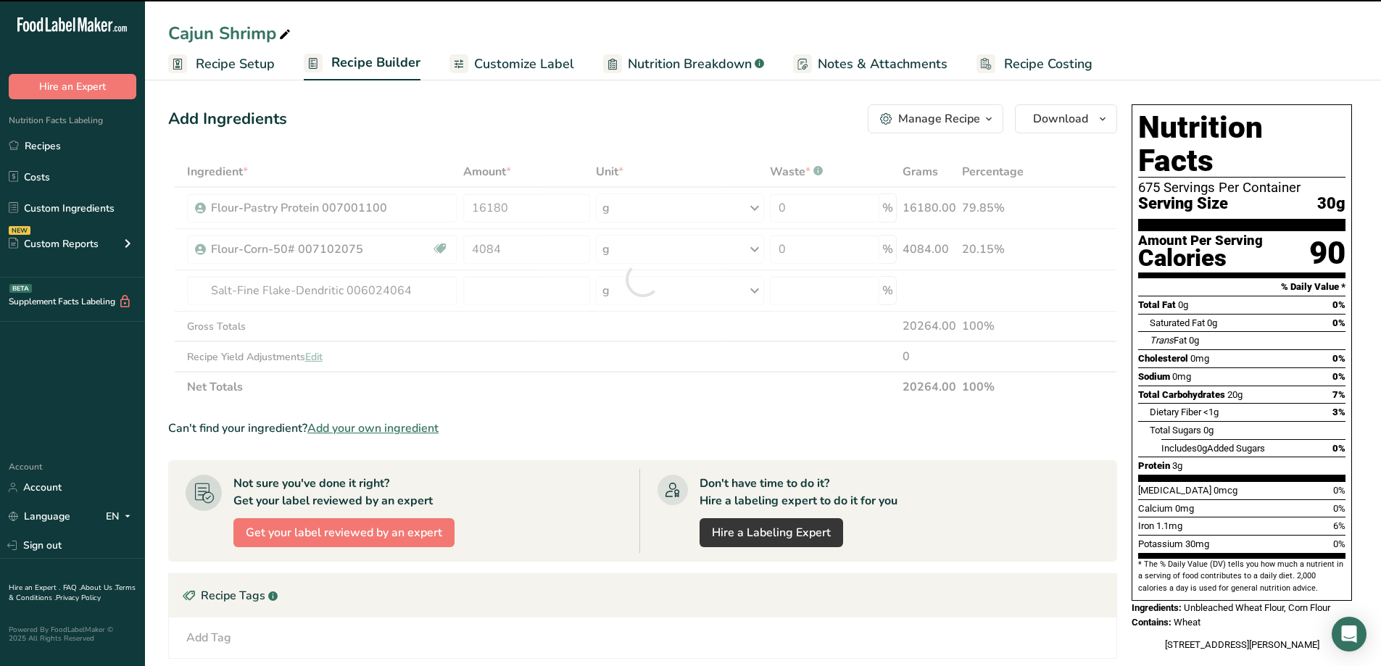
type input "0"
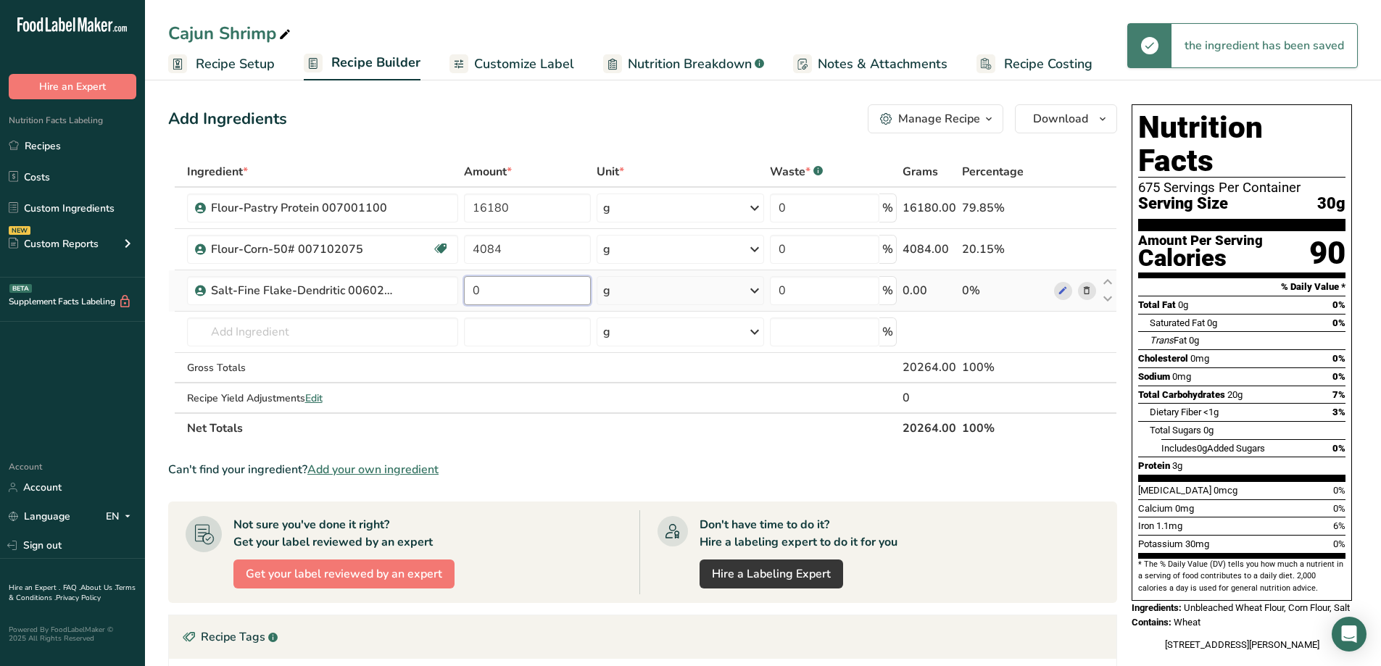
drag, startPoint x: 495, startPoint y: 296, endPoint x: 470, endPoint y: 299, distance: 24.7
click at [470, 299] on input "0" at bounding box center [527, 290] width 127 height 29
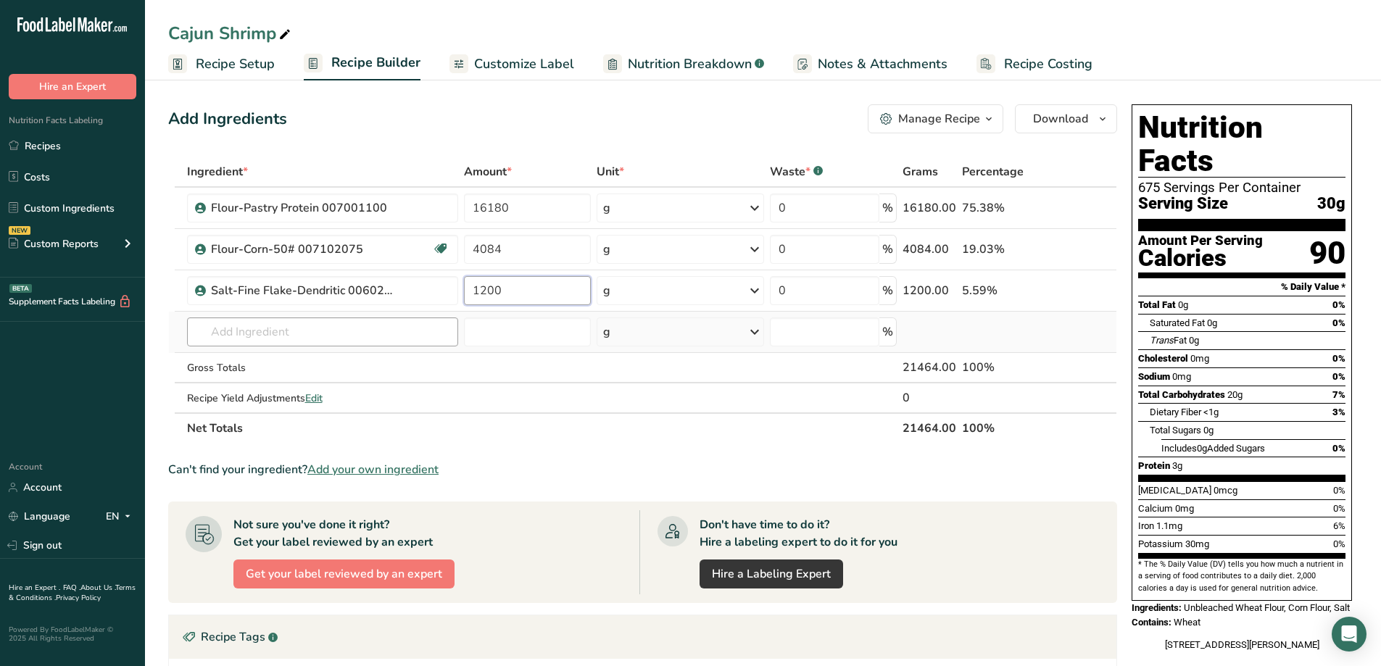
type input "1200"
click at [325, 337] on div "Ingredient * Amount * Unit * Waste * .a-a{fill:#347362;}.b-a{fill:#fff;} Grams …" at bounding box center [642, 300] width 949 height 287
type input "jj"
click at [386, 361] on div "033012127 JJ Cajun Pre-Blend" at bounding box center [311, 361] width 225 height 15
type input "[PERSON_NAME] Pre-Blend"
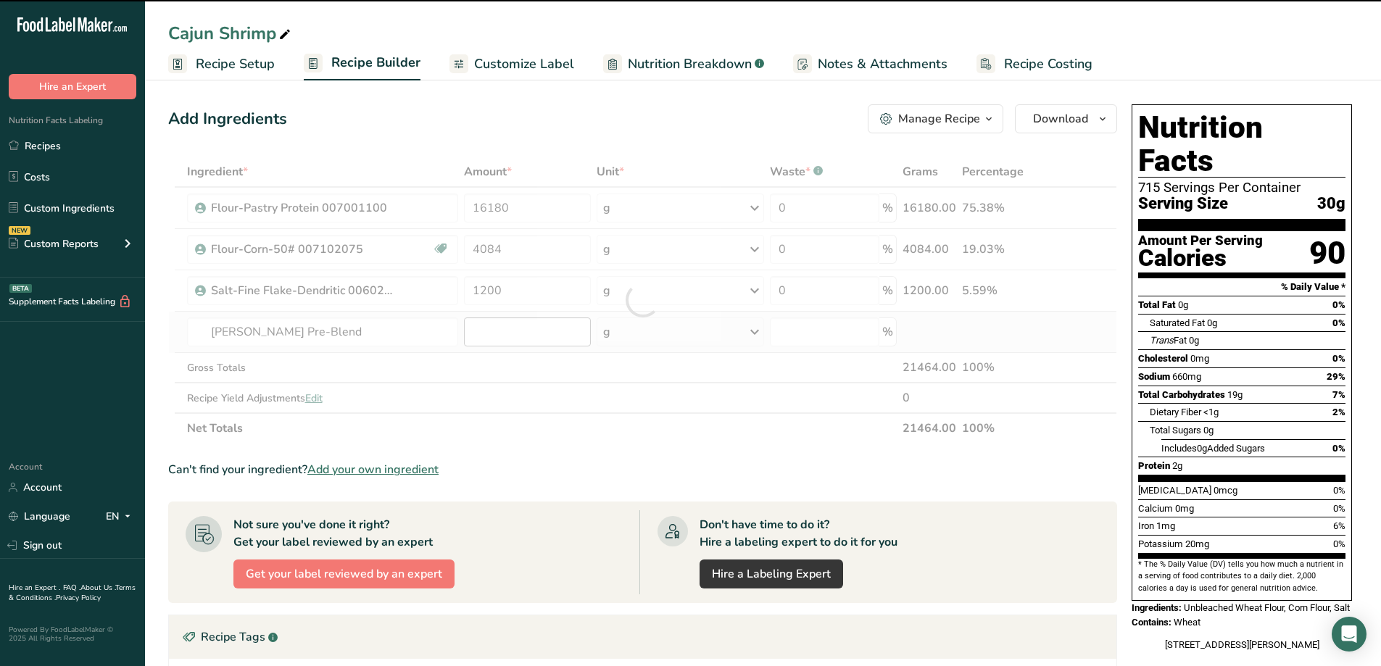
type input "0"
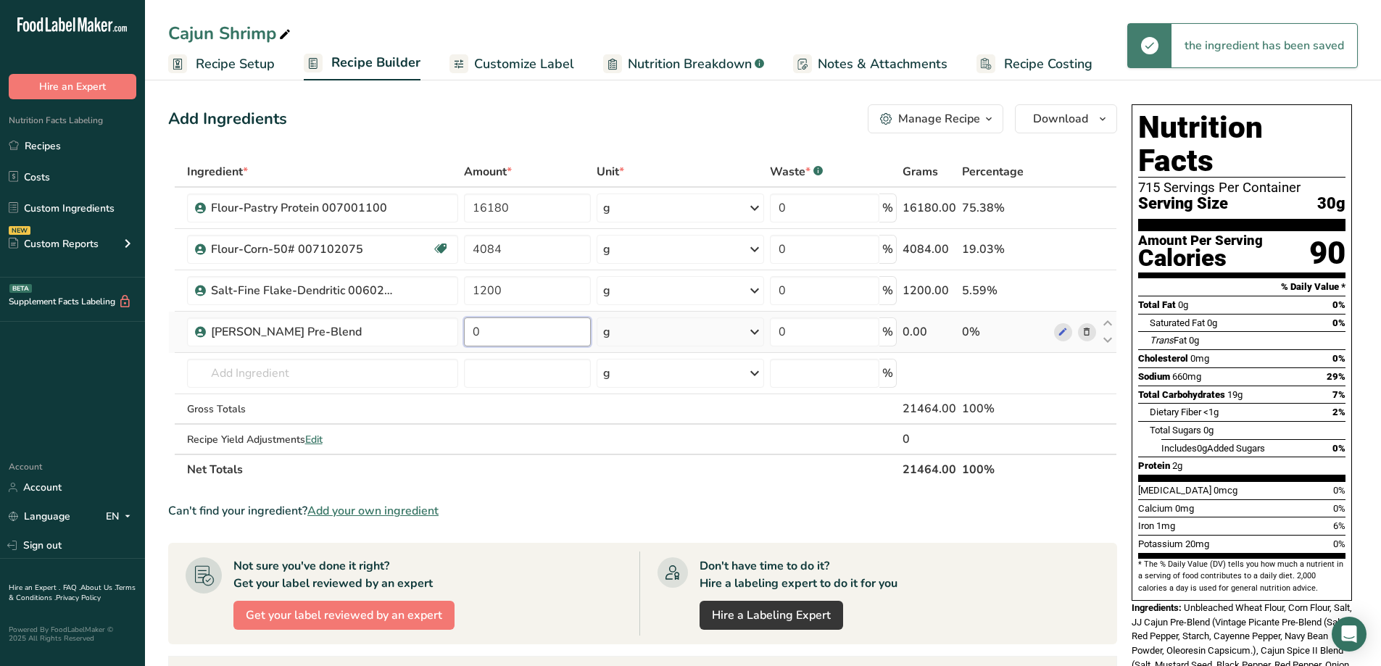
click at [531, 335] on input "0" at bounding box center [527, 331] width 127 height 29
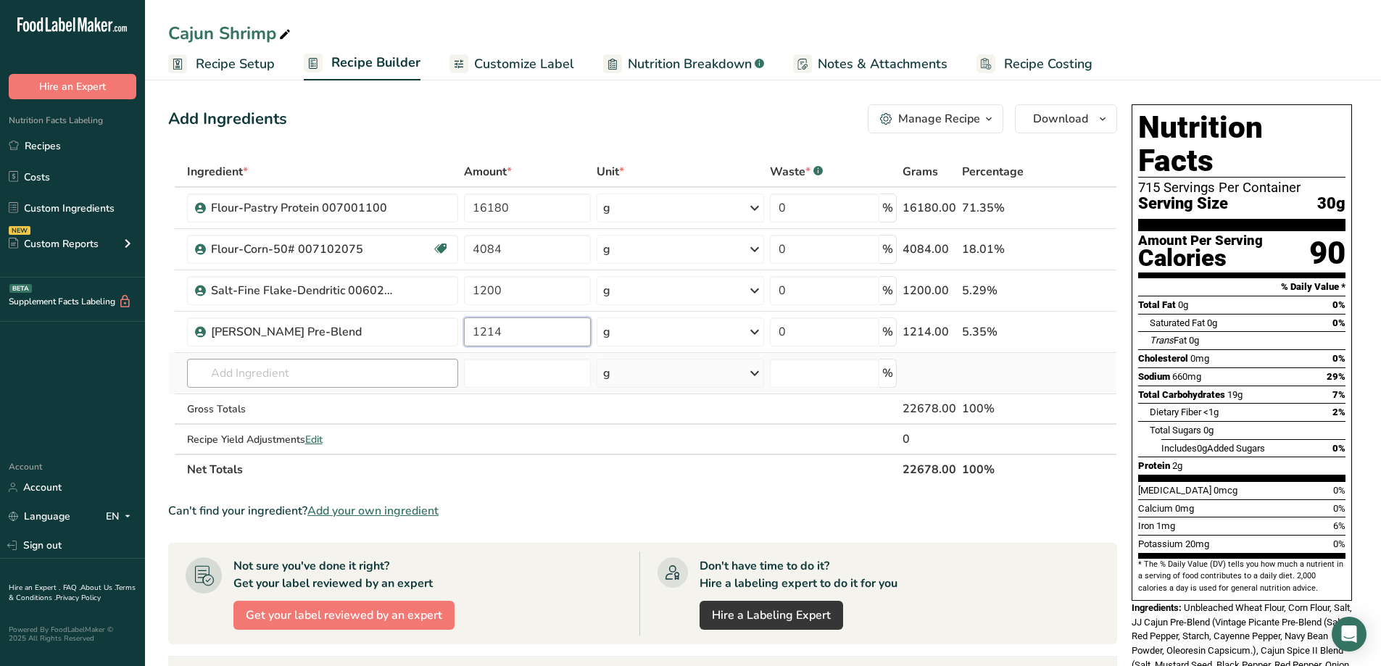
type input "1214"
click at [294, 376] on div "Ingredient * Amount * Unit * Waste * .a-a{fill:#347362;}.b-a{fill:#fff;} Grams …" at bounding box center [642, 321] width 949 height 328
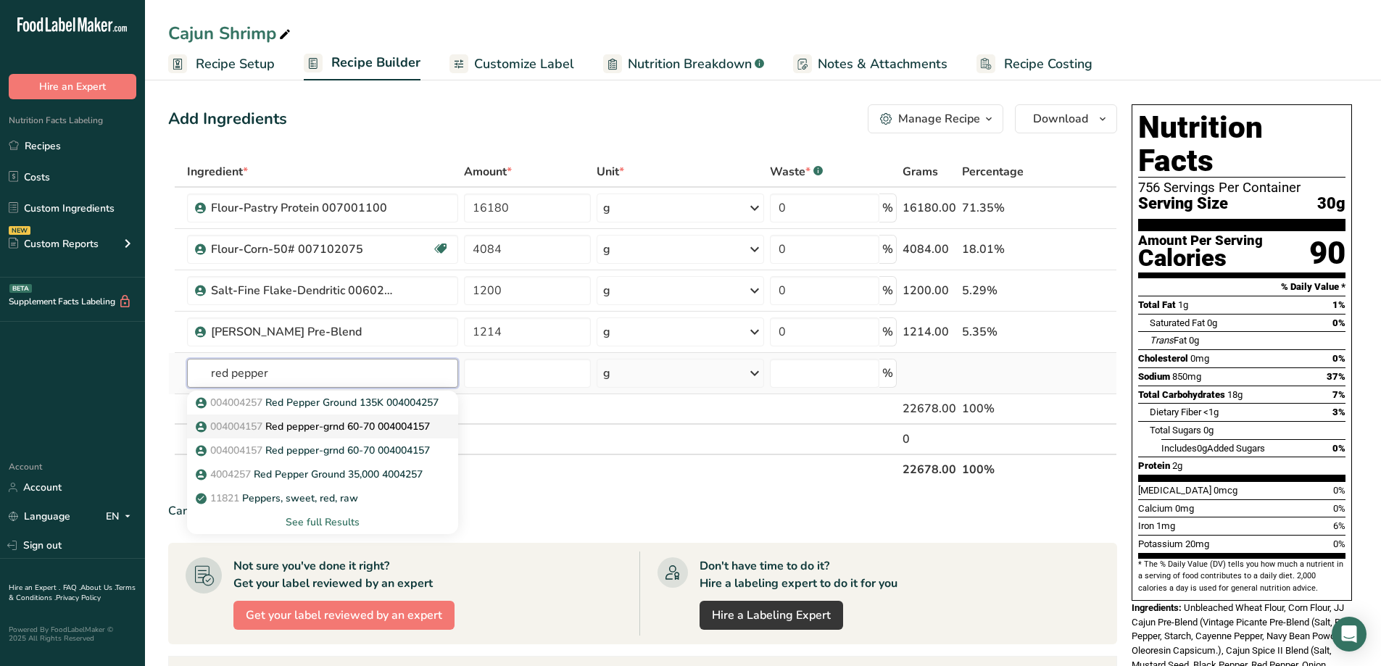
type input "red pepper"
click at [360, 430] on p "004004157 Red pepper-grnd 60-70 004004157" at bounding box center [314, 426] width 231 height 15
type input "Red pepper-grnd 60-70 004004157"
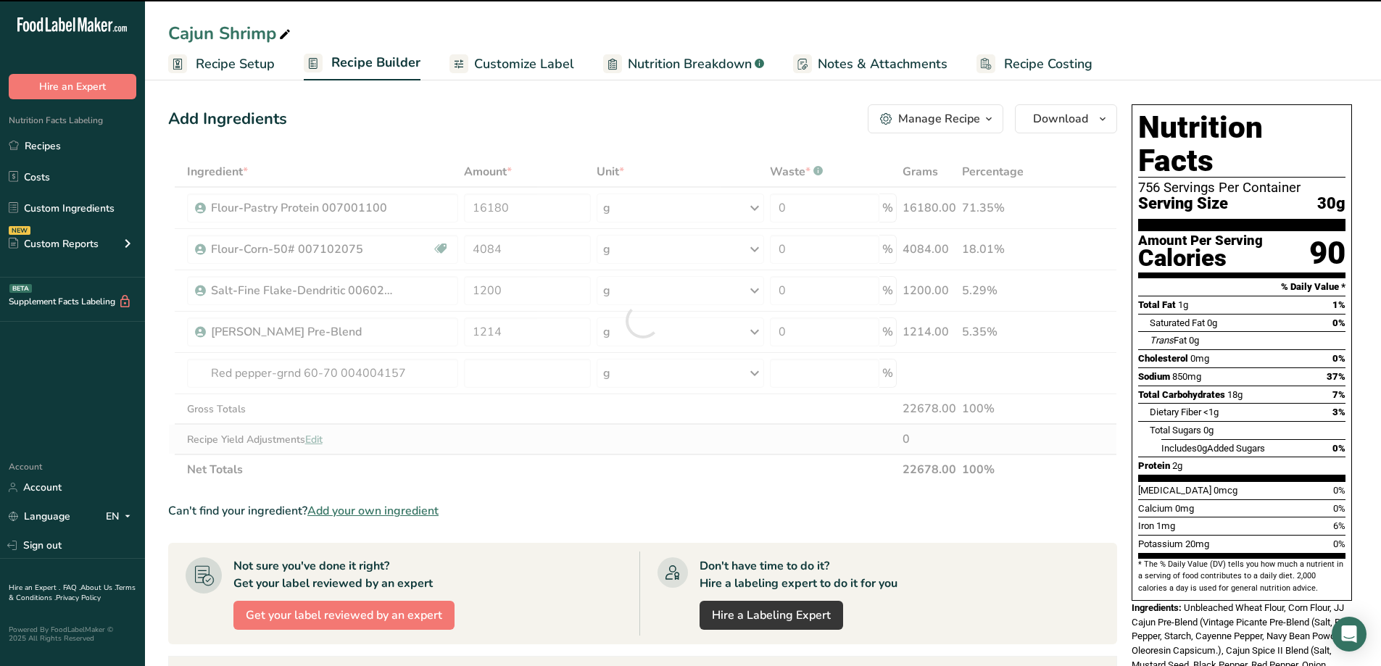
type input "0"
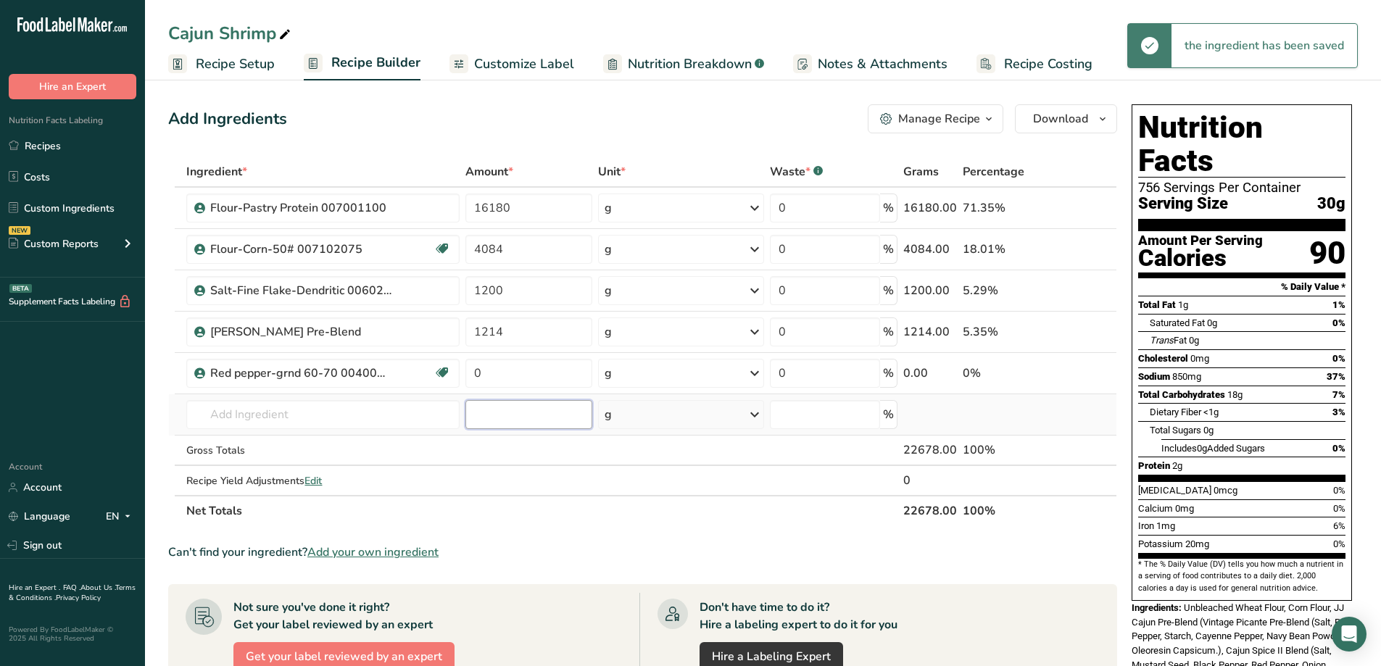
click at [498, 422] on input "number" at bounding box center [528, 414] width 126 height 29
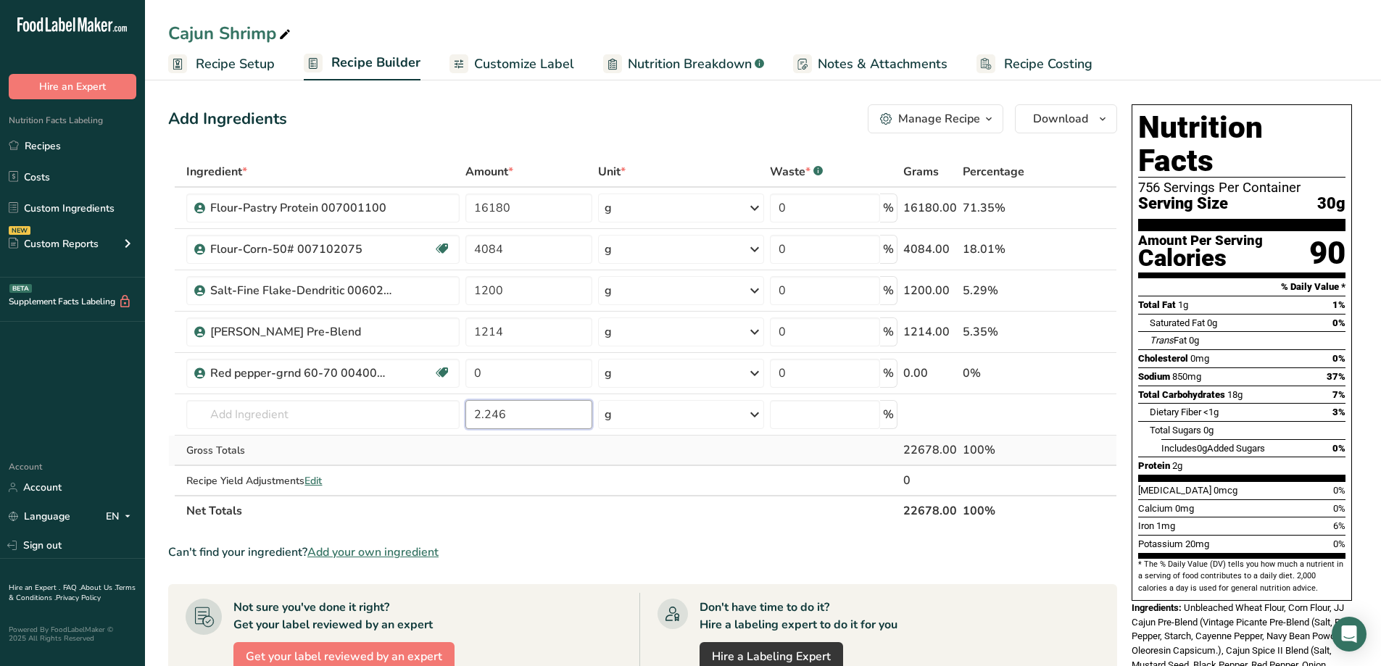
type input "2.246"
click at [665, 451] on td at bounding box center [681, 451] width 172 height 30
click at [280, 33] on icon at bounding box center [284, 35] width 13 height 20
type input "Cajun Shrimp 50 #"
click at [58, 128] on div "Nutrition Facts Labeling Recipes Costs Custom Ingredients NEW Custom Reports Me…" at bounding box center [72, 188] width 145 height 178
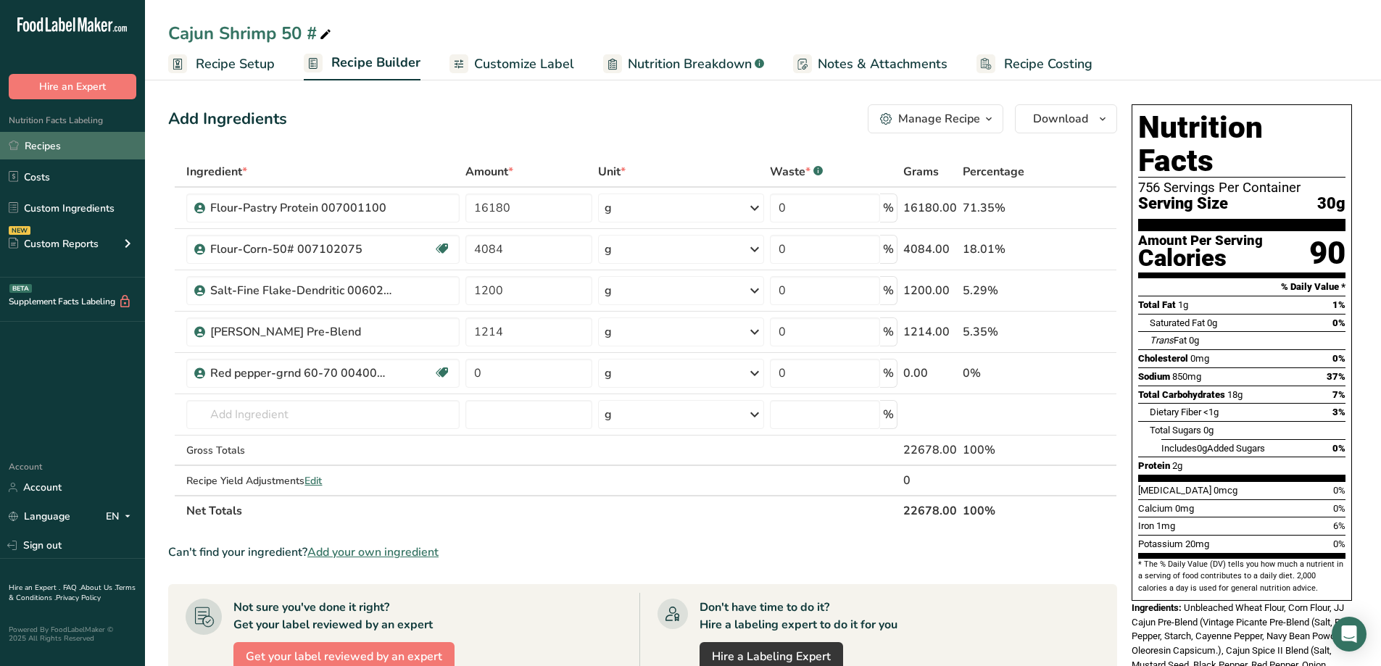
click at [57, 133] on link "Recipes" at bounding box center [72, 146] width 145 height 28
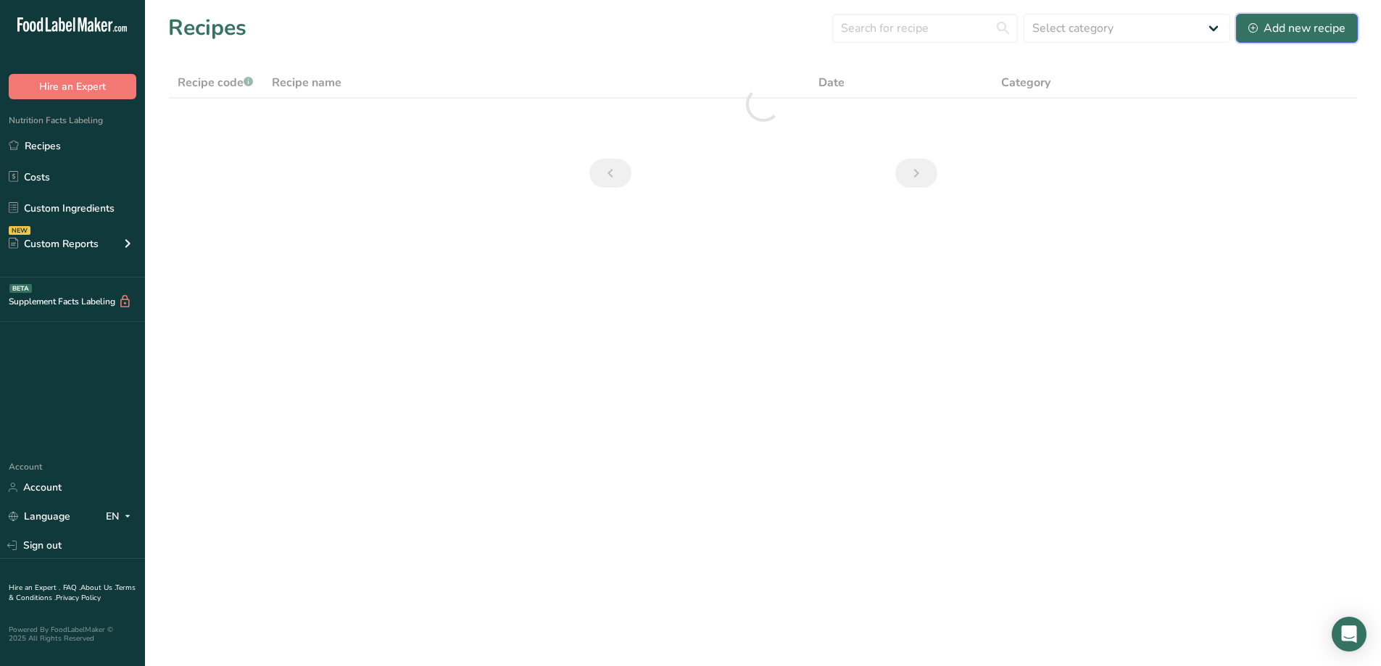
click at [1252, 24] on icon at bounding box center [1252, 27] width 9 height 9
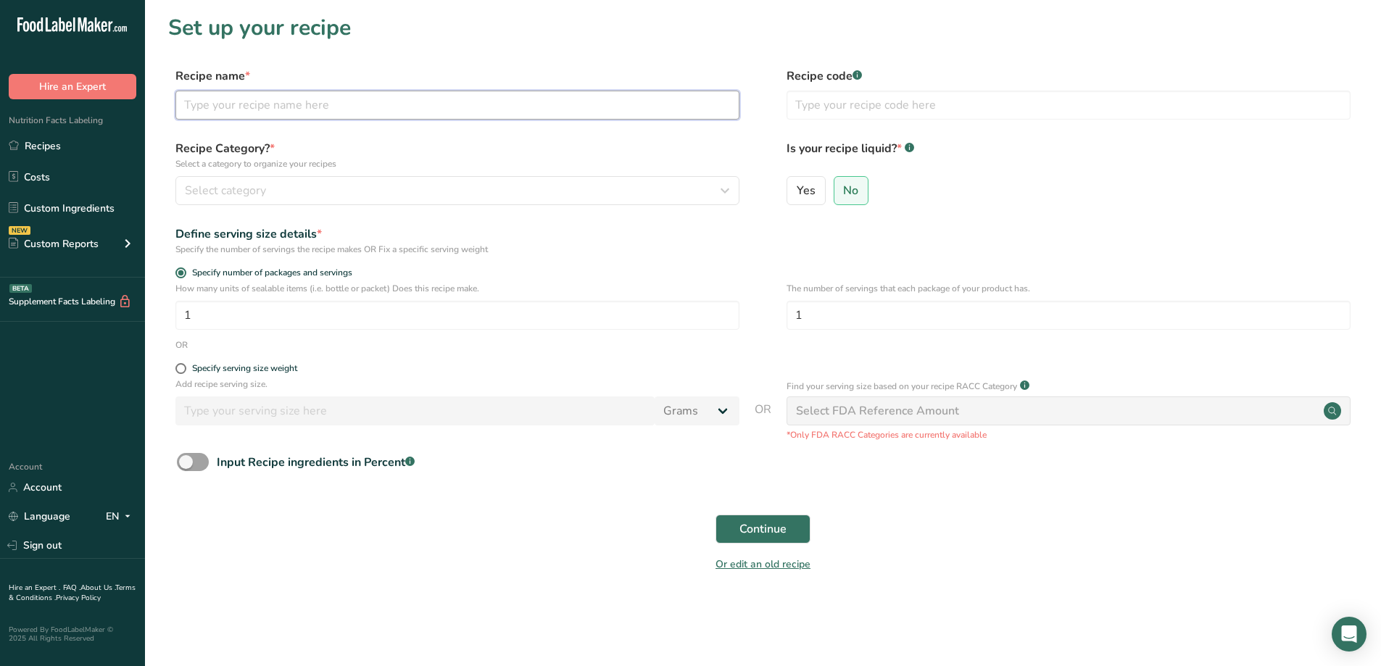
click at [291, 112] on input "text" at bounding box center [457, 105] width 564 height 29
type input "c"
type input "Cajun Shrimp 1#"
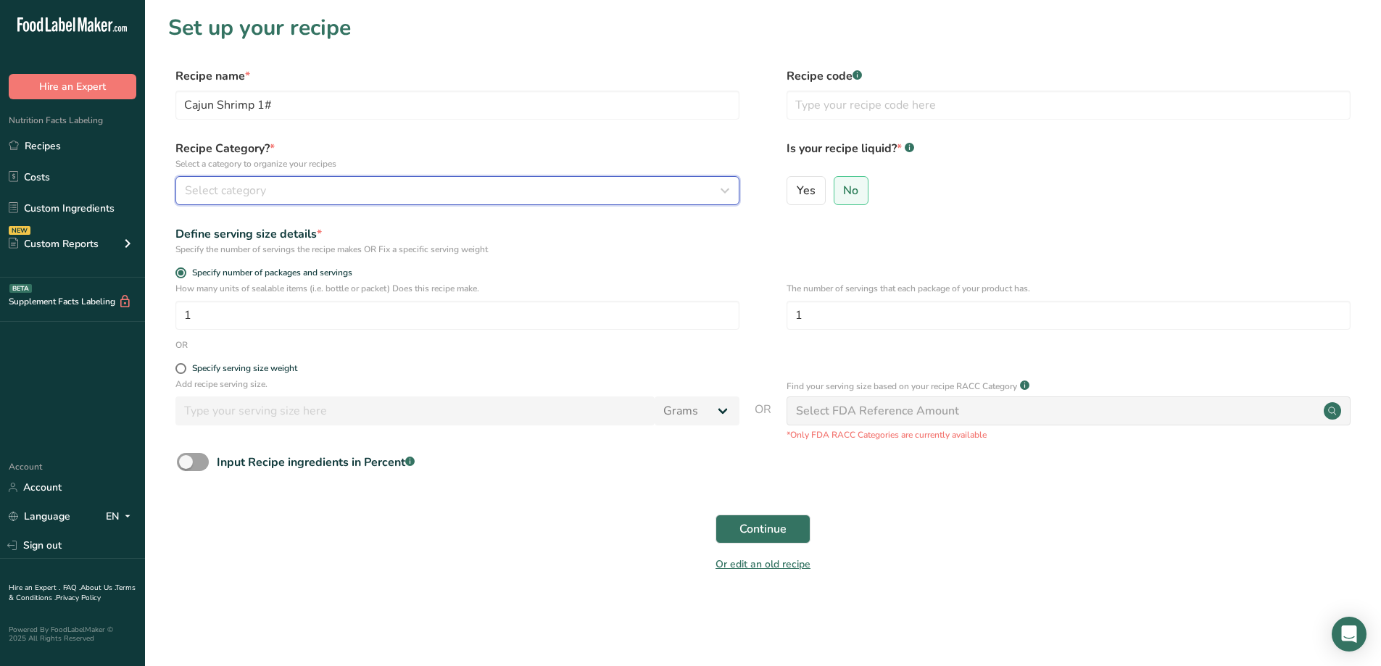
click at [270, 186] on div "Select category" at bounding box center [453, 190] width 536 height 17
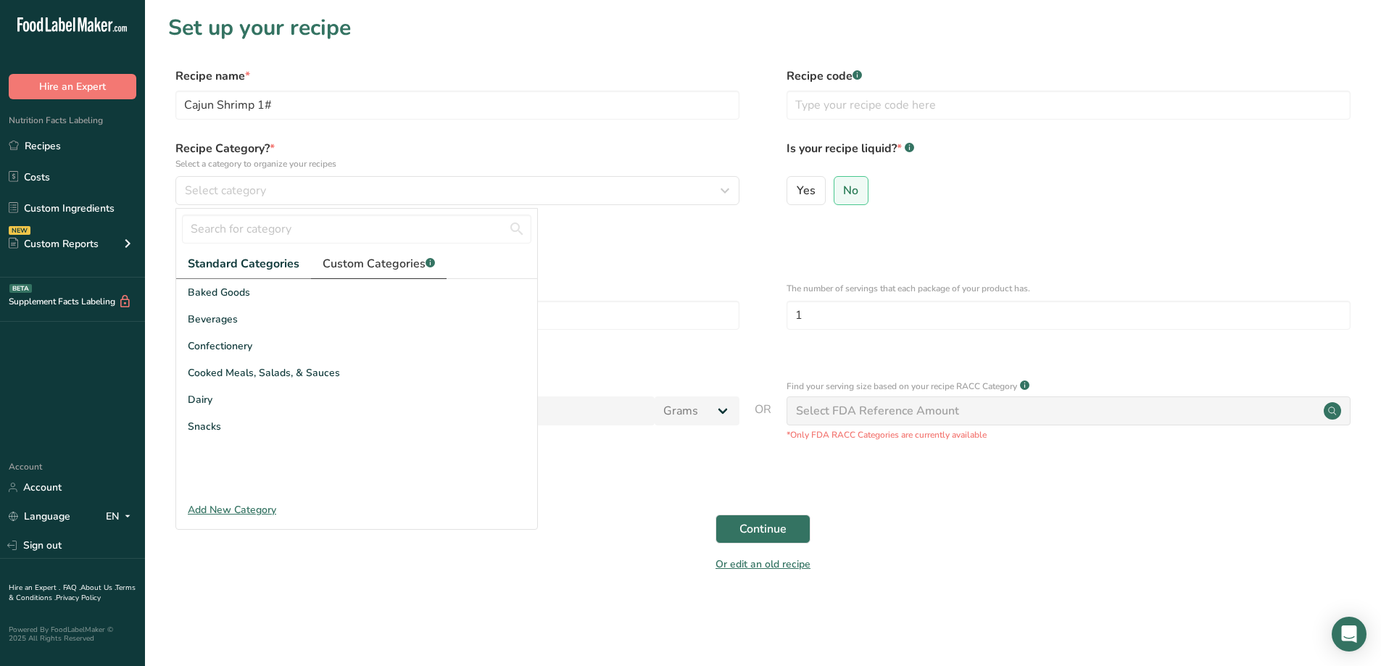
click at [373, 268] on span "Custom Categories .a-a{fill:#347362;}.b-a{fill:#fff;}" at bounding box center [379, 263] width 112 height 17
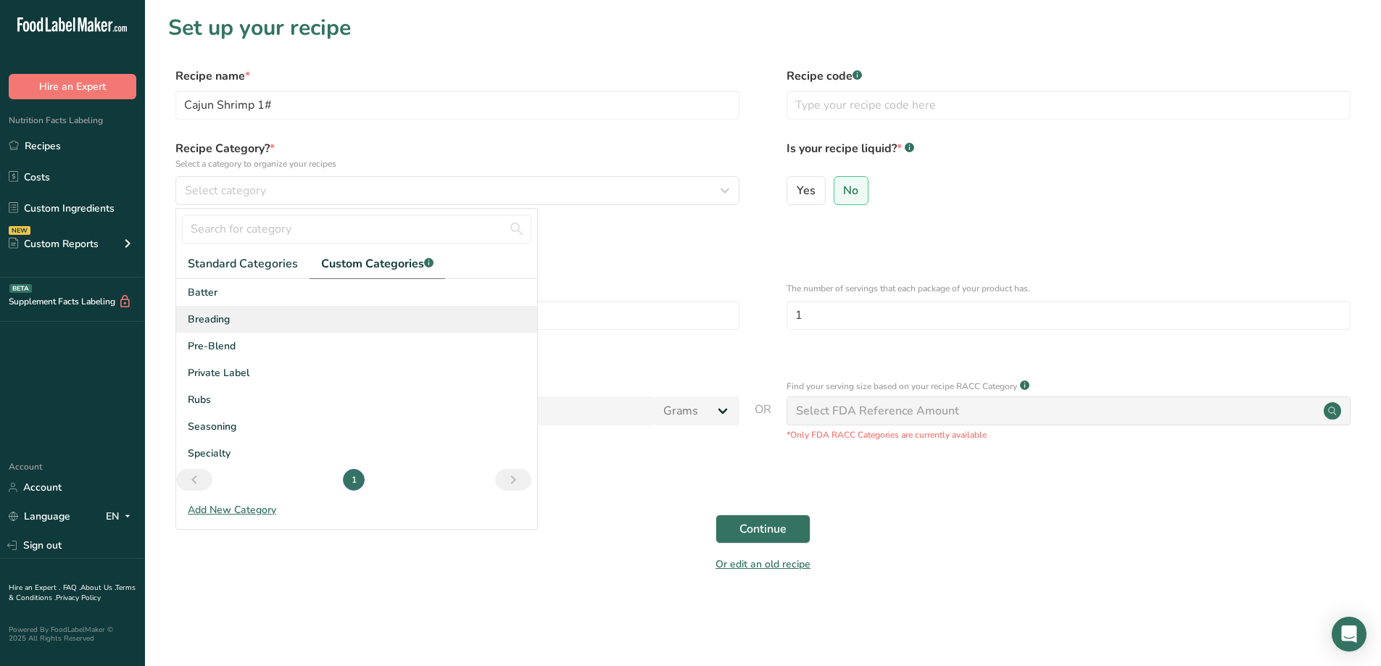
click at [220, 321] on span "Breading" at bounding box center [209, 319] width 42 height 15
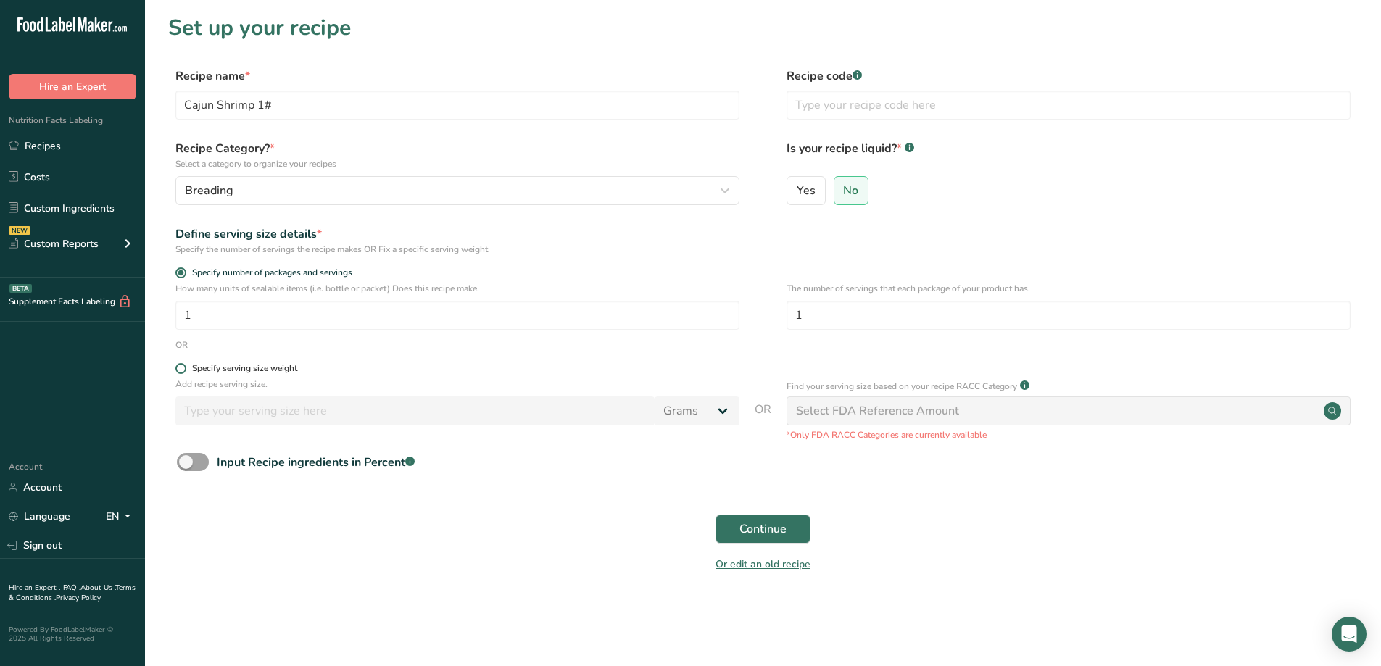
click at [183, 373] on span at bounding box center [180, 368] width 11 height 11
click at [183, 373] on input "Specify serving size weight" at bounding box center [179, 368] width 9 height 9
radio input "true"
radio input "false"
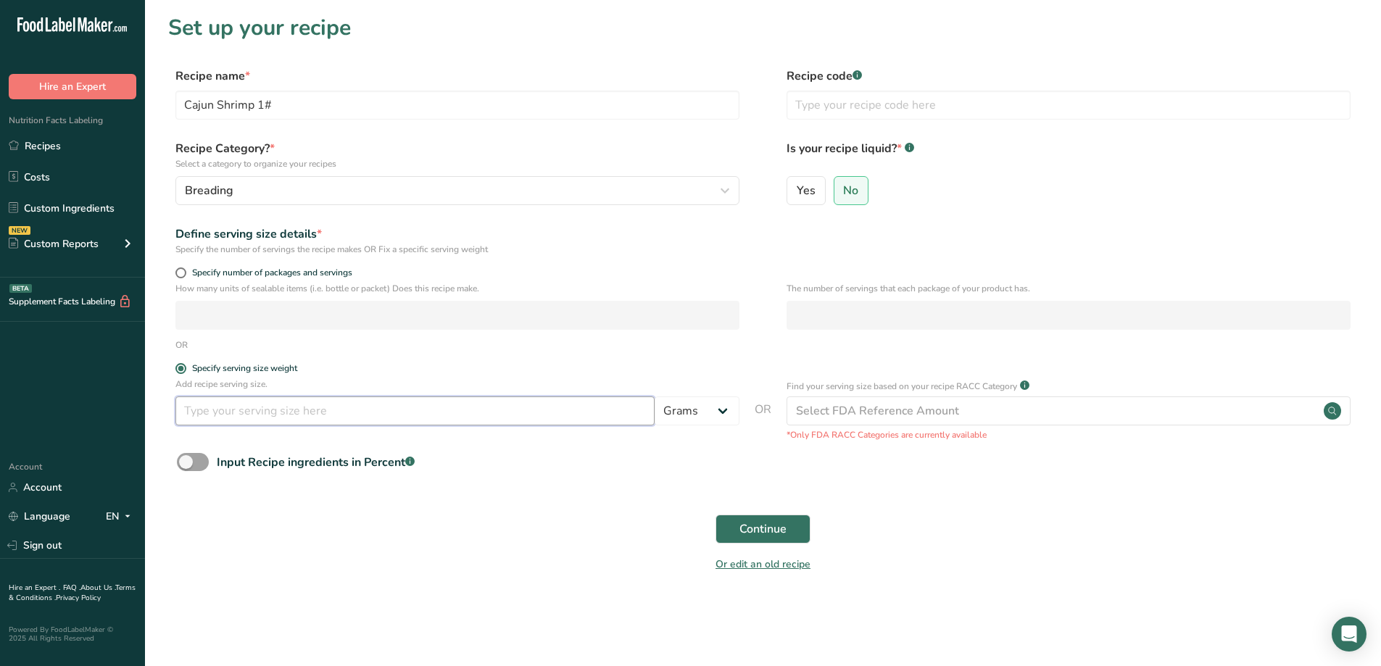
click at [261, 415] on input "number" at bounding box center [414, 410] width 479 height 29
type input "30"
click at [744, 528] on span "Continue" at bounding box center [762, 528] width 47 height 17
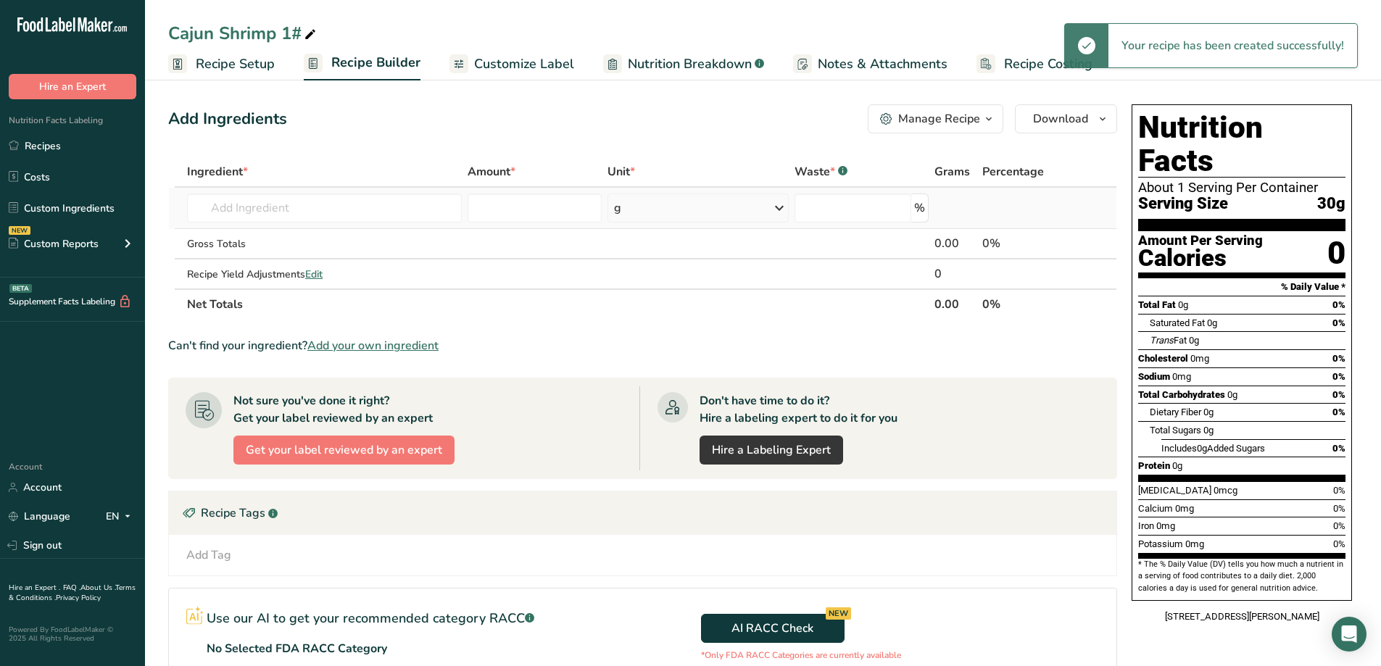
click at [351, 191] on td "Almond flour 1211 Milk, whole, 3.25% milkfat, without added vitamin A and [MEDI…" at bounding box center [324, 208] width 280 height 41
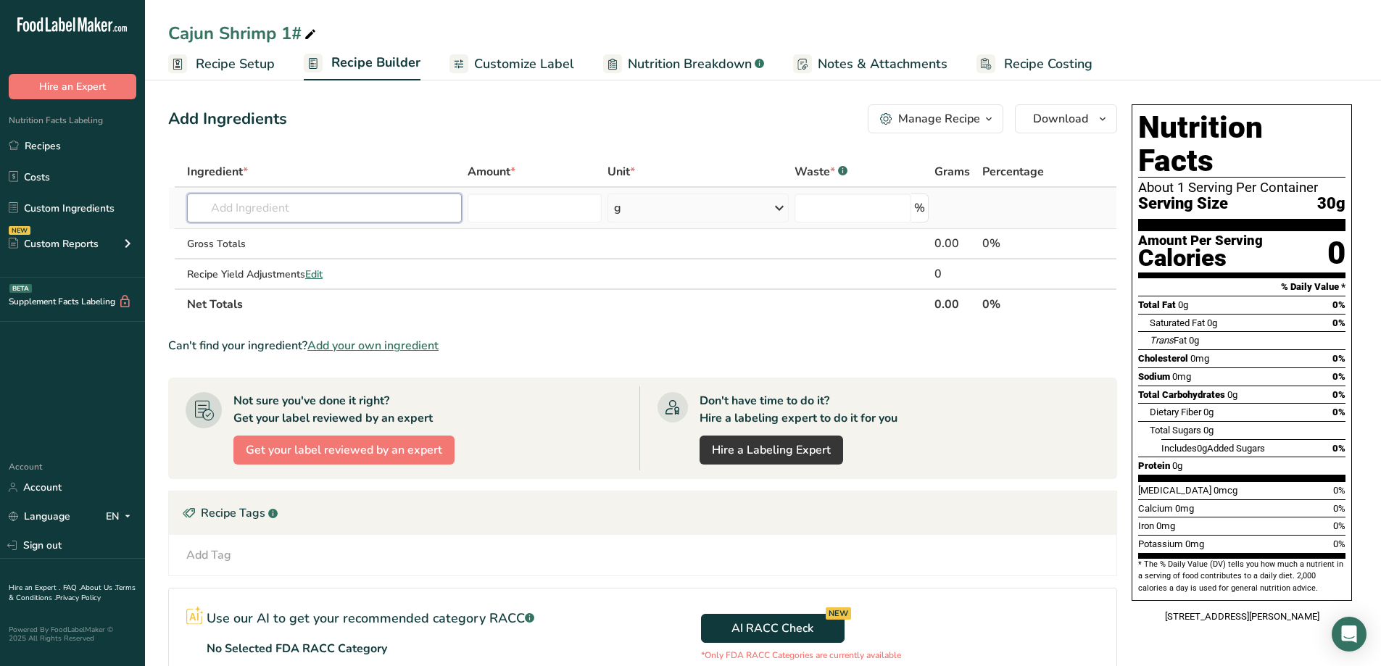
click at [357, 207] on input "text" at bounding box center [324, 208] width 275 height 29
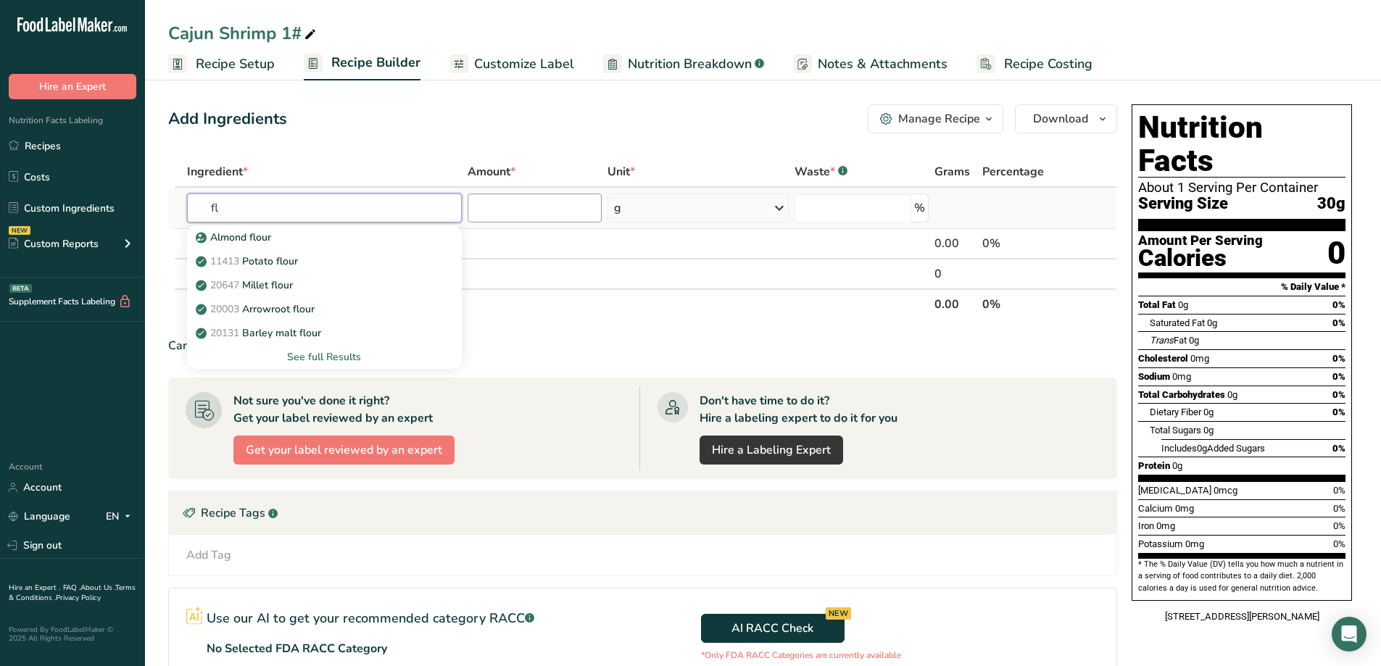
type input "f"
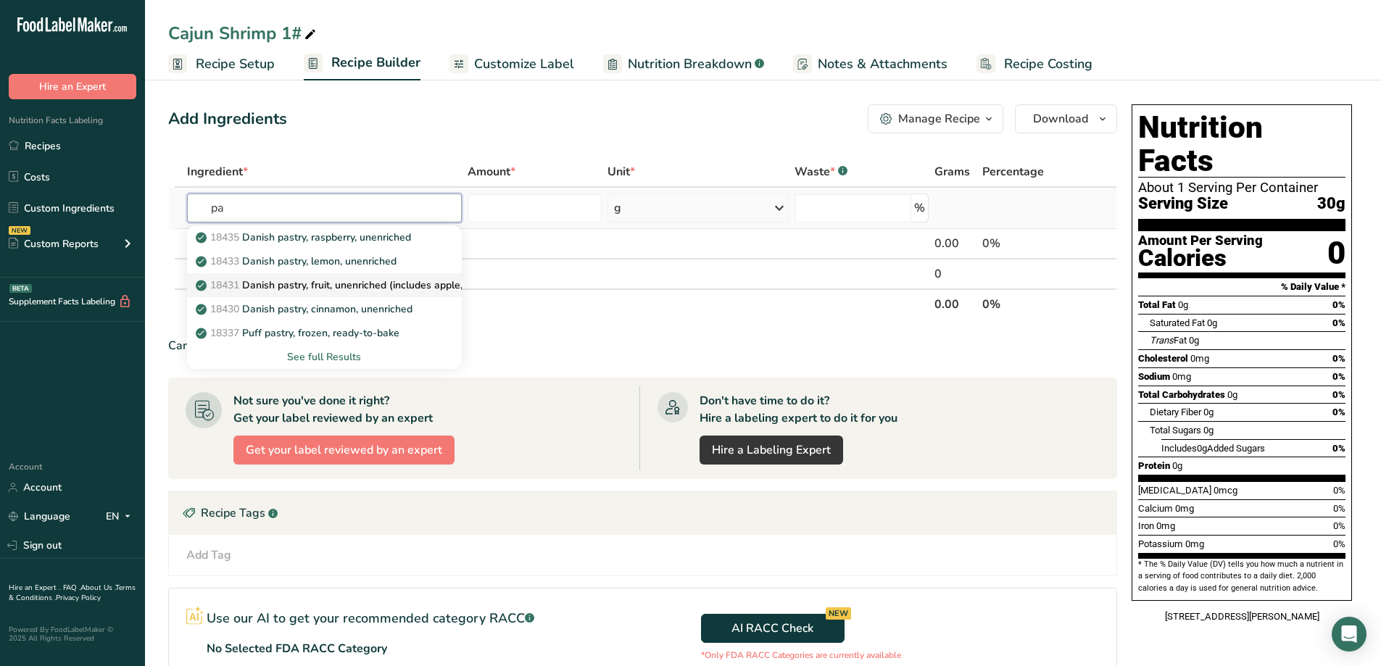
type input "p"
type input "flour pa"
click at [377, 257] on p "007001100 Flour-Pastry Protein 007001100" at bounding box center [307, 261] width 216 height 15
type input "Flour-Pastry Protein 007001100"
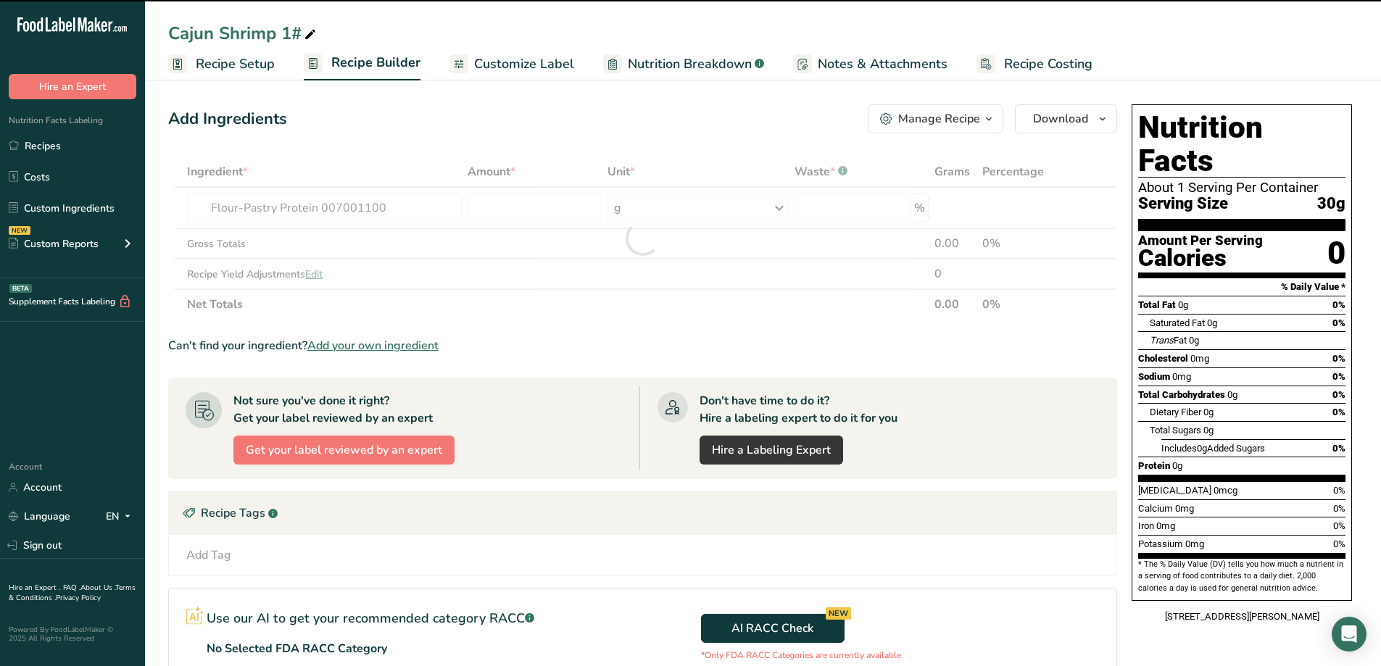
type input "0"
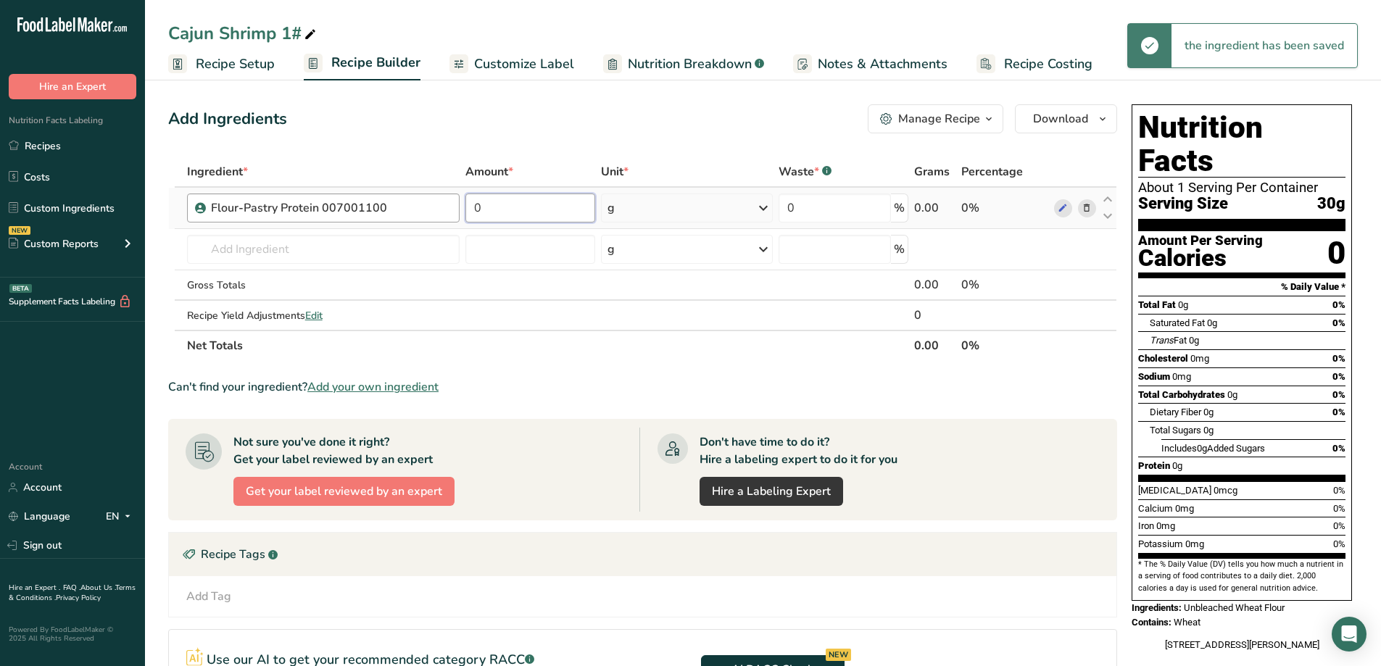
drag, startPoint x: 497, startPoint y: 213, endPoint x: 457, endPoint y: 217, distance: 40.8
click at [457, 217] on tr "Flour-Pastry Protein 007001100 0 g Weight Units g kg mg See more Volume Units l…" at bounding box center [642, 208] width 947 height 41
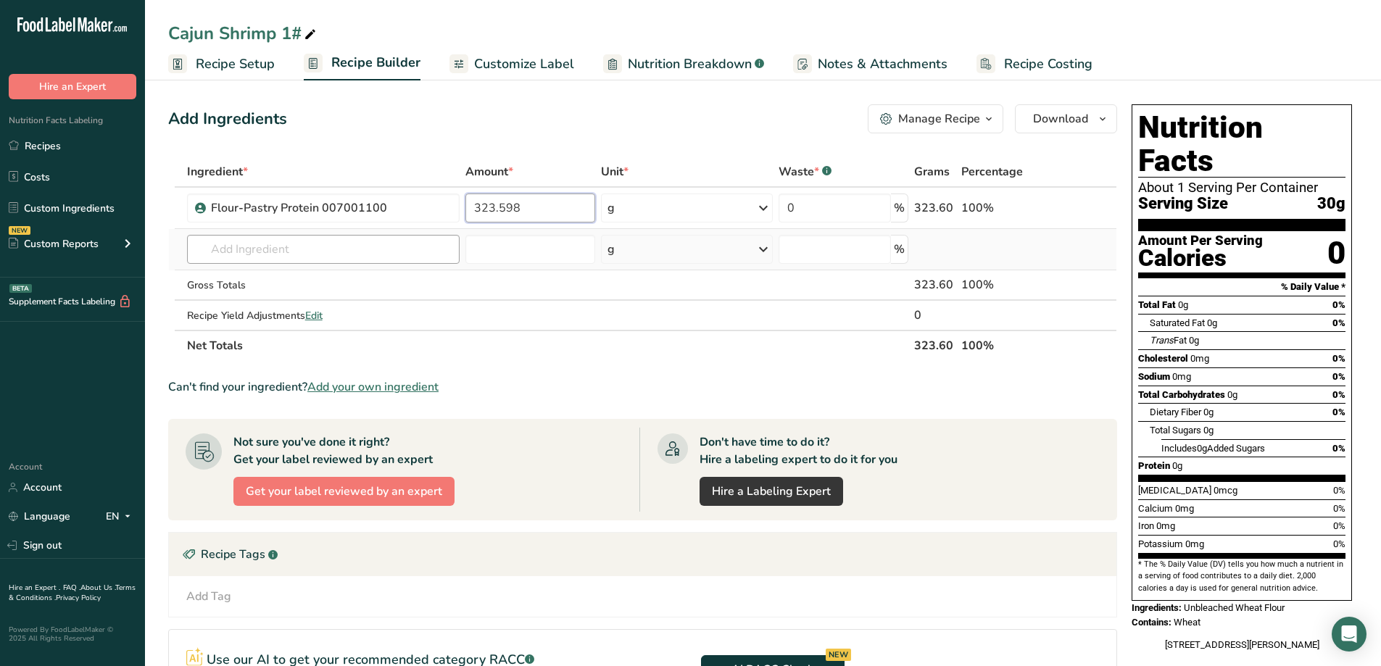
type input "323.598"
click at [316, 249] on div "Ingredient * Amount * Unit * Waste * .a-a{fill:#347362;}.b-a{fill:#fff;} Grams …" at bounding box center [642, 259] width 949 height 204
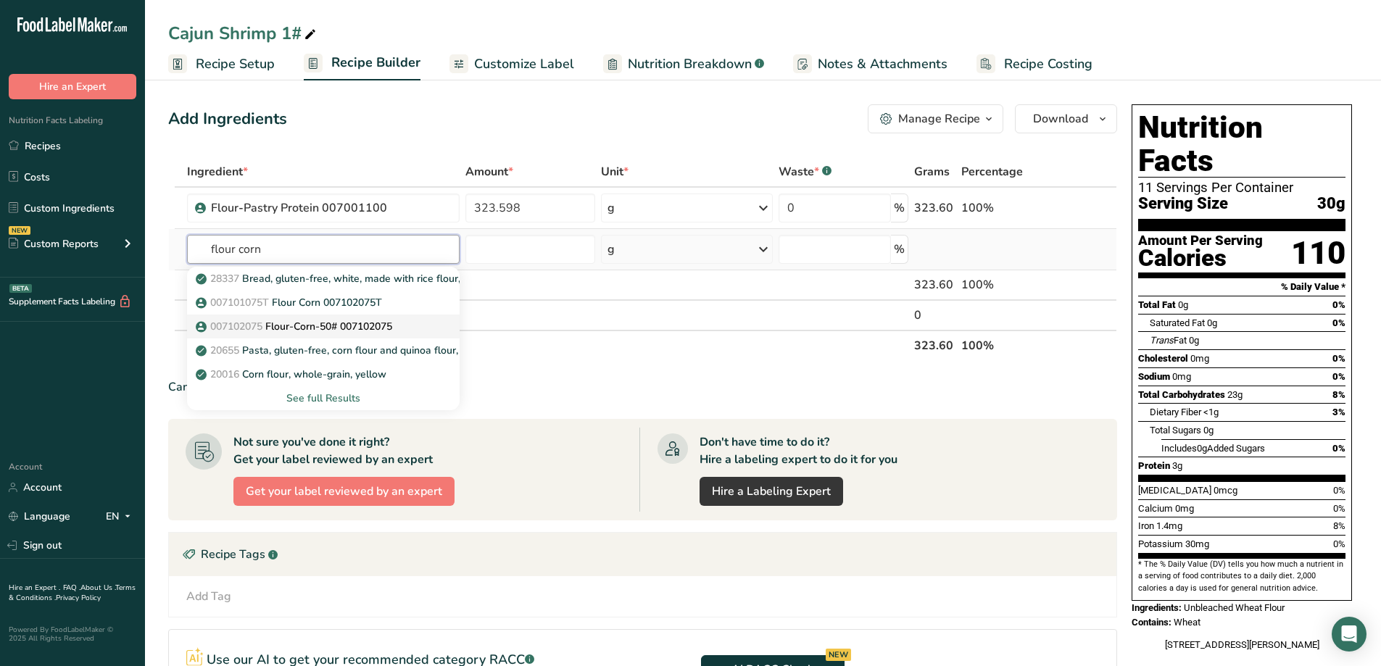
type input "flour corn"
click at [360, 321] on p "007102075 Flour-Corn-50# 007102075" at bounding box center [296, 326] width 194 height 15
type input "Flour-Corn-50# 007102075"
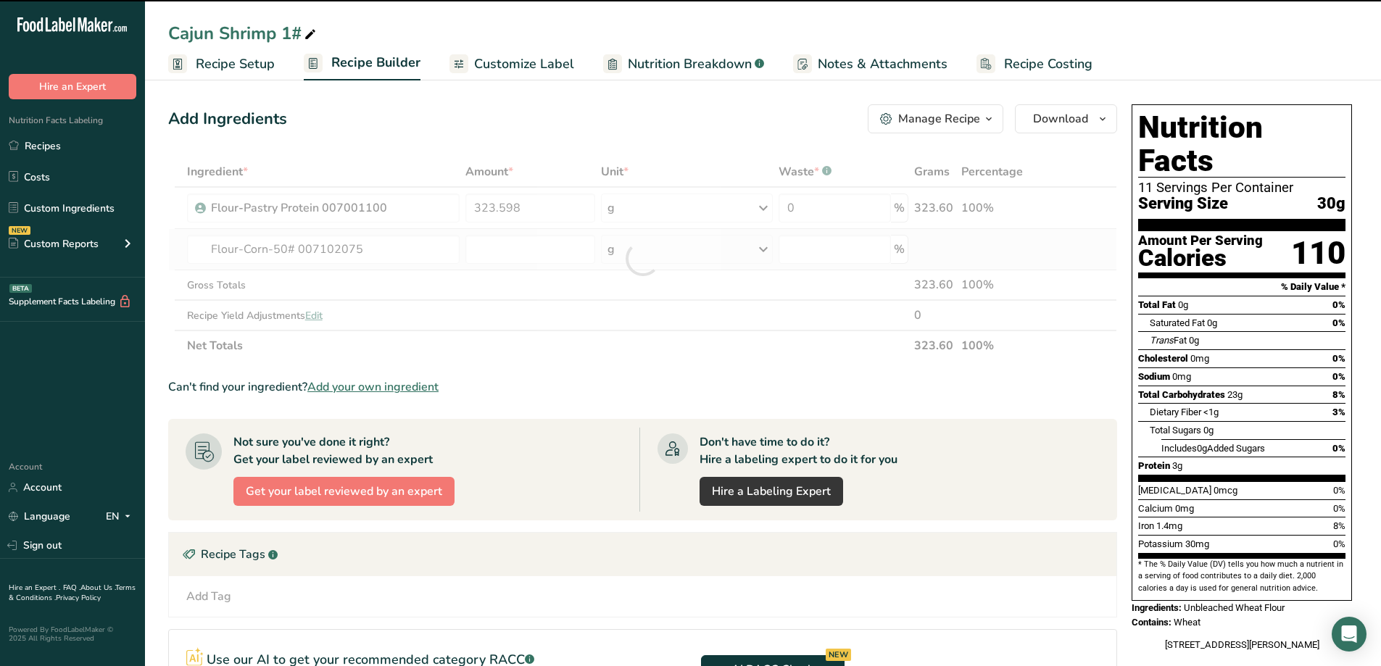
type input "0"
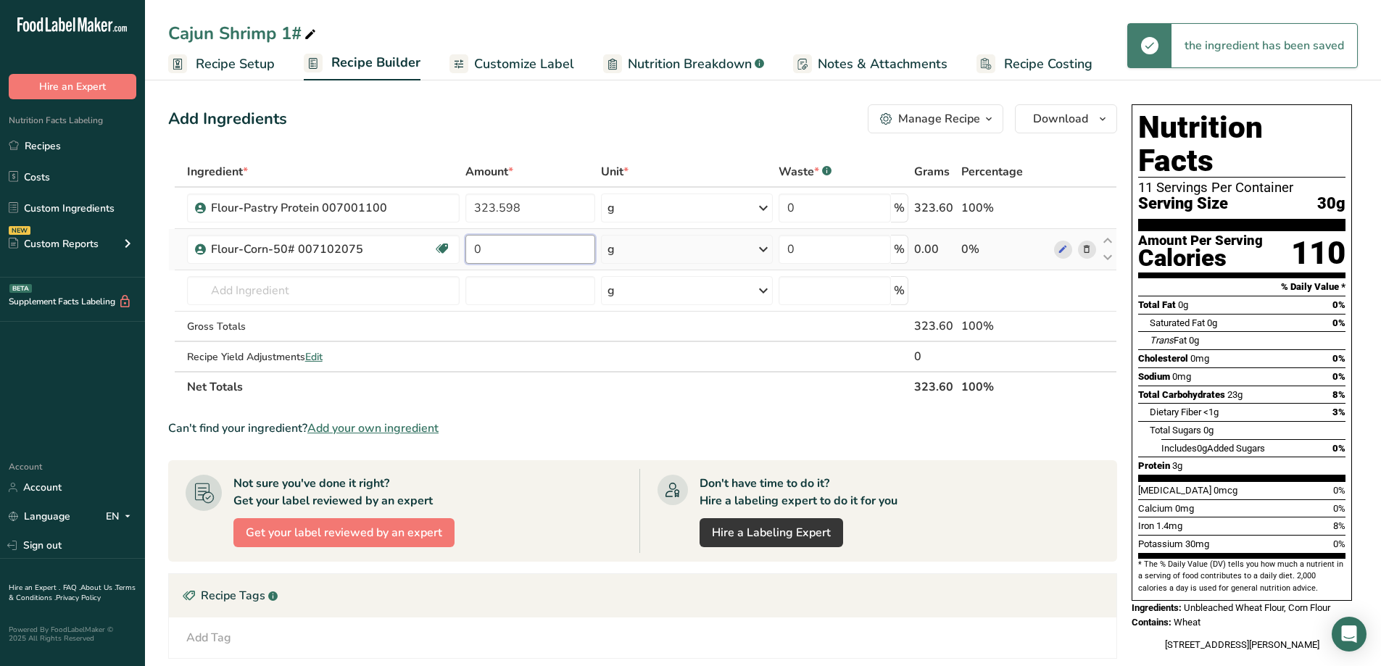
drag, startPoint x: 531, startPoint y: 246, endPoint x: 475, endPoint y: 257, distance: 56.0
click at [475, 257] on input "0" at bounding box center [530, 249] width 130 height 29
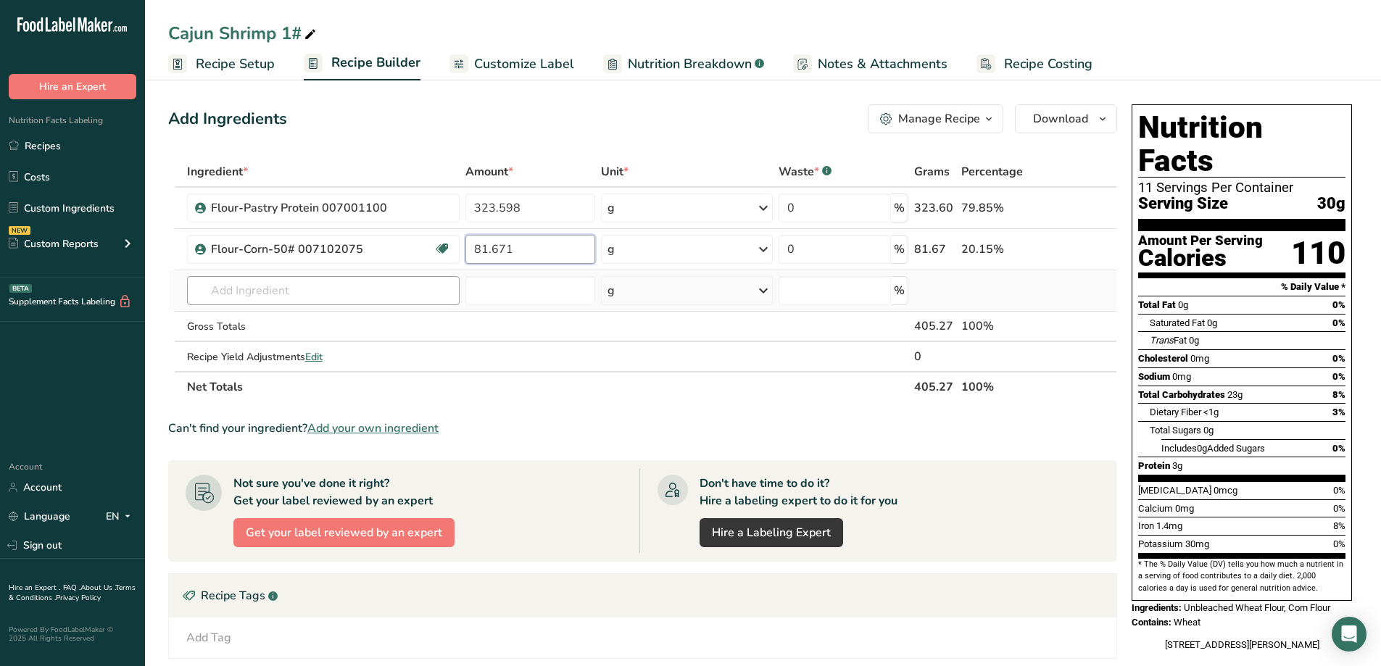
type input "81.671"
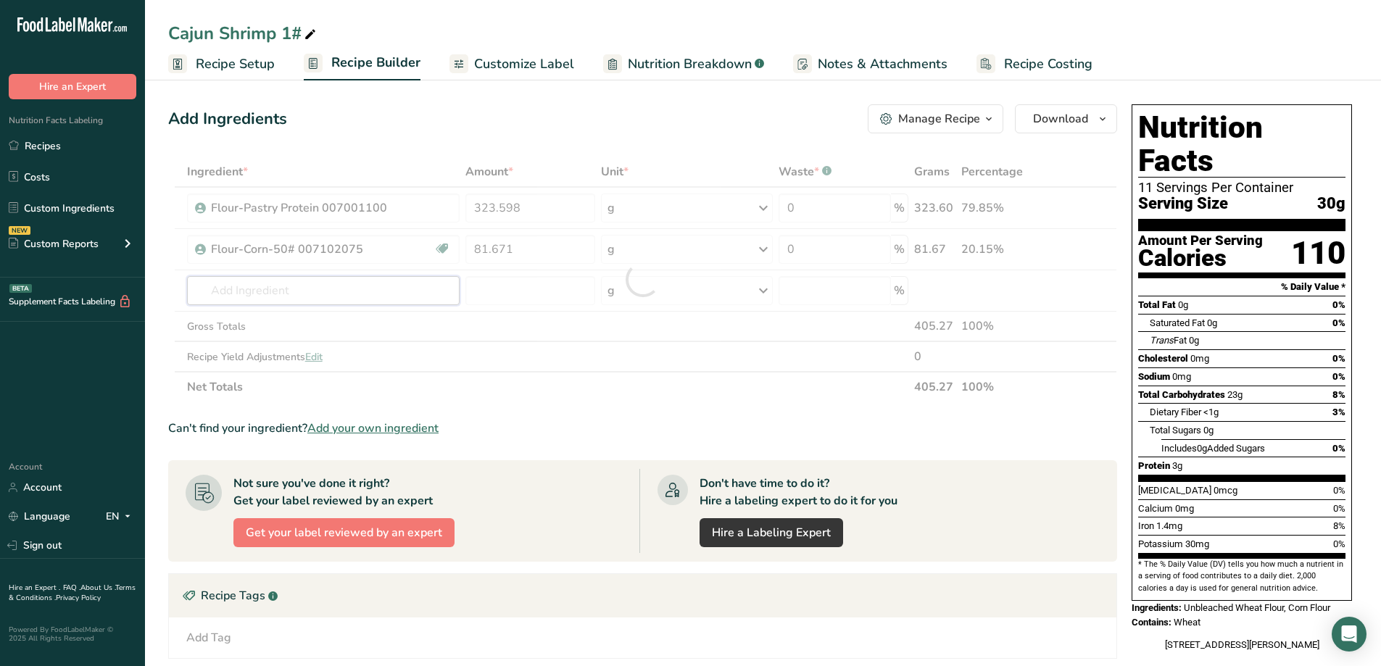
click at [240, 302] on div "Ingredient * Amount * Unit * Waste * .a-a{fill:#347362;}.b-a{fill:#fff;} Grams …" at bounding box center [642, 280] width 949 height 246
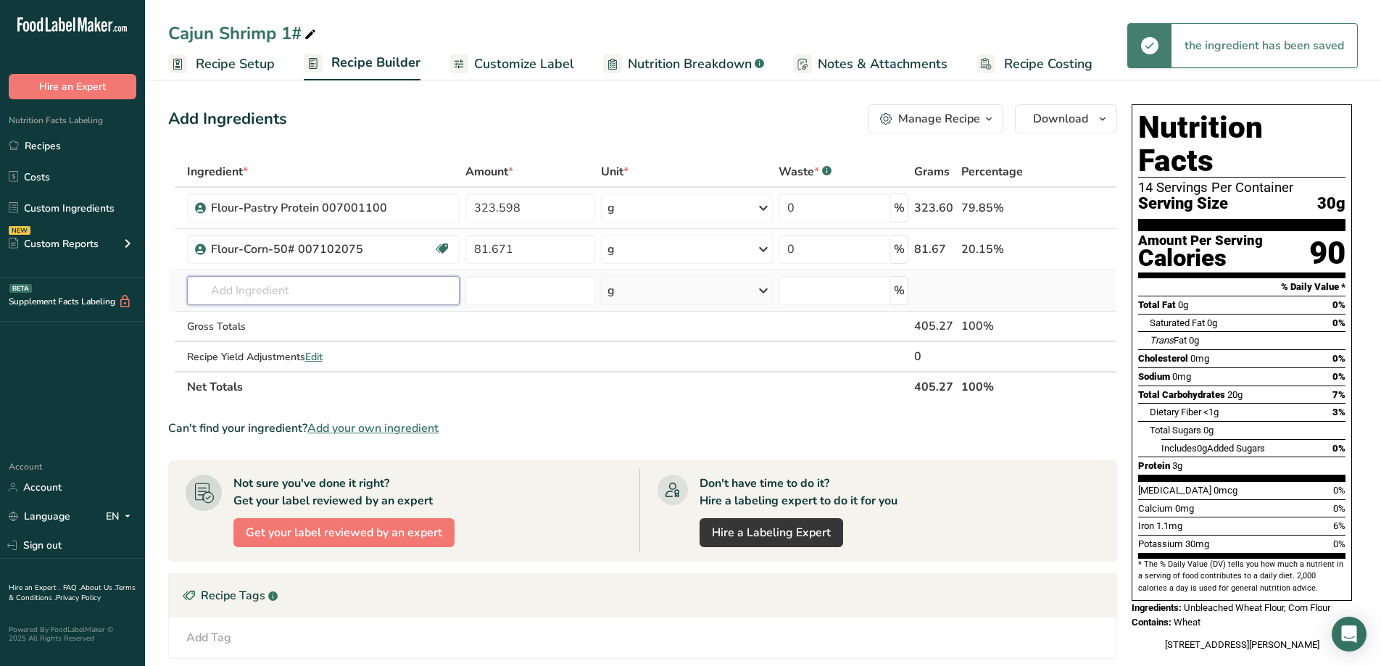
click at [249, 290] on input "text" at bounding box center [323, 290] width 273 height 29
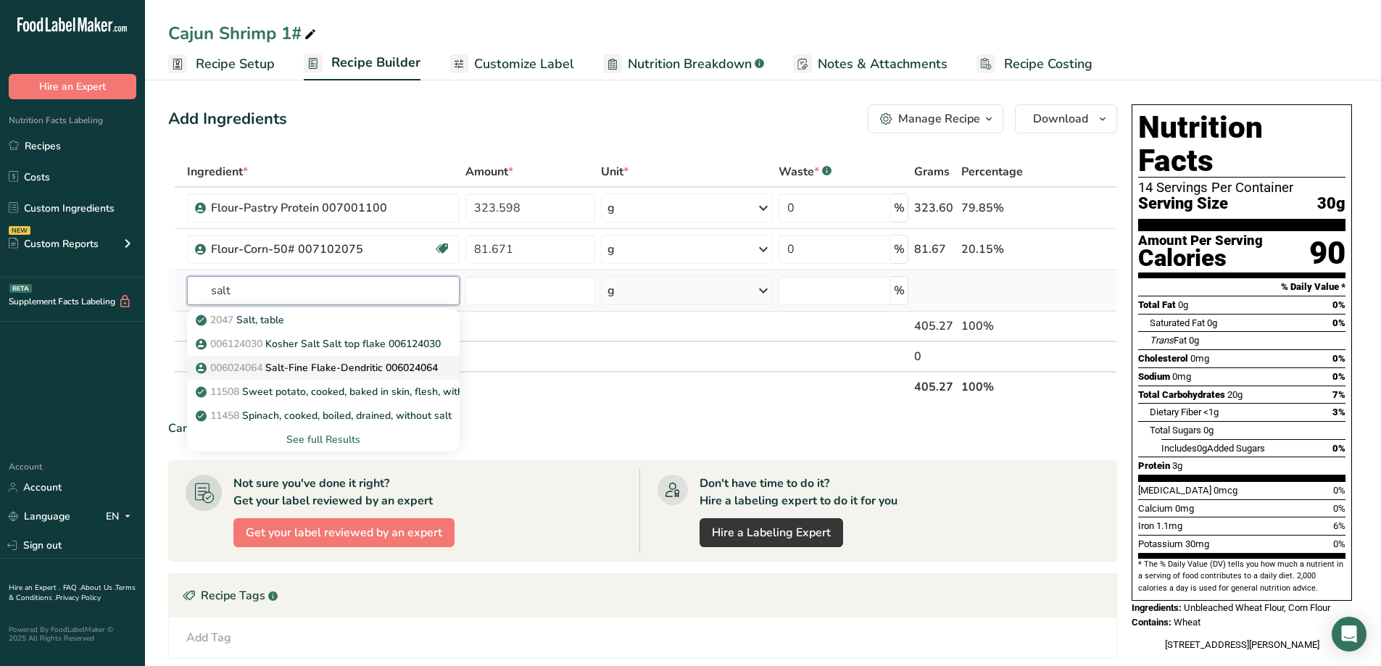
type input "salt"
click at [323, 367] on p "006024064 Salt-Fine Flake-Dendritic 006024064" at bounding box center [318, 367] width 239 height 15
type input "Salt-Fine Flake-Dendritic 006024064"
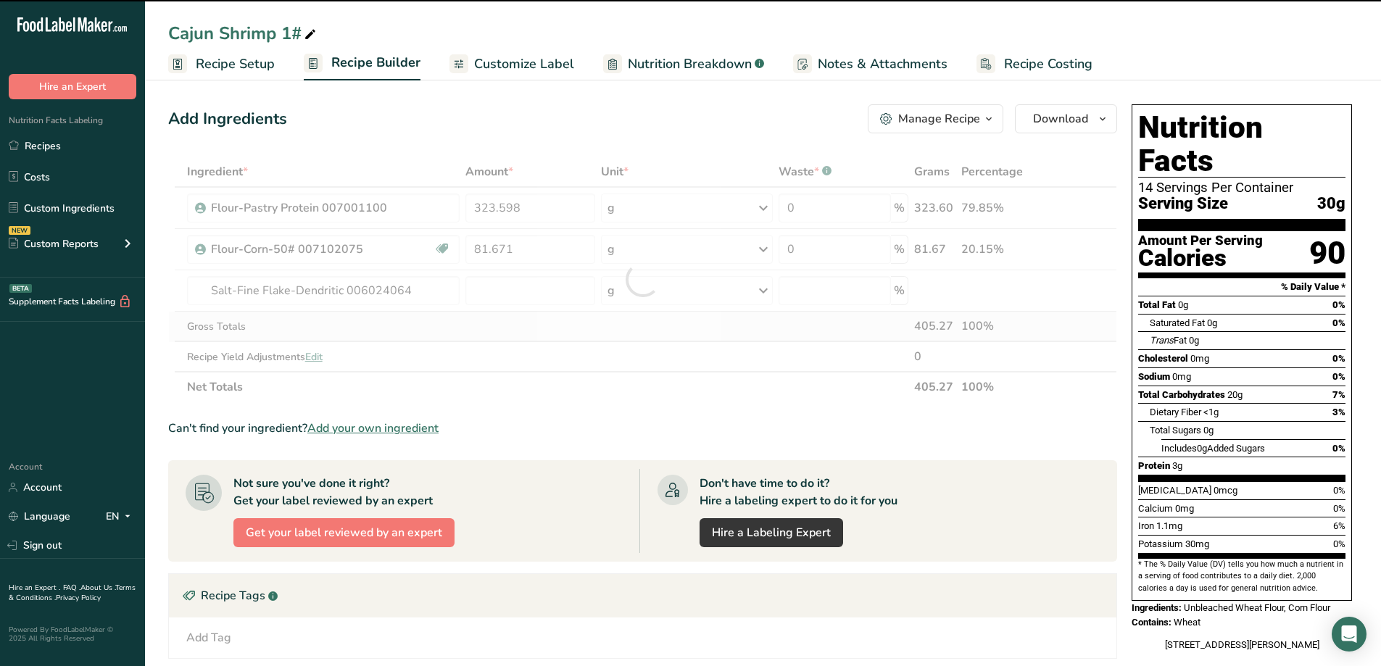
type input "0"
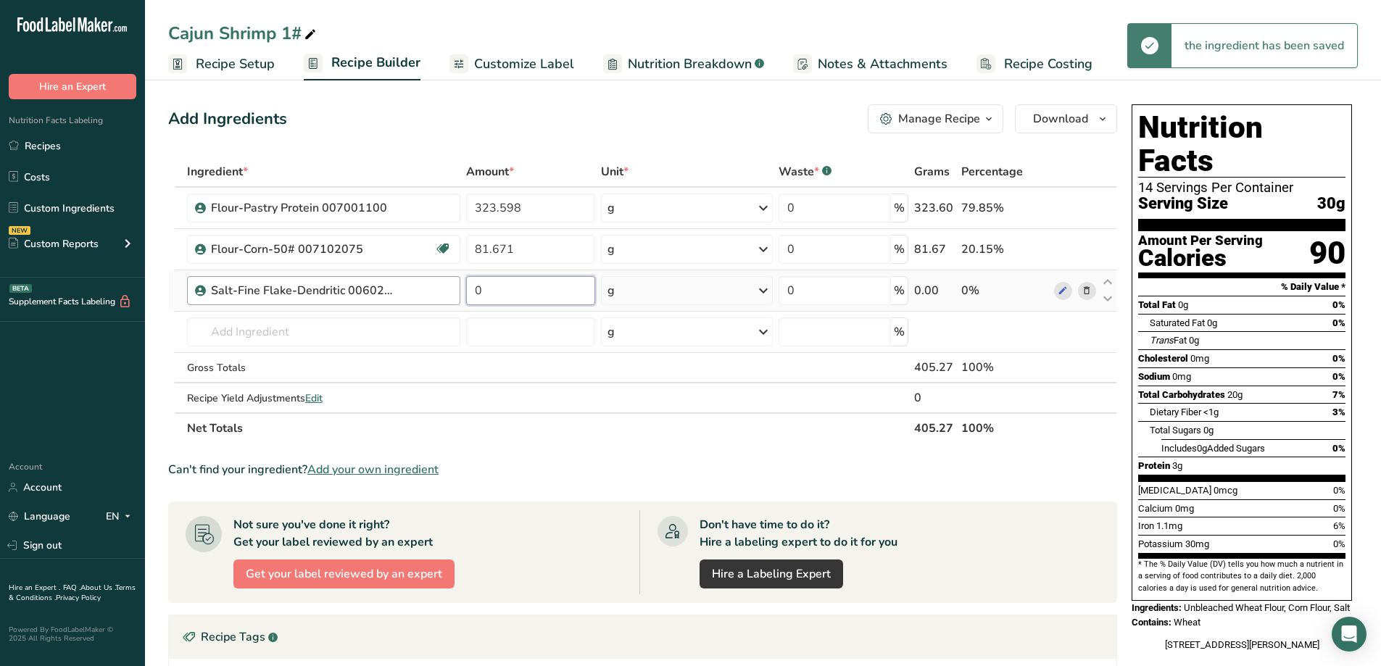
drag, startPoint x: 536, startPoint y: 290, endPoint x: 448, endPoint y: 294, distance: 88.5
click at [449, 296] on tr "Salt-Fine Flake-Dendritic 006024064 0 g Weight Units g kg mg See more Volume Un…" at bounding box center [642, 290] width 947 height 41
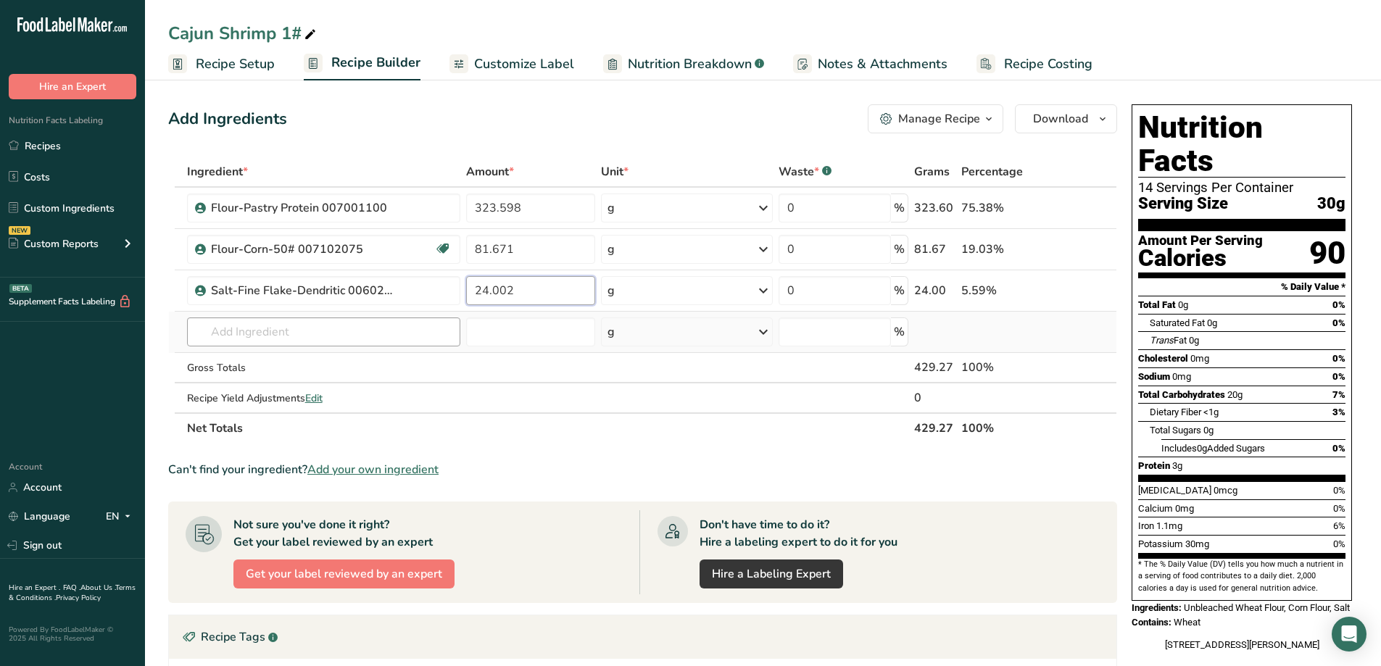
type input "24.002"
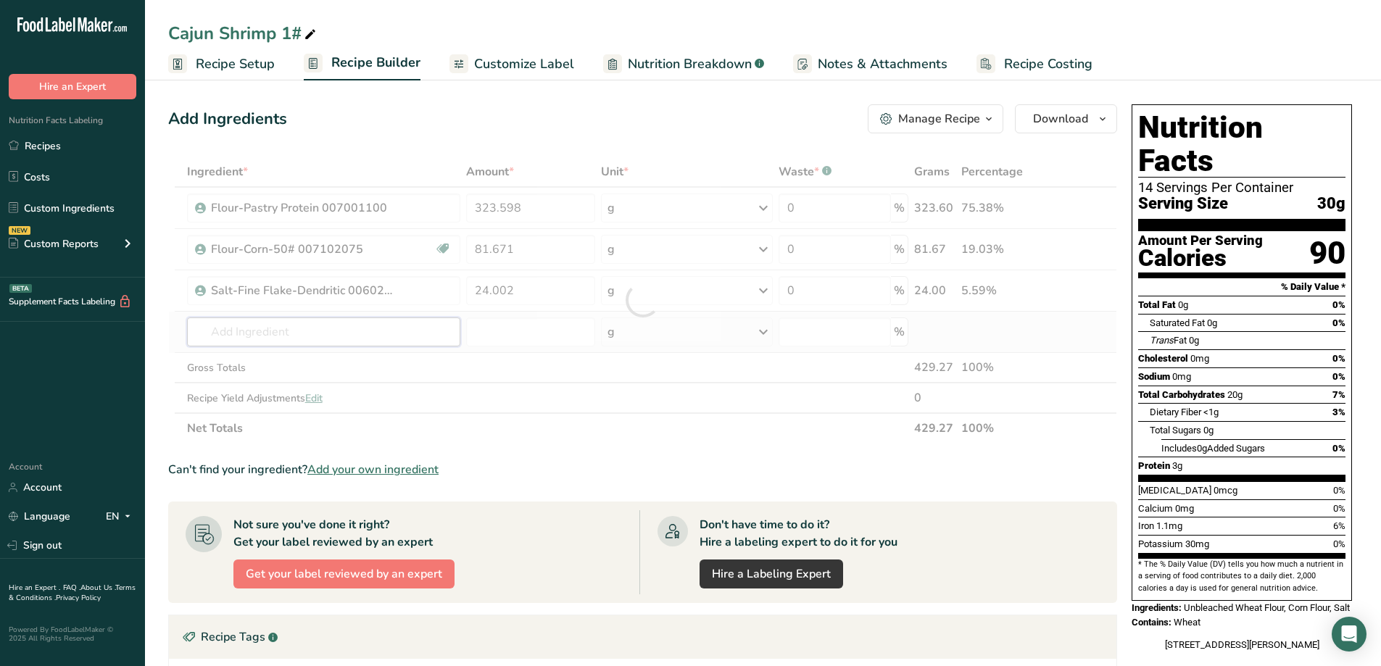
click at [277, 338] on div "Ingredient * Amount * Unit * Waste * .a-a{fill:#347362;}.b-a{fill:#fff;} Grams …" at bounding box center [642, 300] width 949 height 287
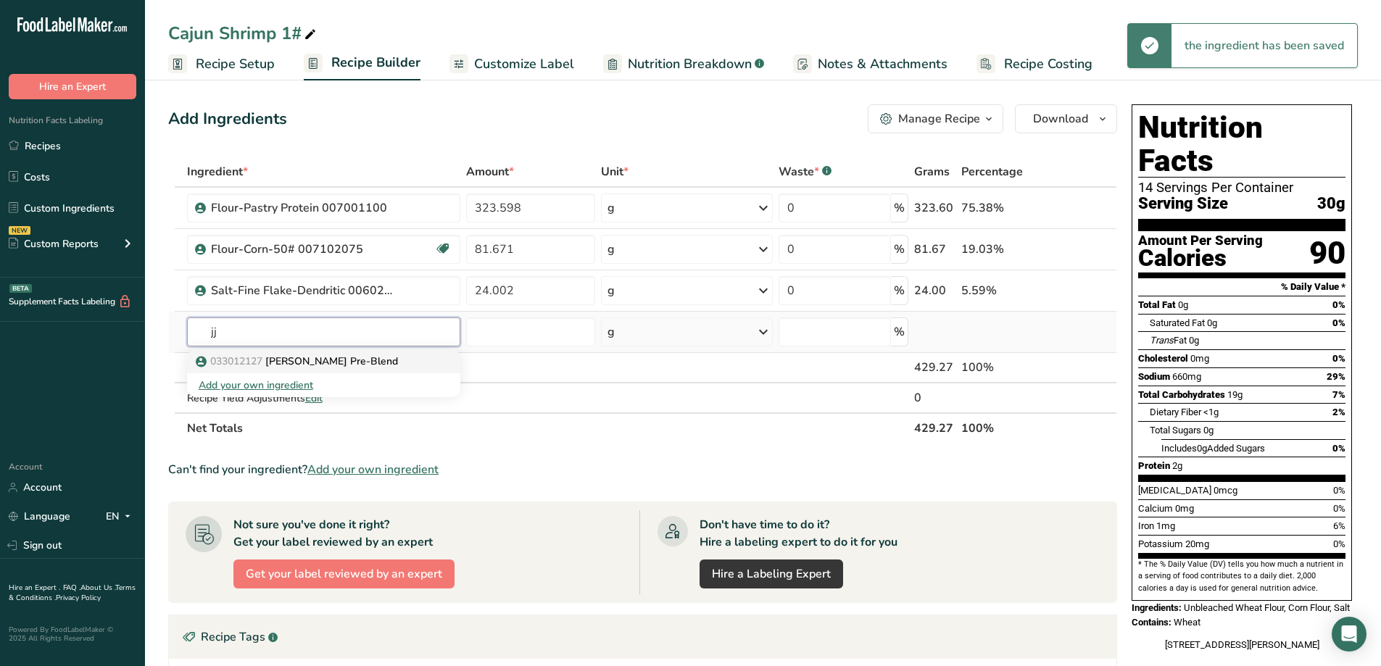
type input "jj"
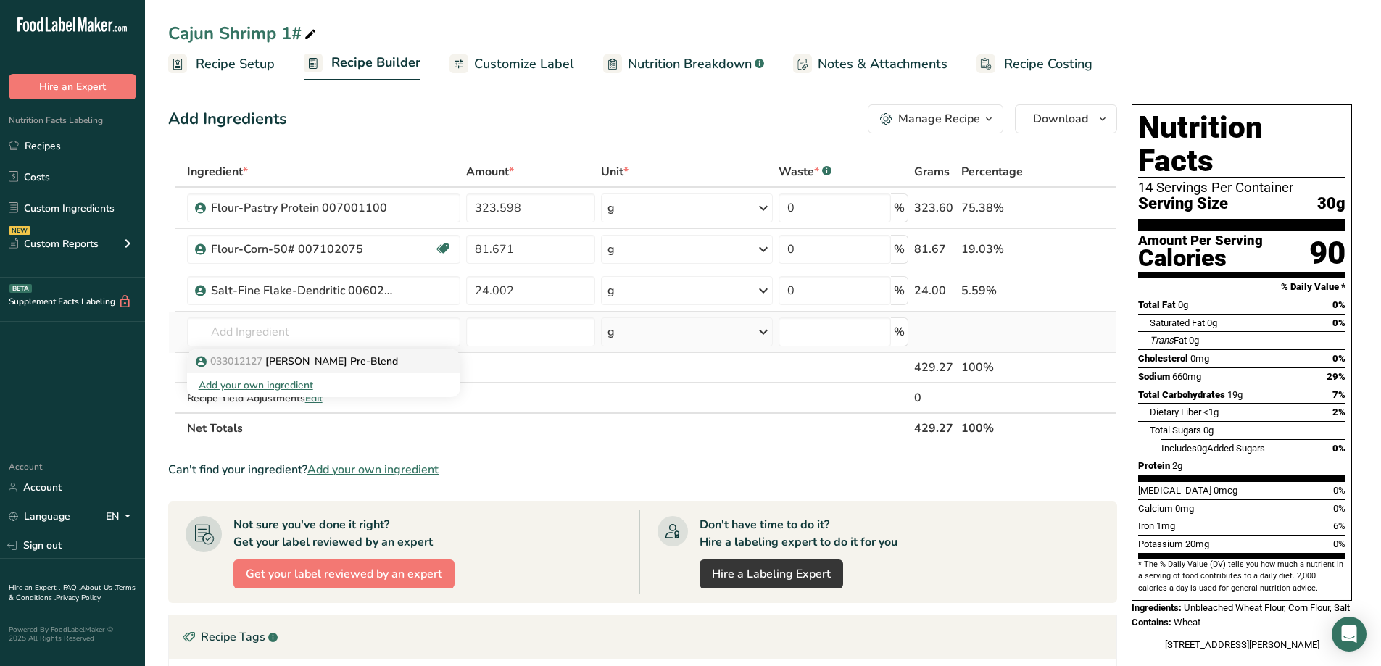
click at [307, 357] on p "033012127 JJ Cajun Pre-Blend" at bounding box center [298, 361] width 199 height 15
type input "[PERSON_NAME] Pre-Blend"
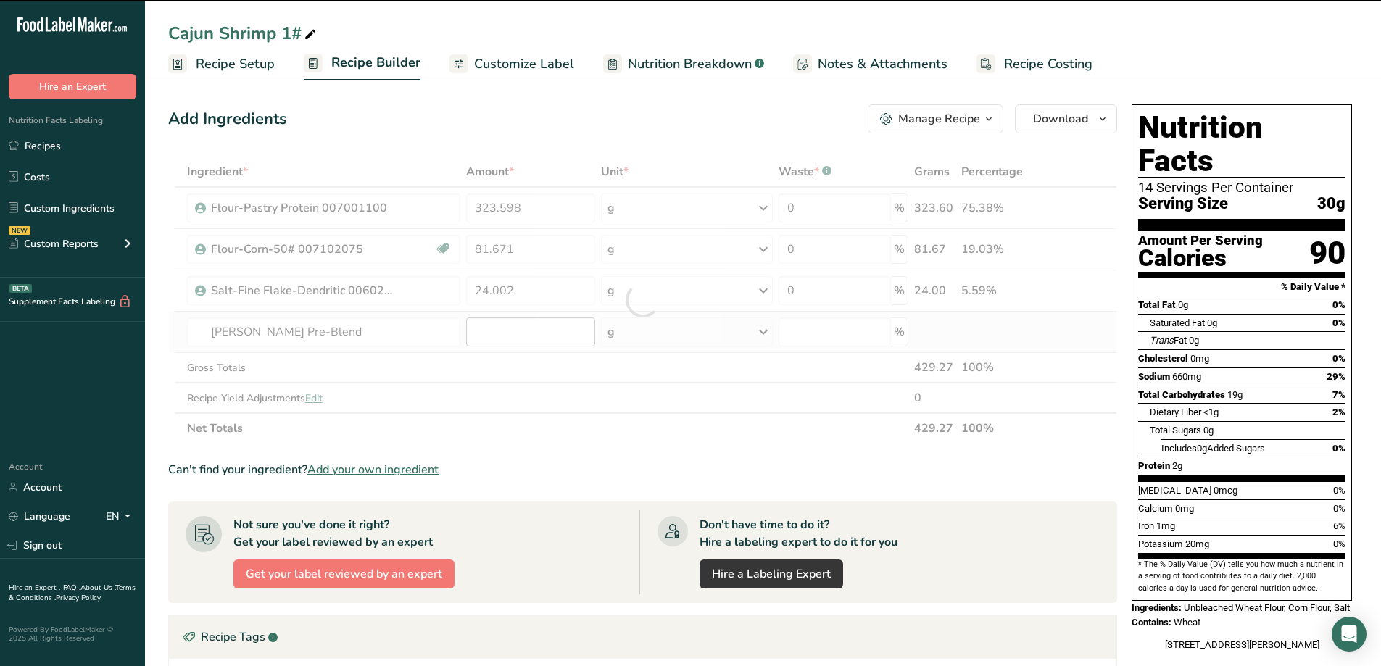
type input "0"
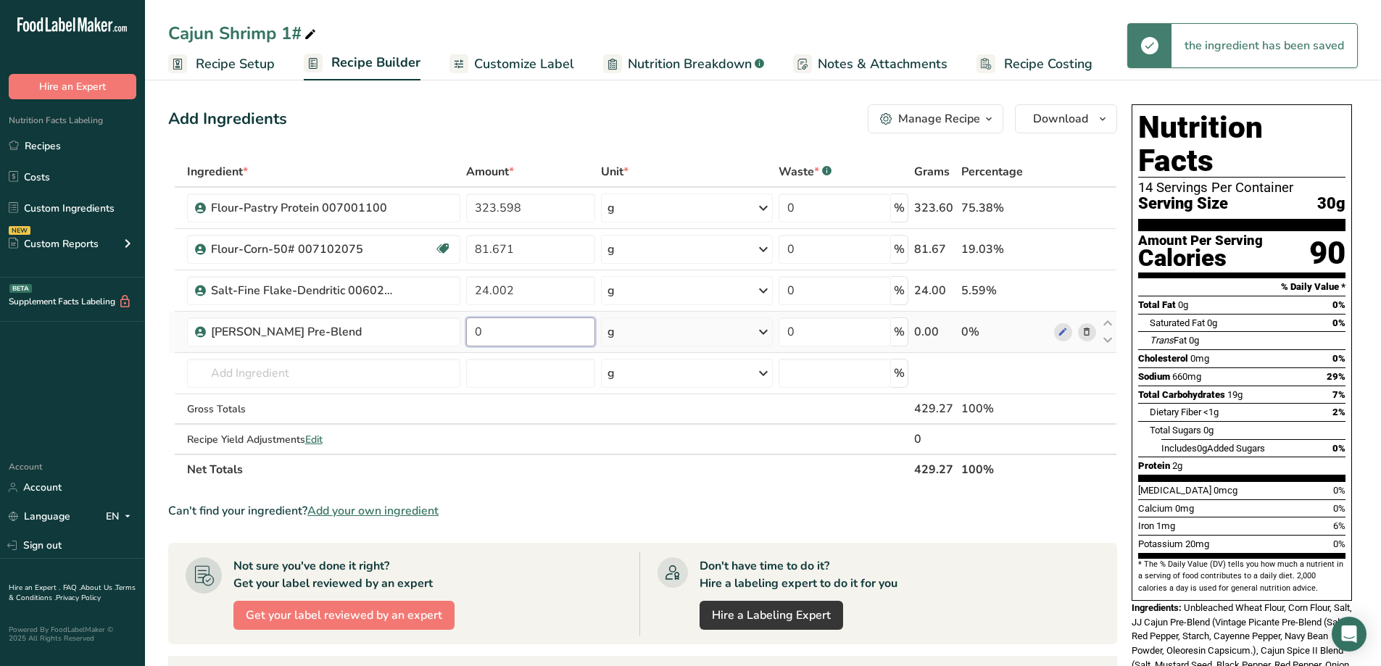
drag, startPoint x: 500, startPoint y: 336, endPoint x: 466, endPoint y: 336, distance: 34.1
click at [466, 336] on input "0" at bounding box center [530, 331] width 129 height 29
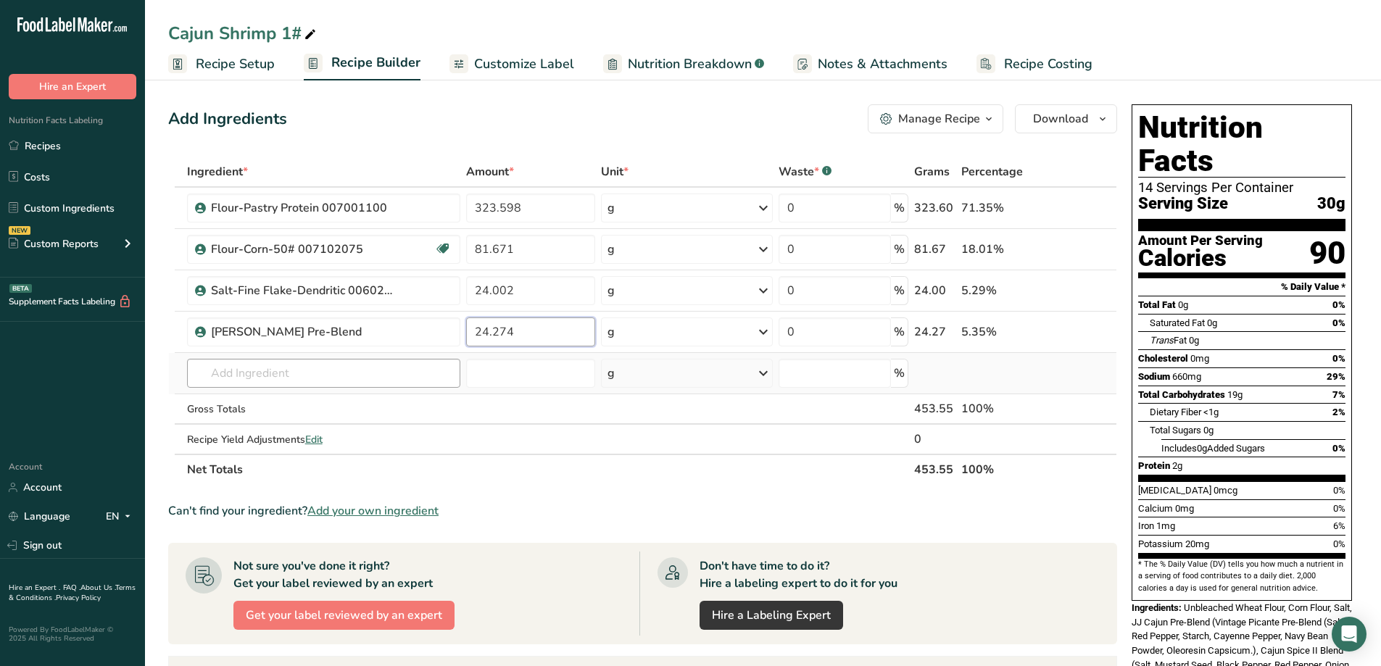
type input "24.274"
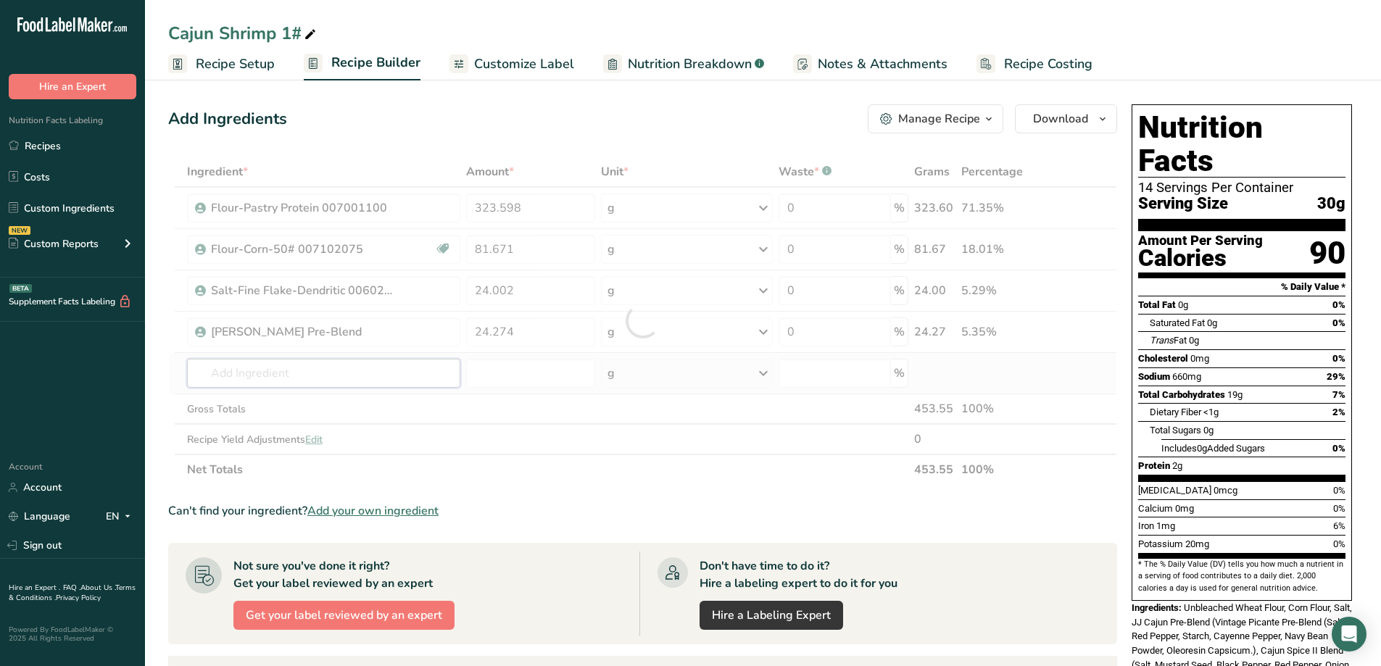
click at [353, 372] on div "Ingredient * Amount * Unit * Waste * .a-a{fill:#347362;}.b-a{fill:#fff;} Grams …" at bounding box center [642, 321] width 949 height 328
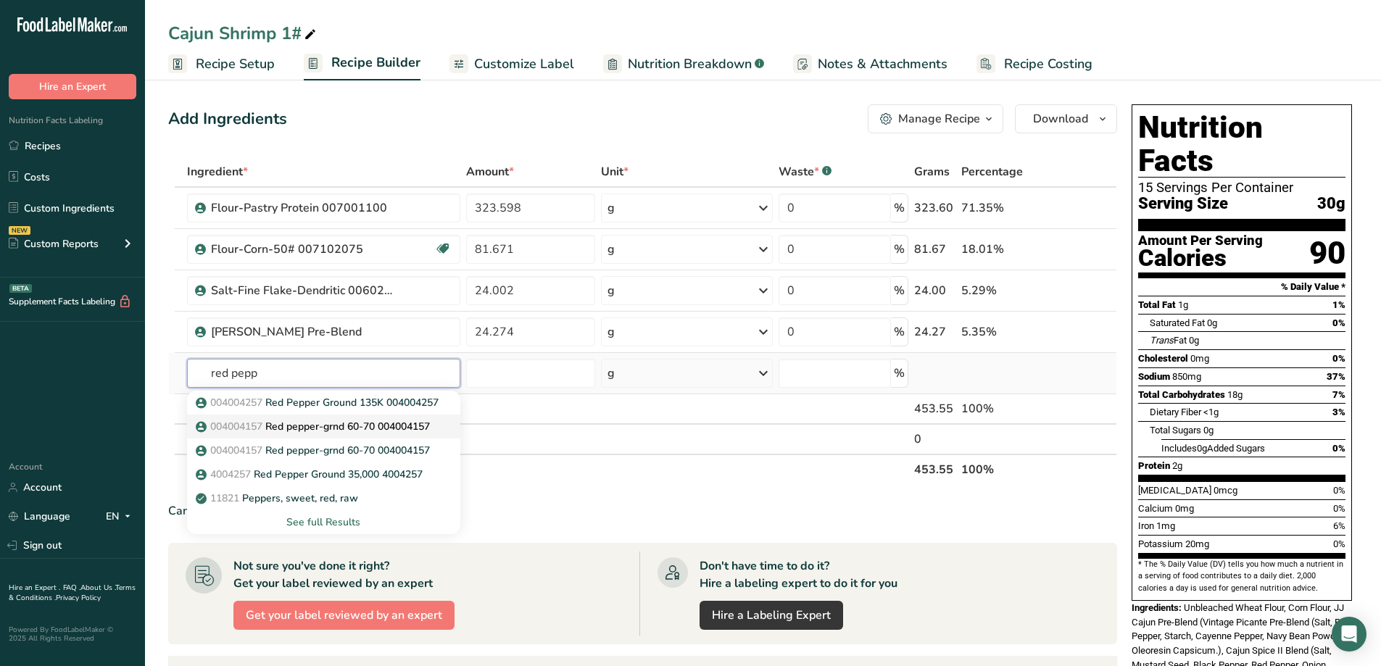
type input "red pepp"
click at [380, 428] on p "004004157 Red pepper-grnd 60-70 004004157" at bounding box center [314, 426] width 231 height 15
type input "Red pepper-grnd 60-70 004004157"
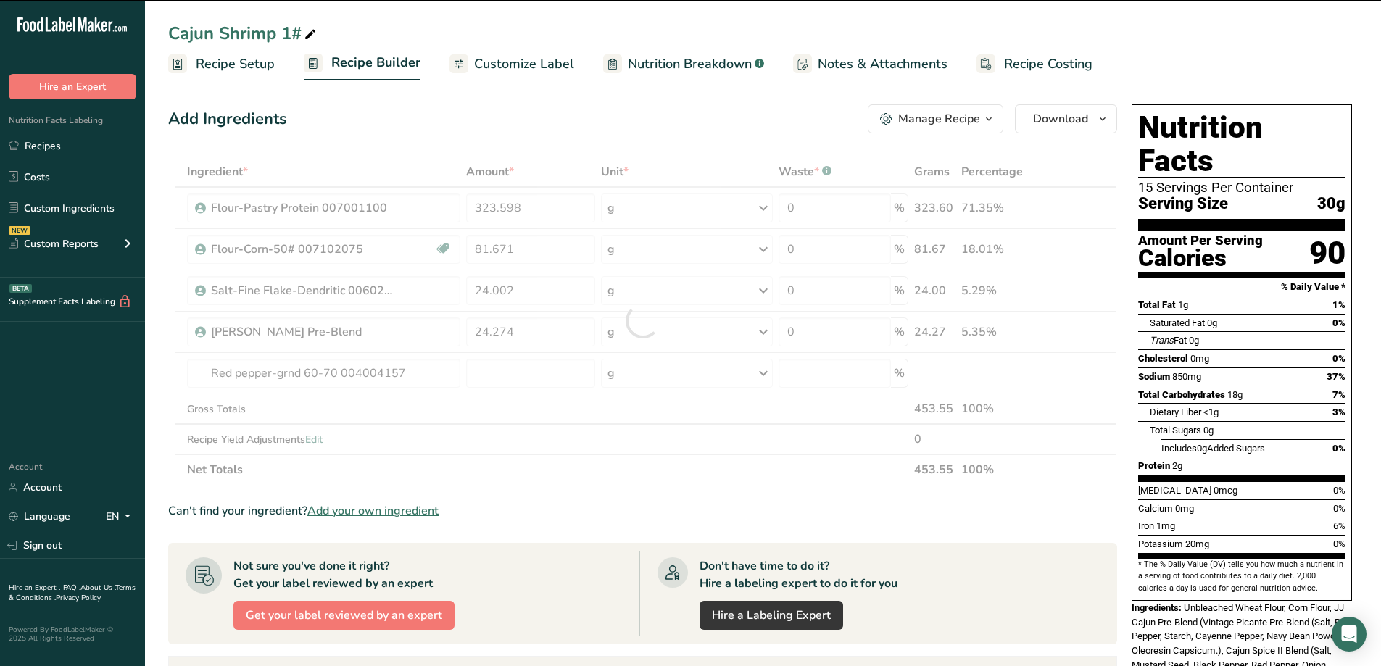
type input "0"
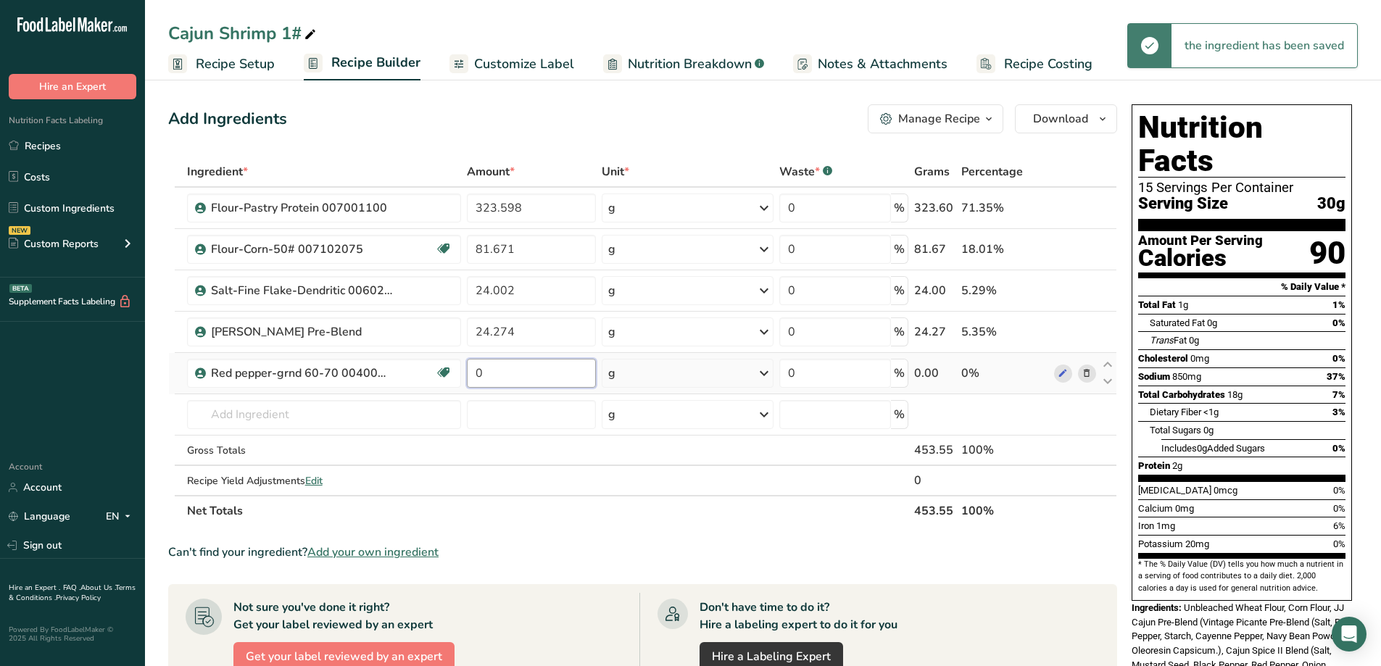
drag, startPoint x: 486, startPoint y: 379, endPoint x: 475, endPoint y: 379, distance: 10.1
click at [475, 379] on input "0" at bounding box center [531, 373] width 129 height 29
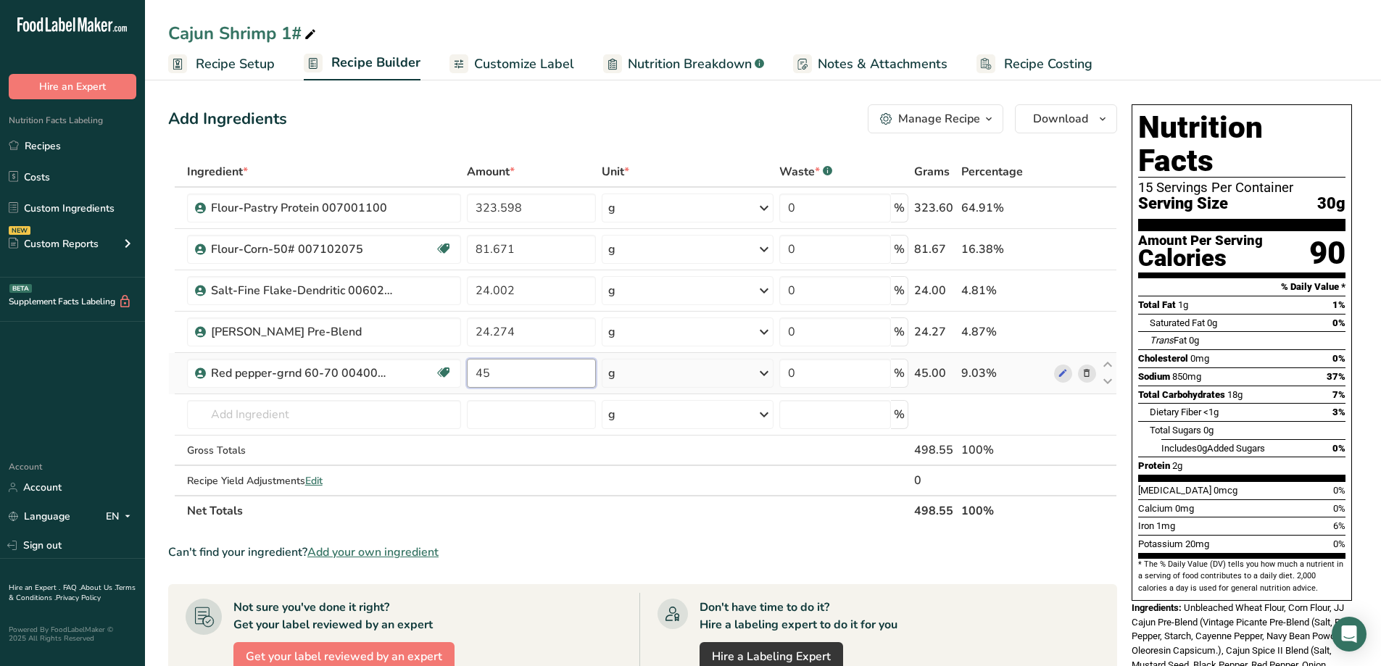
click at [478, 374] on input "45" at bounding box center [531, 373] width 129 height 29
type input "0.45"
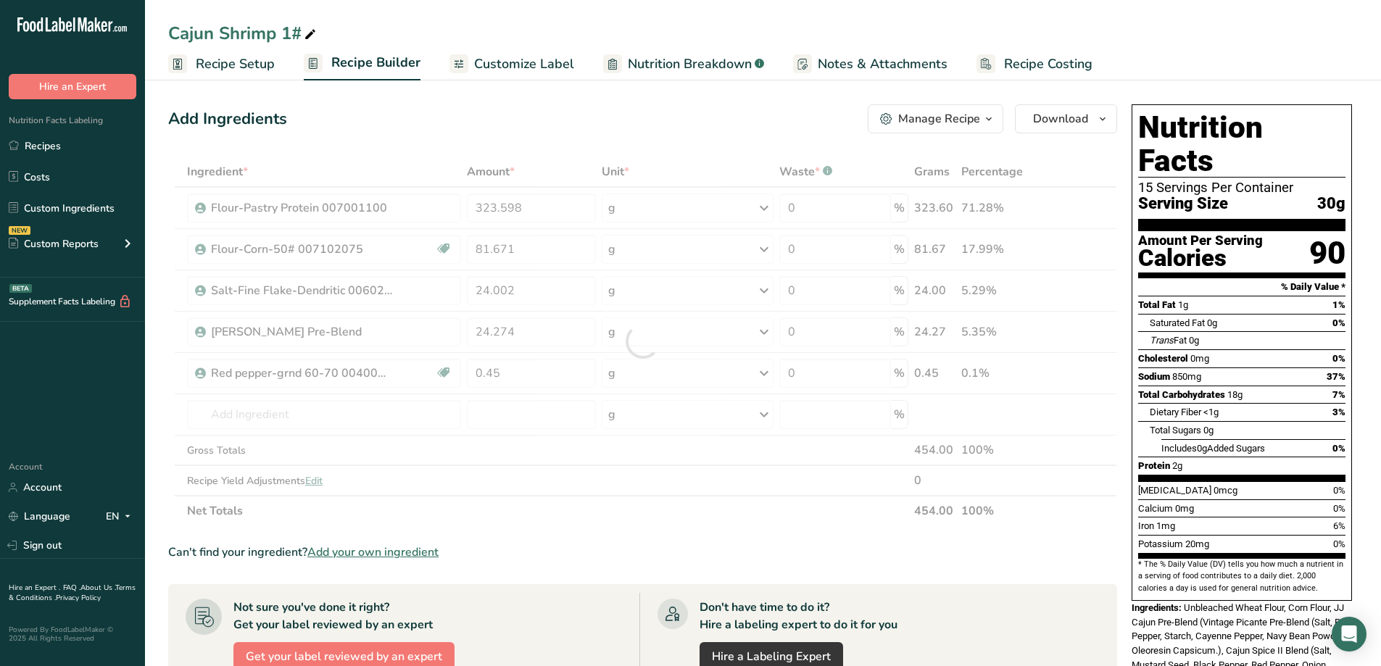
click at [850, 552] on div "Can't find your ingredient? Add your own ingredient" at bounding box center [642, 552] width 949 height 17
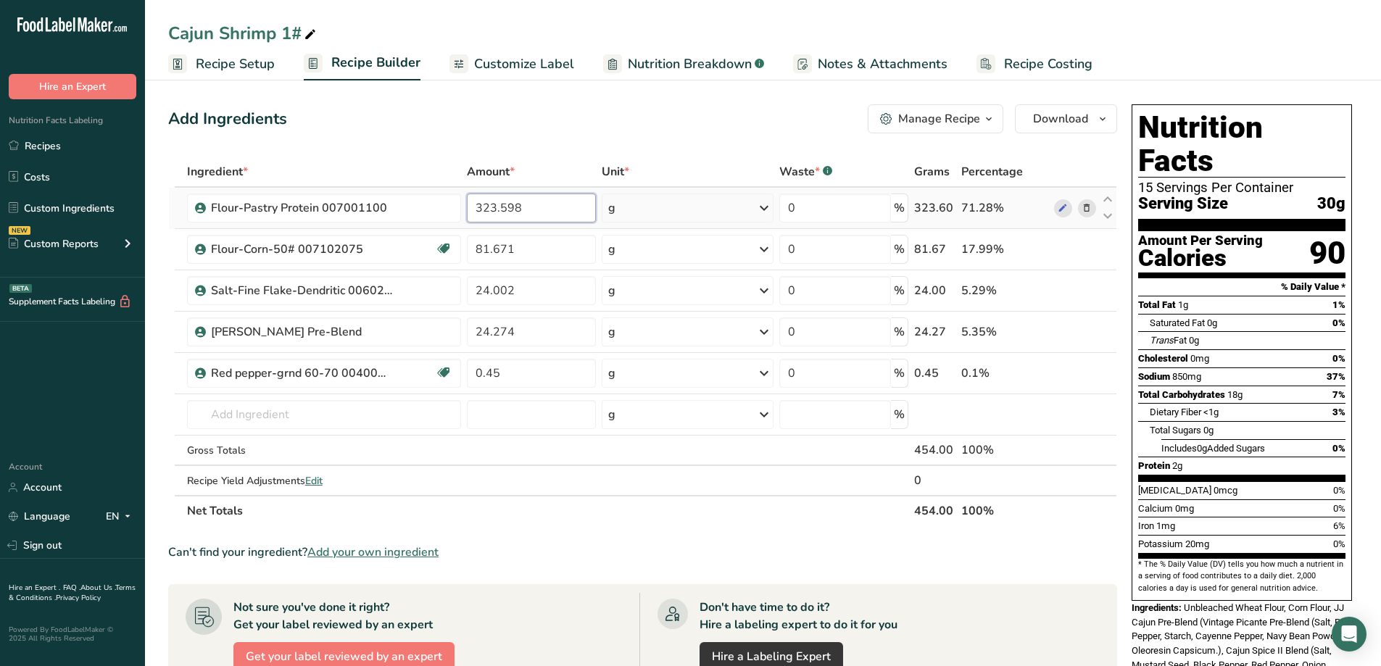
drag, startPoint x: 533, startPoint y: 204, endPoint x: 515, endPoint y: 216, distance: 21.3
click at [515, 216] on input "323.598" at bounding box center [531, 208] width 129 height 29
type input "323.59"
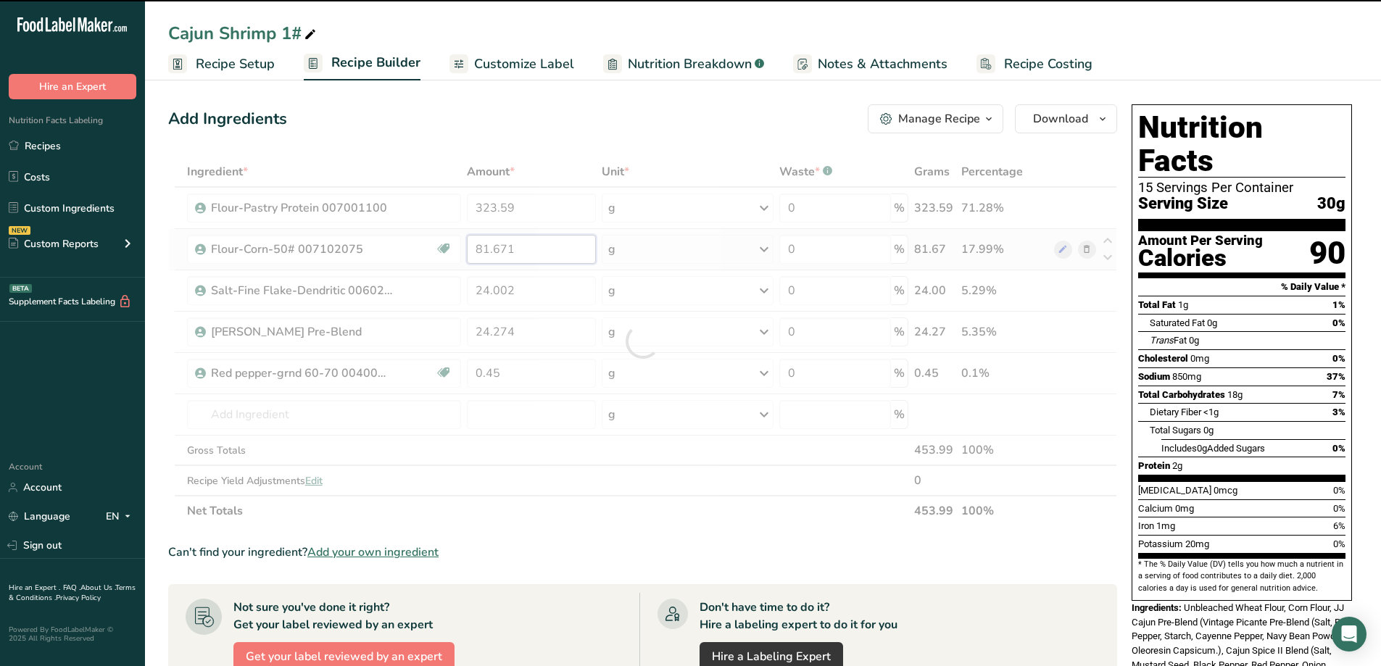
click at [524, 257] on div "Ingredient * Amount * Unit * Waste * .a-a{fill:#347362;}.b-a{fill:#fff;} Grams …" at bounding box center [642, 342] width 949 height 370
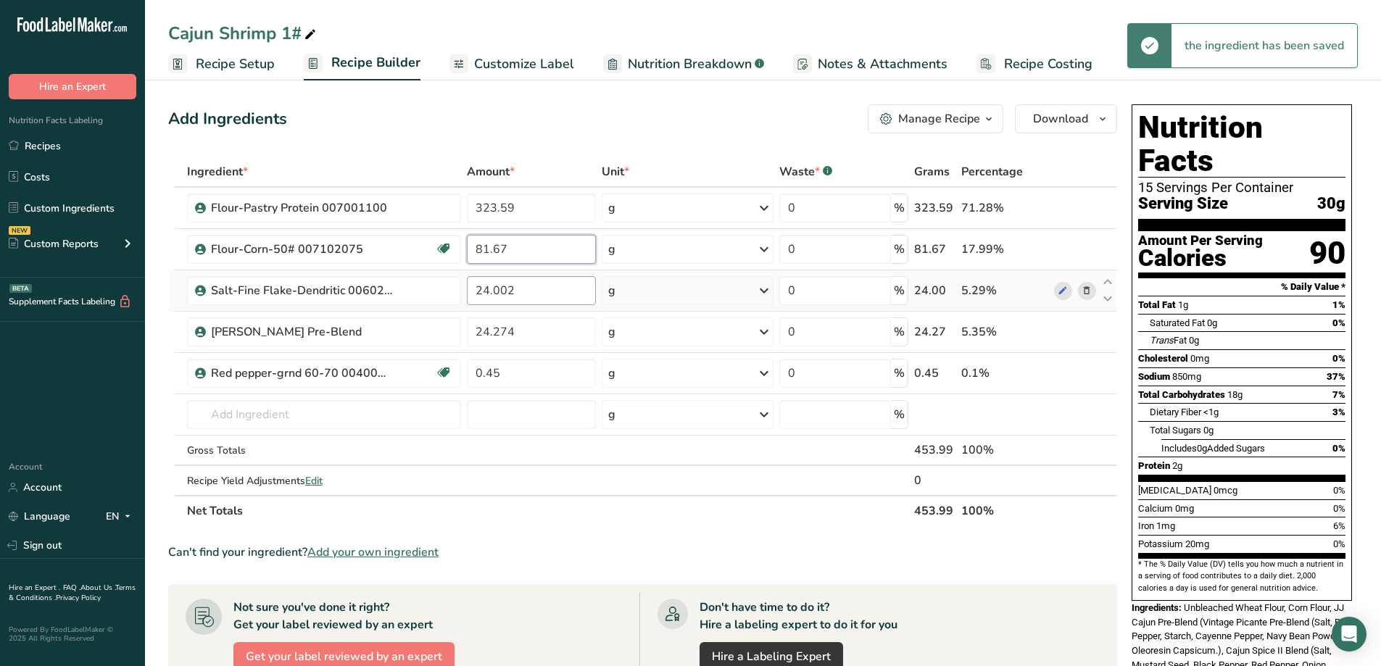
type input "81.67"
click at [525, 287] on div "Ingredient * Amount * Unit * Waste * .a-a{fill:#347362;}.b-a{fill:#fff;} Grams …" at bounding box center [642, 342] width 949 height 370
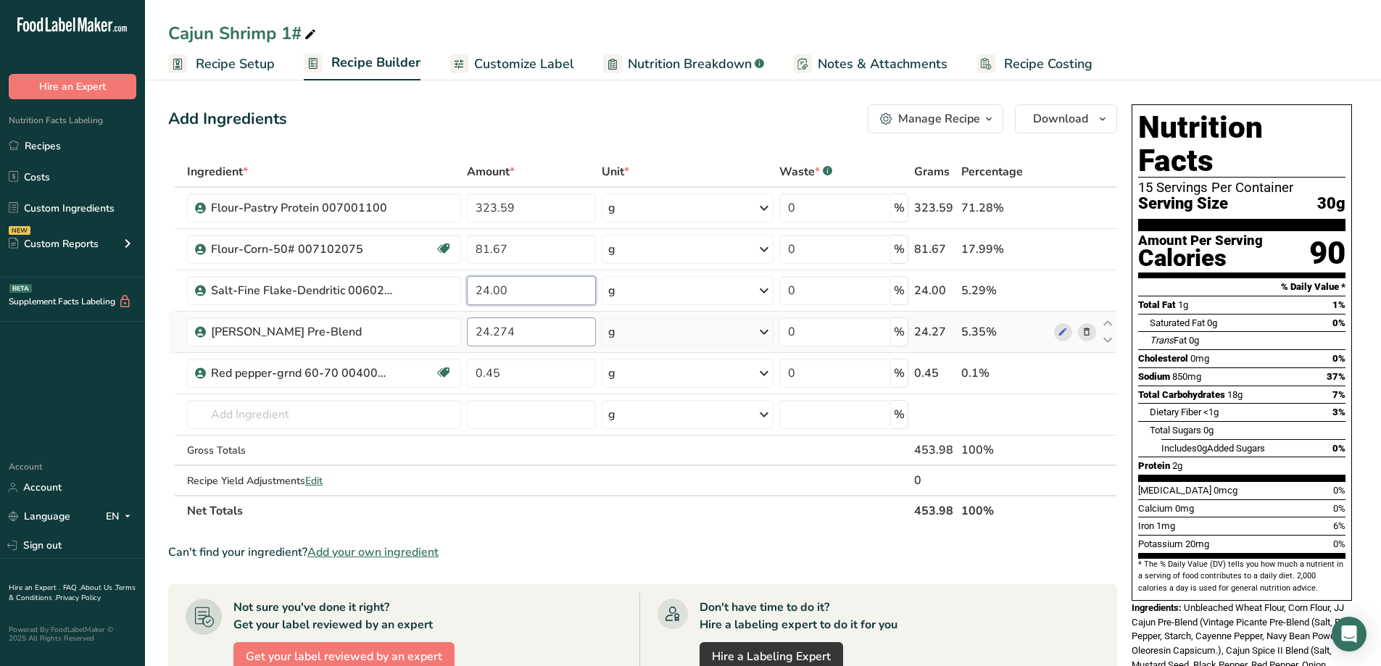
type input "24.00"
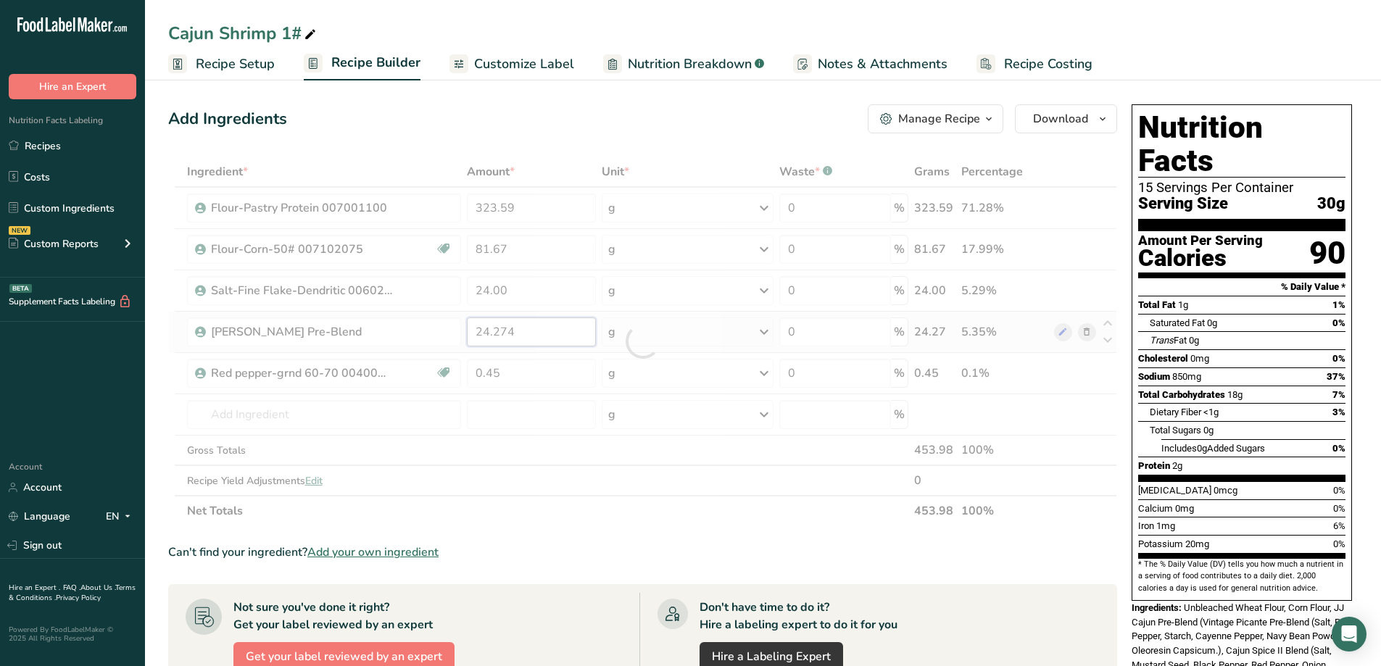
click at [528, 340] on div "Ingredient * Amount * Unit * Waste * .a-a{fill:#347362;}.b-a{fill:#fff;} Grams …" at bounding box center [642, 342] width 949 height 370
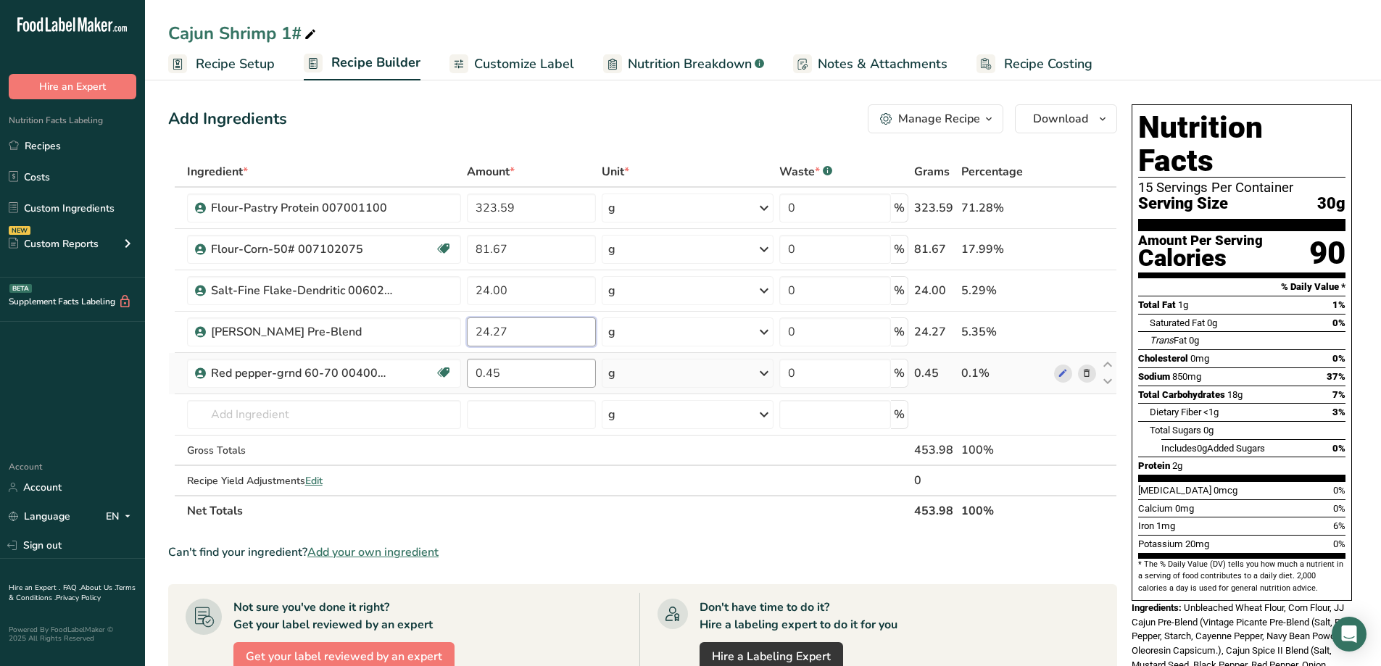
type input "24.27"
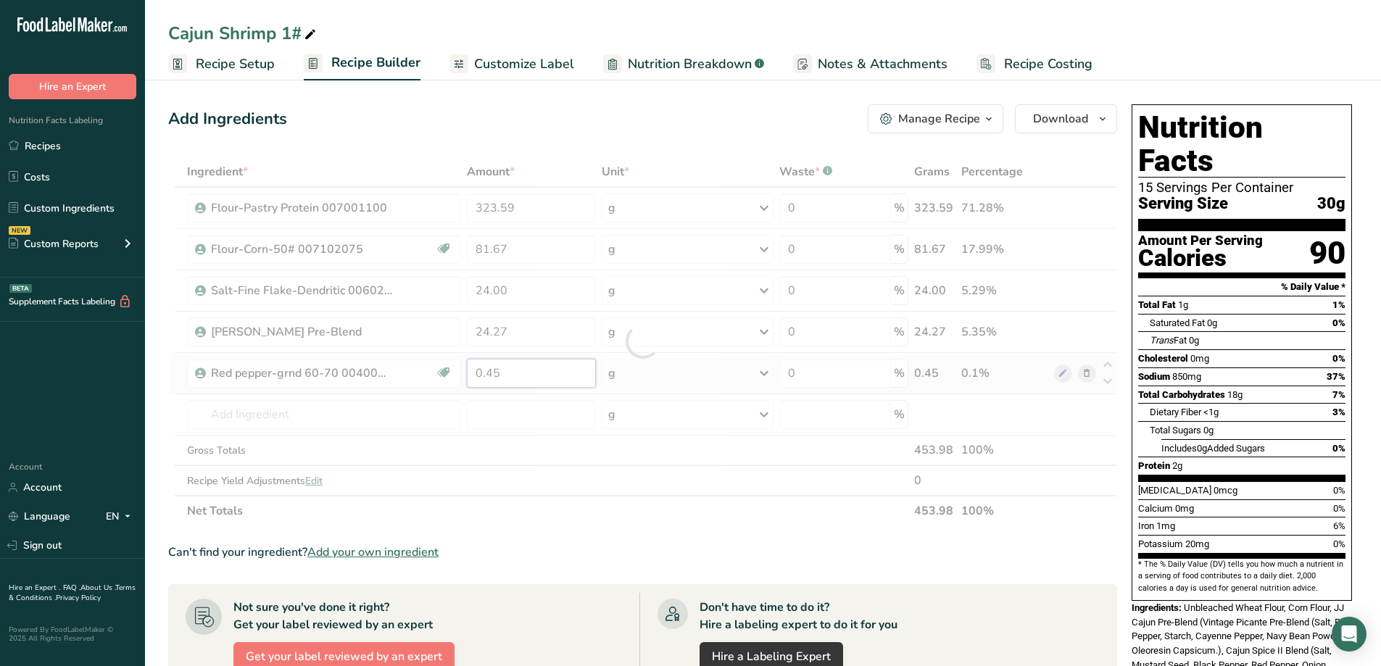
click at [552, 382] on div "Ingredient * Amount * Unit * Waste * .a-a{fill:#347362;}.b-a{fill:#fff;} Grams …" at bounding box center [642, 342] width 949 height 370
click at [981, 118] on span "button" at bounding box center [988, 118] width 17 height 17
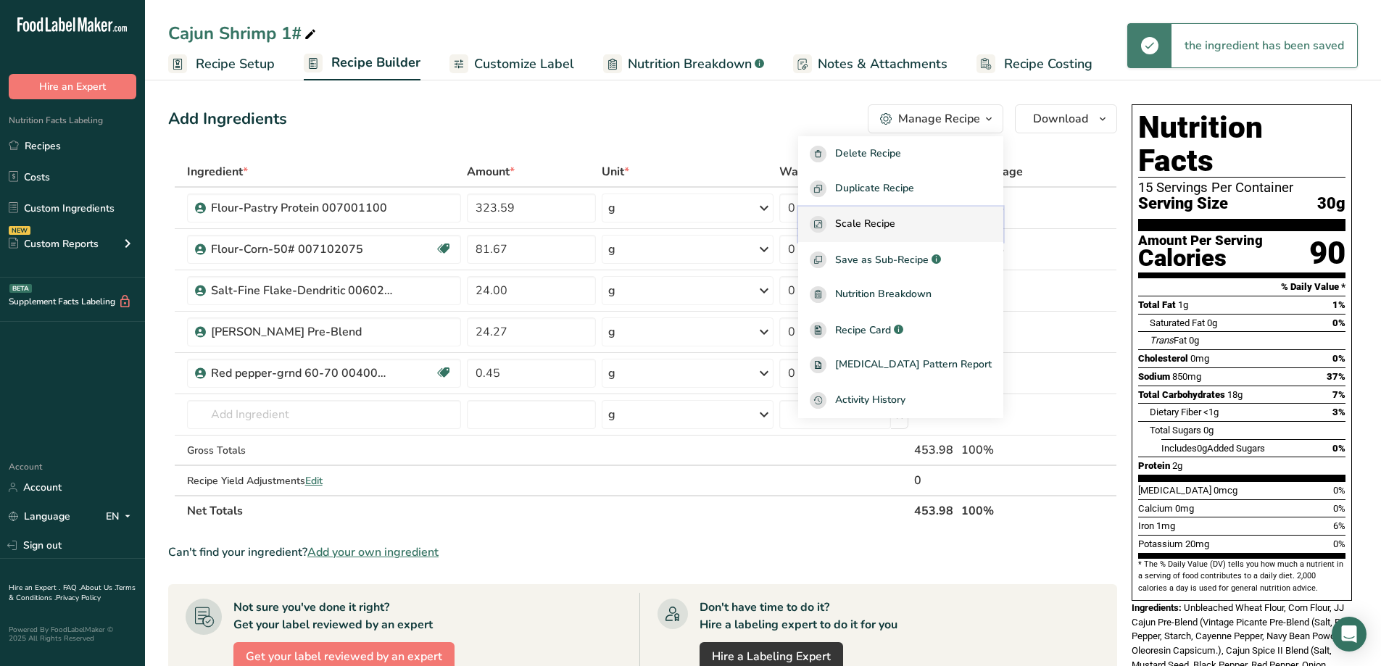
click at [895, 221] on span "Scale Recipe" at bounding box center [865, 224] width 60 height 17
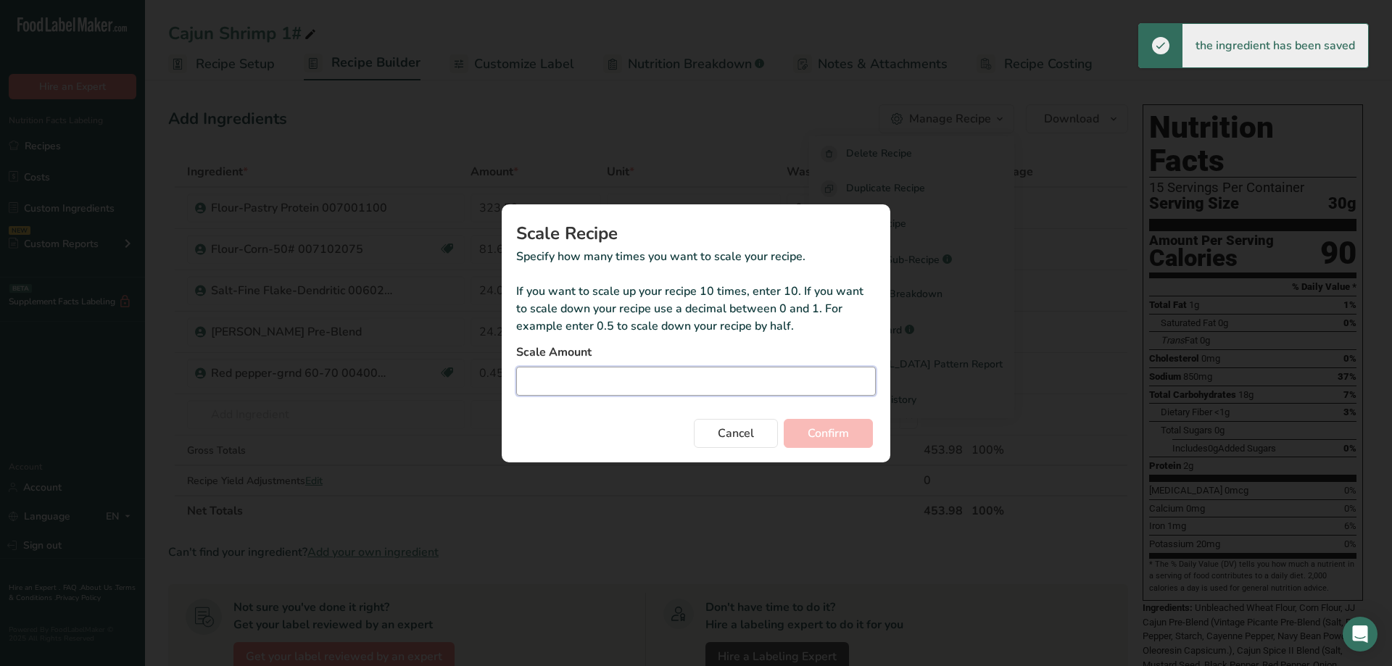
click at [623, 379] on input "Duplicate recipe modal" at bounding box center [695, 381] width 359 height 29
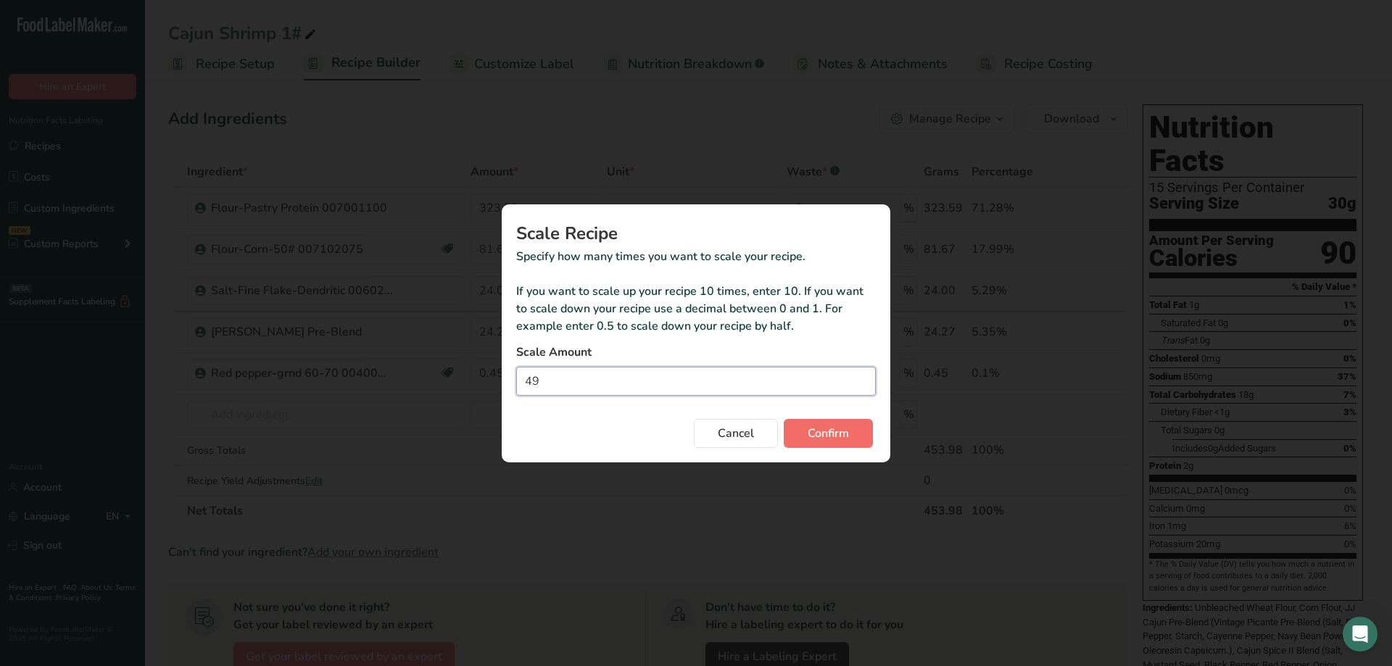
type input "49"
click at [812, 441] on span "Confirm" at bounding box center [827, 433] width 41 height 17
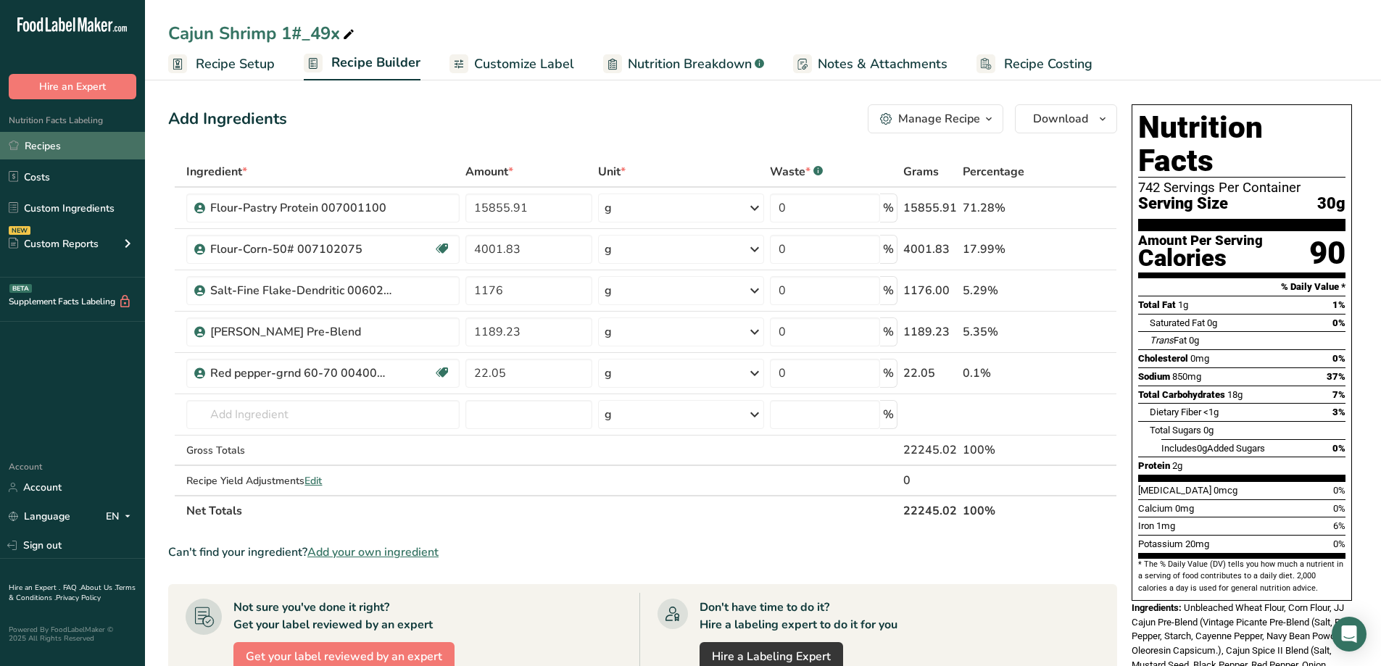
click at [50, 144] on link "Recipes" at bounding box center [72, 146] width 145 height 28
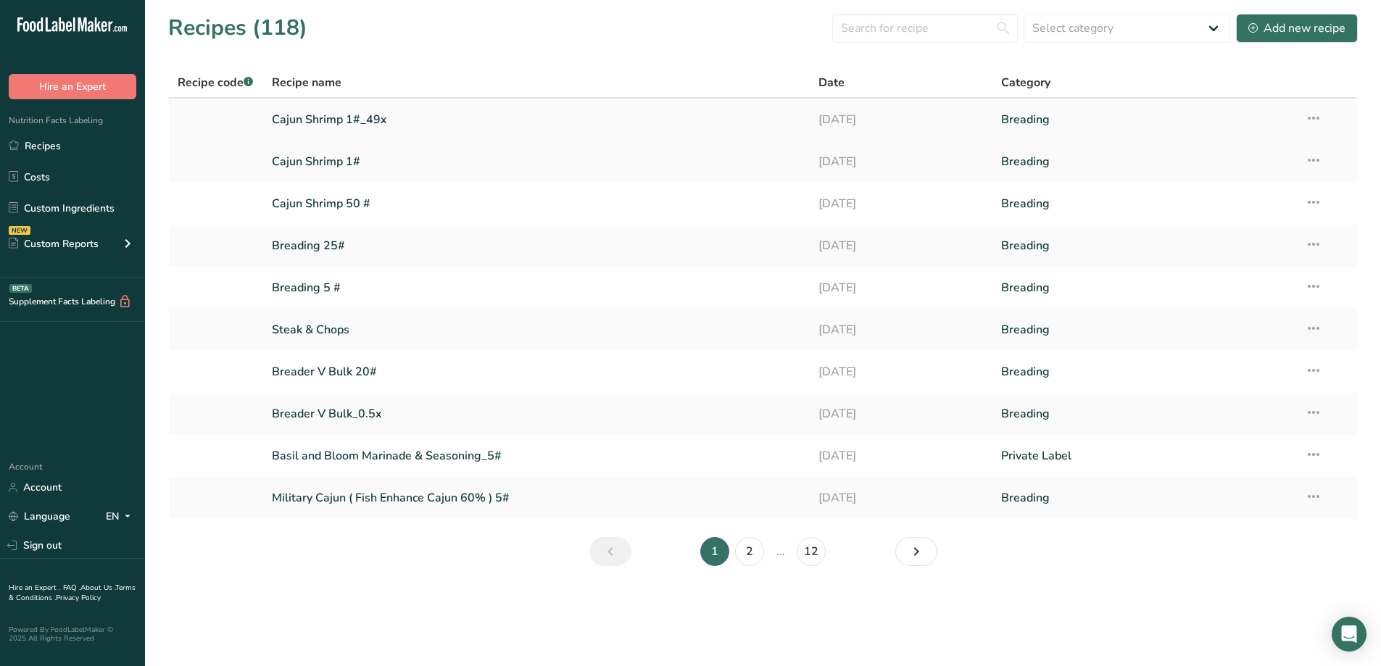
click at [1316, 115] on icon at bounding box center [1313, 118] width 17 height 26
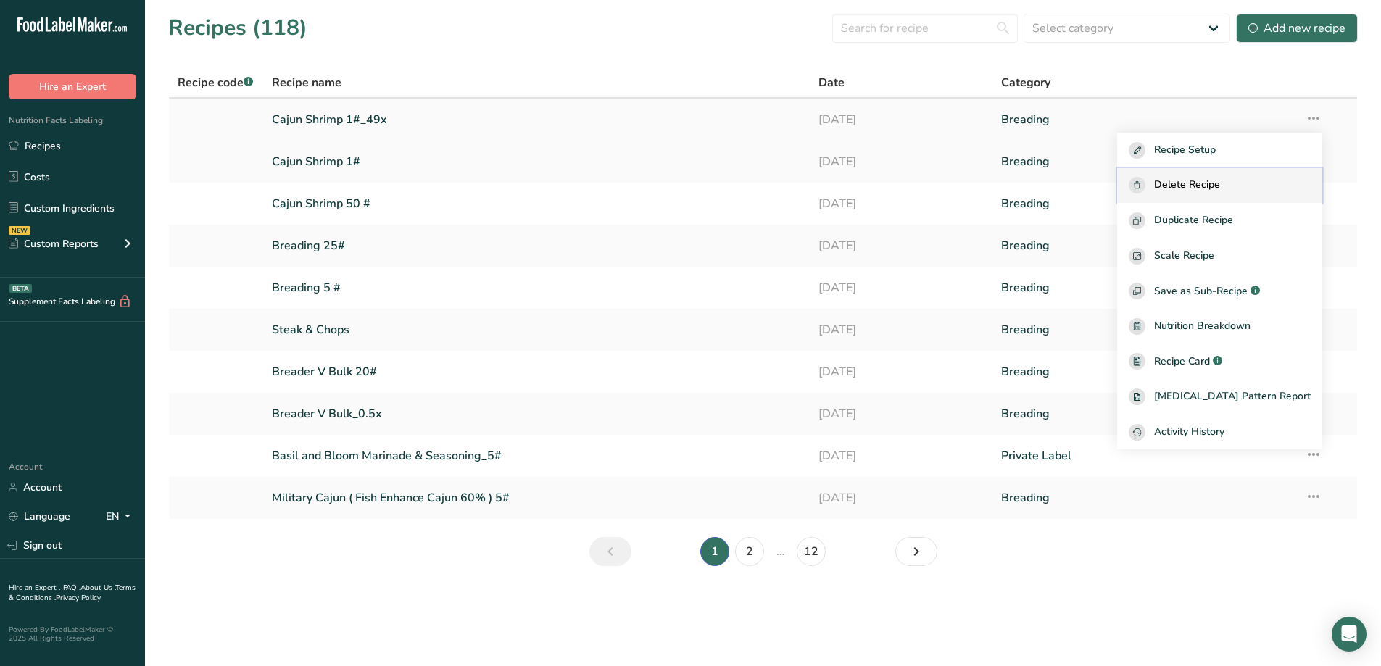
click at [1220, 183] on span "Delete Recipe" at bounding box center [1187, 185] width 66 height 17
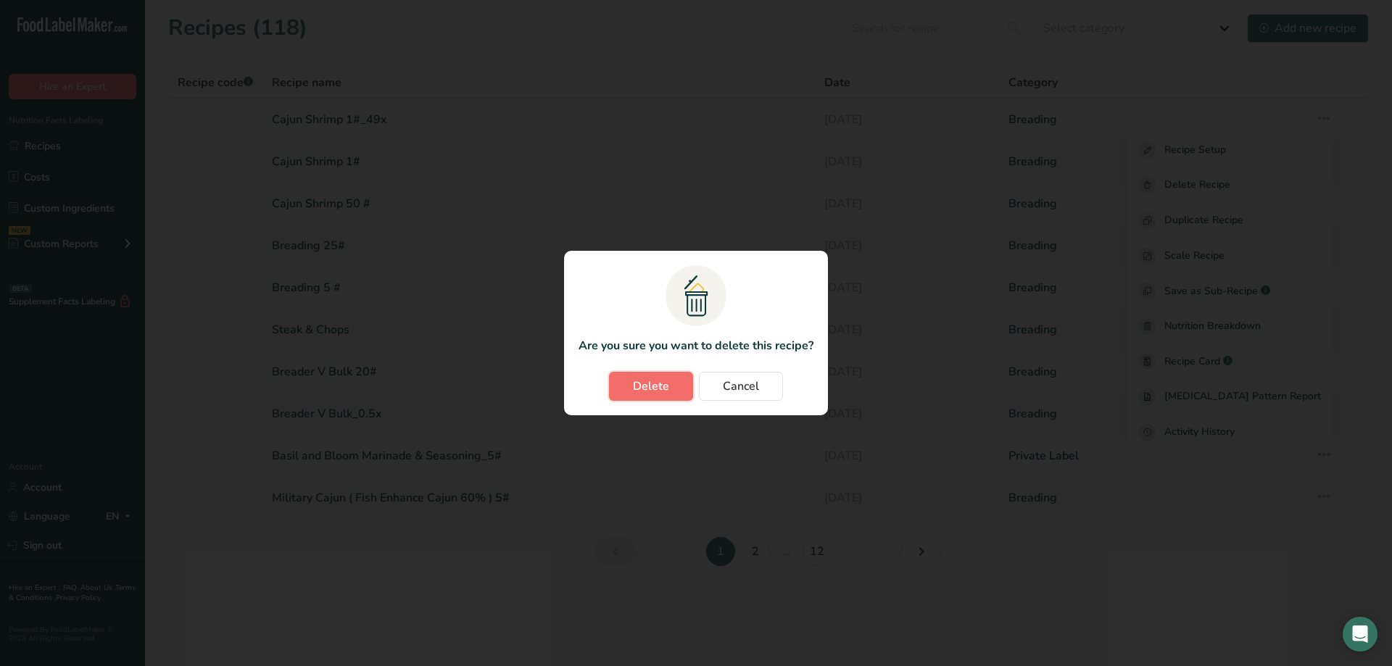
click at [662, 385] on span "Delete" at bounding box center [651, 386] width 36 height 17
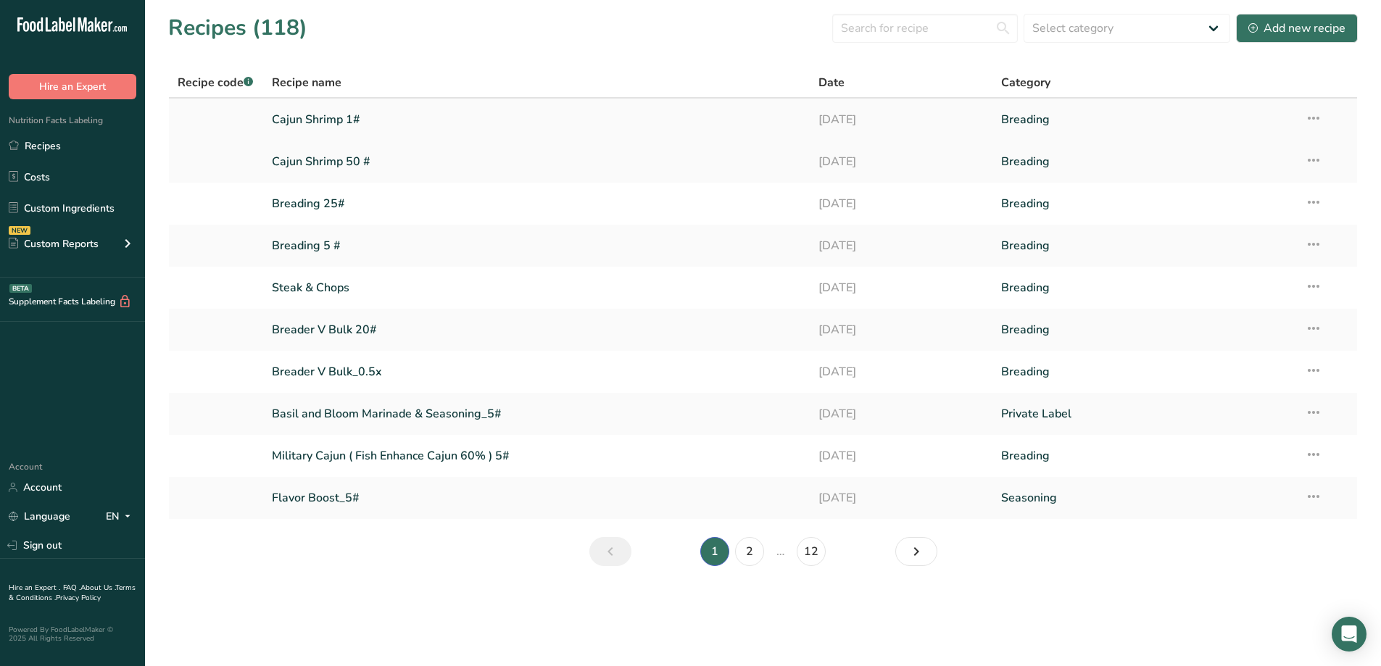
click at [338, 115] on link "Cajun Shrimp 1#" at bounding box center [537, 119] width 530 height 30
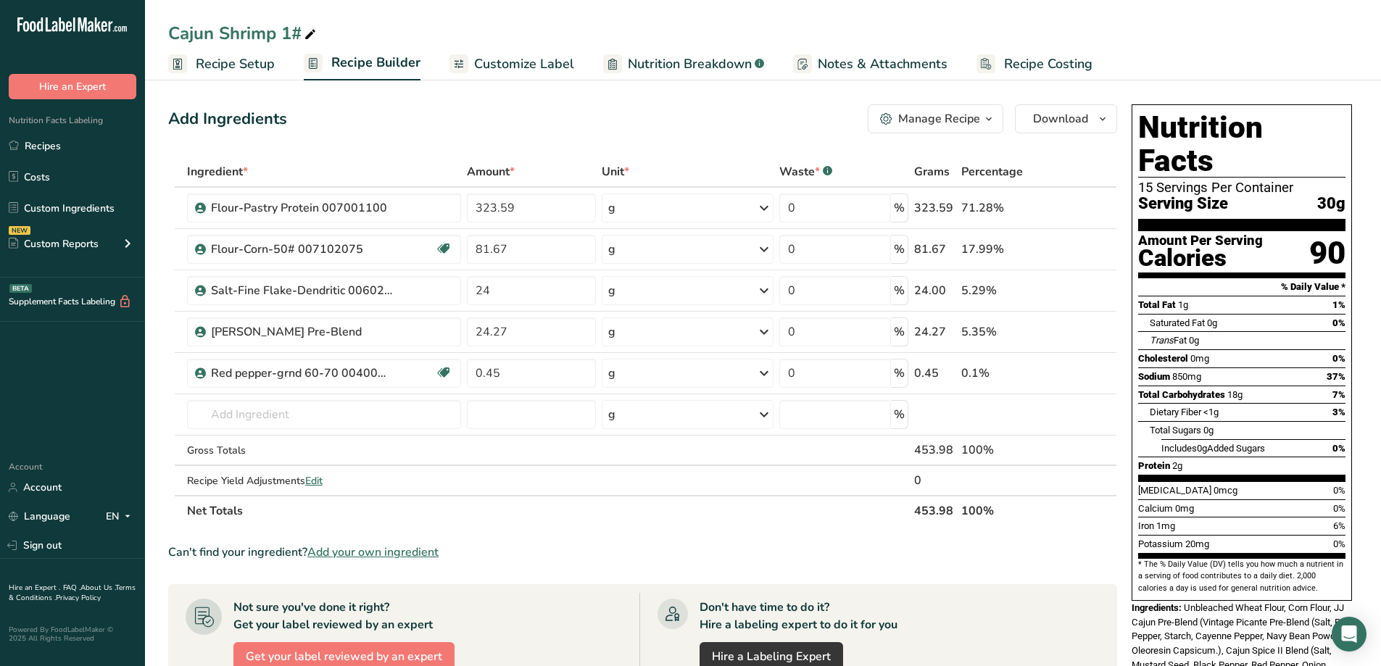
click at [983, 118] on icon "button" at bounding box center [989, 119] width 12 height 18
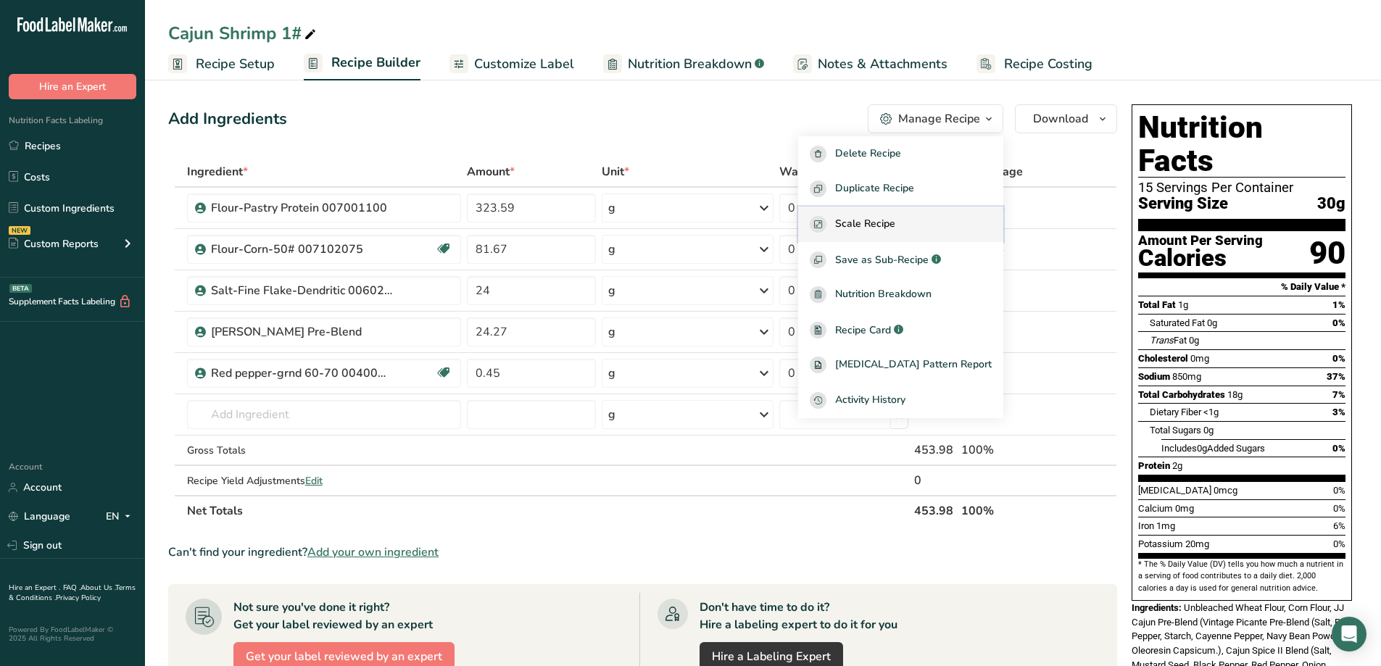
click at [895, 216] on span "Scale Recipe" at bounding box center [865, 224] width 60 height 17
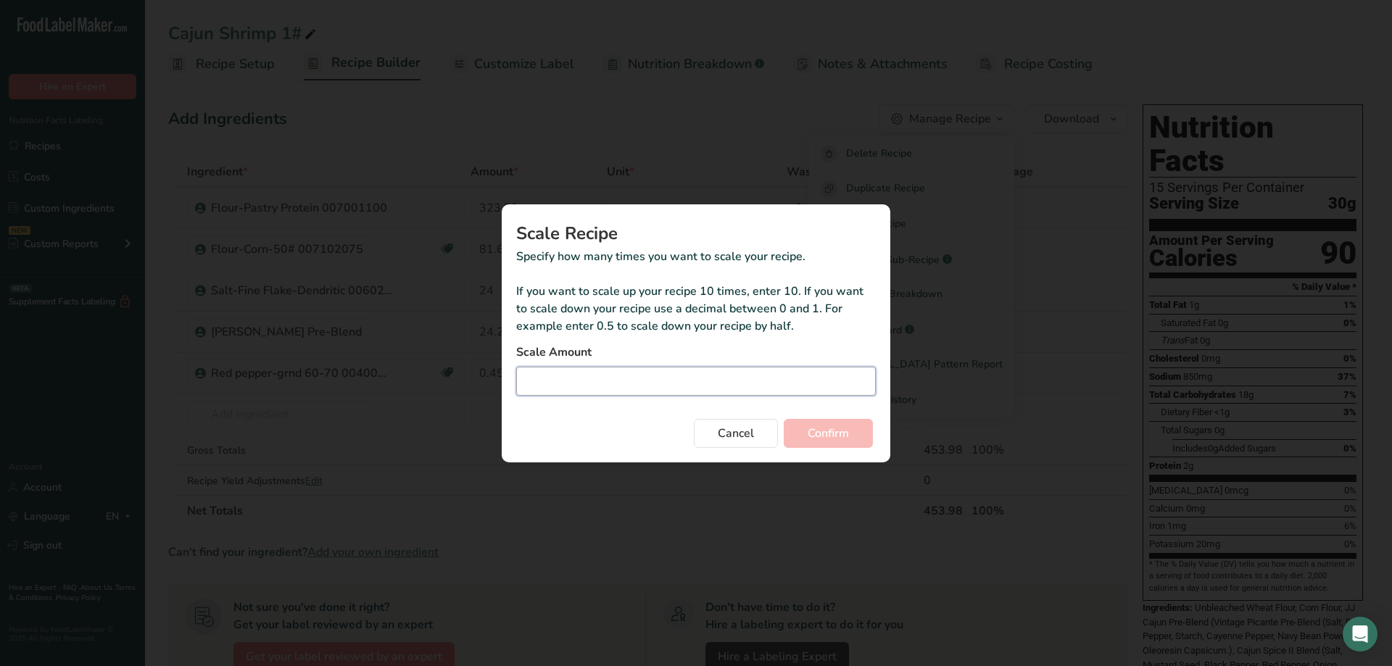
click at [650, 382] on input "Duplicate recipe modal" at bounding box center [695, 381] width 359 height 29
type input "49.93"
click at [848, 430] on span "Confirm" at bounding box center [827, 433] width 41 height 17
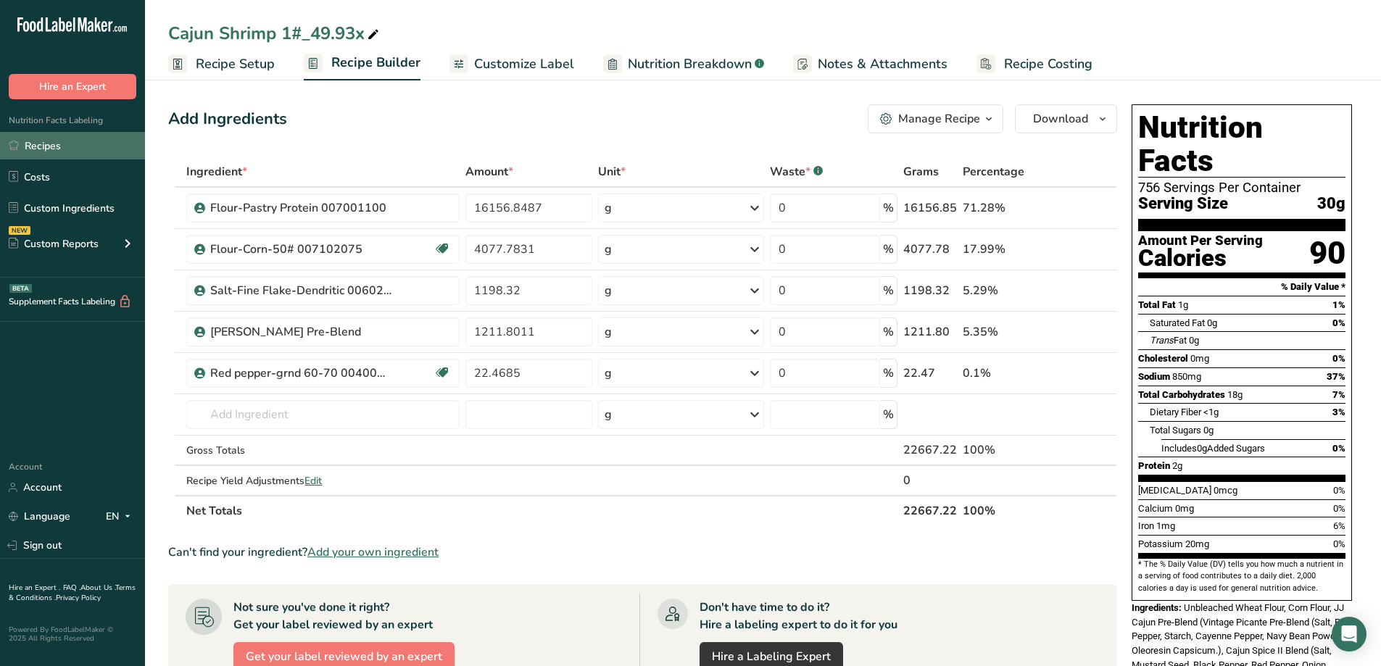
click at [30, 149] on link "Recipes" at bounding box center [72, 146] width 145 height 28
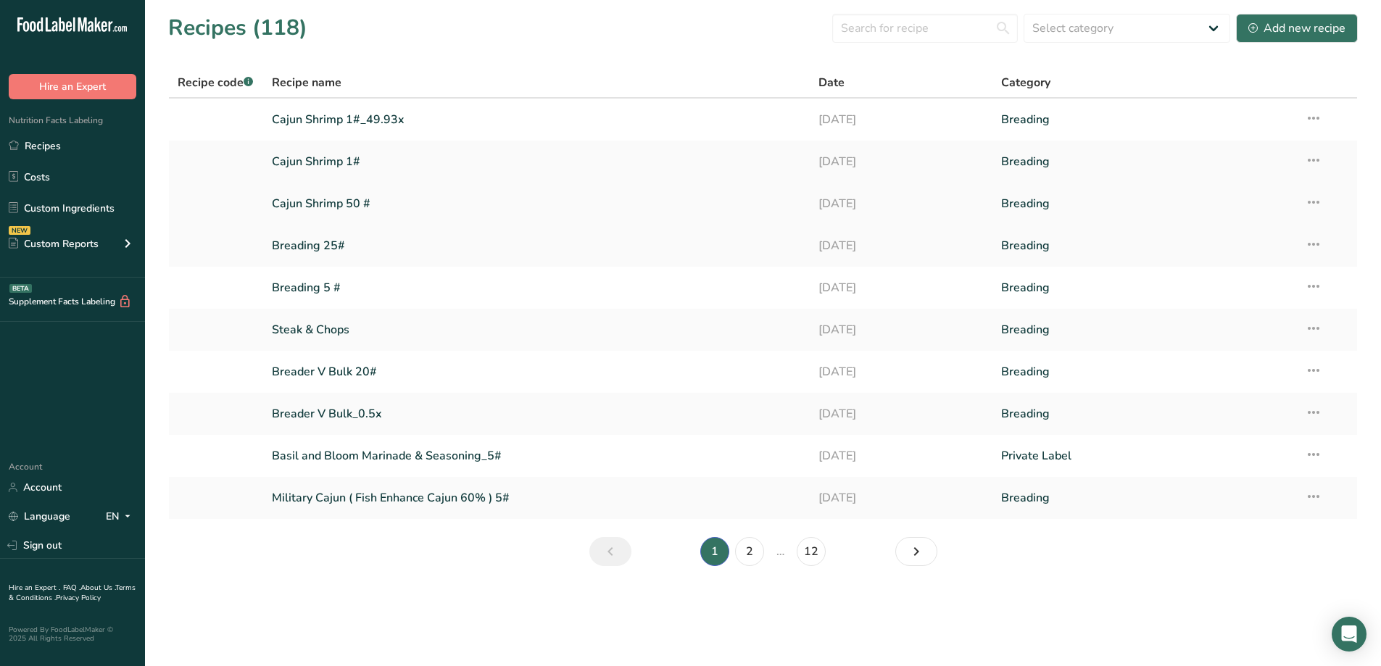
click at [404, 199] on link "Cajun Shrimp 50 #" at bounding box center [537, 203] width 530 height 30
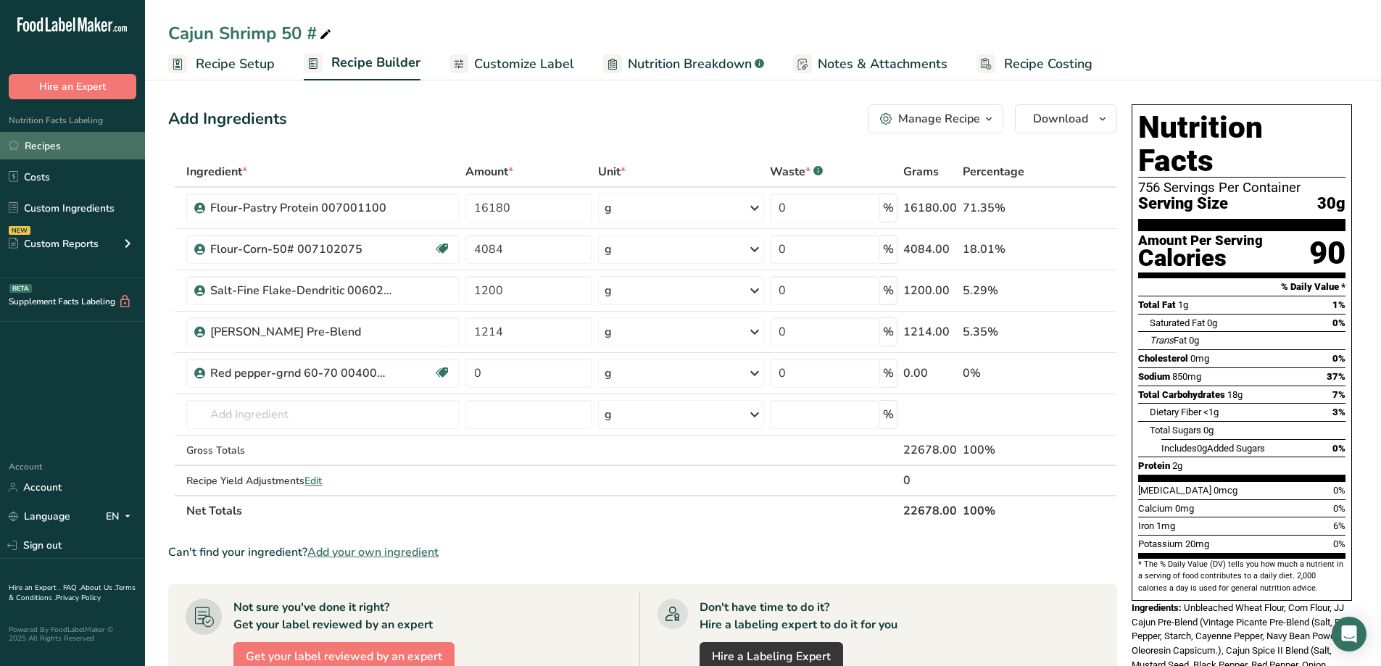
click at [47, 145] on link "Recipes" at bounding box center [72, 146] width 145 height 28
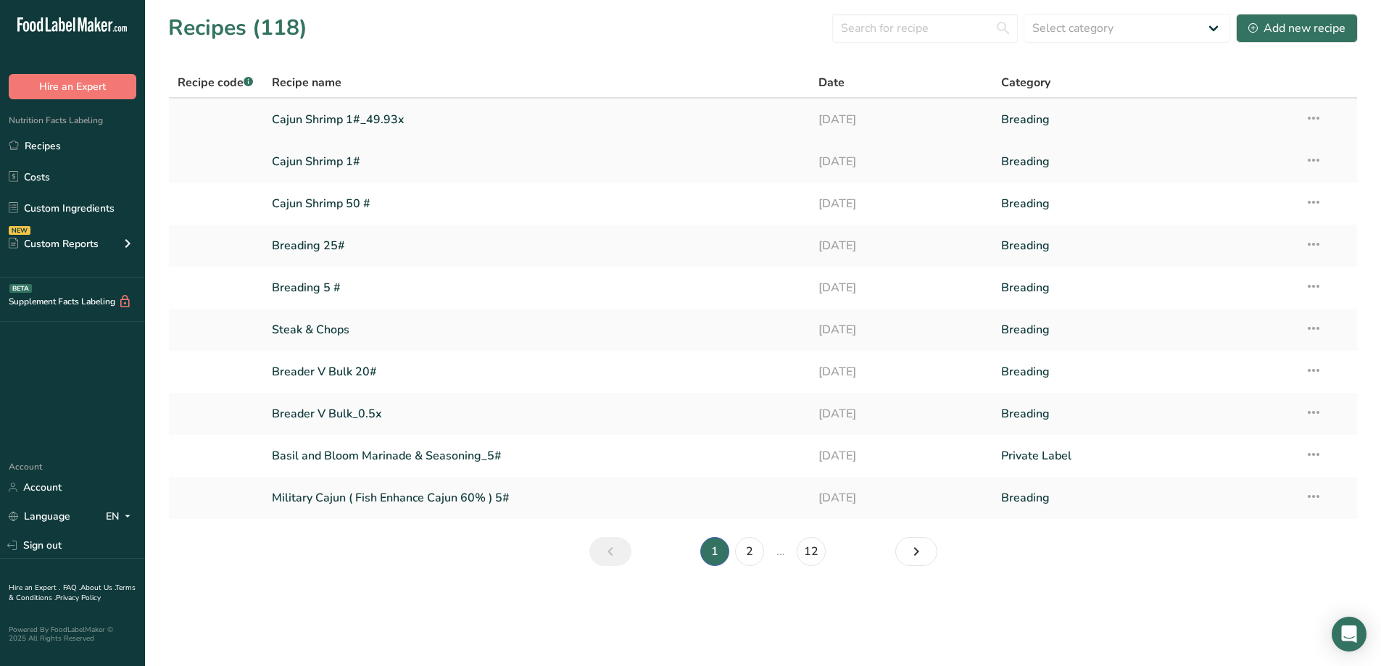
click at [1308, 117] on icon at bounding box center [1313, 118] width 17 height 26
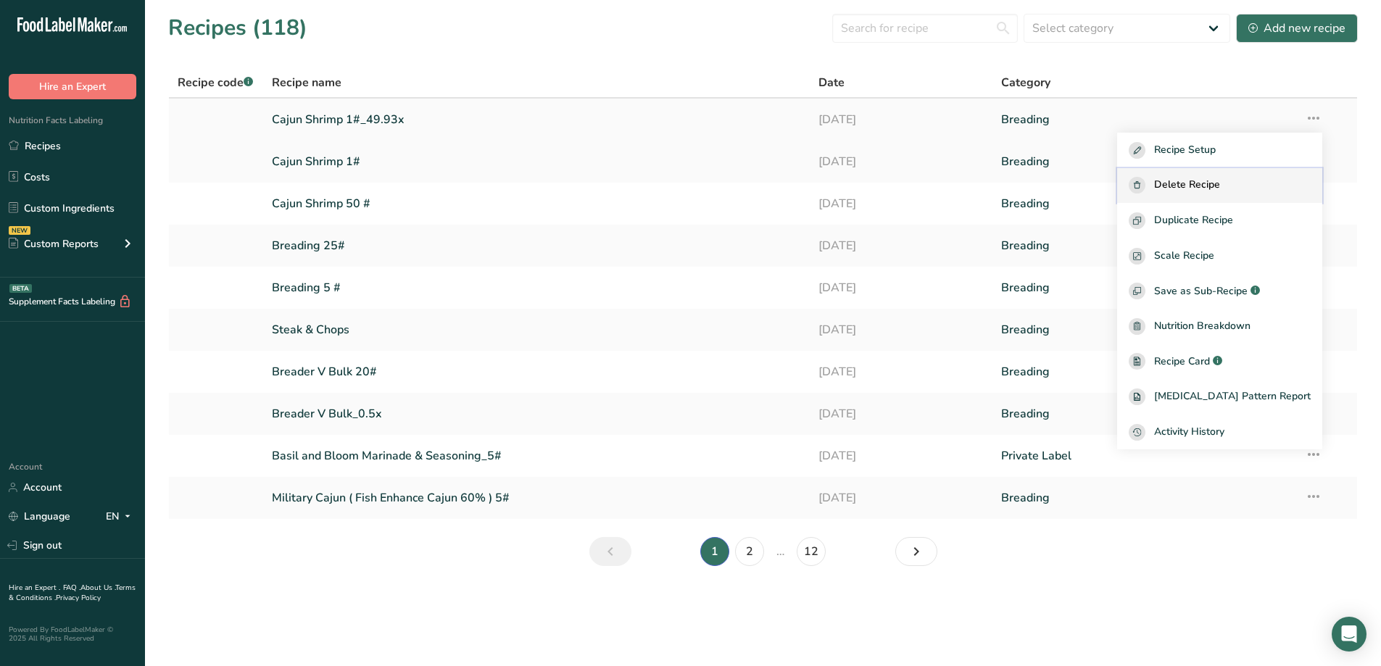
click at [1220, 178] on span "Delete Recipe" at bounding box center [1187, 185] width 66 height 17
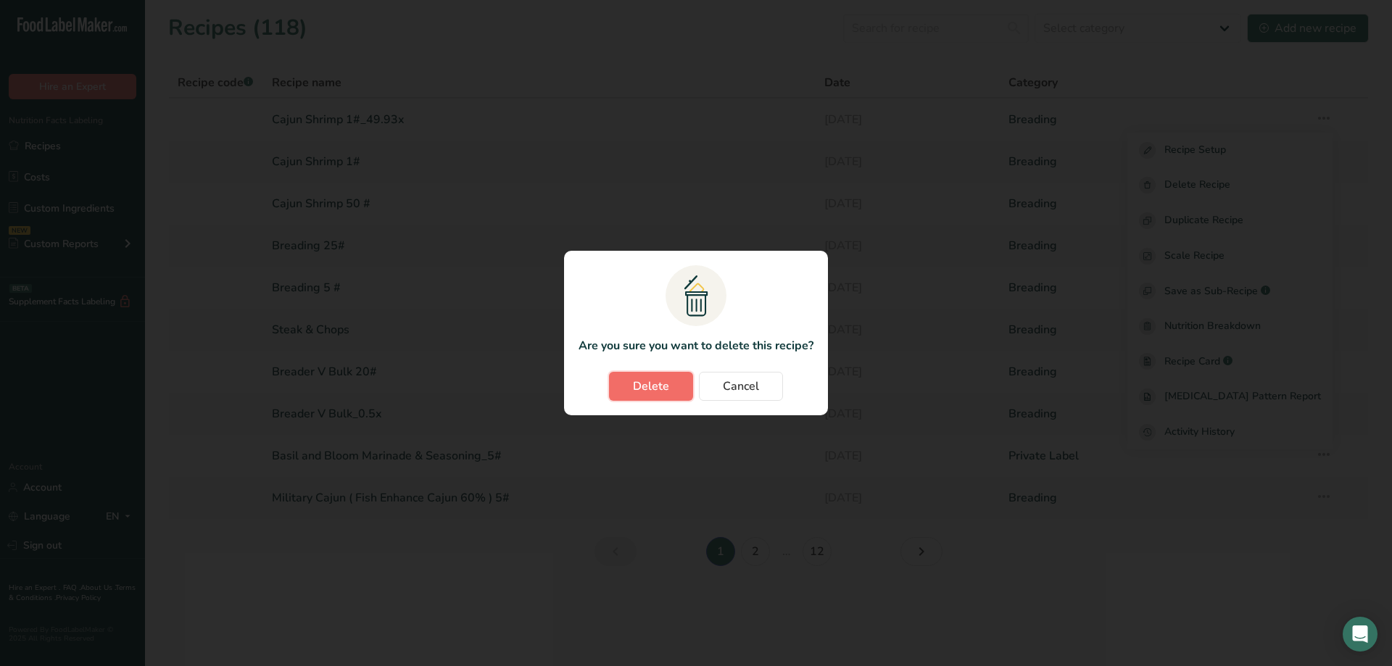
click at [656, 386] on span "Delete" at bounding box center [651, 386] width 36 height 17
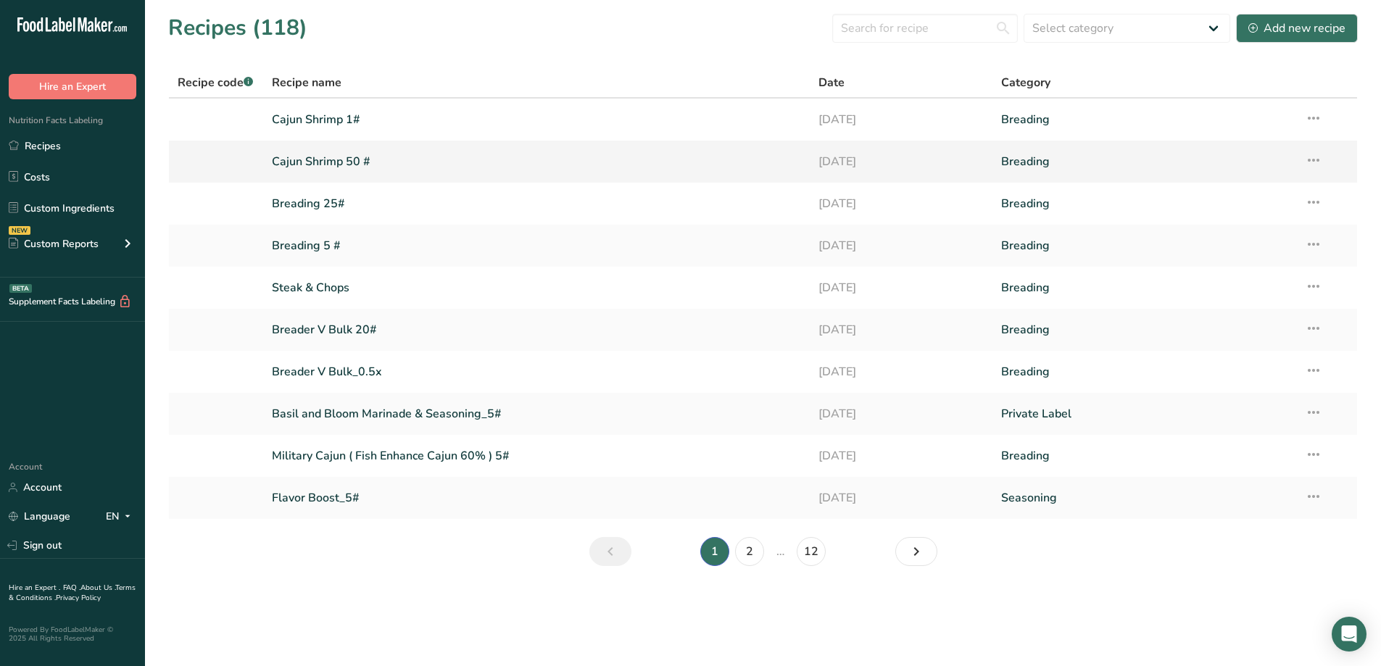
click at [359, 165] on link "Cajun Shrimp 50 #" at bounding box center [537, 161] width 530 height 30
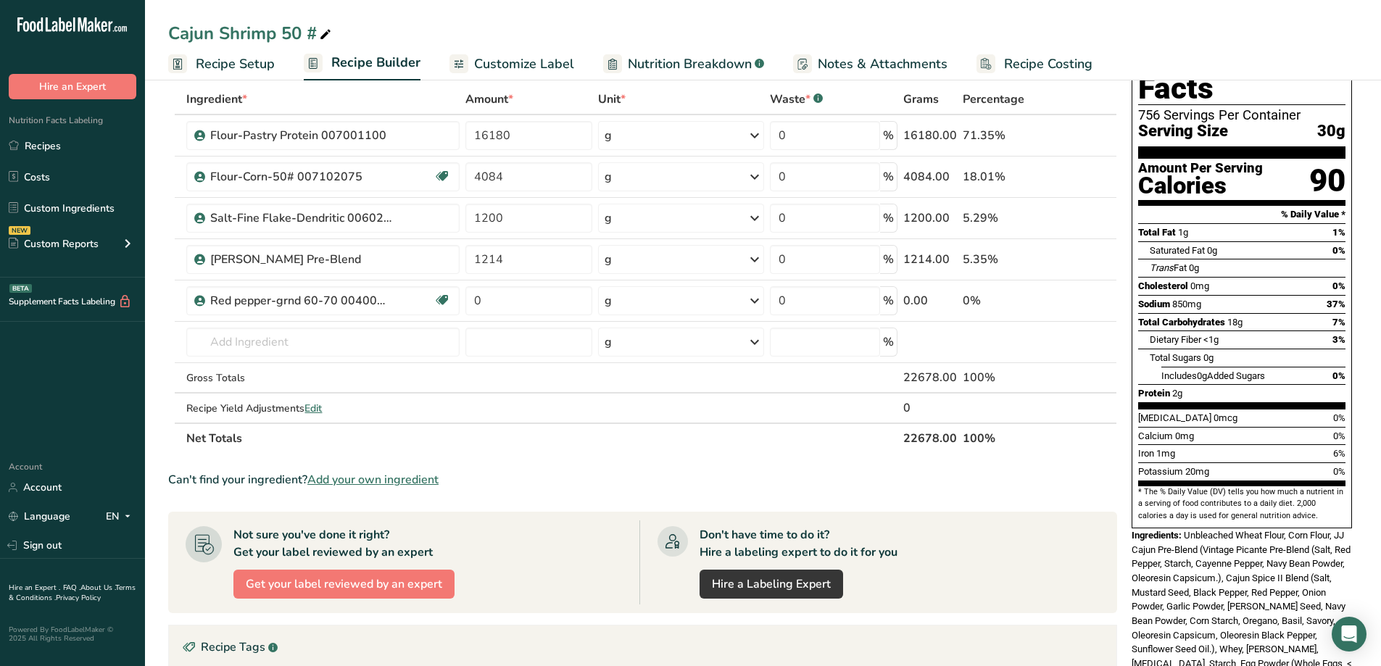
scroll to position [145, 0]
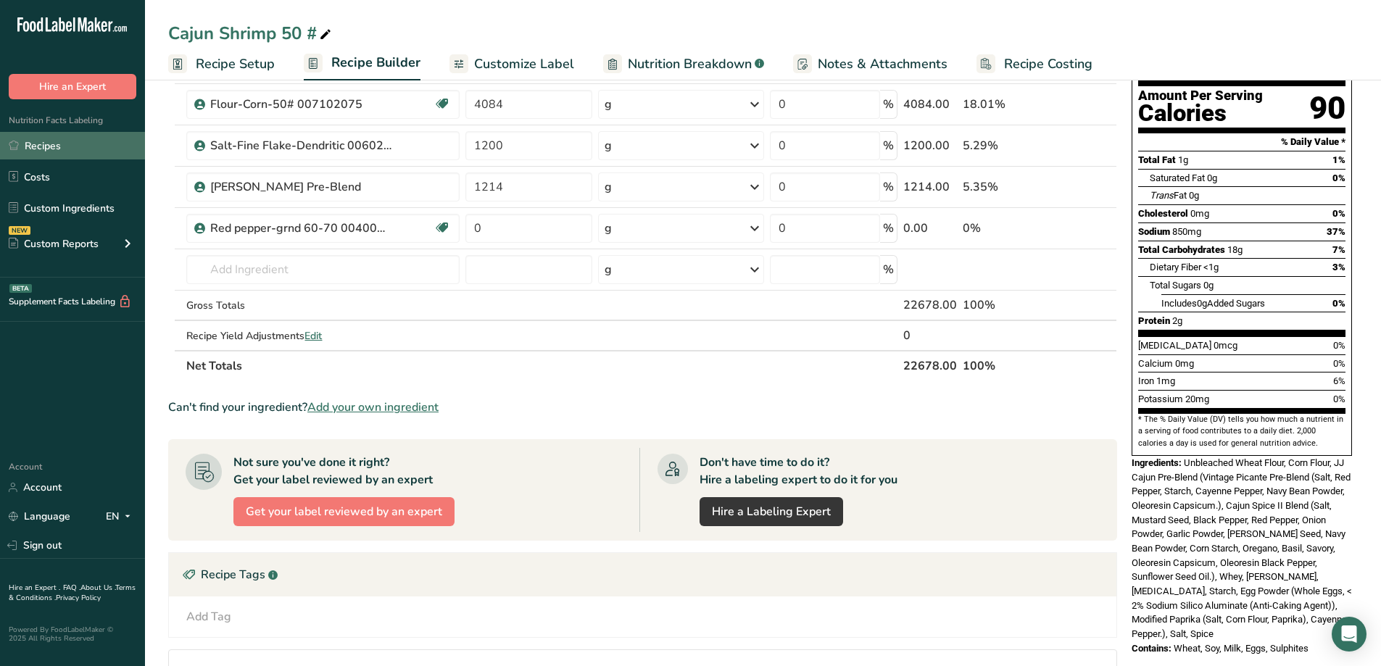
click at [51, 146] on link "Recipes" at bounding box center [72, 146] width 145 height 28
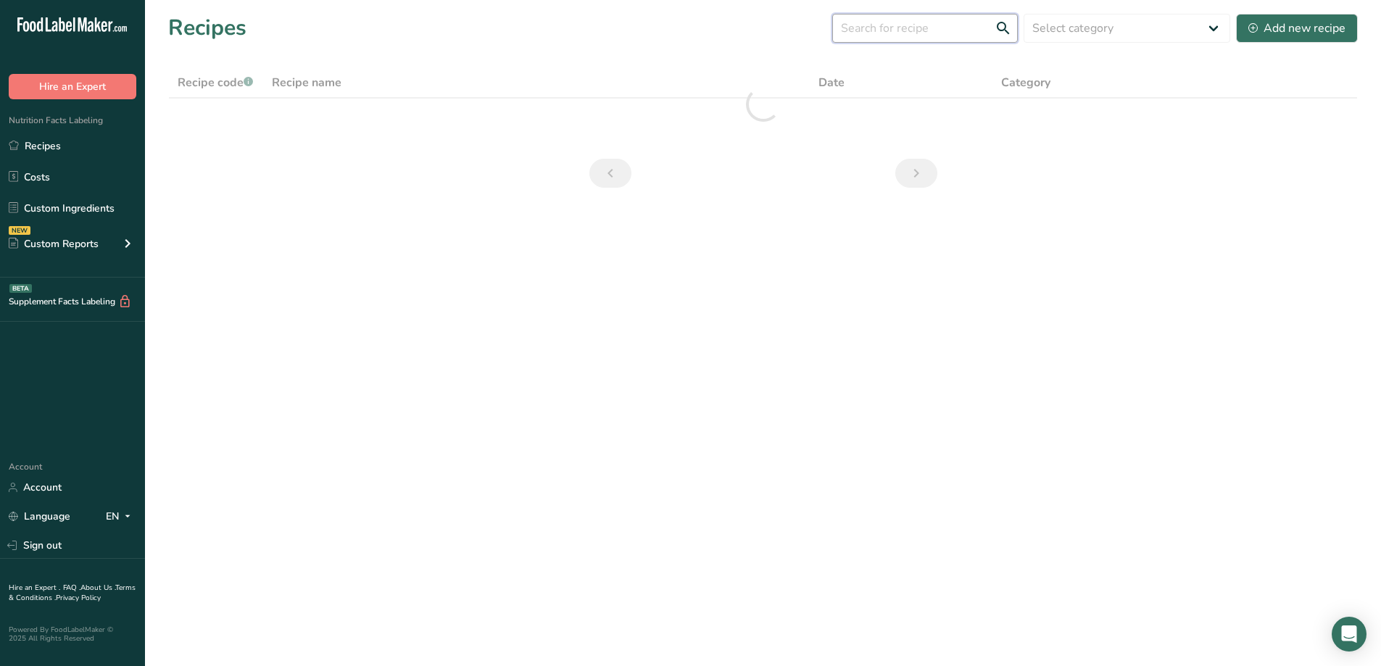
click at [914, 29] on input "text" at bounding box center [925, 28] width 186 height 29
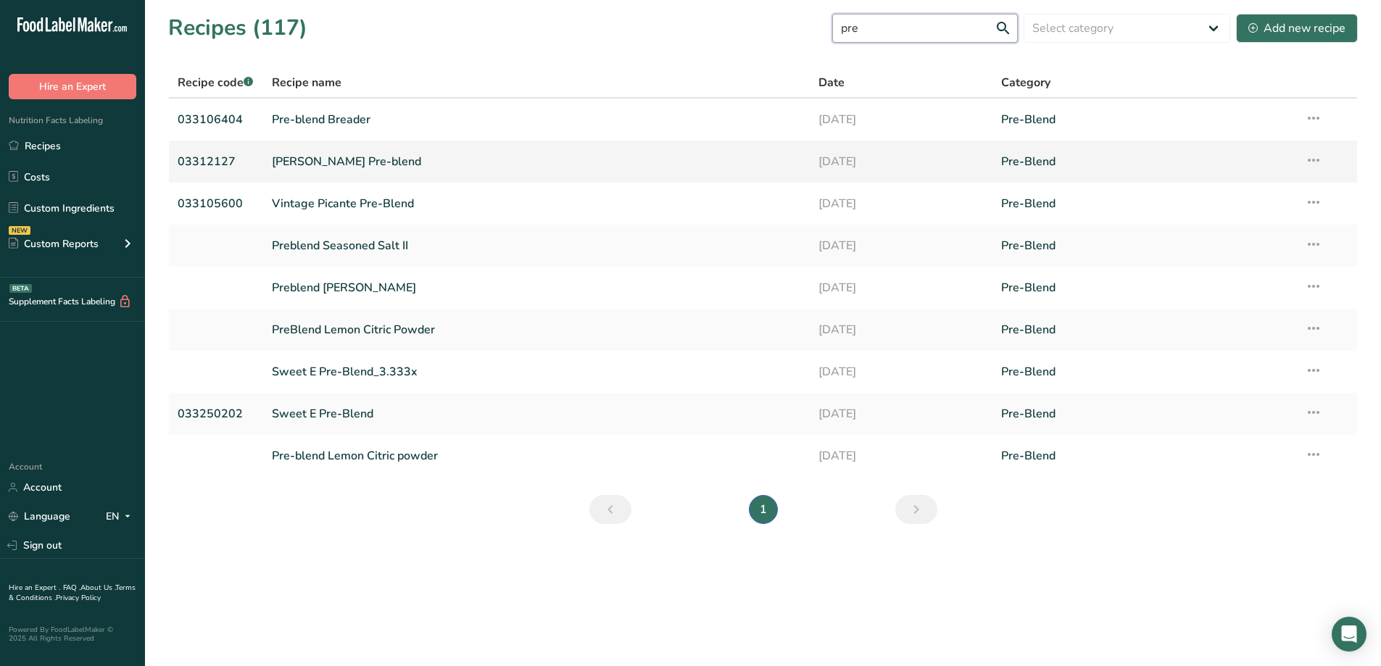
type input "pre"
click at [371, 161] on link "[PERSON_NAME] Pre-blend" at bounding box center [537, 161] width 530 height 30
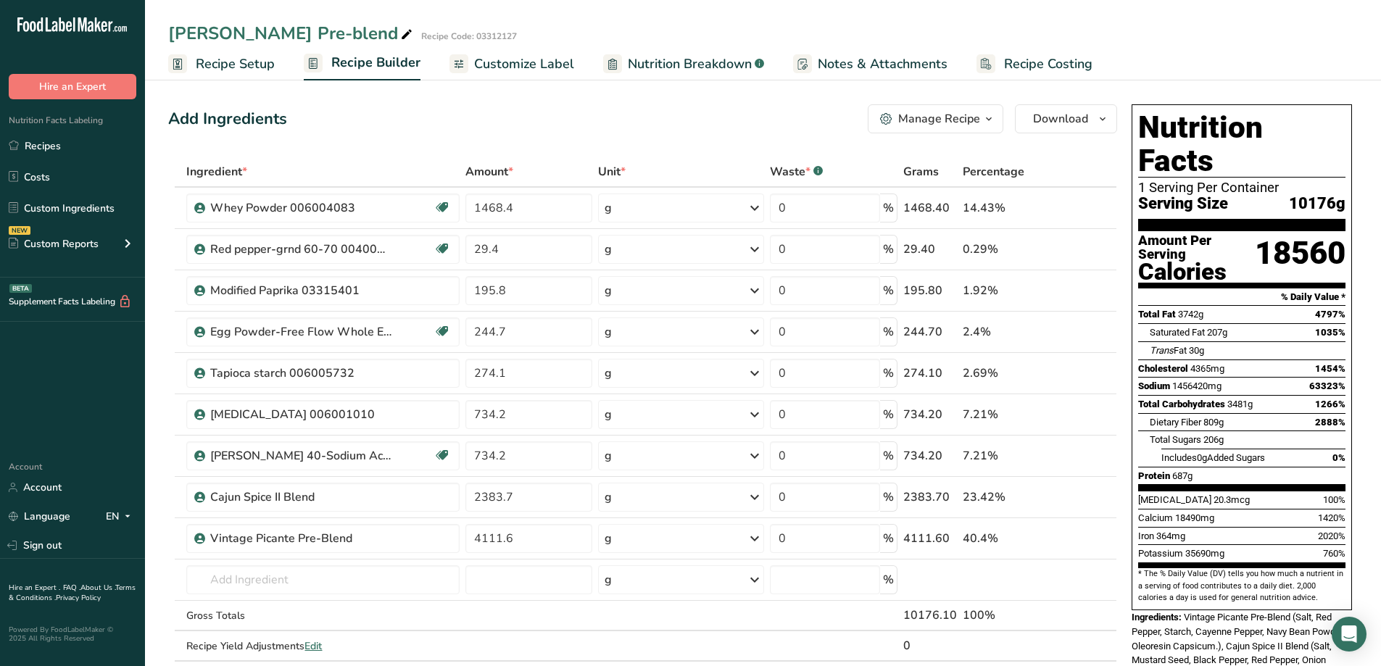
click at [997, 112] on span "button" at bounding box center [988, 118] width 17 height 17
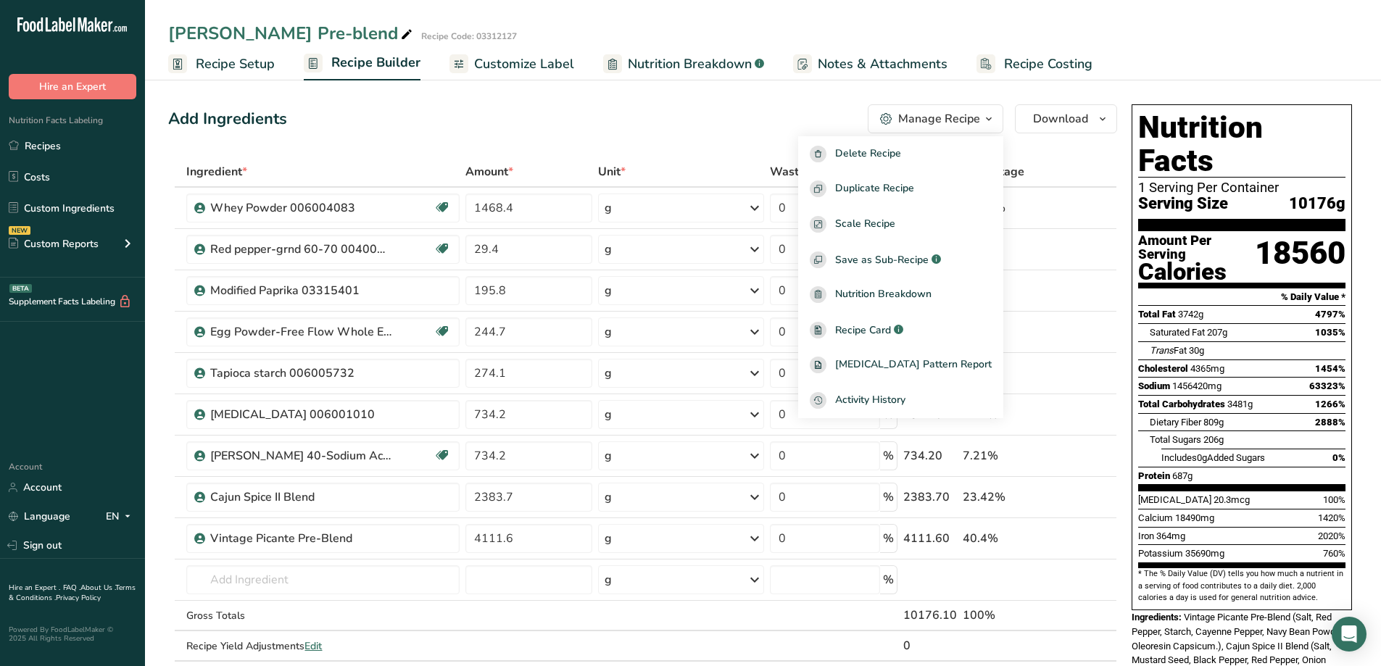
click at [702, 125] on div "Add Ingredients Manage Recipe Delete Recipe Duplicate Recipe Scale Recipe Save …" at bounding box center [642, 118] width 949 height 29
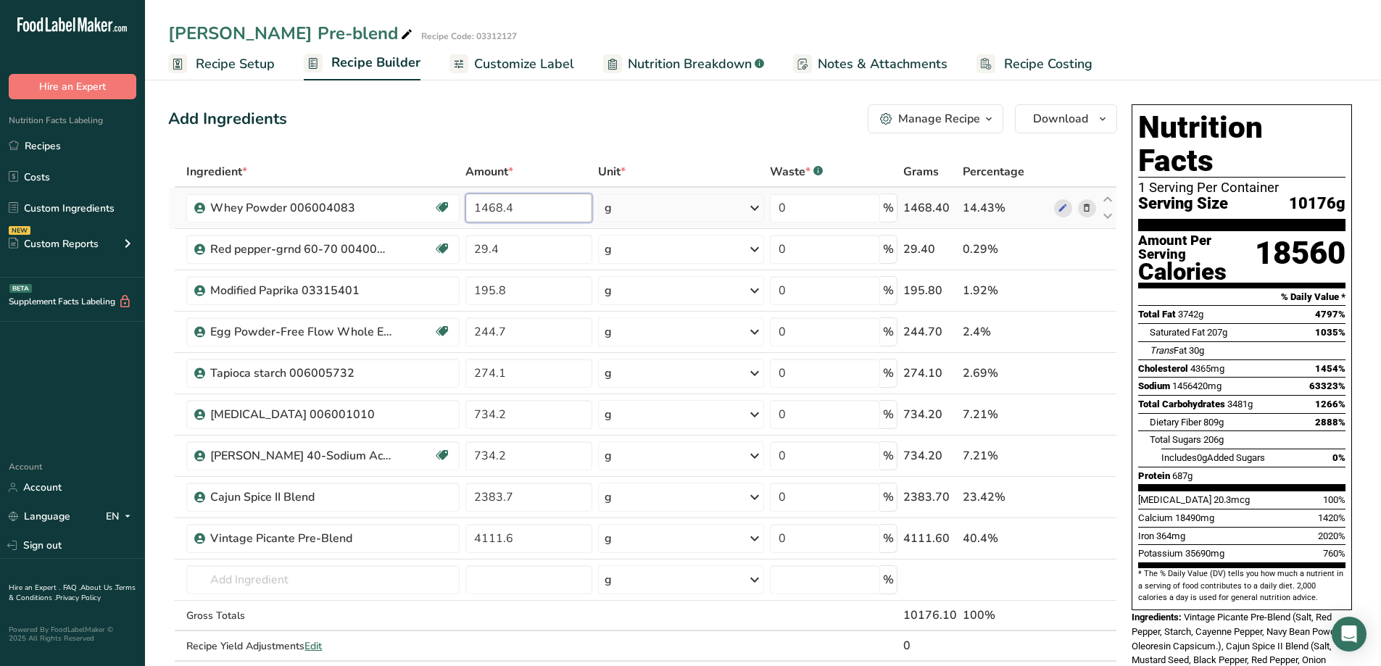
drag, startPoint x: 561, startPoint y: 210, endPoint x: 470, endPoint y: 213, distance: 90.6
click at [470, 213] on input "1468.4" at bounding box center [528, 208] width 126 height 29
type input "13.823"
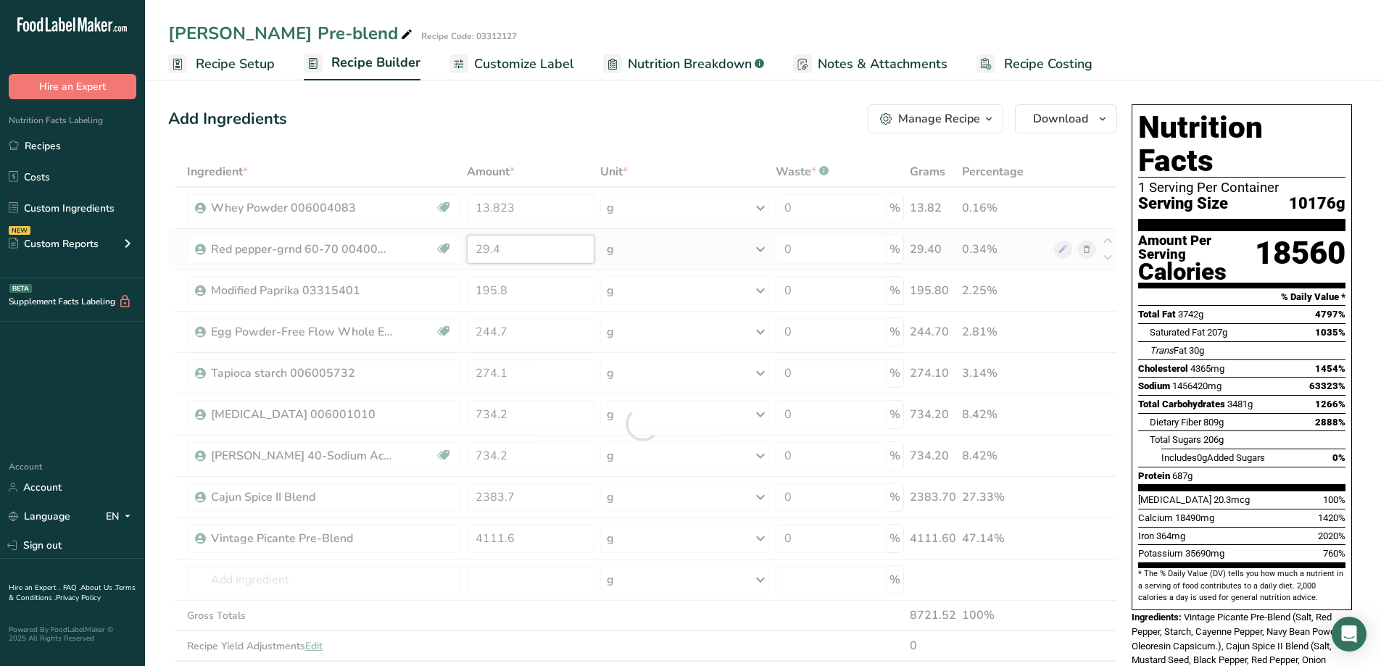
click at [554, 253] on div "Ingredient * Amount * Unit * Waste * .a-a{fill:#347362;}.b-a{fill:#fff;} Grams …" at bounding box center [642, 424] width 949 height 535
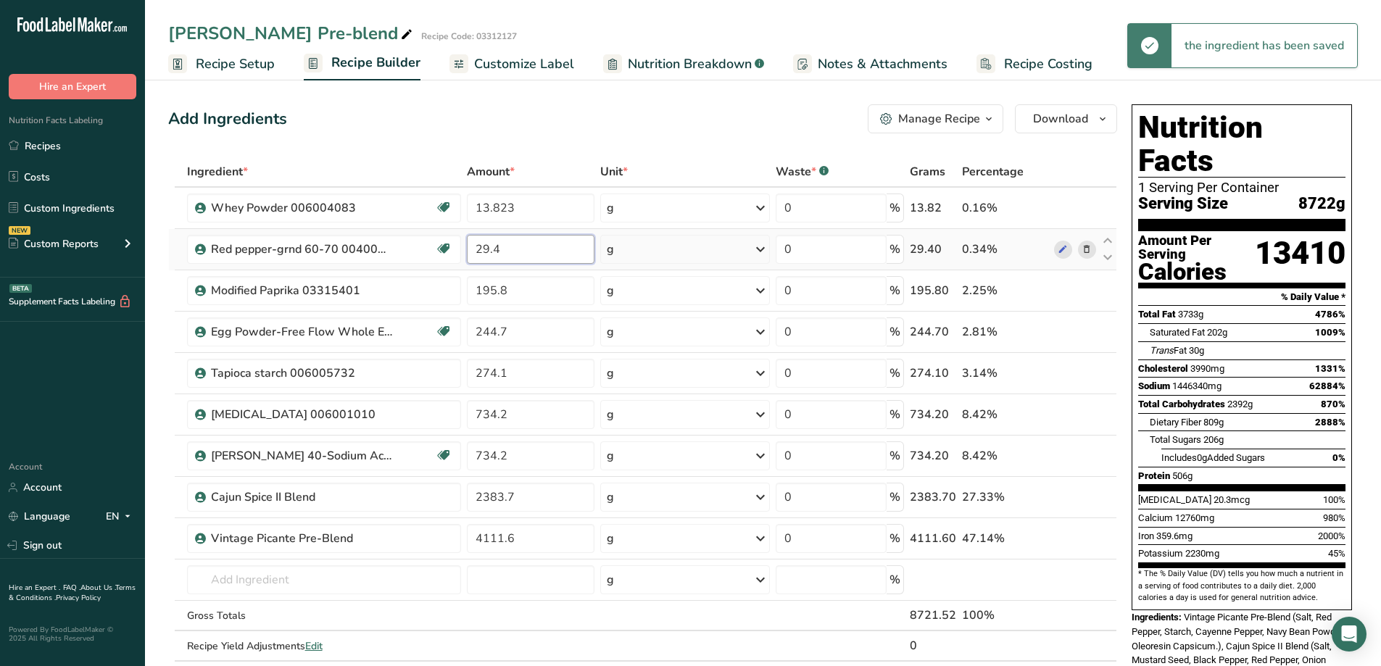
drag, startPoint x: 561, startPoint y: 257, endPoint x: 464, endPoint y: 260, distance: 97.2
click at [464, 260] on td "29.4" at bounding box center [531, 249] width 134 height 41
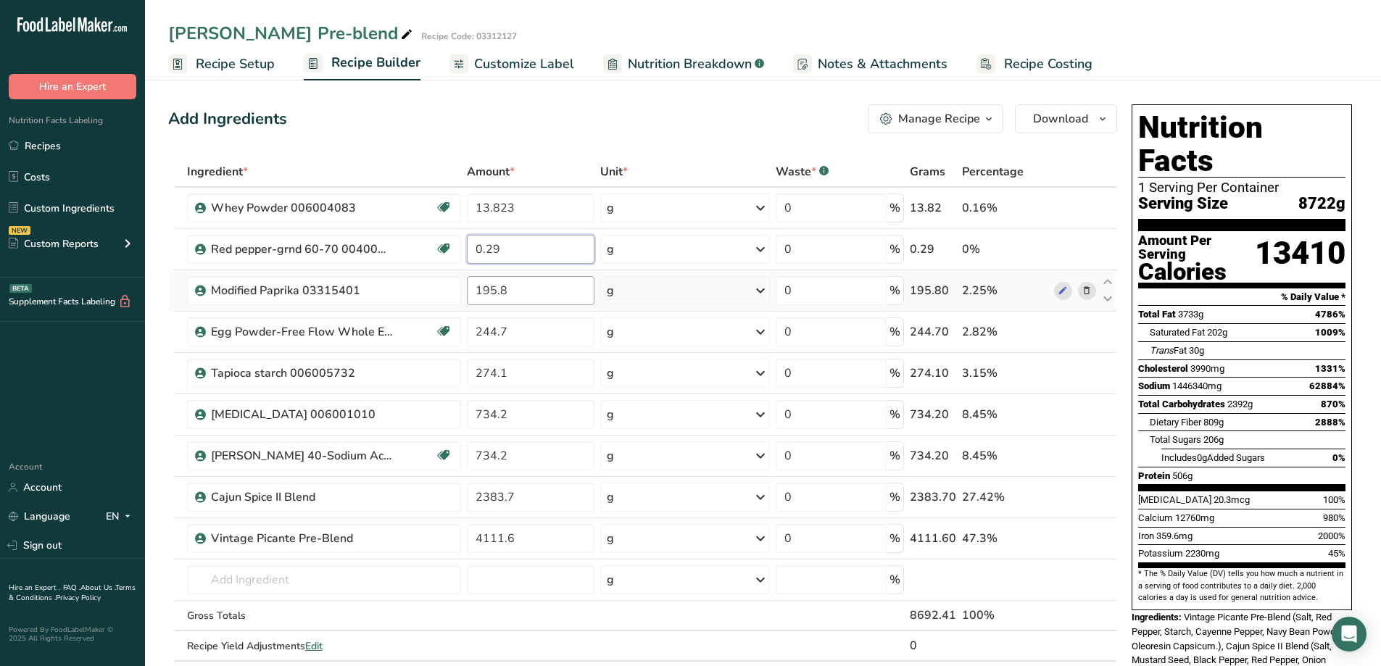
type input "0.29"
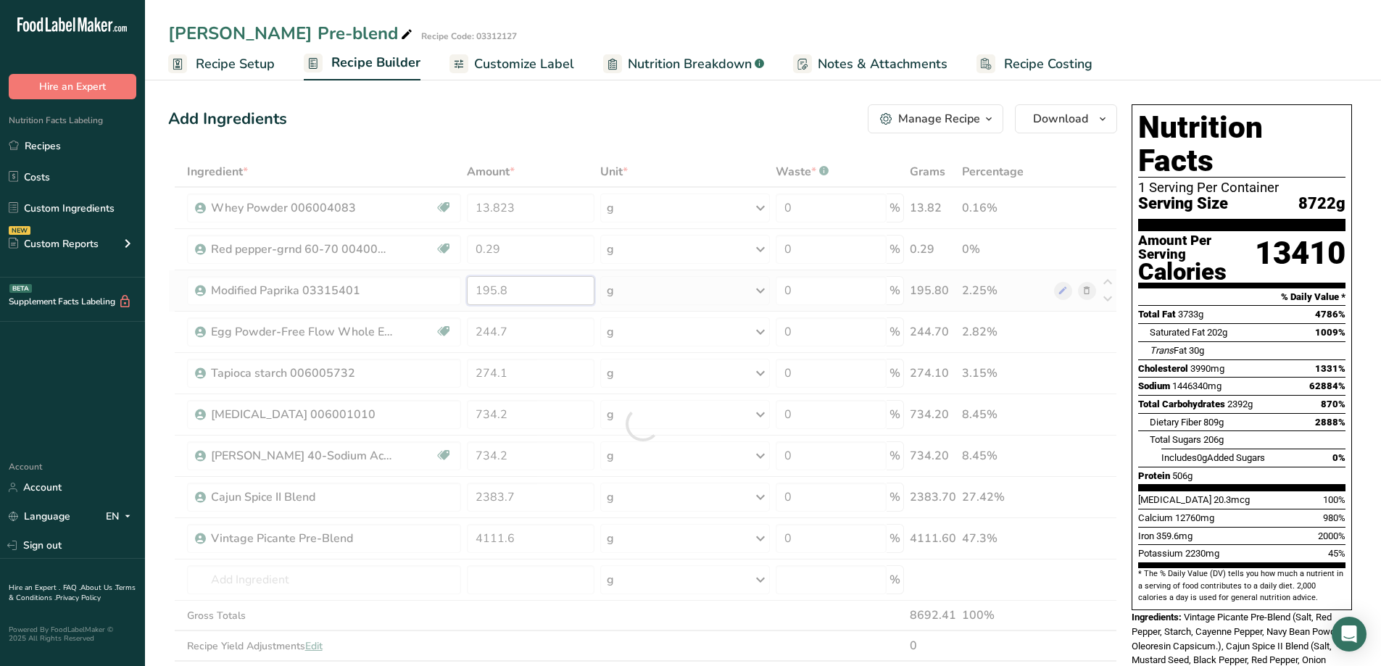
click at [533, 293] on div "Ingredient * Amount * Unit * Waste * .a-a{fill:#347362;}.b-a{fill:#fff;} Grams …" at bounding box center [642, 424] width 949 height 535
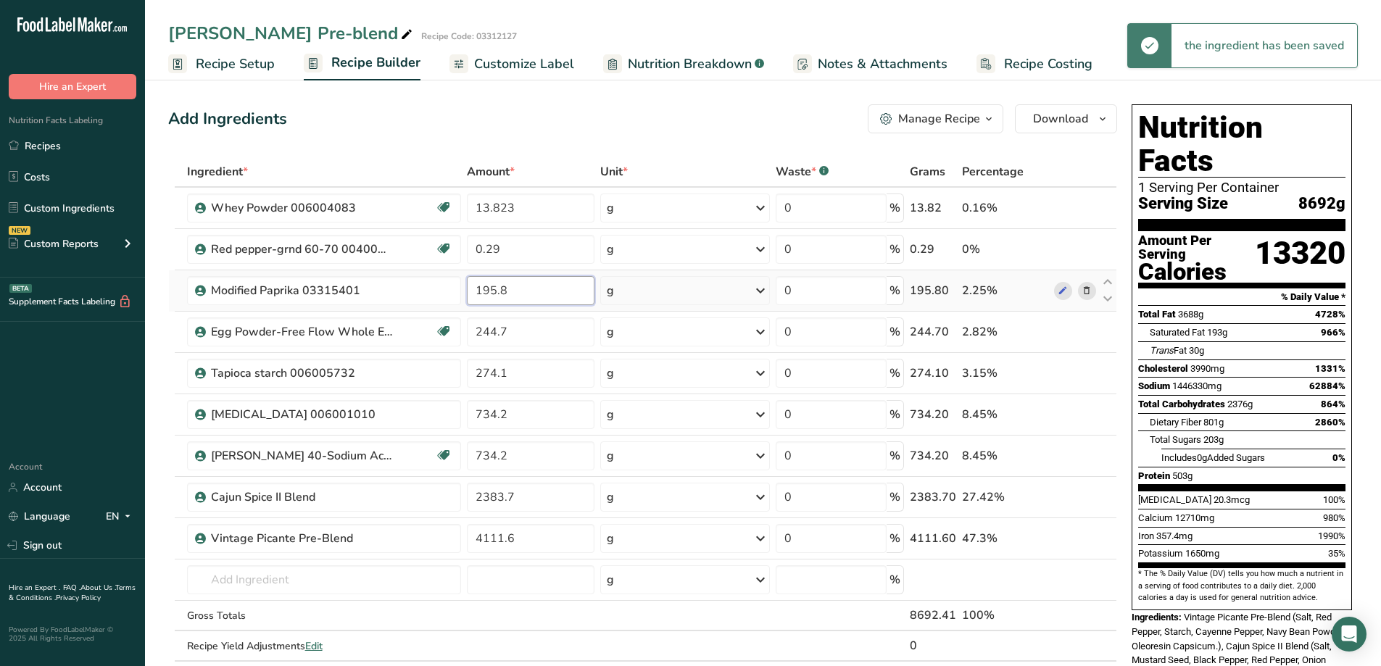
drag, startPoint x: 516, startPoint y: 288, endPoint x: 470, endPoint y: 291, distance: 46.4
click at [470, 291] on input "195.8" at bounding box center [531, 290] width 128 height 29
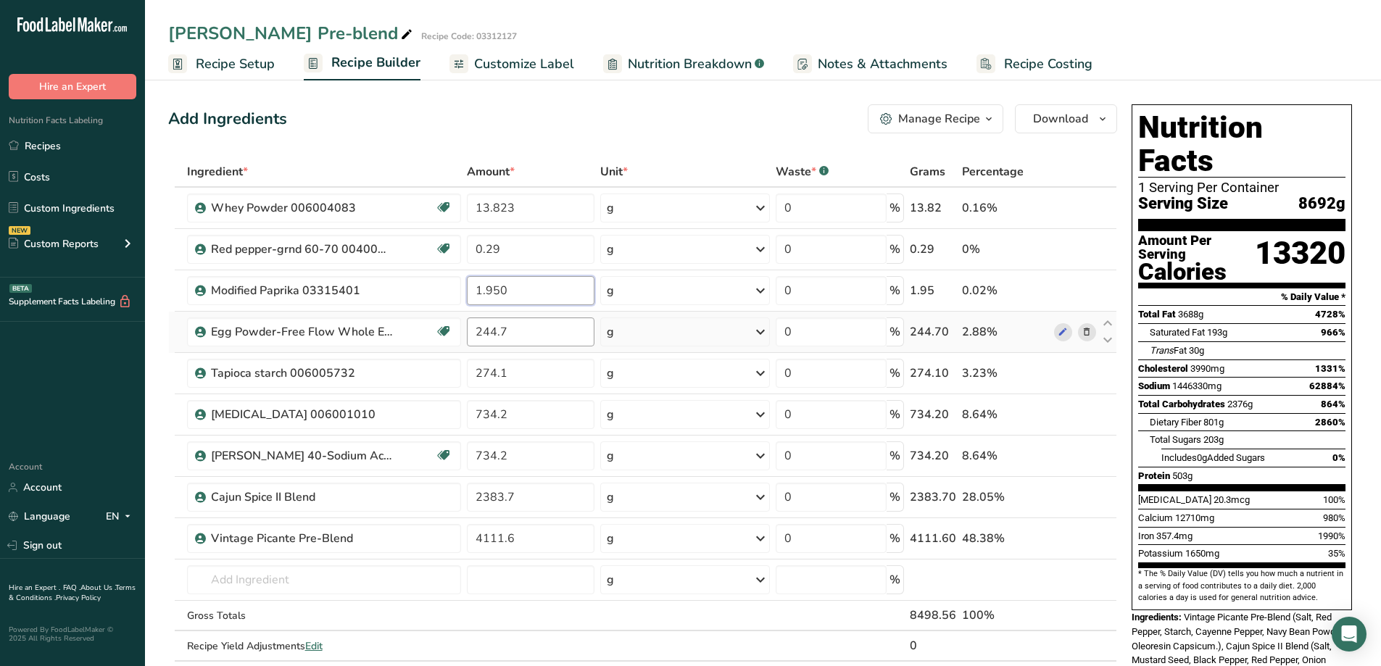
type input "1.950"
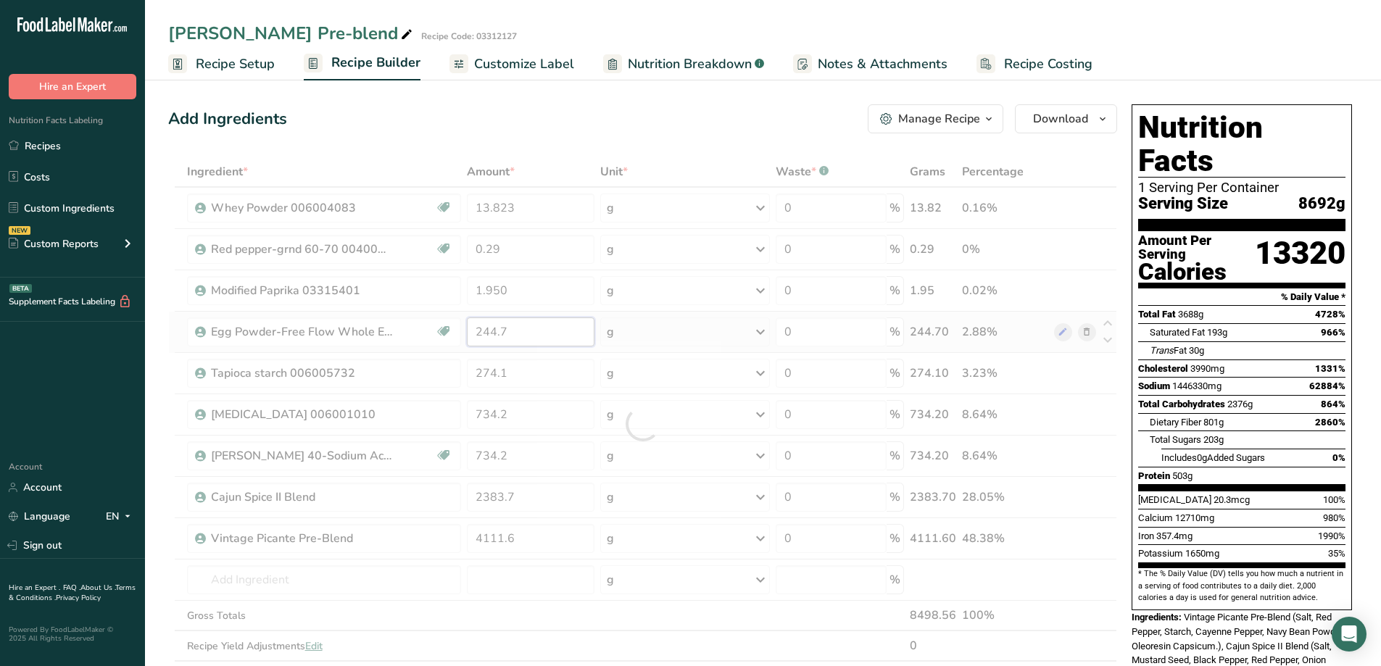
click at [530, 337] on div "Ingredient * Amount * Unit * Waste * .a-a{fill:#347362;}.b-a{fill:#fff;} Grams …" at bounding box center [642, 424] width 949 height 535
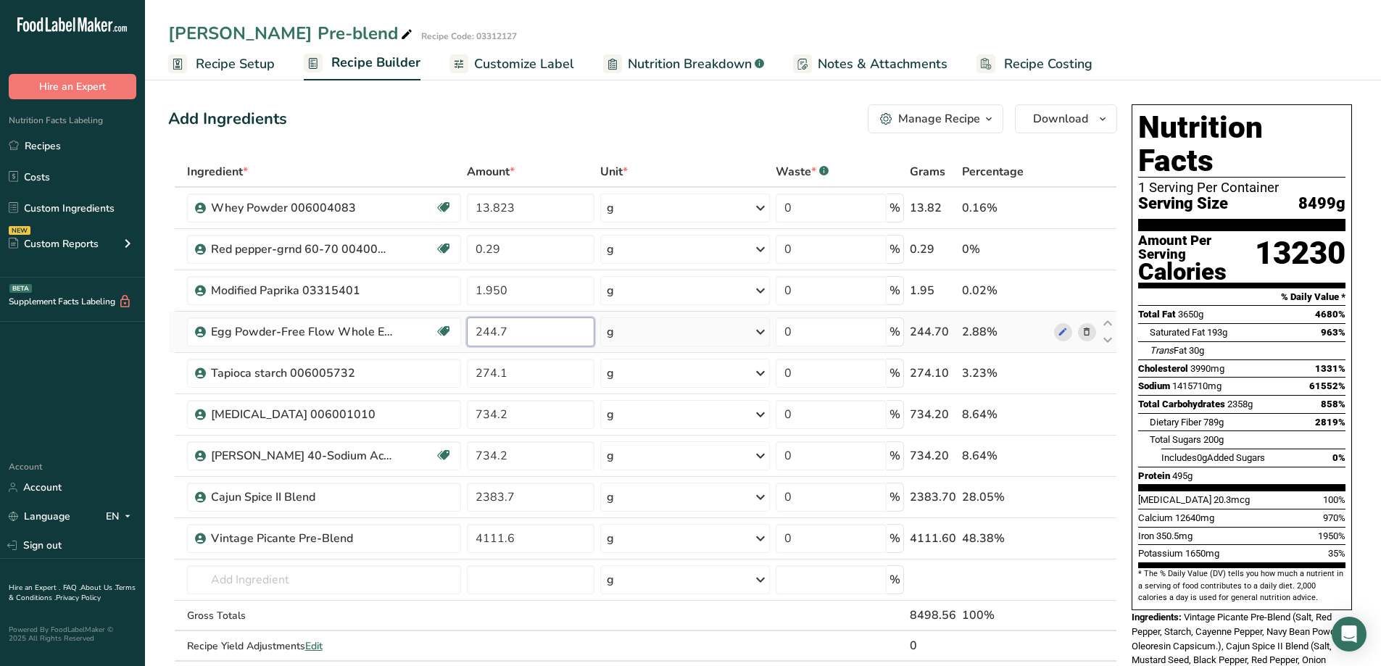
drag, startPoint x: 518, startPoint y: 333, endPoint x: 468, endPoint y: 344, distance: 51.3
click at [468, 344] on input "244.7" at bounding box center [531, 331] width 128 height 29
type input "2.44"
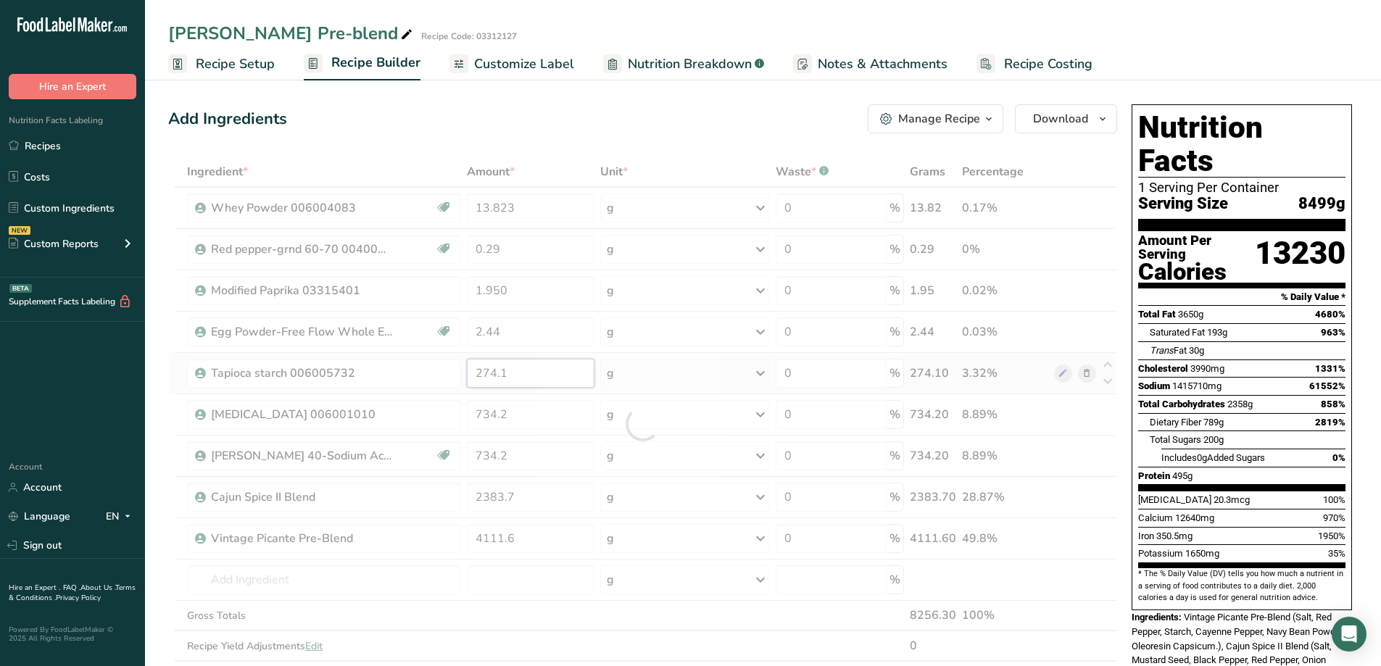
click at [535, 367] on div "Ingredient * Amount * Unit * Waste * .a-a{fill:#347362;}.b-a{fill:#fff;} Grams …" at bounding box center [642, 424] width 949 height 535
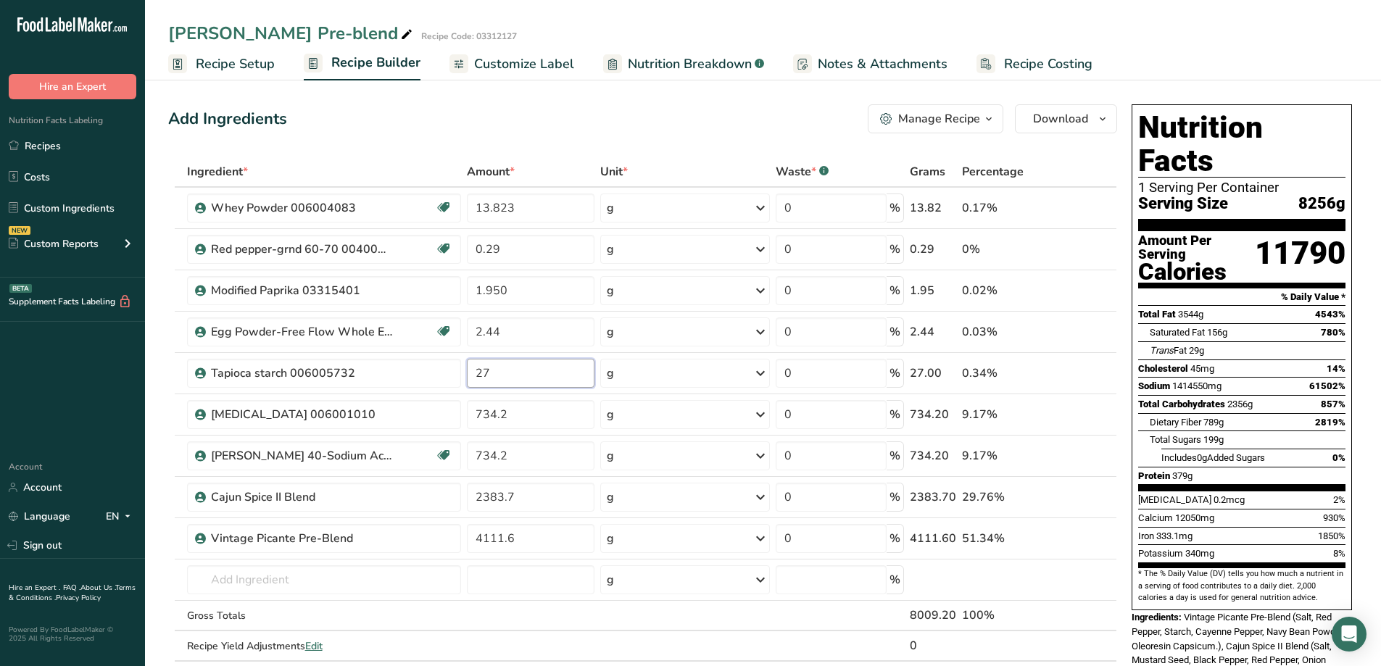
type input "2"
type input "1.883"
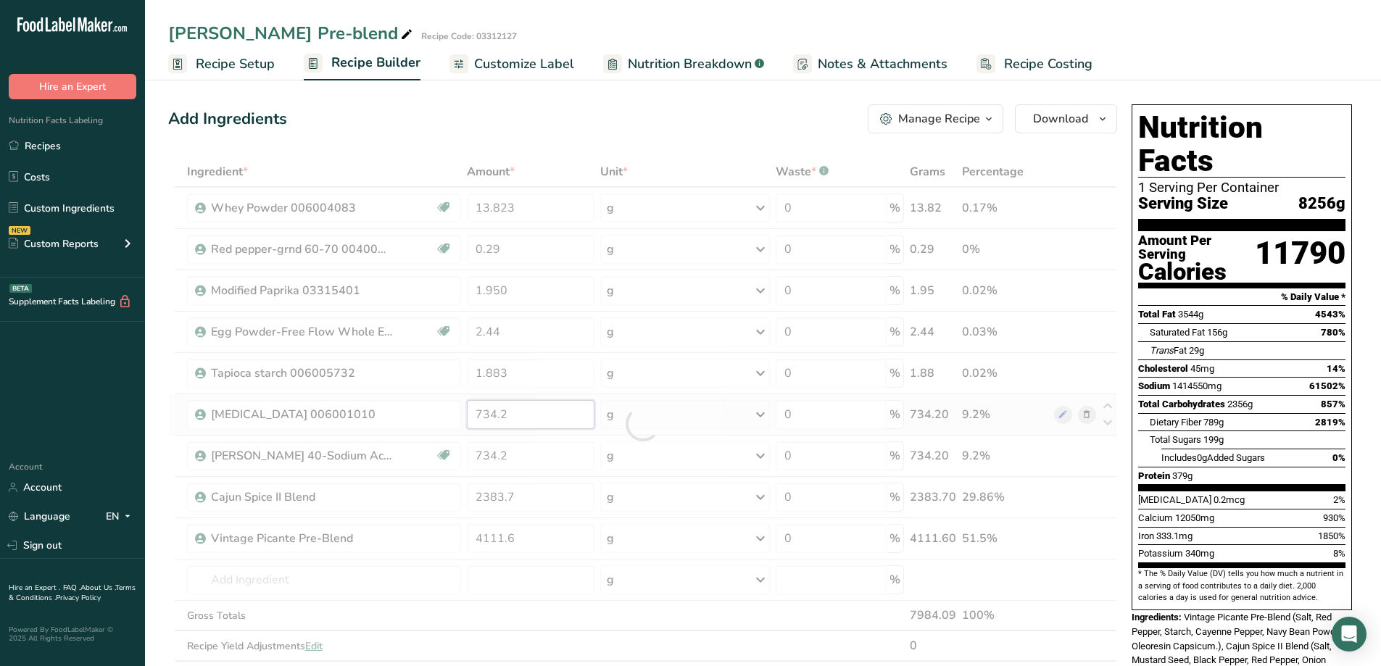
click at [549, 406] on div "Ingredient * Amount * Unit * Waste * .a-a{fill:#347362;}.b-a{fill:#fff;} Grams …" at bounding box center [642, 424] width 949 height 535
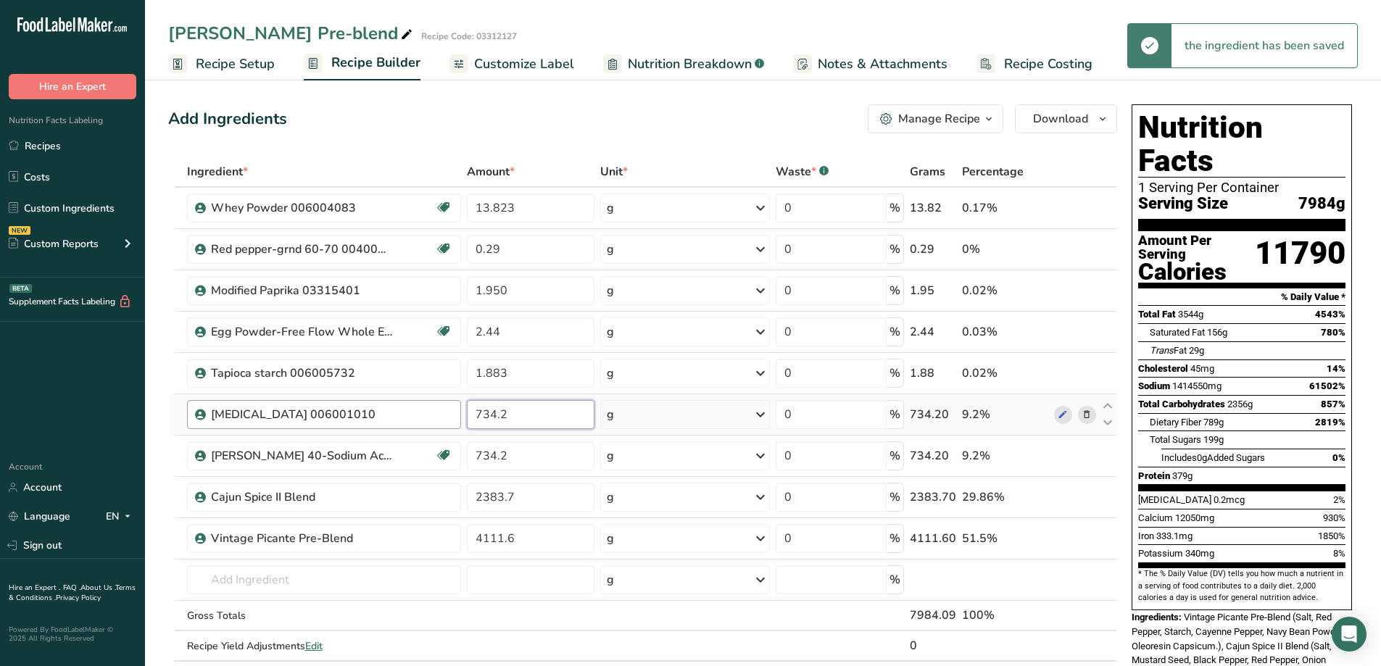
drag, startPoint x: 540, startPoint y: 414, endPoint x: 444, endPoint y: 424, distance: 96.2
click at [444, 424] on tr "[MEDICAL_DATA] 006001010 734.2 g Weight Units g kg mg See more Volume Units l V…" at bounding box center [642, 414] width 947 height 41
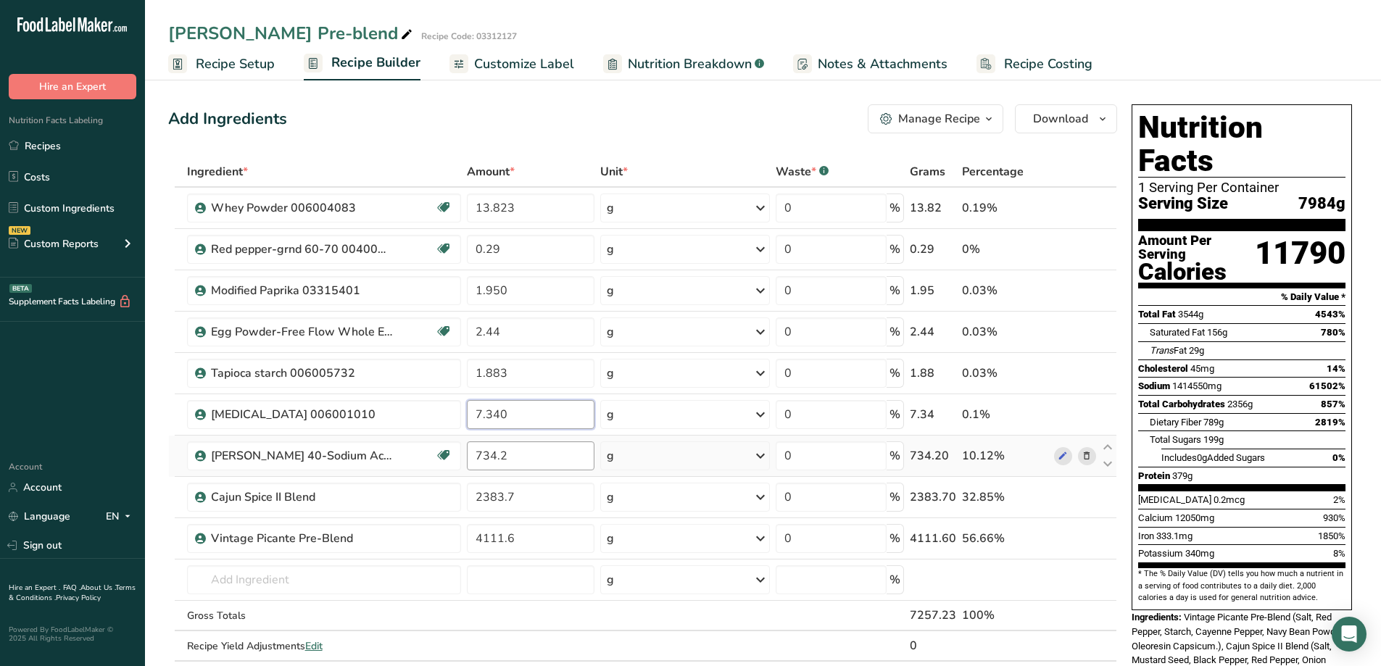
type input "7.340"
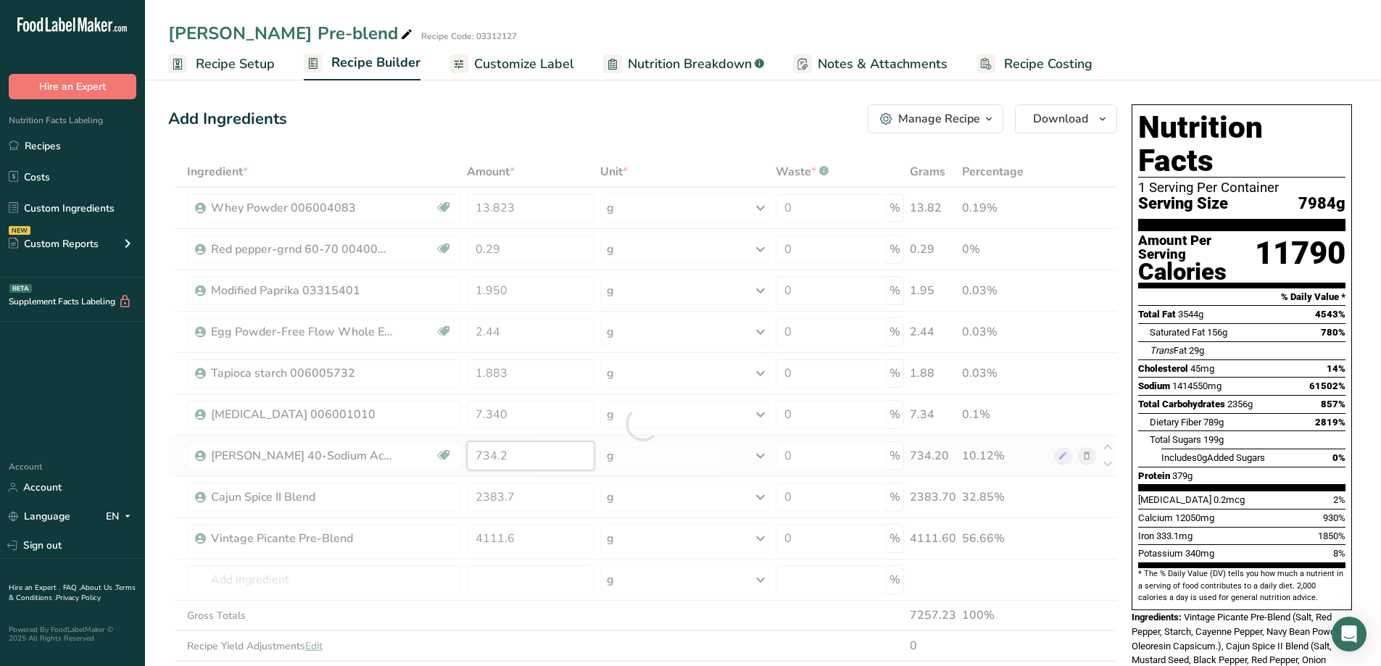
click at [538, 449] on div "Ingredient * Amount * Unit * Waste * .a-a{fill:#347362;}.b-a{fill:#fff;} Grams …" at bounding box center [642, 424] width 949 height 535
click at [555, 333] on div "Ingredient * Amount * Unit * Waste * .a-a{fill:#347362;}.b-a{fill:#fff;} Grams …" at bounding box center [642, 424] width 949 height 535
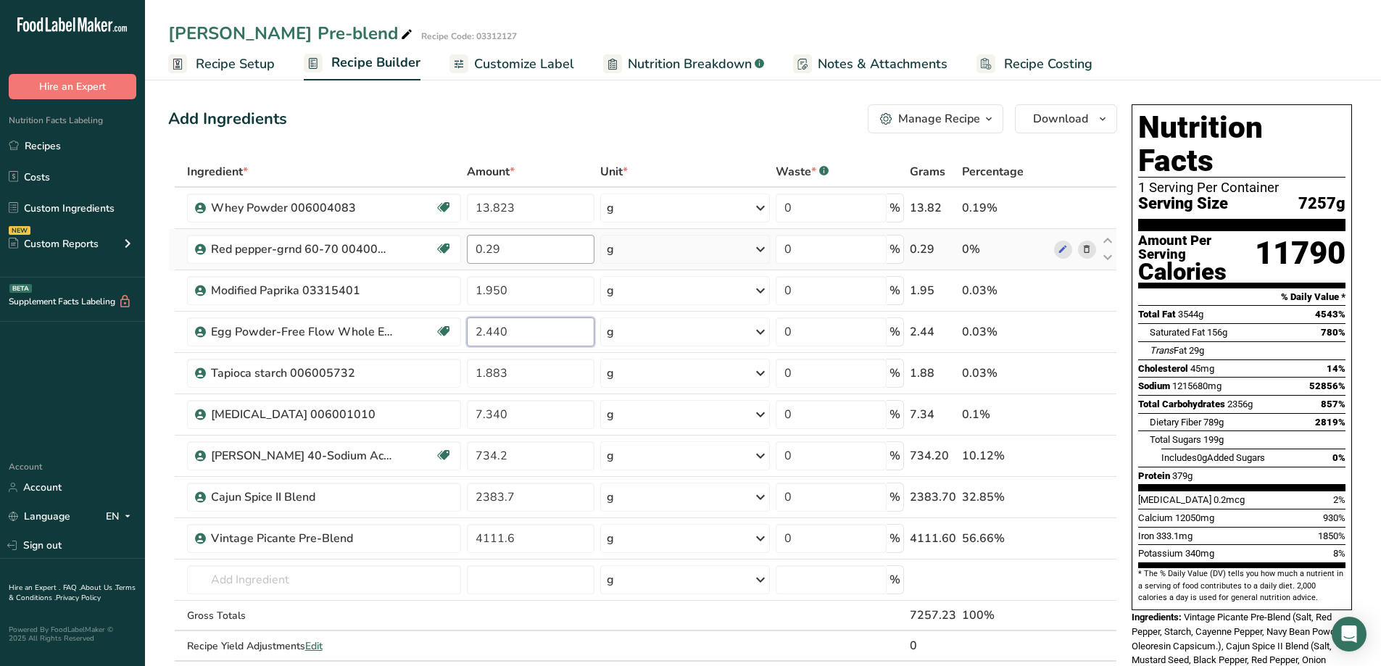
type input "2.440"
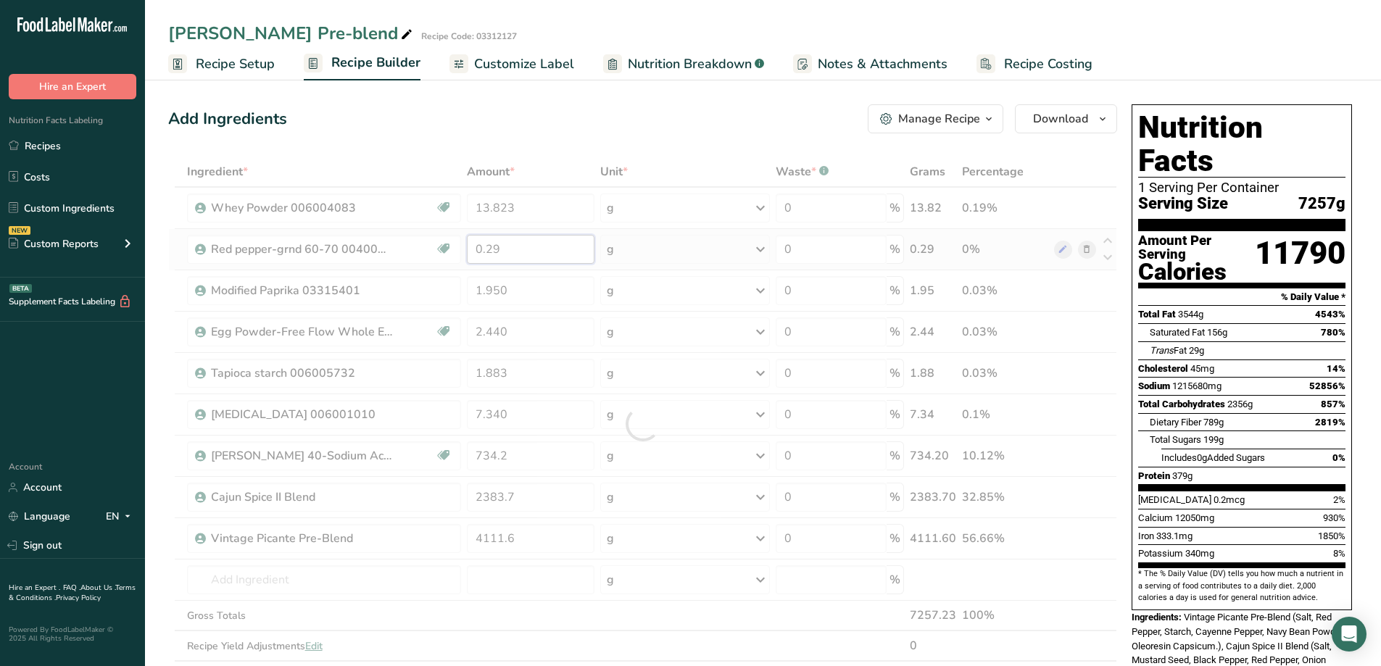
click at [536, 249] on div "Ingredient * Amount * Unit * Waste * .a-a{fill:#347362;}.b-a{fill:#fff;} Grams …" at bounding box center [642, 424] width 949 height 535
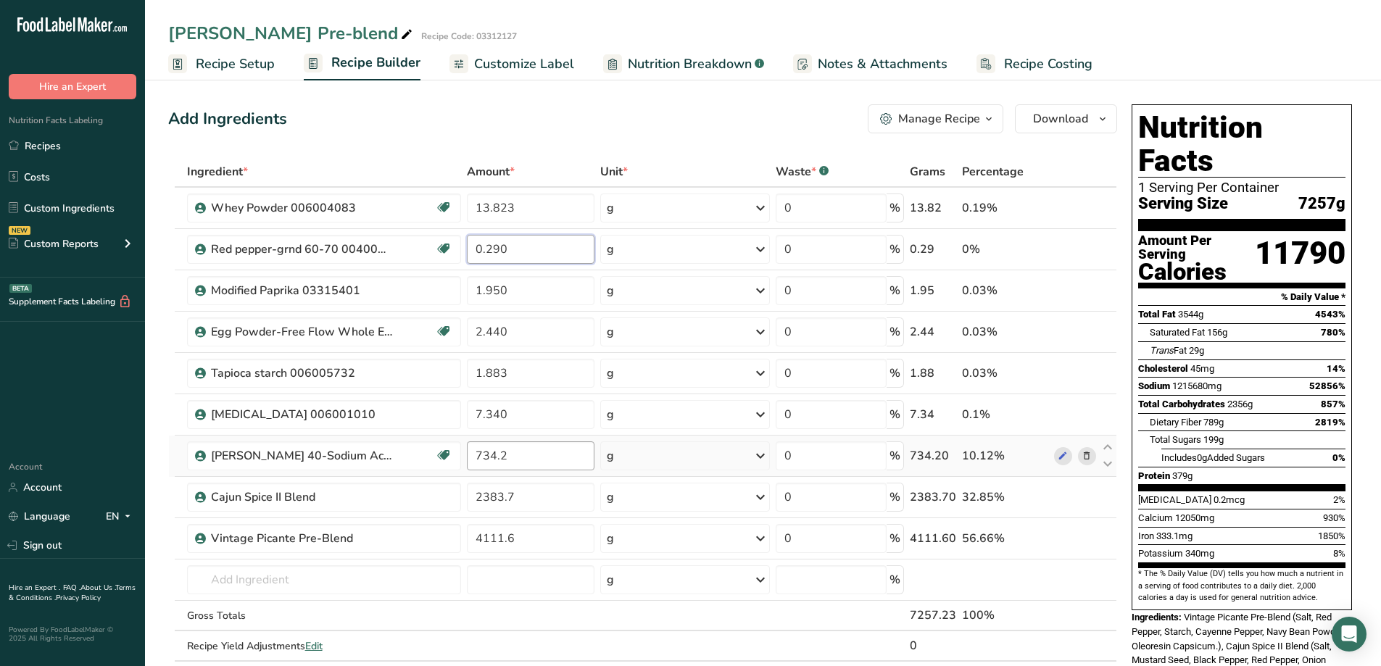
type input "0.290"
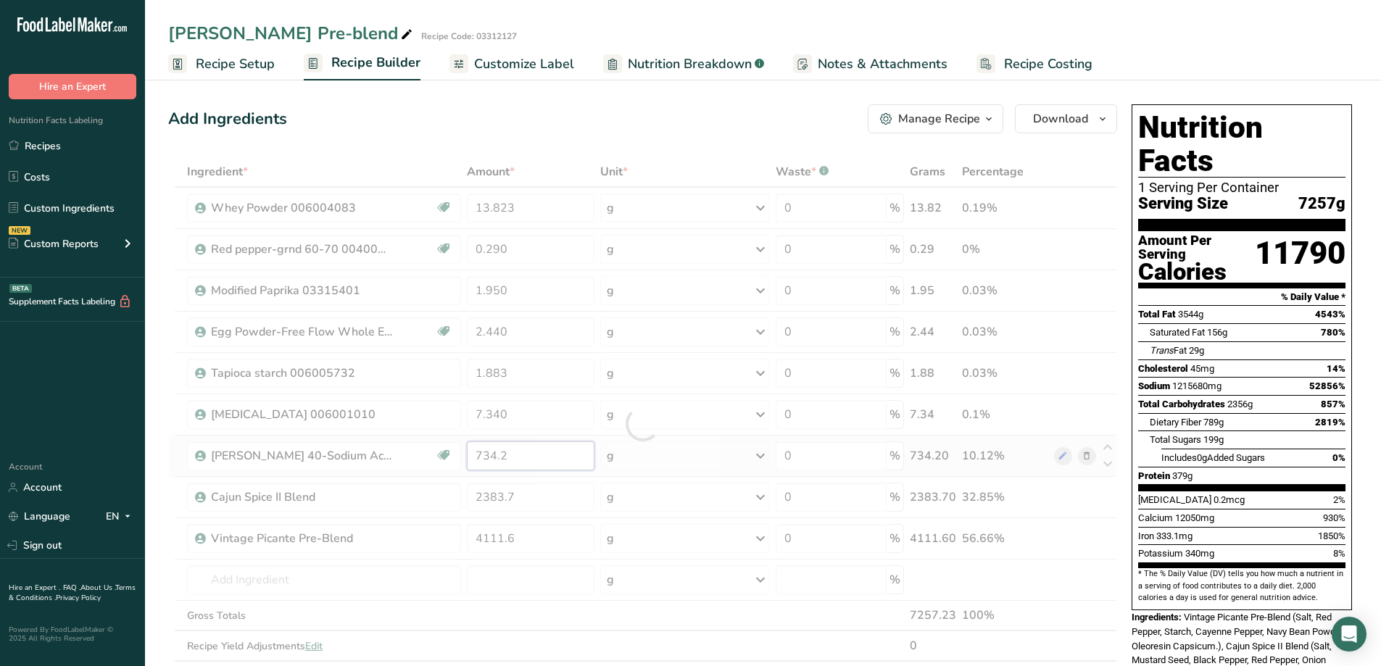
click at [552, 459] on div "Ingredient * Amount * Unit * Waste * .a-a{fill:#347362;}.b-a{fill:#fff;} Grams …" at bounding box center [642, 424] width 949 height 535
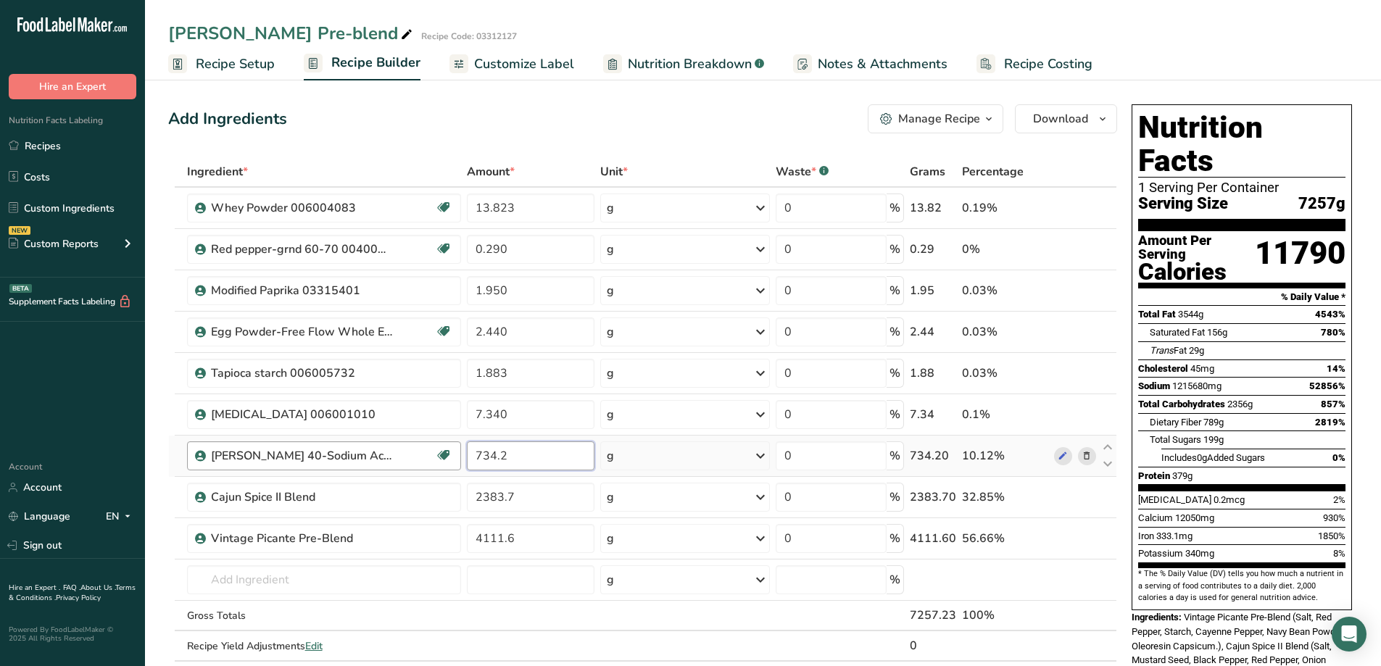
drag, startPoint x: 545, startPoint y: 457, endPoint x: 445, endPoint y: 468, distance: 100.7
click at [445, 468] on tr "[PERSON_NAME] 40-Sodium Acid Pyrophosphate 006002011 Non-GMO 734.2 g Weight Uni…" at bounding box center [642, 456] width 947 height 41
type input "7.340"
click at [539, 501] on div "Ingredient * Amount * Unit * Waste * .a-a{fill:#347362;}.b-a{fill:#fff;} Grams …" at bounding box center [642, 424] width 949 height 535
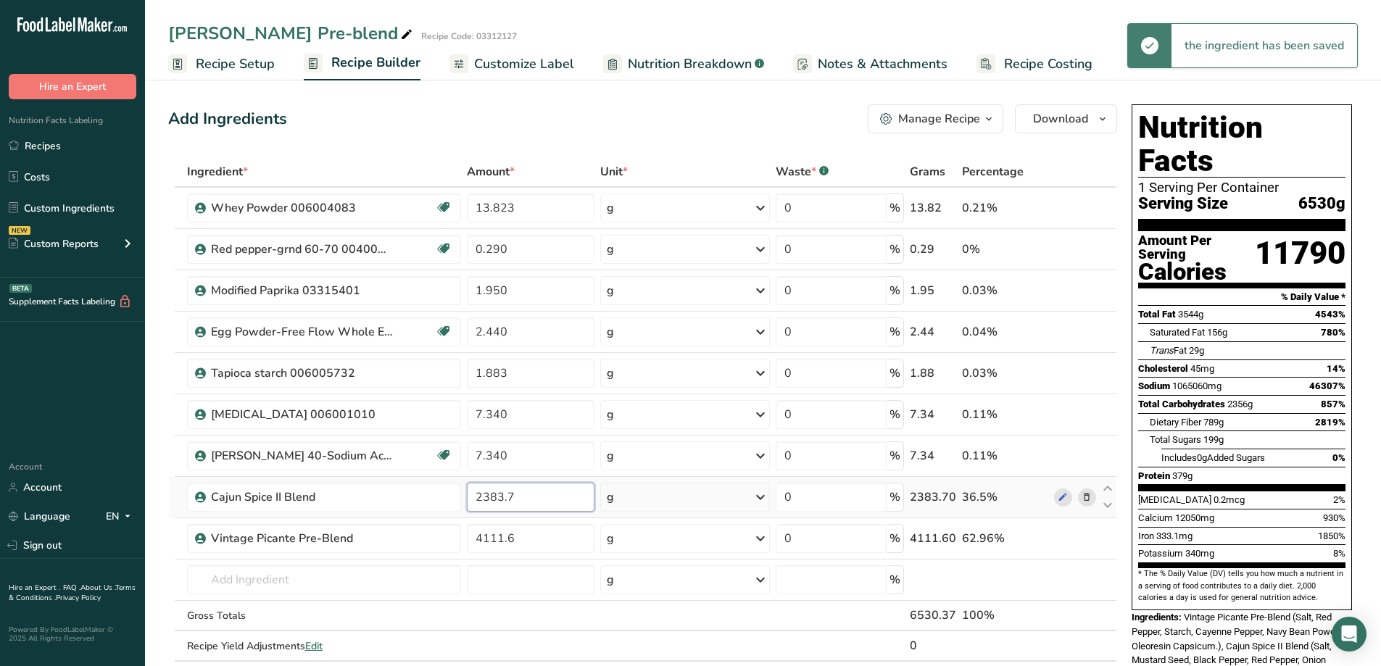
drag, startPoint x: 536, startPoint y: 497, endPoint x: 471, endPoint y: 510, distance: 65.7
click at [471, 510] on input "2383.7" at bounding box center [531, 497] width 128 height 29
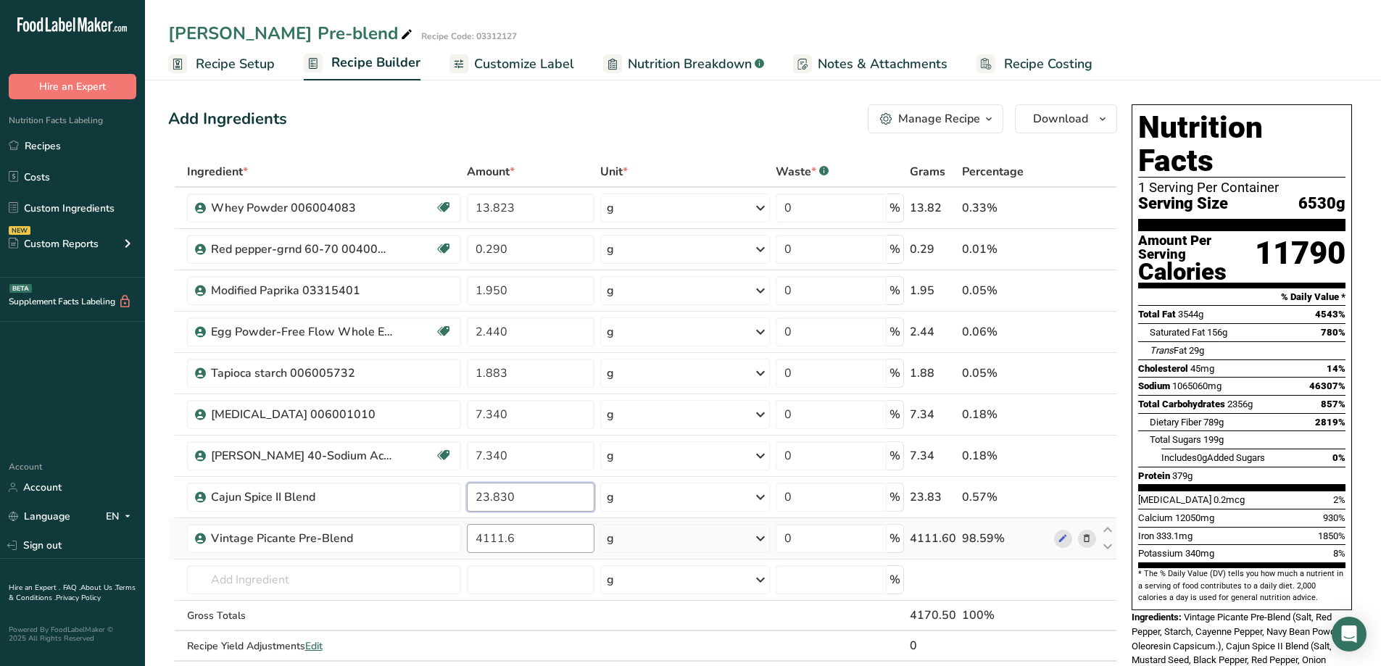
type input "23.830"
click at [544, 544] on div "Ingredient * Amount * Unit * Waste * .a-a{fill:#347362;}.b-a{fill:#fff;} Grams …" at bounding box center [642, 424] width 949 height 535
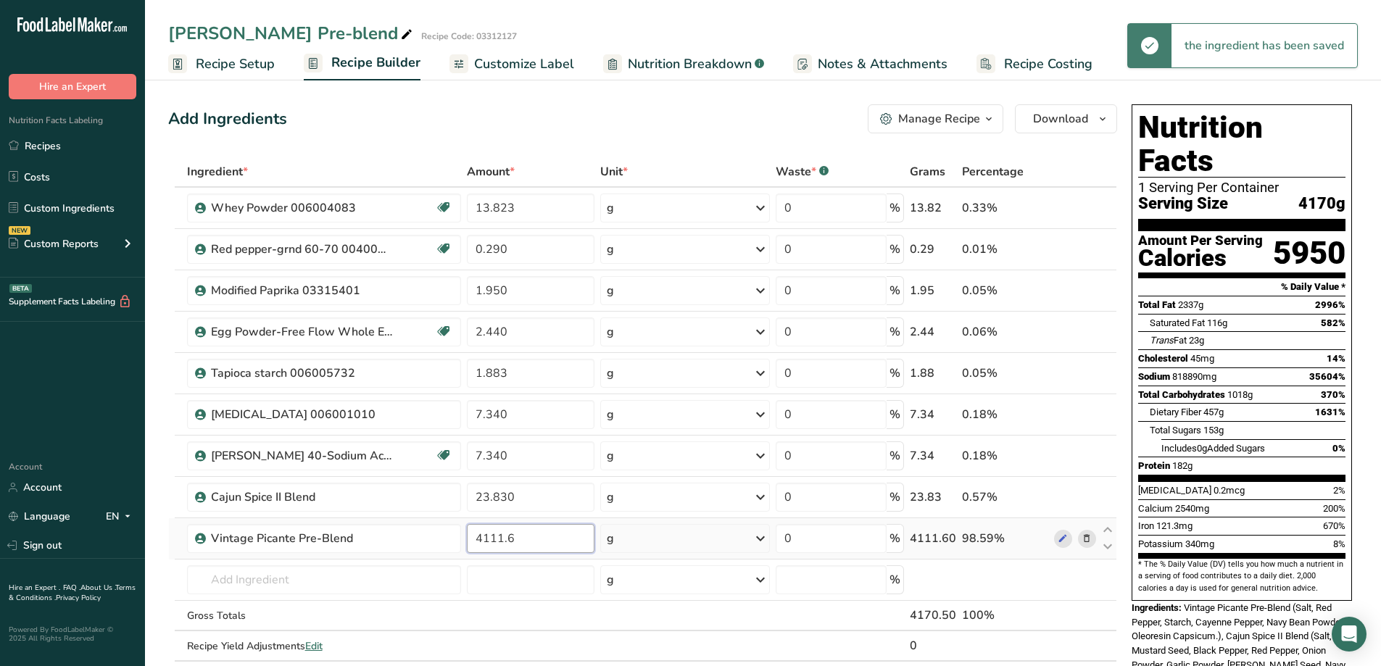
drag, startPoint x: 544, startPoint y: 544, endPoint x: 474, endPoint y: 546, distance: 70.3
click at [474, 546] on input "4111.6" at bounding box center [531, 538] width 128 height 29
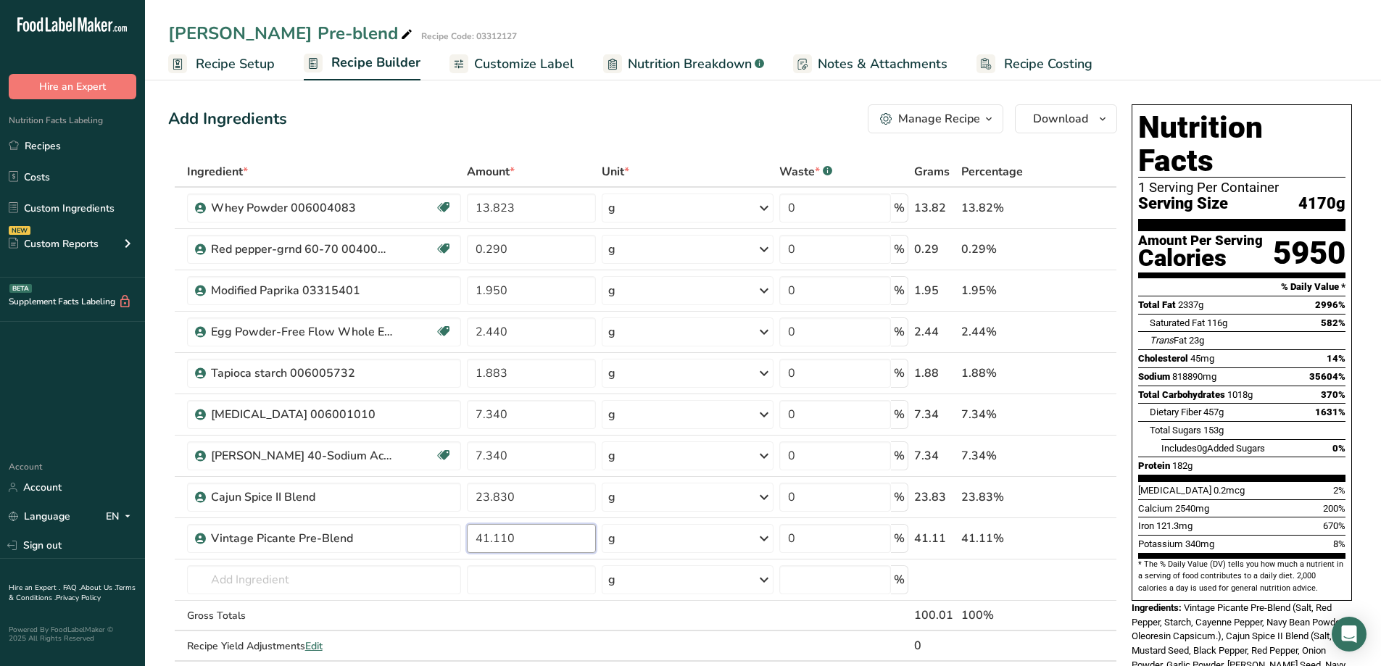
type input "41.110"
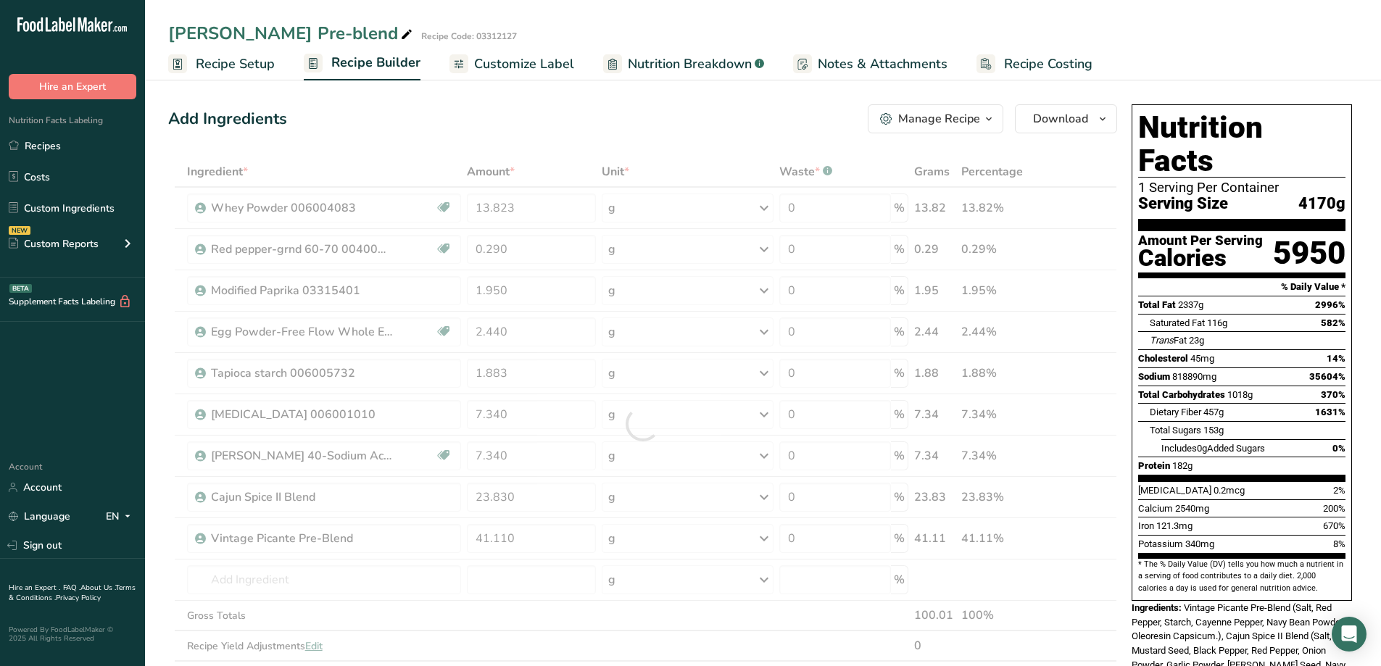
click at [850, 24] on div "[PERSON_NAME] Pre-blend Recipe Code: 03312127" at bounding box center [763, 33] width 1236 height 26
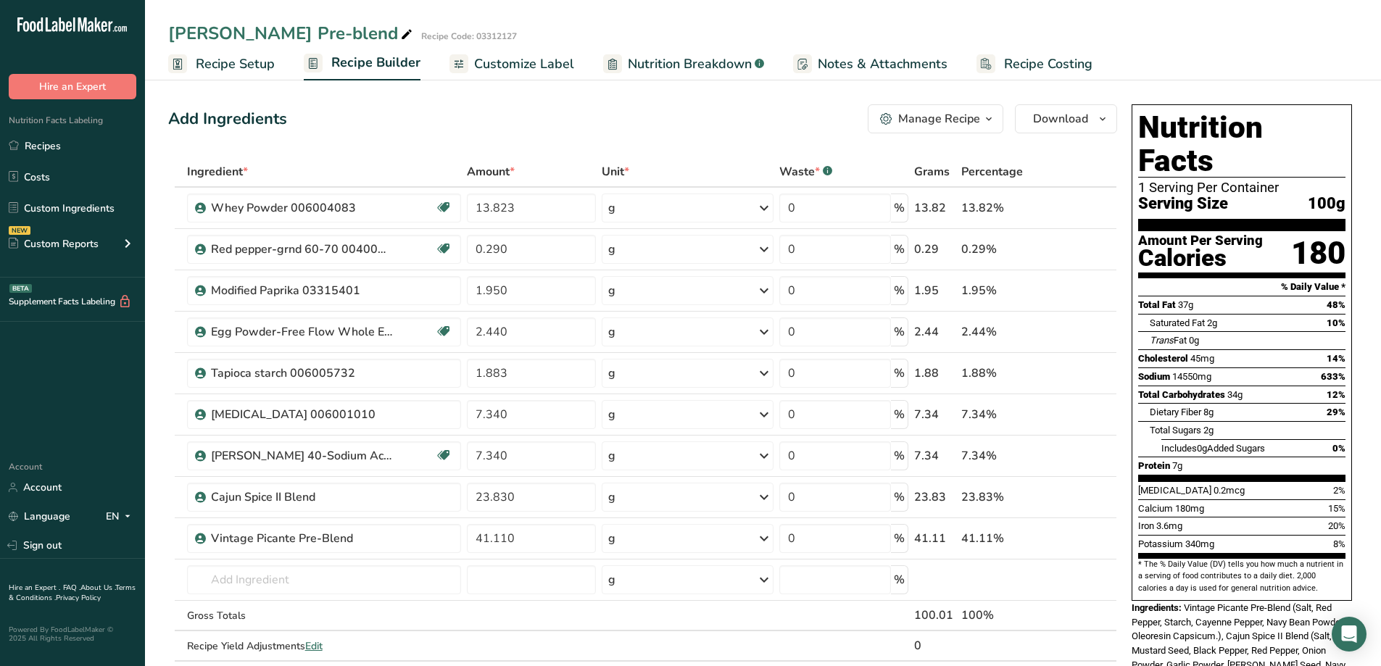
click at [245, 62] on span "Recipe Setup" at bounding box center [235, 64] width 79 height 20
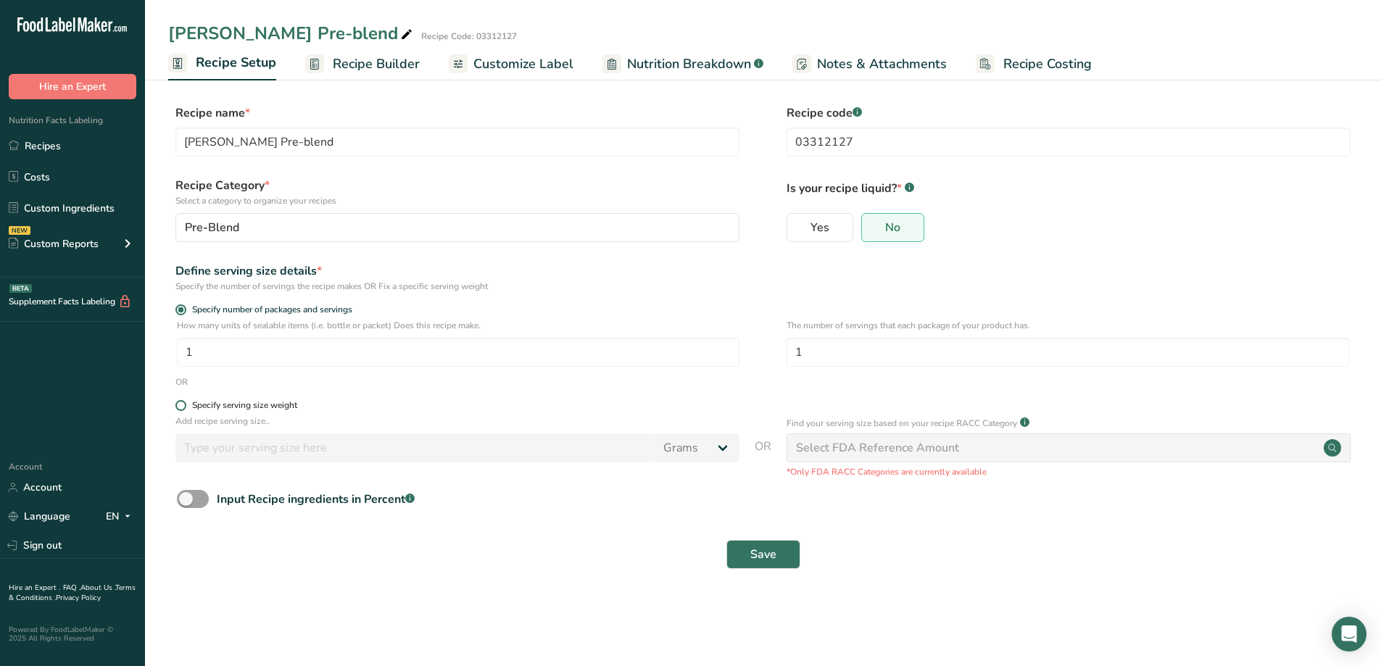
click at [181, 408] on span at bounding box center [180, 405] width 11 height 11
click at [181, 408] on input "Specify serving size weight" at bounding box center [179, 405] width 9 height 9
radio input "true"
radio input "false"
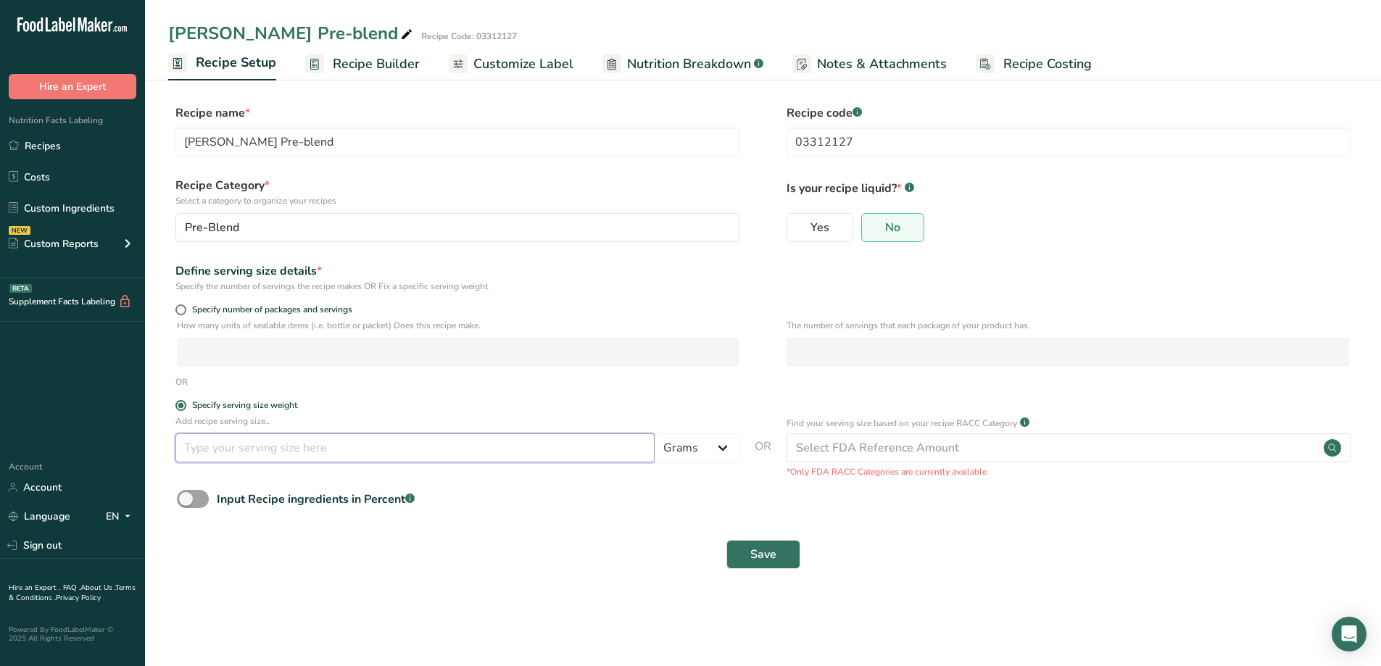
click at [238, 451] on input "number" at bounding box center [414, 447] width 479 height 29
type input "1"
click at [438, 545] on div "Save" at bounding box center [763, 554] width 1172 height 29
click at [770, 555] on span "Save" at bounding box center [763, 554] width 26 height 17
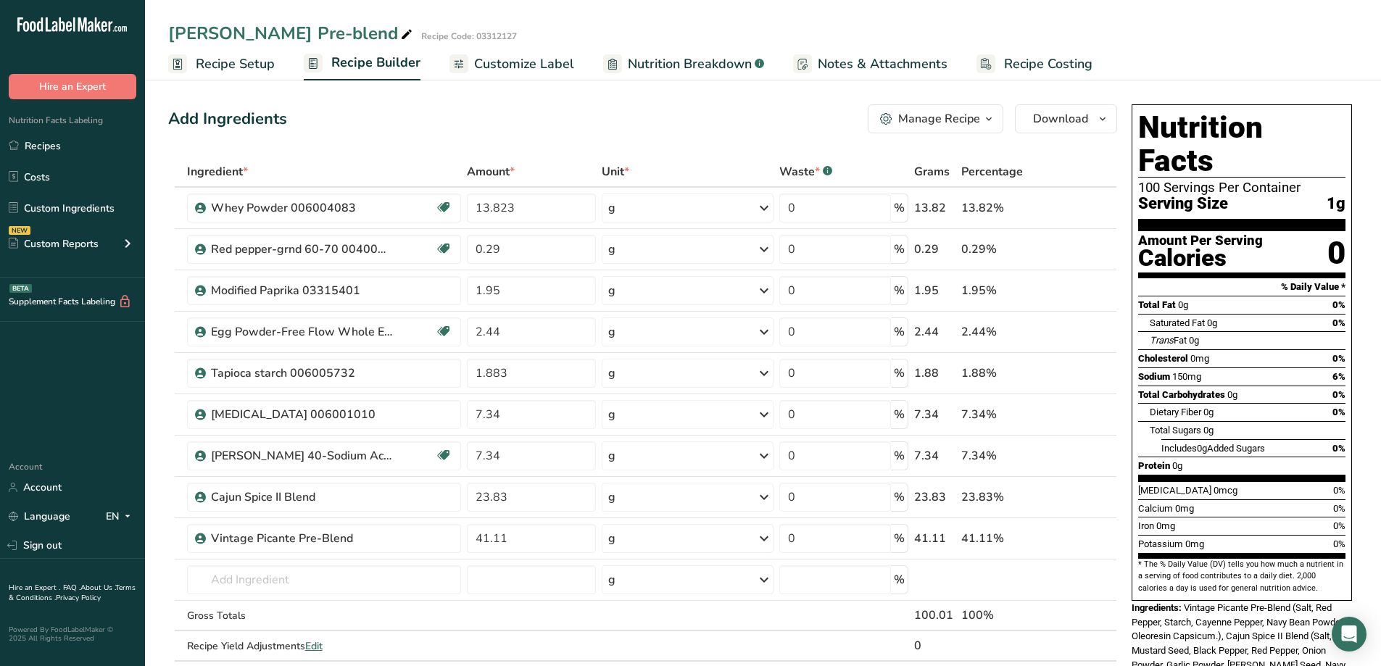
click at [255, 67] on span "Recipe Setup" at bounding box center [235, 64] width 79 height 20
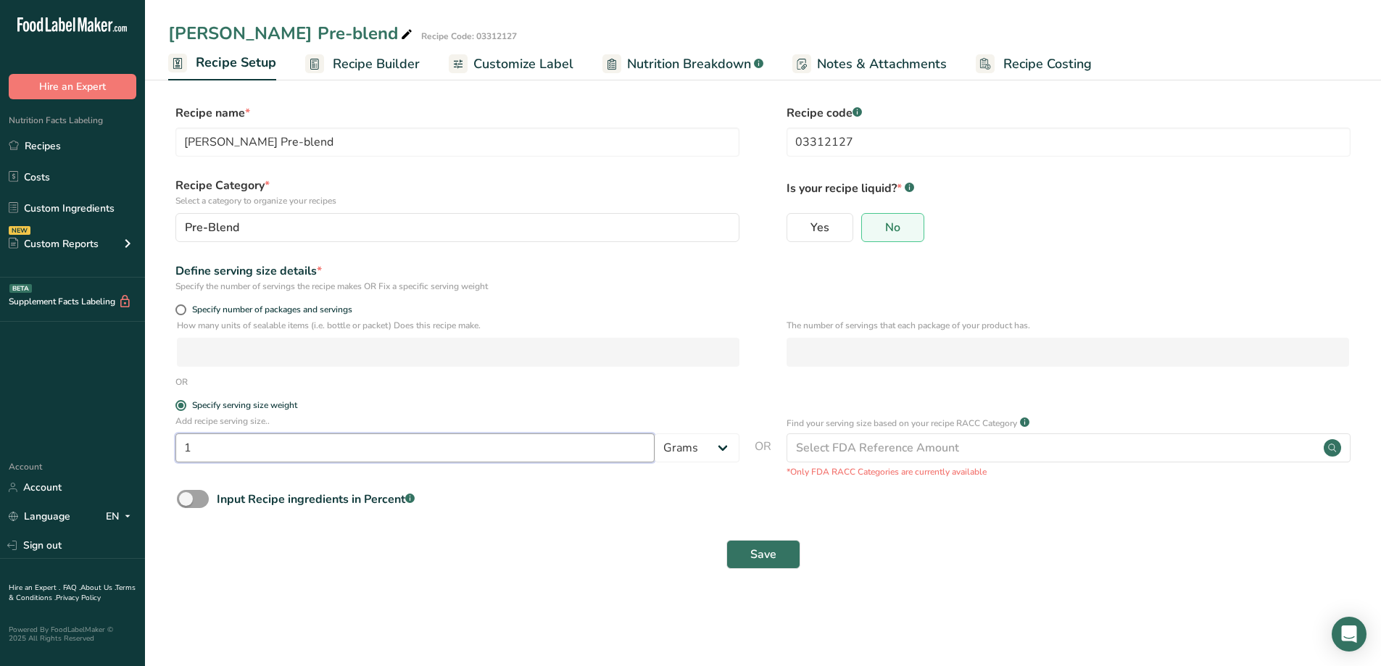
drag, startPoint x: 206, startPoint y: 446, endPoint x: 184, endPoint y: 453, distance: 22.9
click at [184, 453] on input "1" at bounding box center [414, 447] width 479 height 29
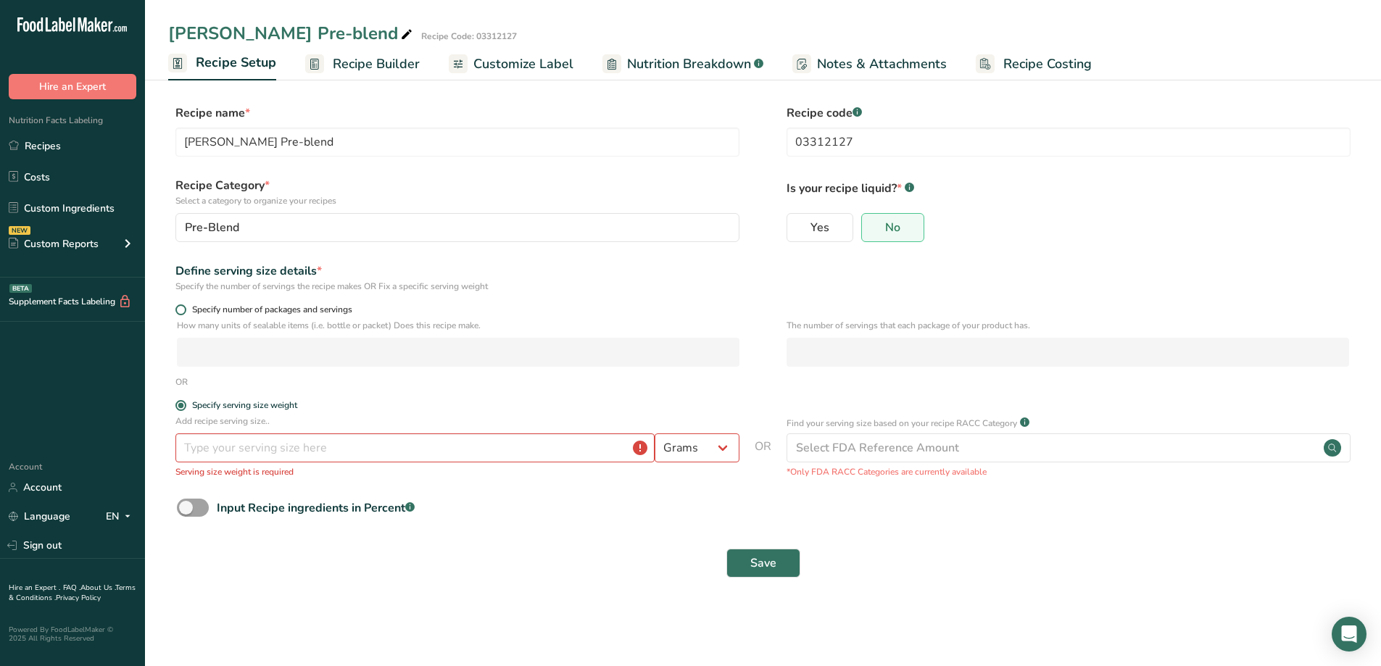
click at [178, 314] on span at bounding box center [180, 309] width 11 height 11
click at [178, 314] on input "Specify number of packages and servings" at bounding box center [179, 309] width 9 height 9
radio input "true"
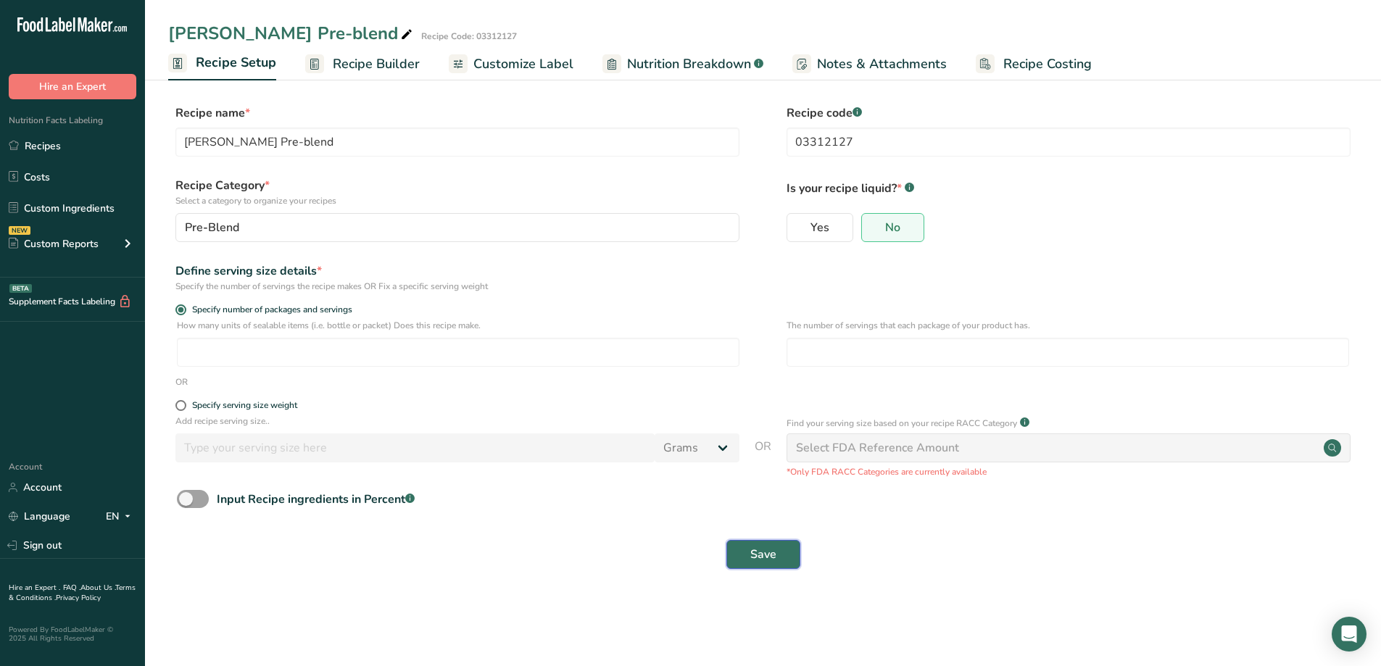
click at [754, 562] on span "Save" at bounding box center [763, 554] width 26 height 17
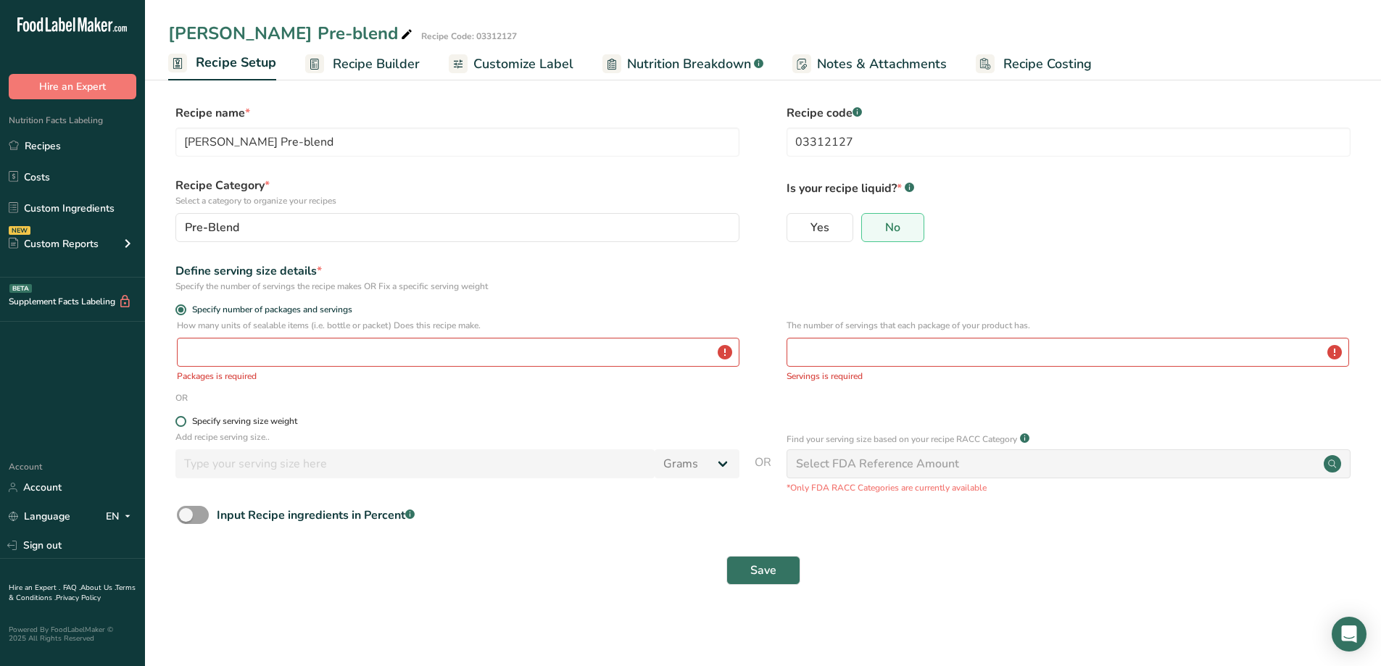
click at [178, 420] on span at bounding box center [180, 421] width 11 height 11
click at [178, 420] on input "Specify serving size weight" at bounding box center [179, 421] width 9 height 9
radio input "true"
radio input "false"
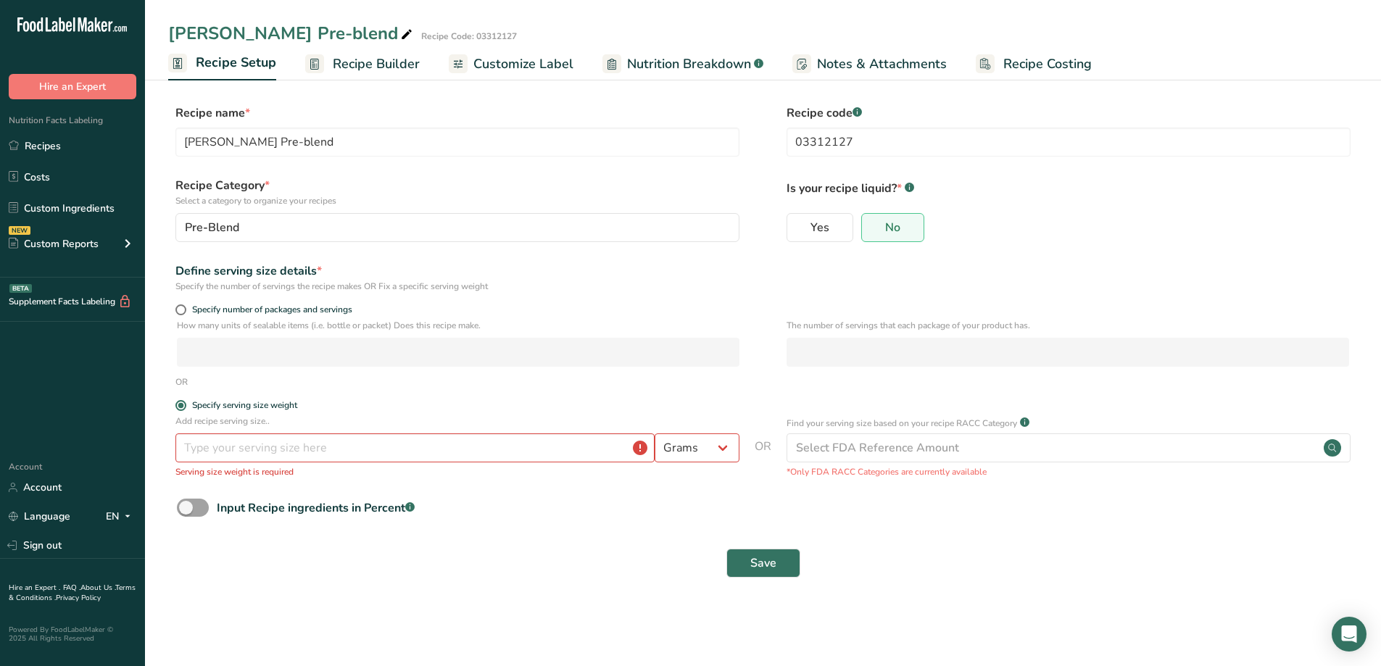
click at [265, 465] on div "Add recipe serving size.. Grams kg mg mcg lb oz l mL fl oz tbsp tsp cup qt gall…" at bounding box center [457, 447] width 564 height 64
click at [266, 457] on input "number" at bounding box center [414, 447] width 479 height 29
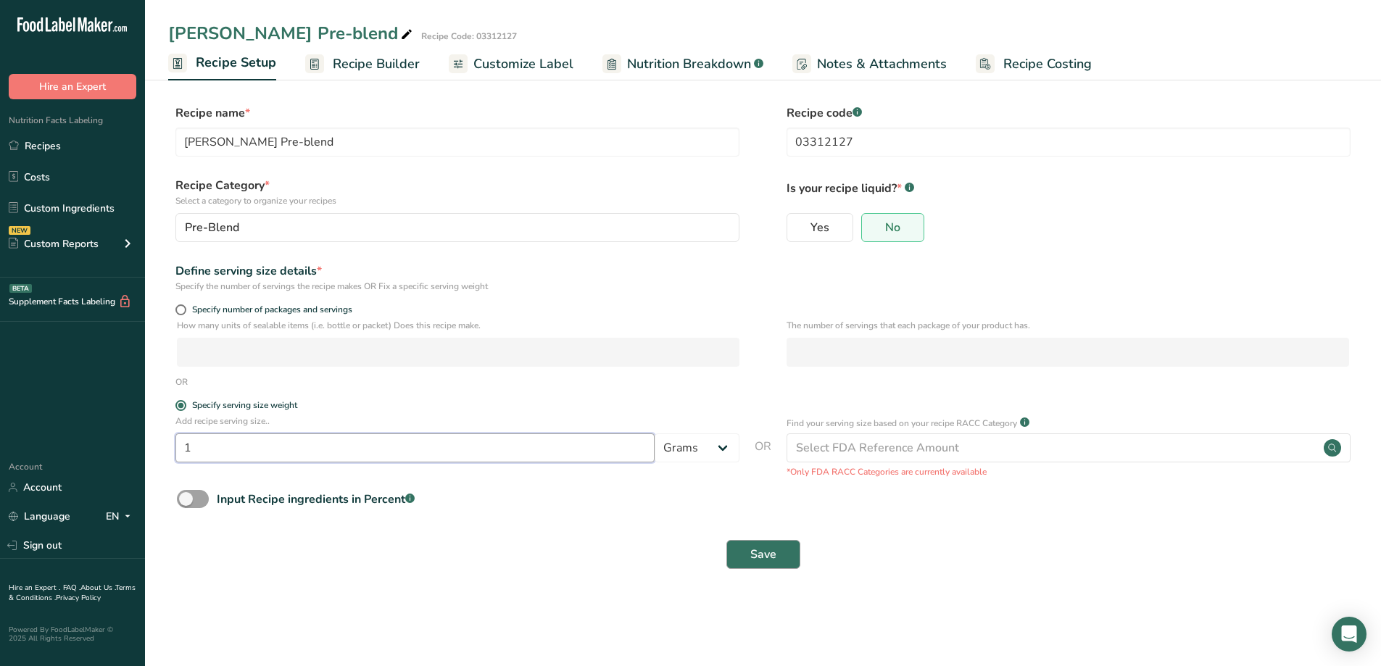
type input "1"
click at [766, 552] on span "Save" at bounding box center [763, 554] width 26 height 17
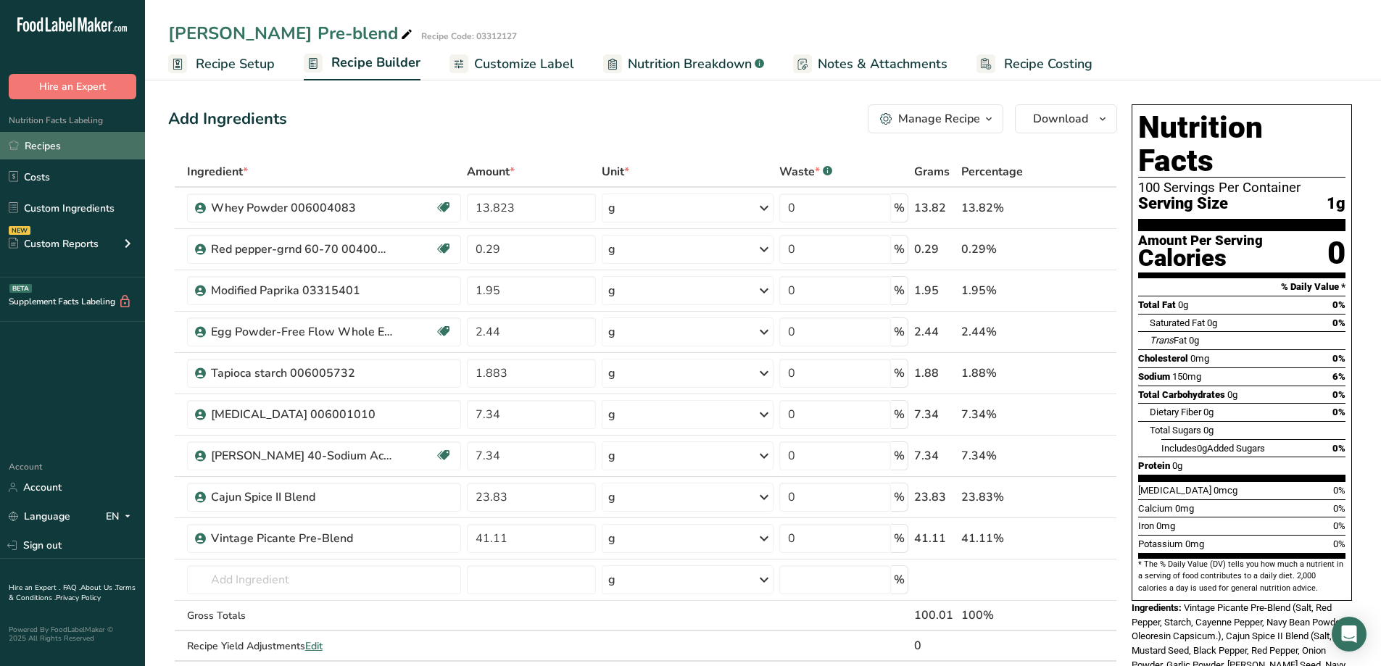
click at [41, 135] on link "Recipes" at bounding box center [72, 146] width 145 height 28
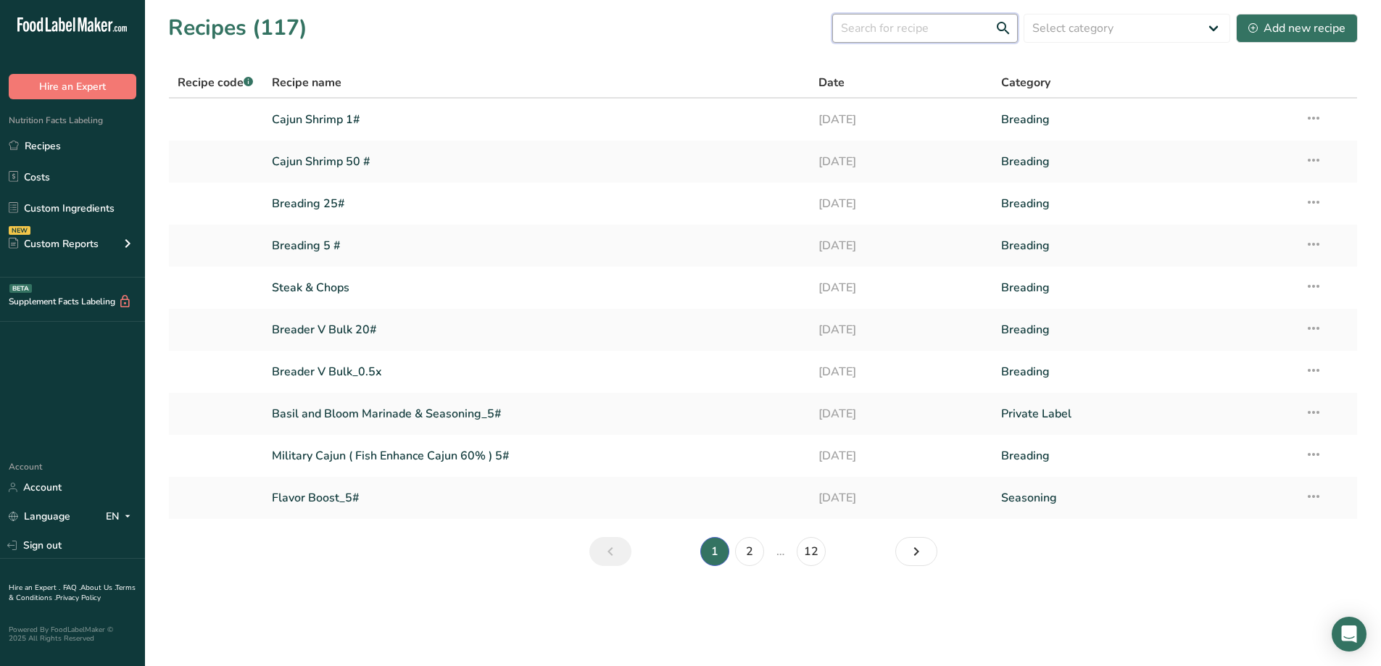
click at [930, 21] on input "text" at bounding box center [925, 28] width 186 height 29
